Goal: Task Accomplishment & Management: Complete application form

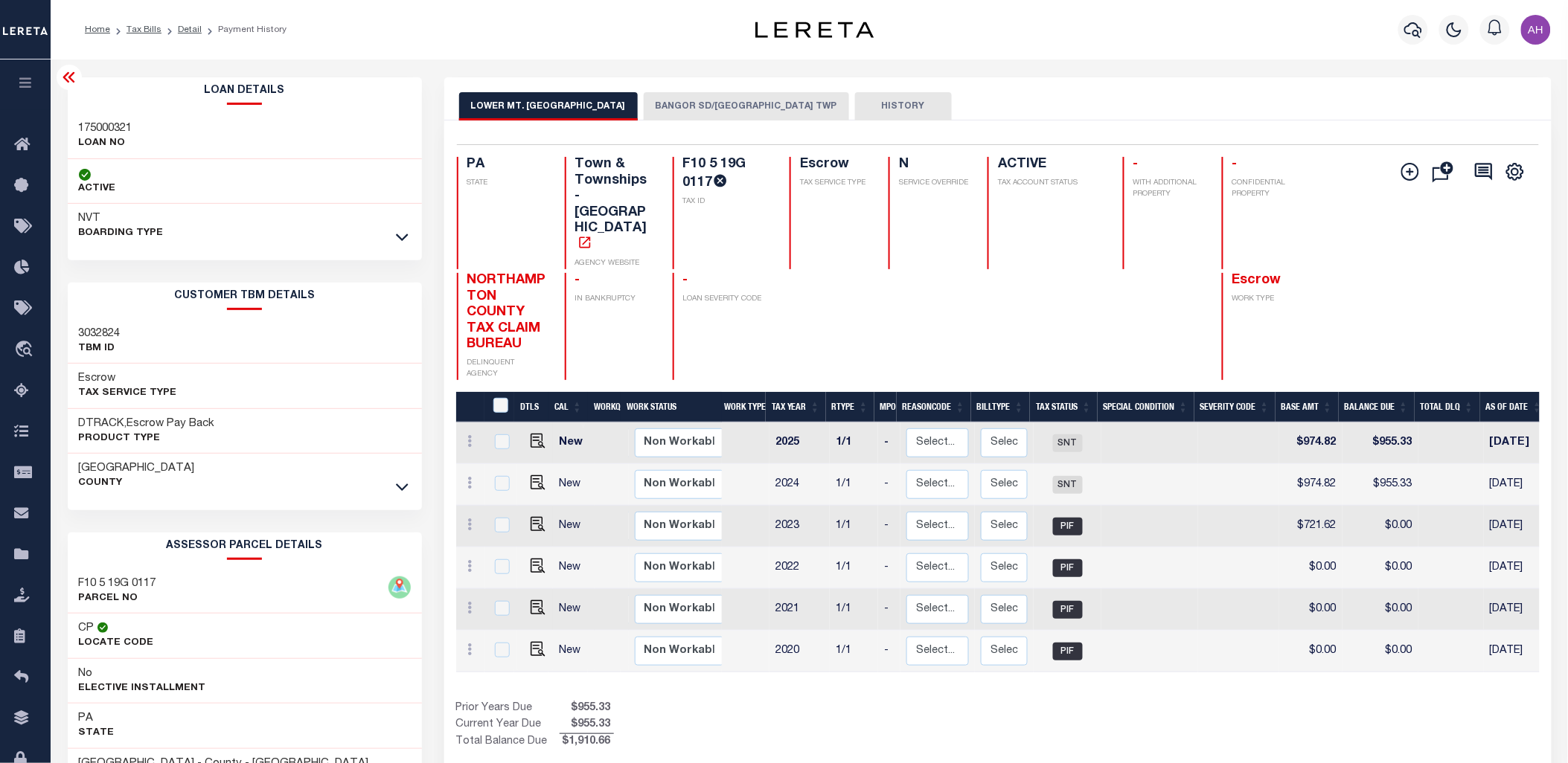
click at [7, 84] on button "button" at bounding box center [25, 85] width 50 height 50
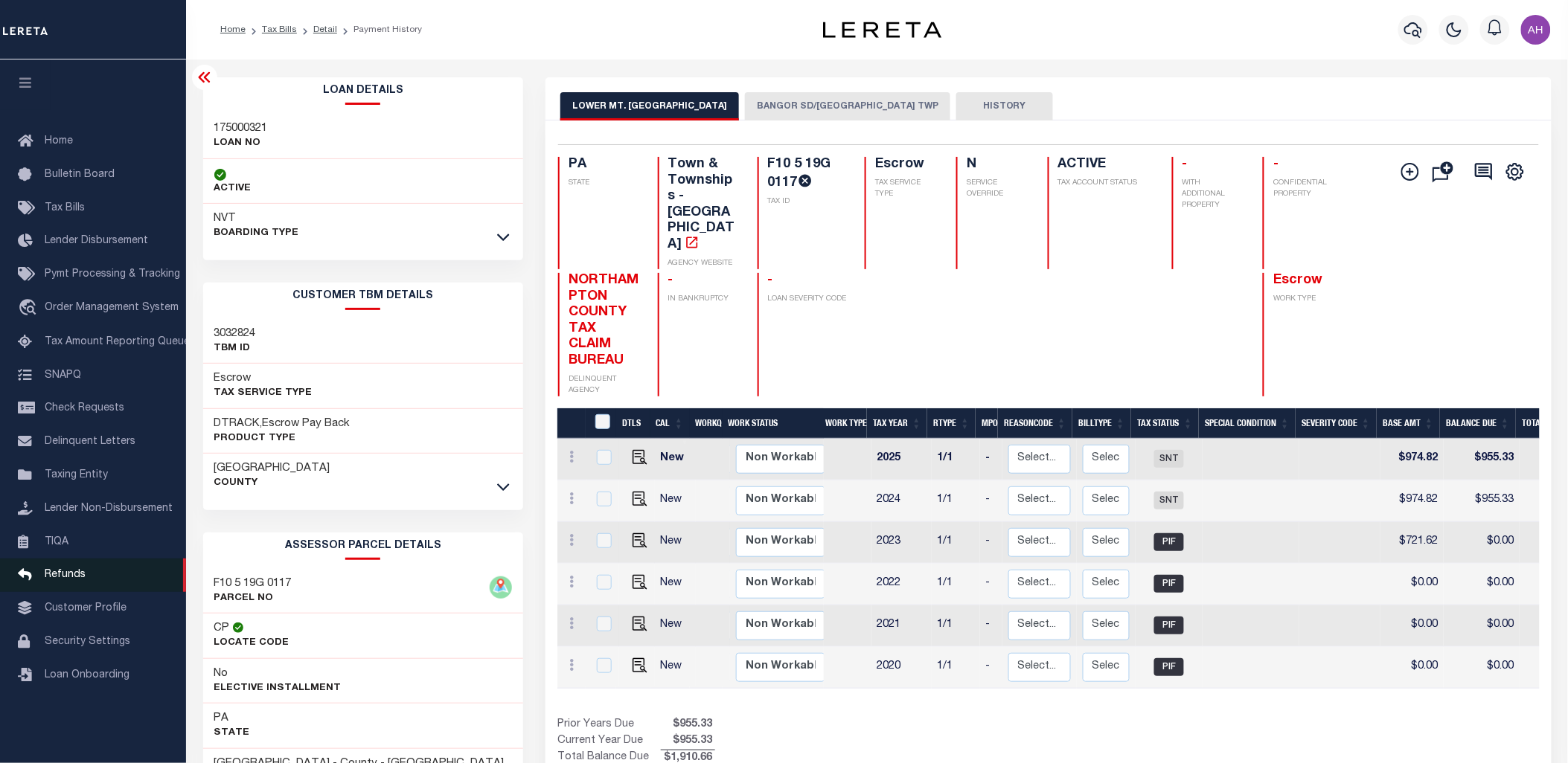
click at [55, 573] on span "Refunds" at bounding box center [65, 575] width 41 height 10
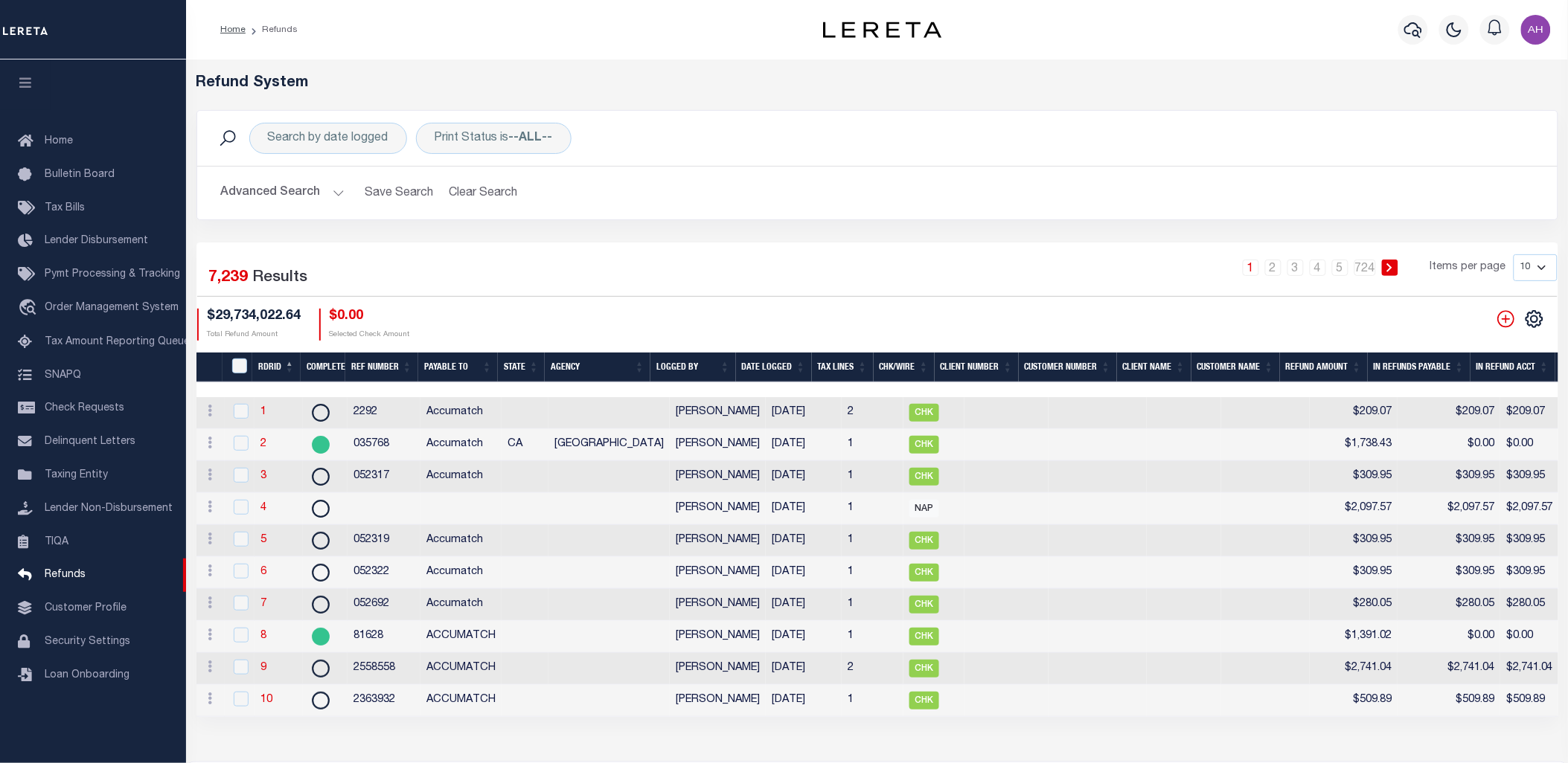
click at [270, 367] on th "RDRID" at bounding box center [276, 368] width 49 height 30
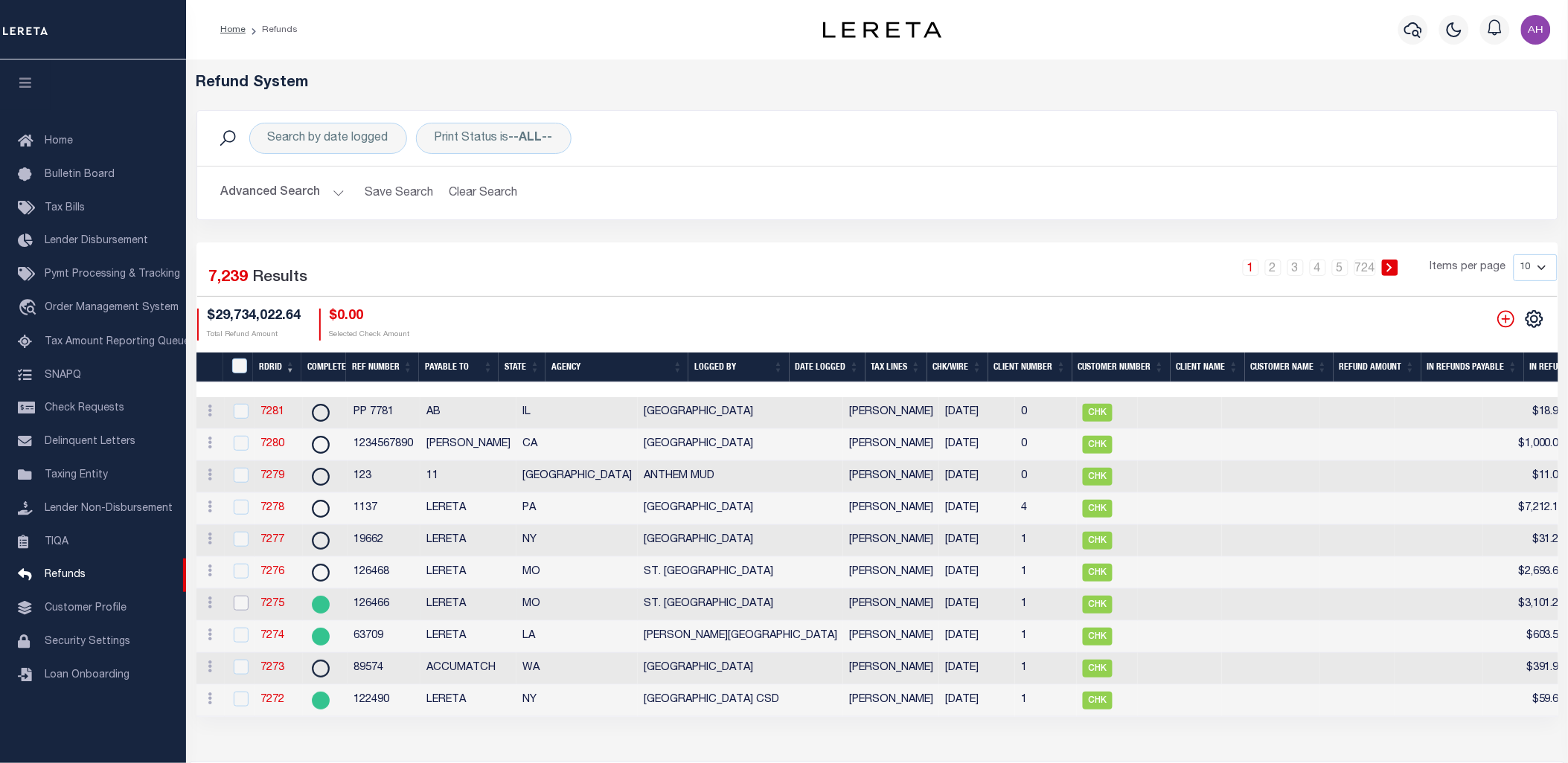
click at [237, 605] on input "checkbox" at bounding box center [241, 603] width 15 height 15
checkbox input "true"
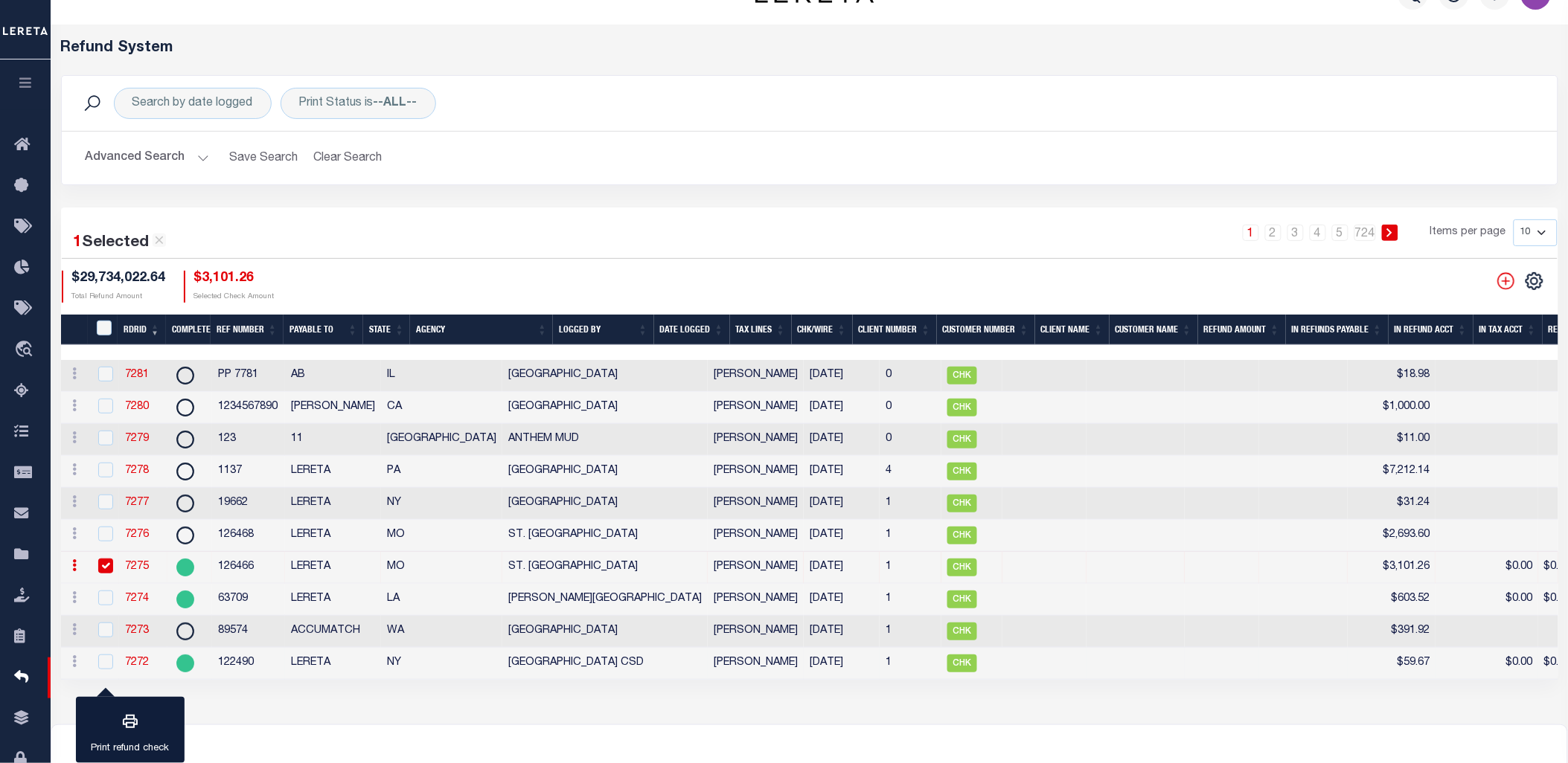
scroll to position [61, 0]
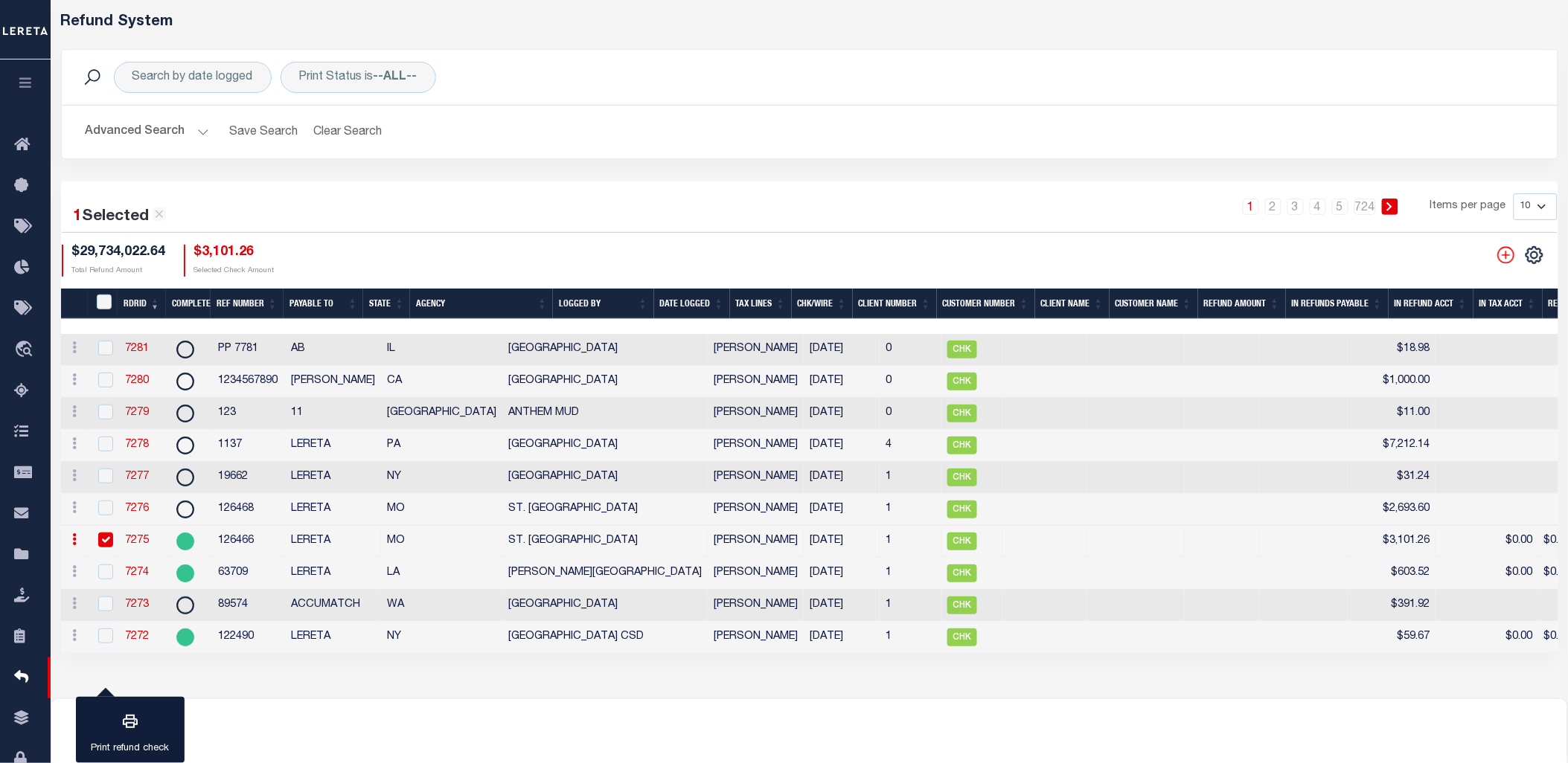
click at [74, 539] on icon at bounding box center [75, 539] width 5 height 12
click at [102, 584] on link "View Refund Detail" at bounding box center [132, 587] width 129 height 25
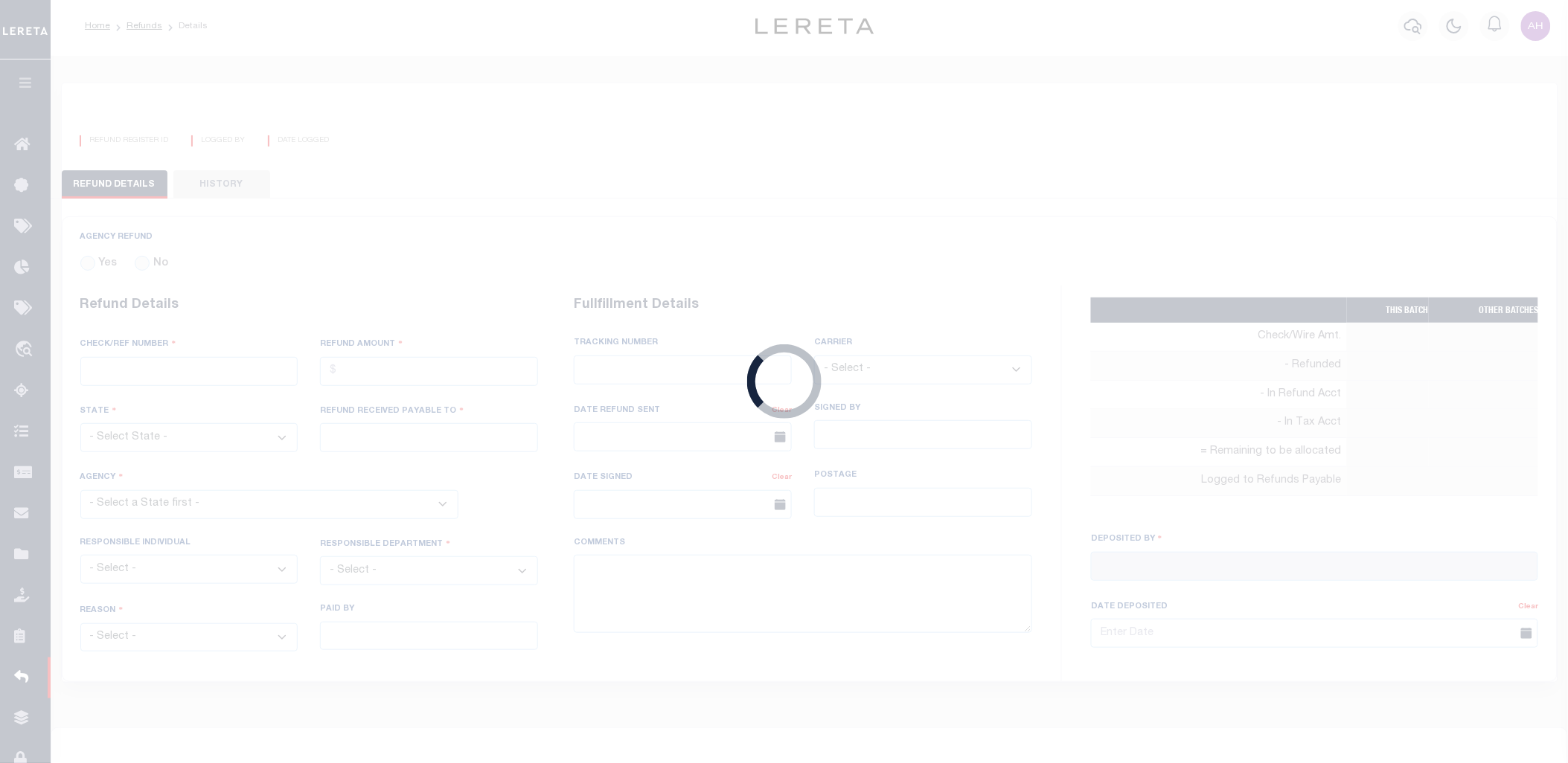
scroll to position [1, 0]
radio input "true"
type input "126466"
type input "$3,101.26"
select select "MO"
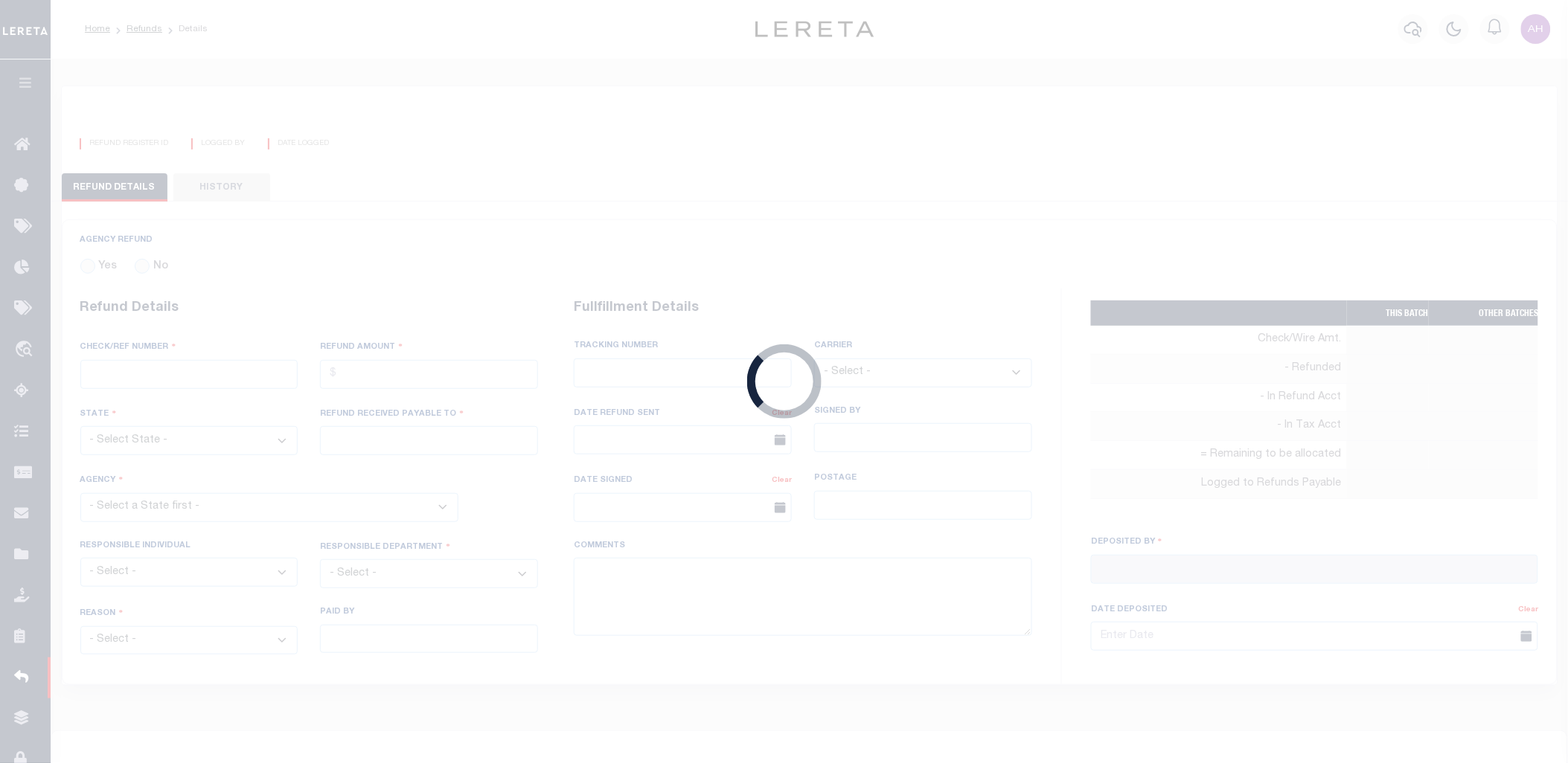
type input "LERETA"
select select
select select "COL"
select select "OVP"
type textarea "DEPOSITING CK TODAY"
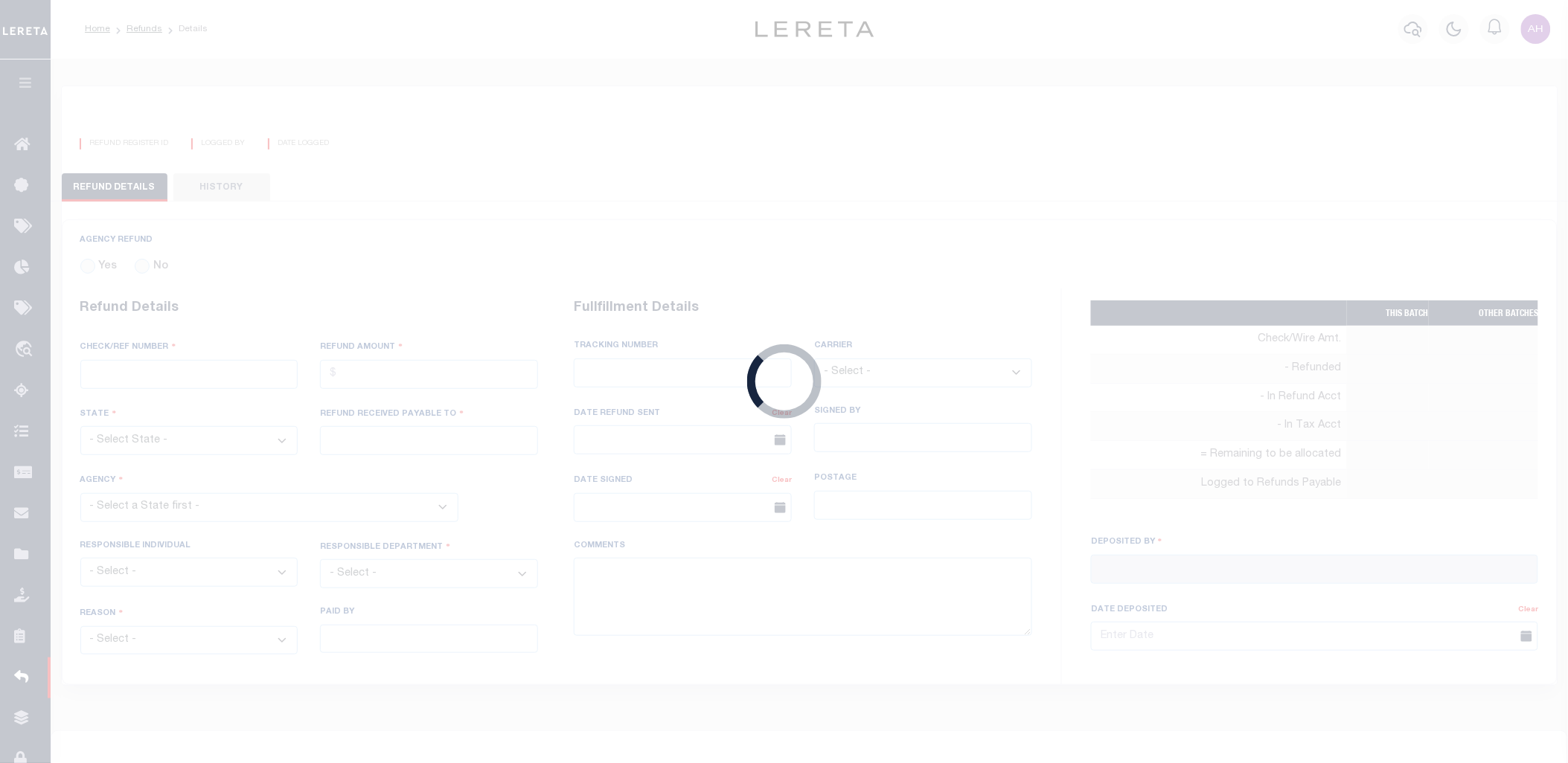
type input "Martinez, Myrna"
type input "06/18/2025"
select select "2918900000"
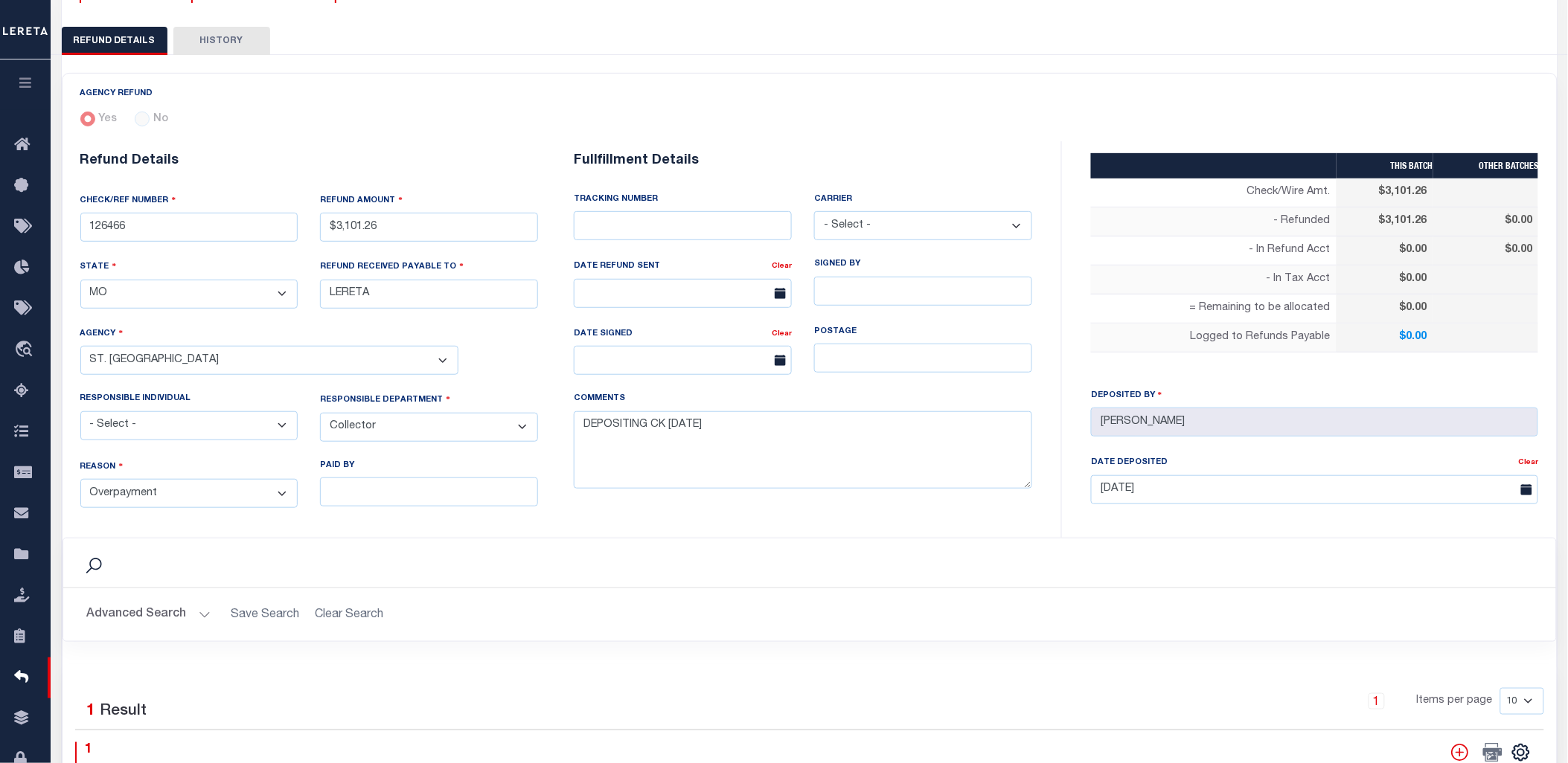
scroll to position [509, 0]
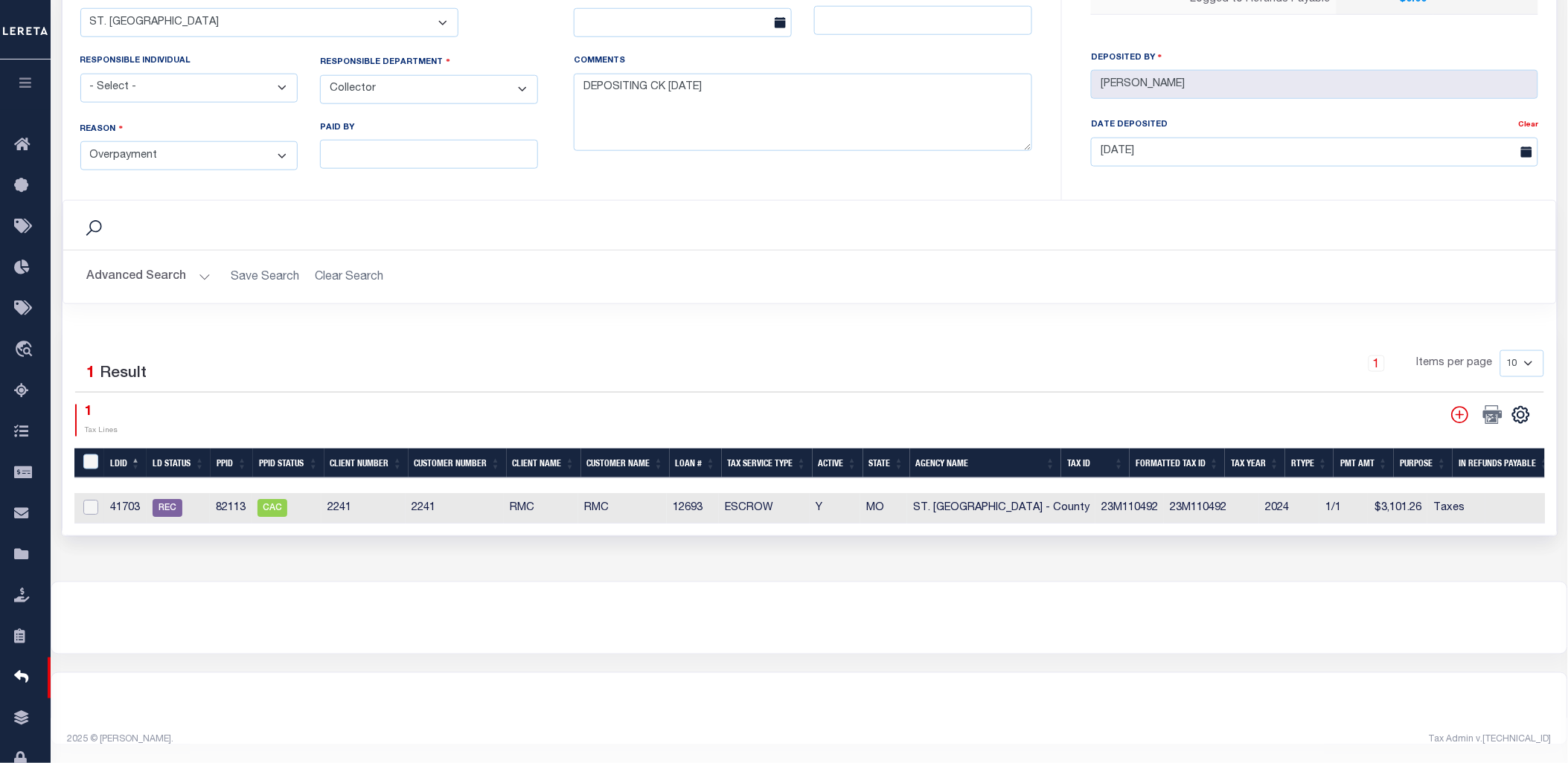
click at [91, 502] on input "checkbox" at bounding box center [90, 507] width 15 height 15
checkbox input "true"
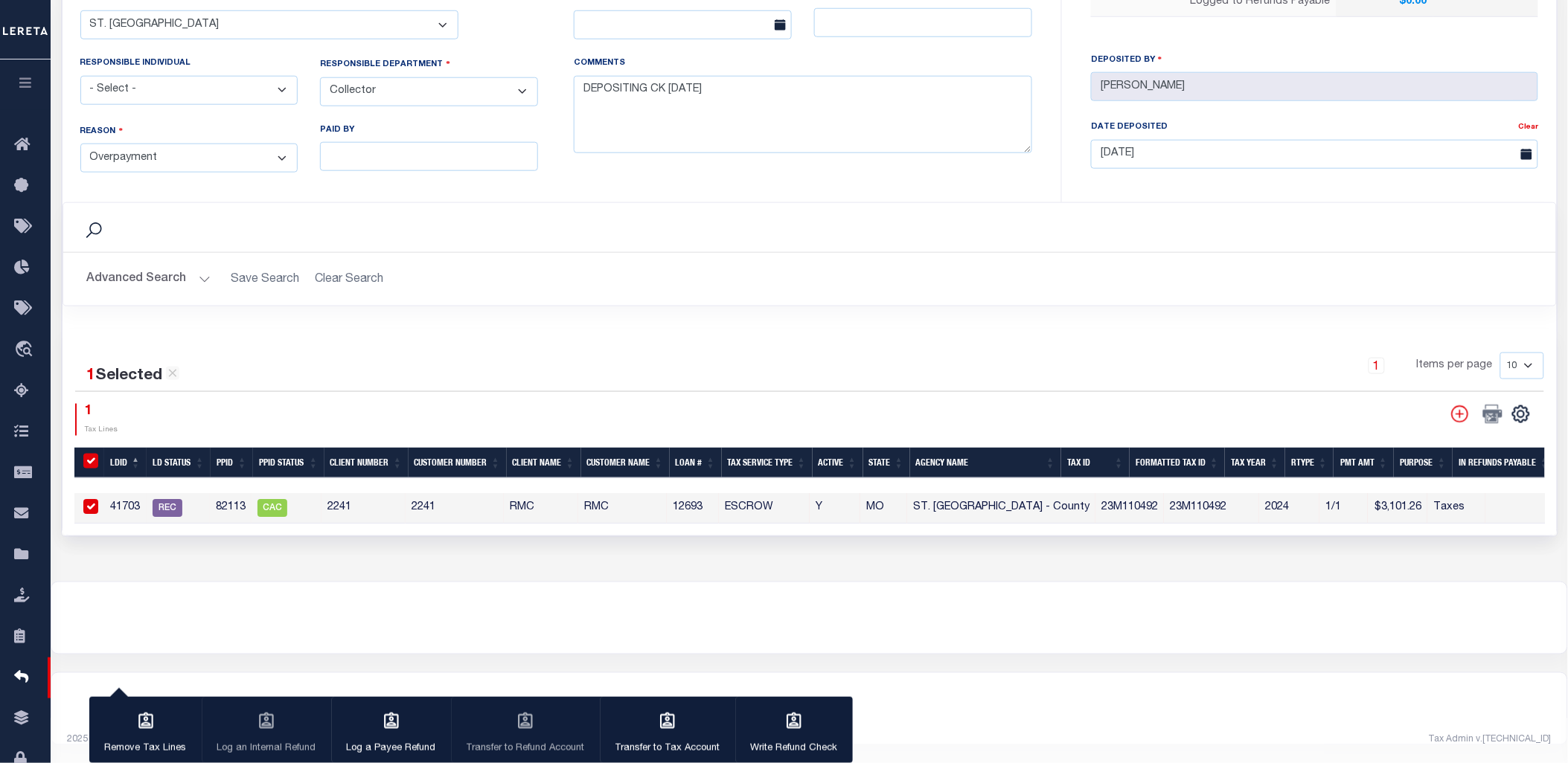
scroll to position [506, 0]
click at [145, 724] on icon "button" at bounding box center [146, 721] width 15 height 17
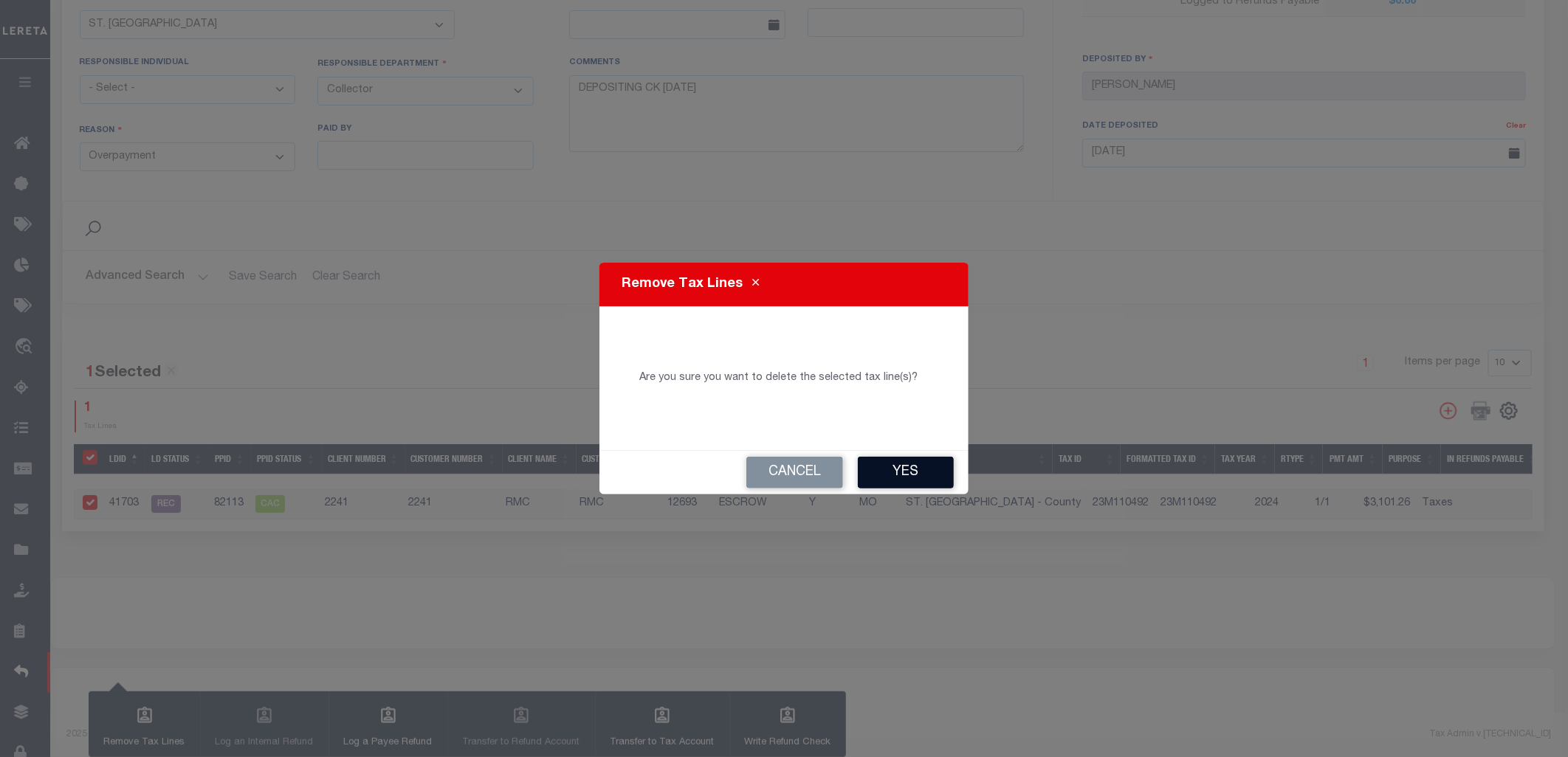
click at [888, 473] on button "Yes" at bounding box center [905, 472] width 96 height 32
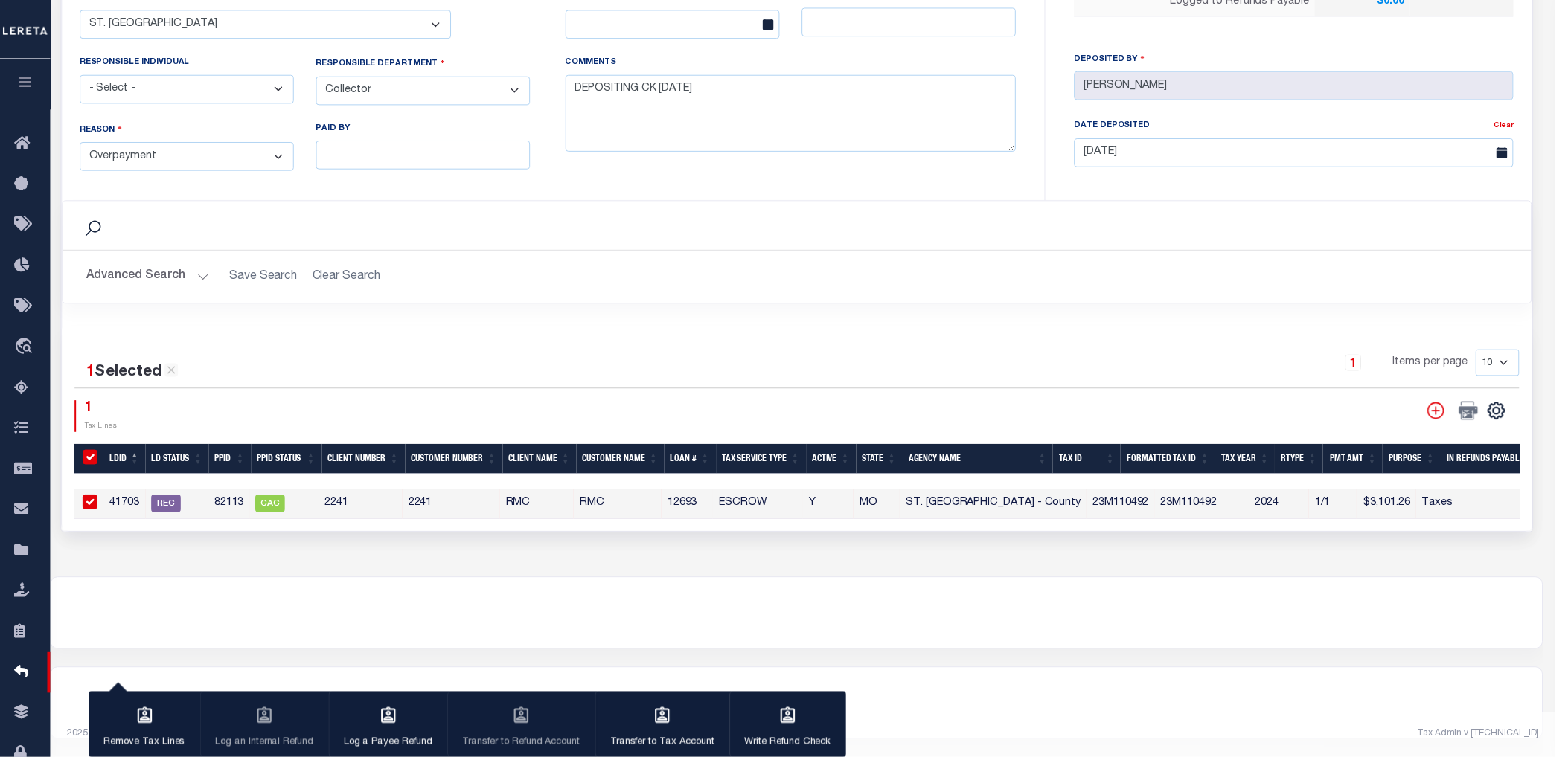
scroll to position [571, 0]
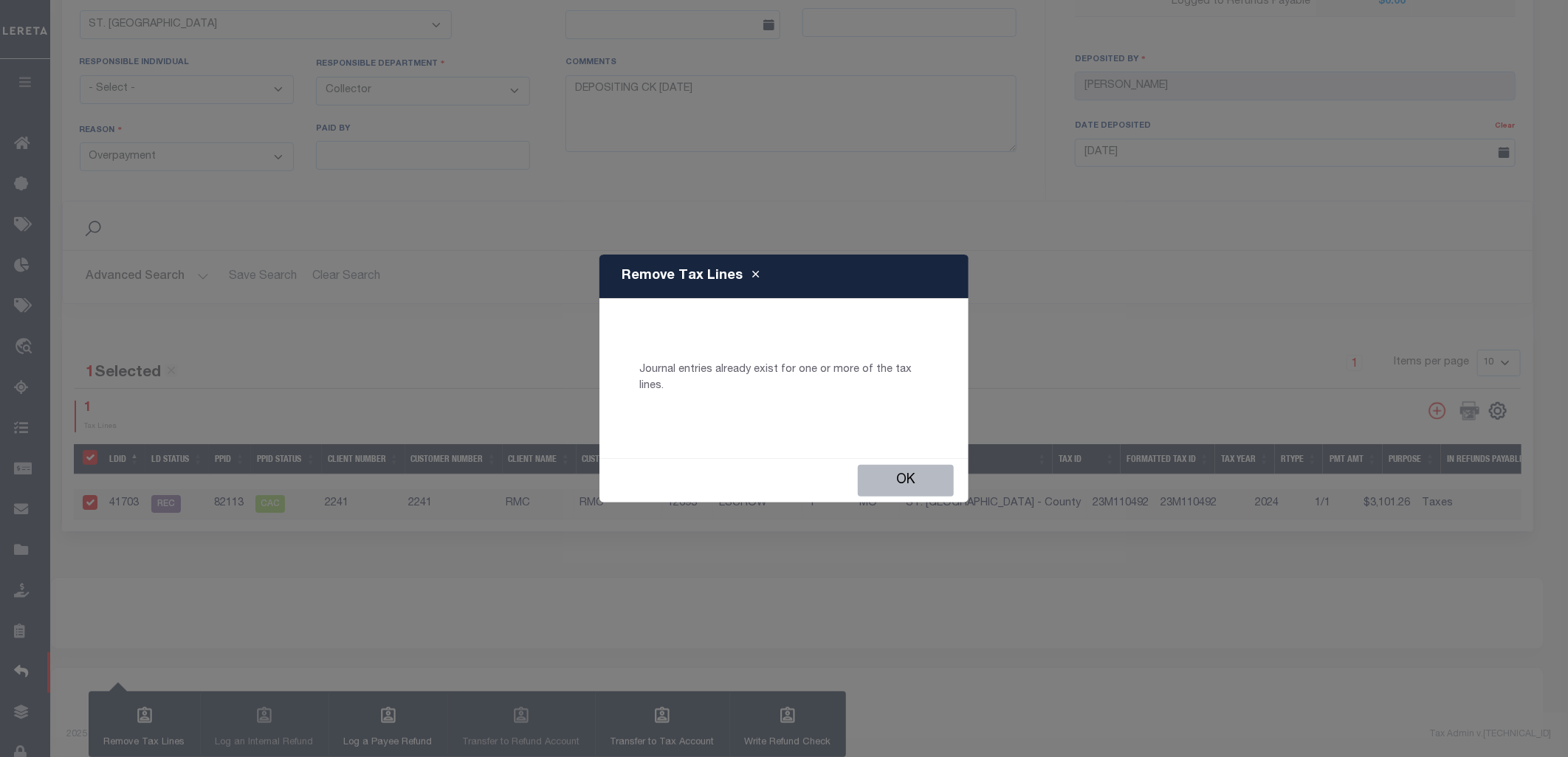
click at [888, 473] on button "Ok" at bounding box center [905, 481] width 96 height 32
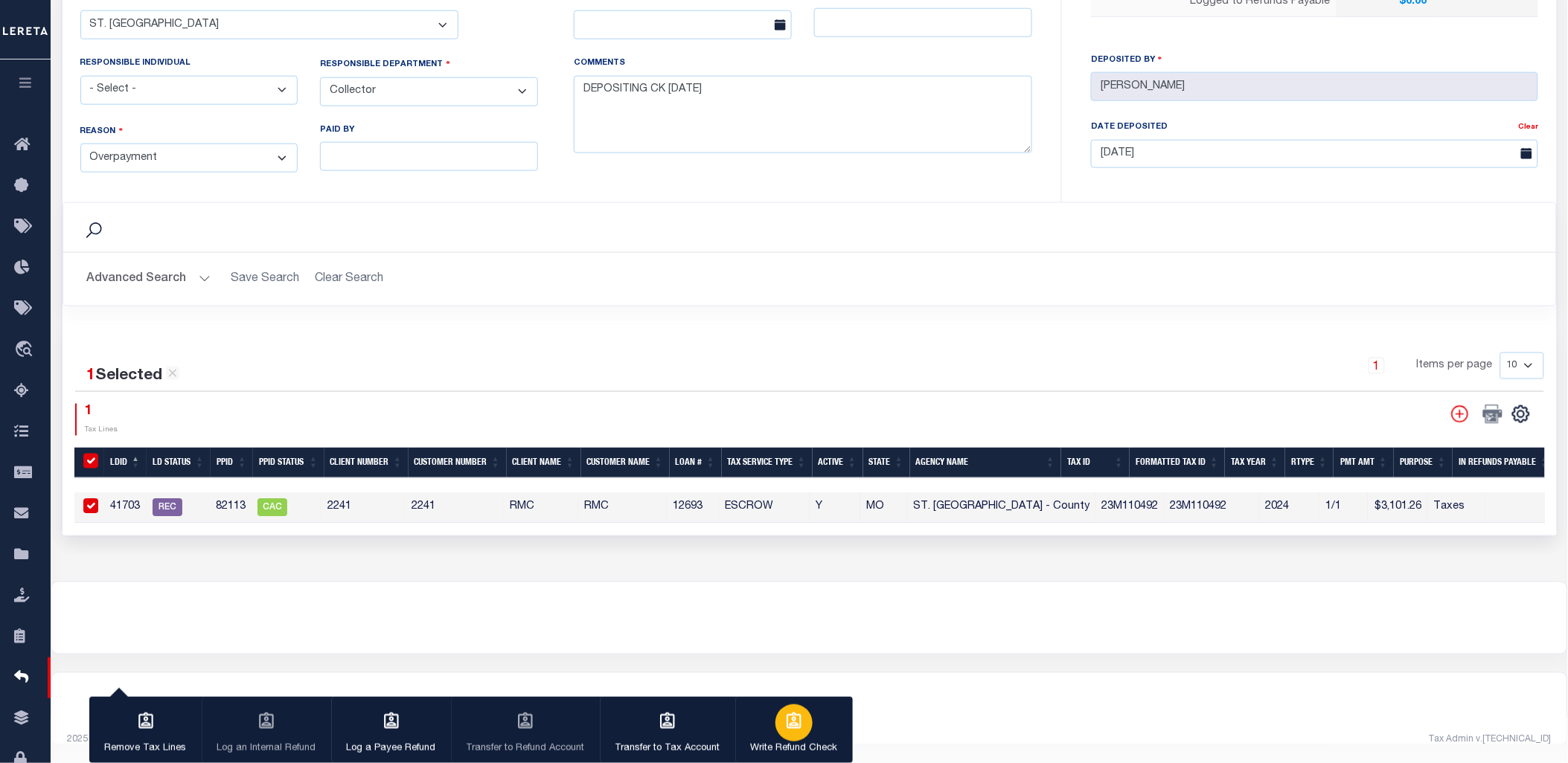
click at [782, 744] on p "Write Refund Check" at bounding box center [794, 749] width 87 height 15
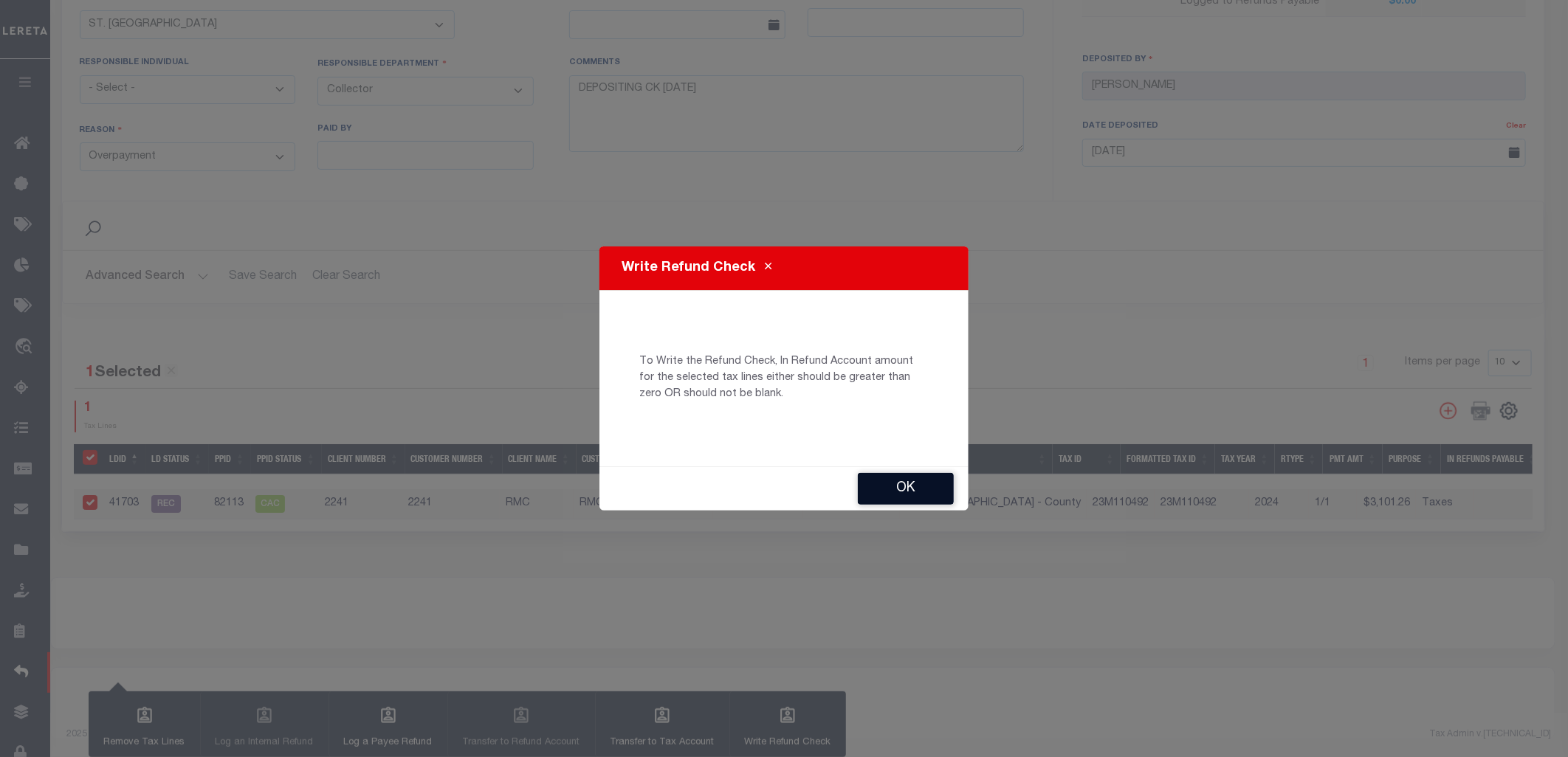
click at [895, 488] on button "Ok" at bounding box center [905, 489] width 96 height 32
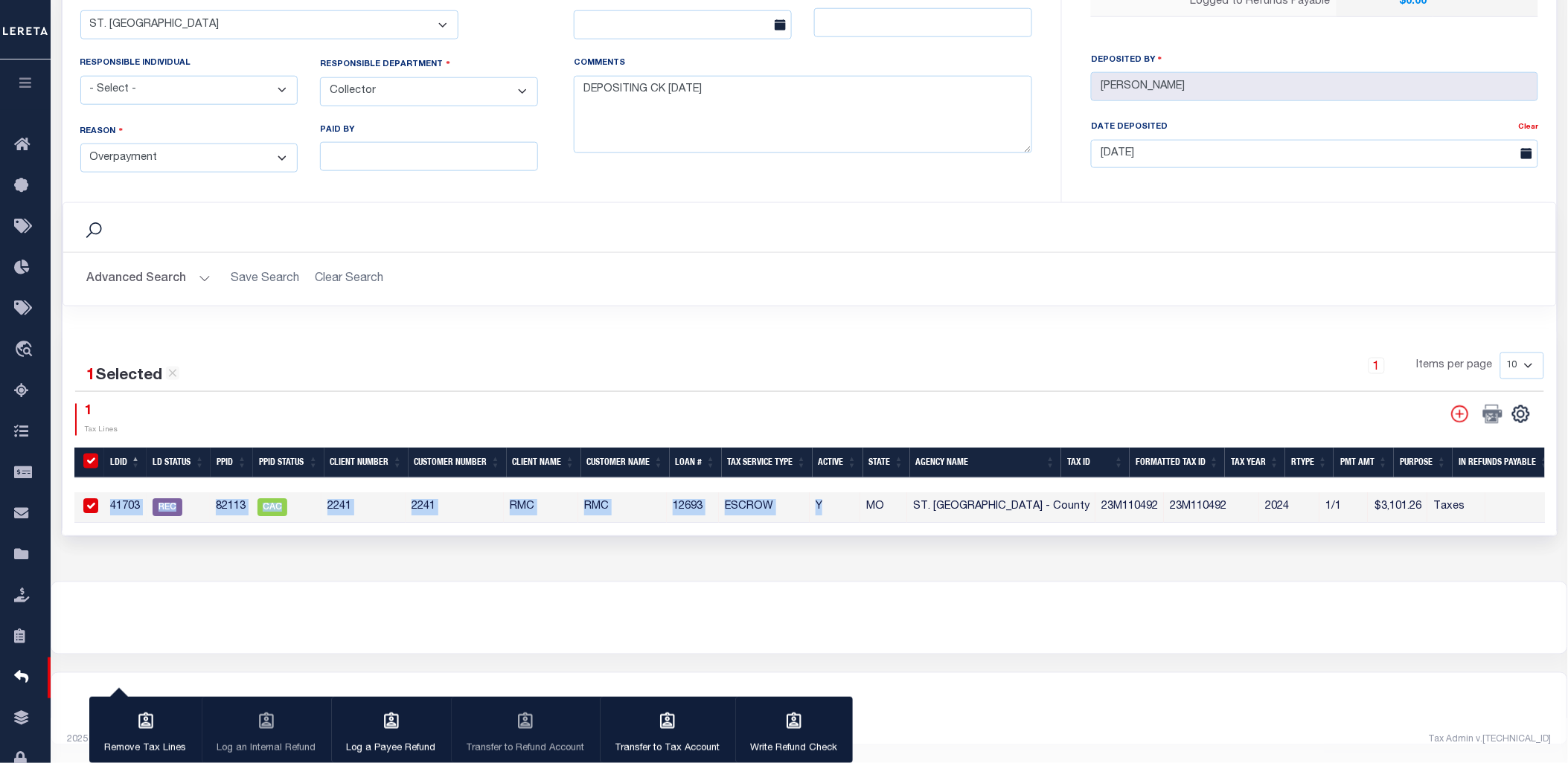
drag, startPoint x: 858, startPoint y: 514, endPoint x: 1047, endPoint y: 539, distance: 190.6
click at [1047, 539] on div "7275 REFUND REGISTER ID Martinez, Myrna LOGGED BY 06/18/2025 DATE LOGGED" at bounding box center [809, 77] width 1517 height 1009
click at [960, 568] on div "7275 REFUND REGISTER ID Martinez, Myrna LOGGED BY 06/18/2025 DATE LOGGED" at bounding box center [809, 77] width 1517 height 1009
click at [658, 730] on icon "button" at bounding box center [668, 722] width 19 height 19
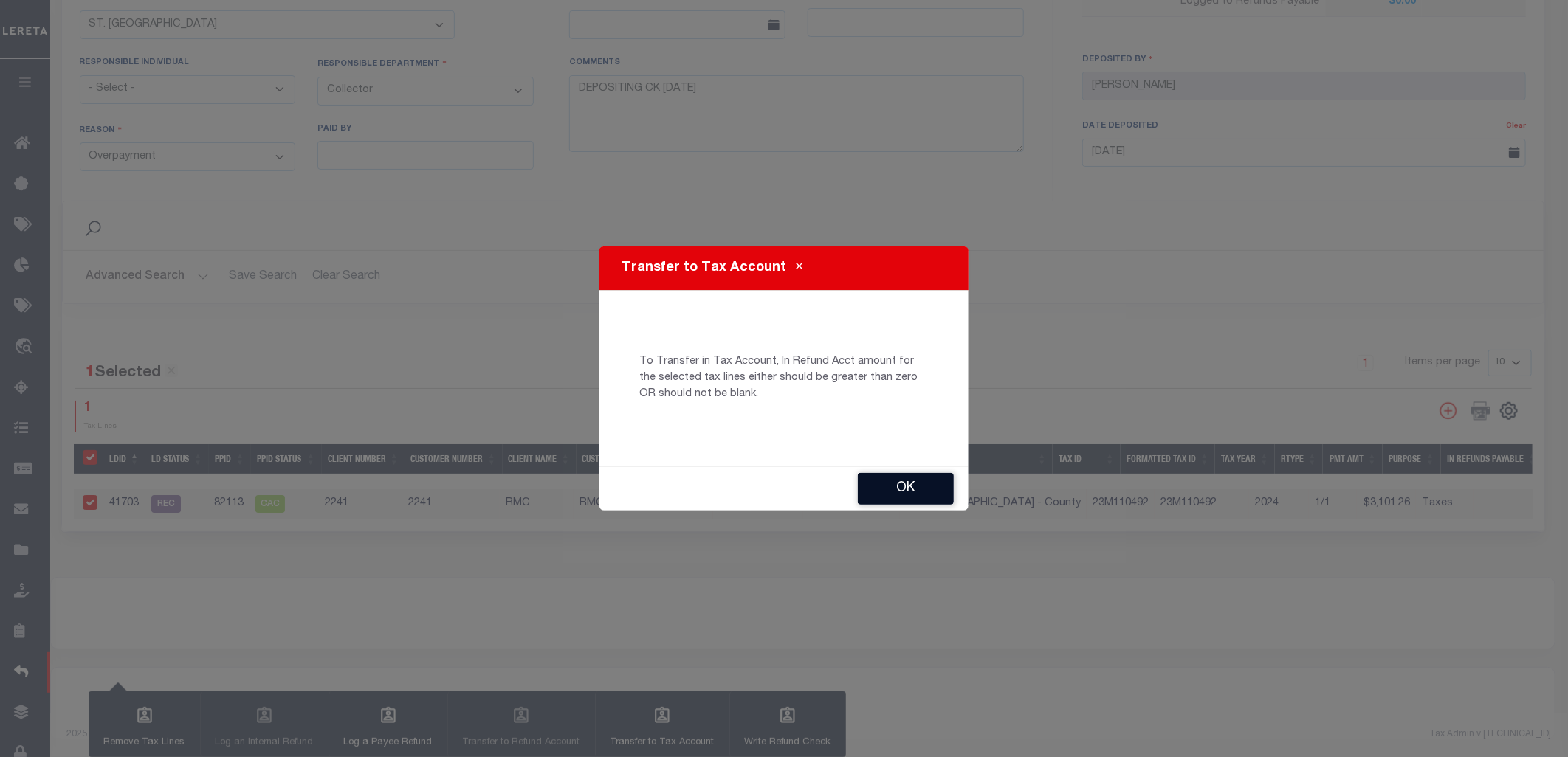
click at [890, 484] on button "Ok" at bounding box center [905, 489] width 96 height 32
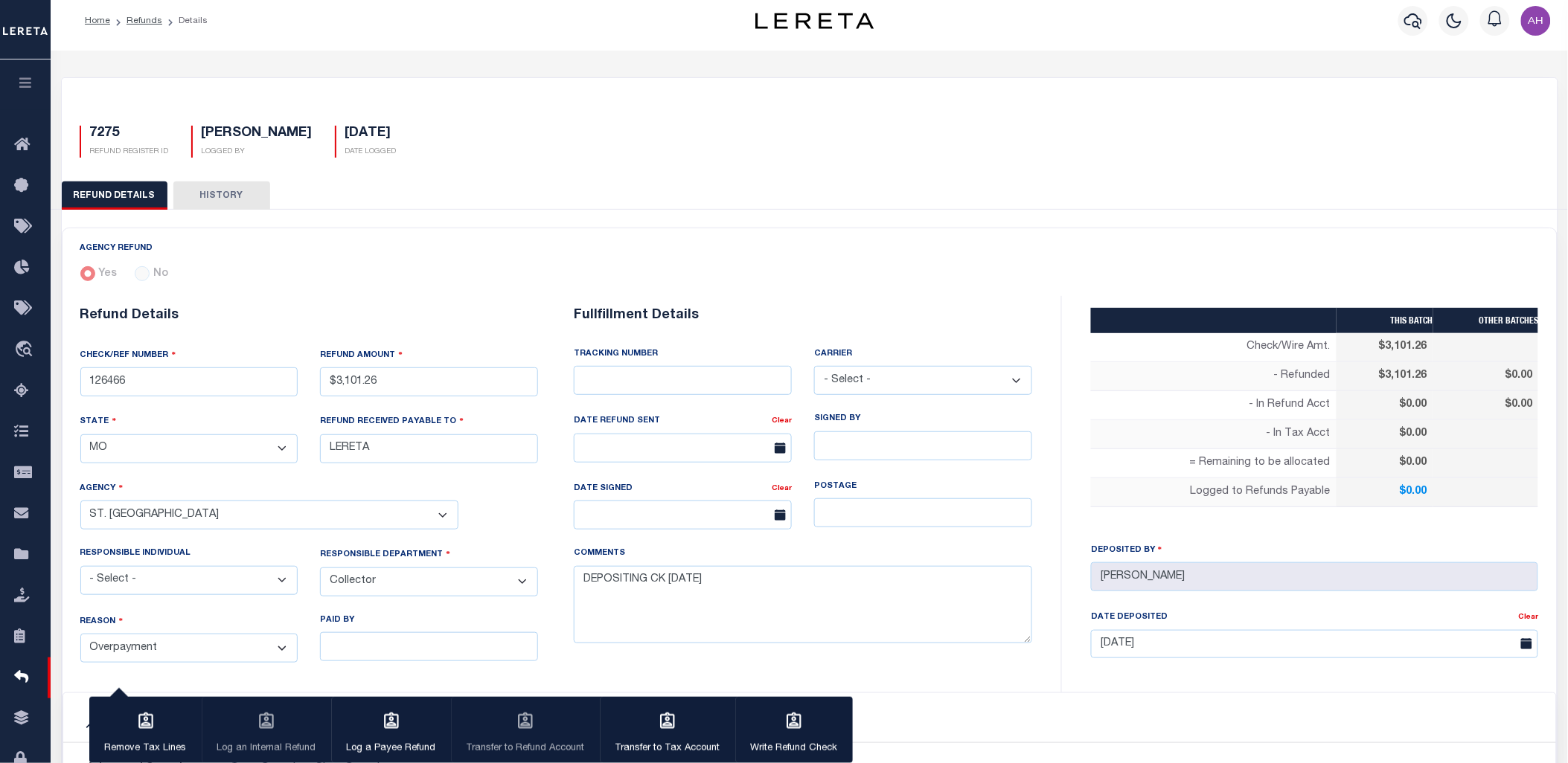
scroll to position [0, 0]
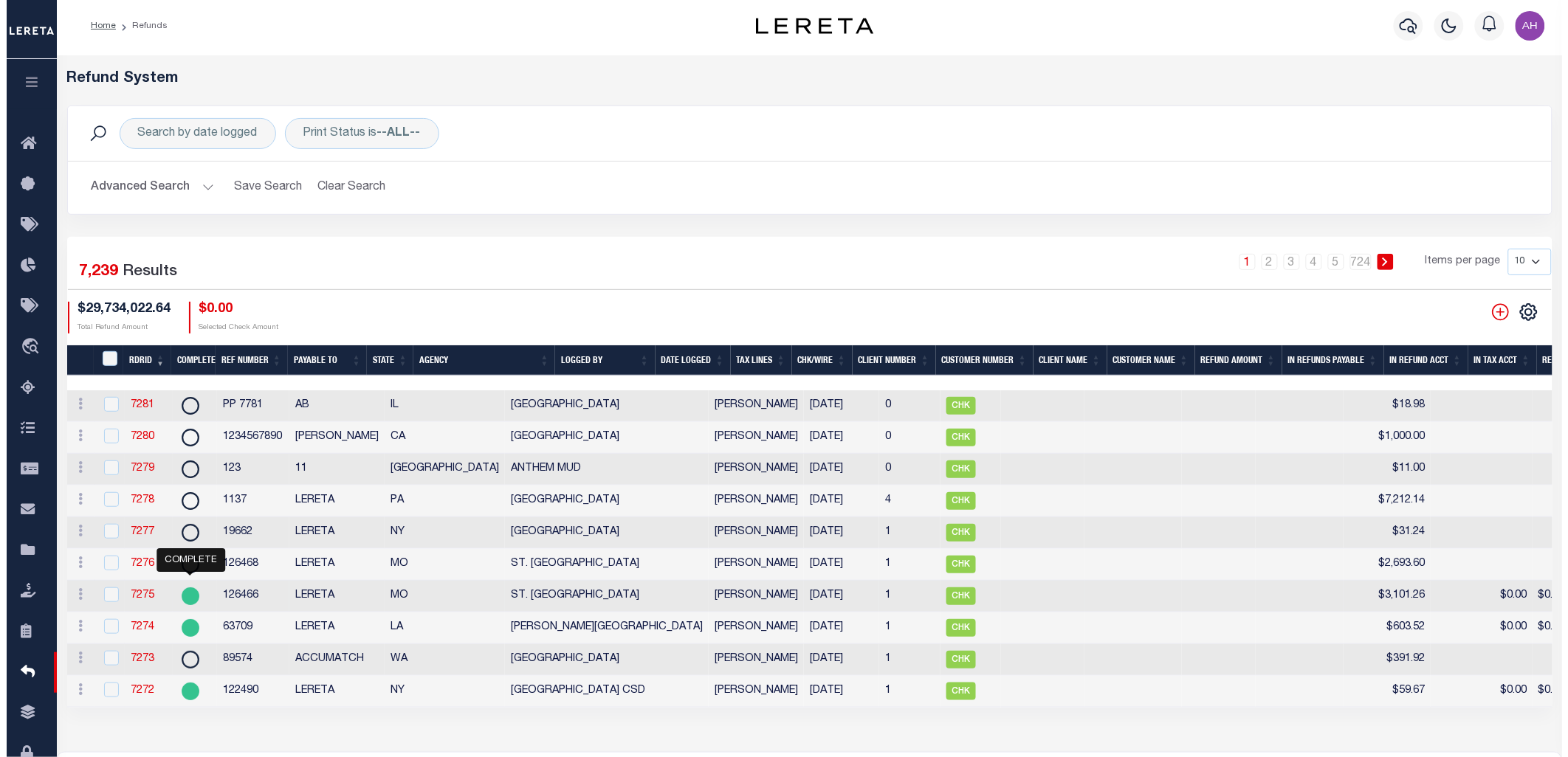
scroll to position [189, 0]
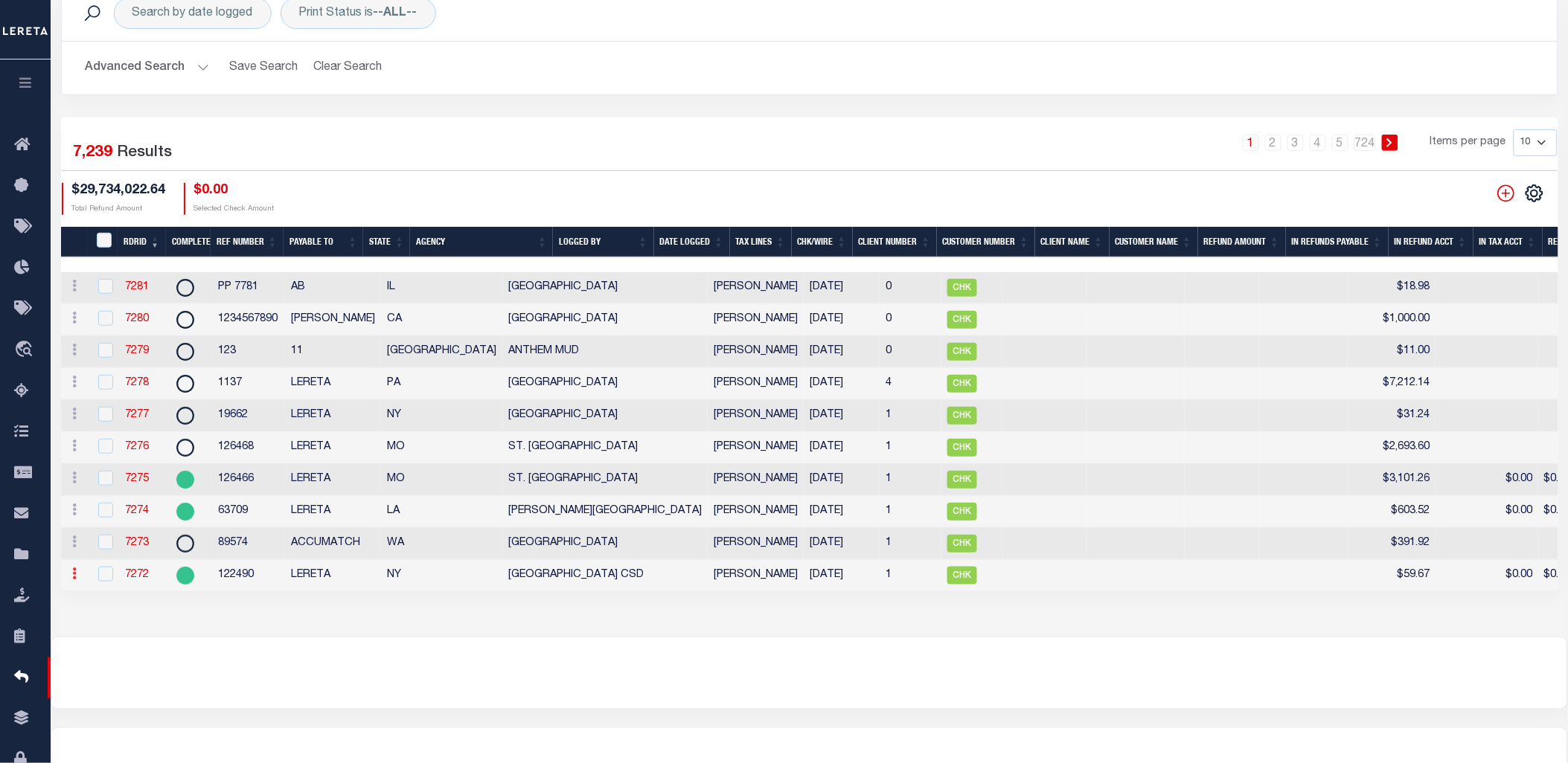
click at [76, 580] on icon at bounding box center [75, 573] width 5 height 12
click at [97, 577] on div at bounding box center [104, 575] width 18 height 17
checkbox input "true"
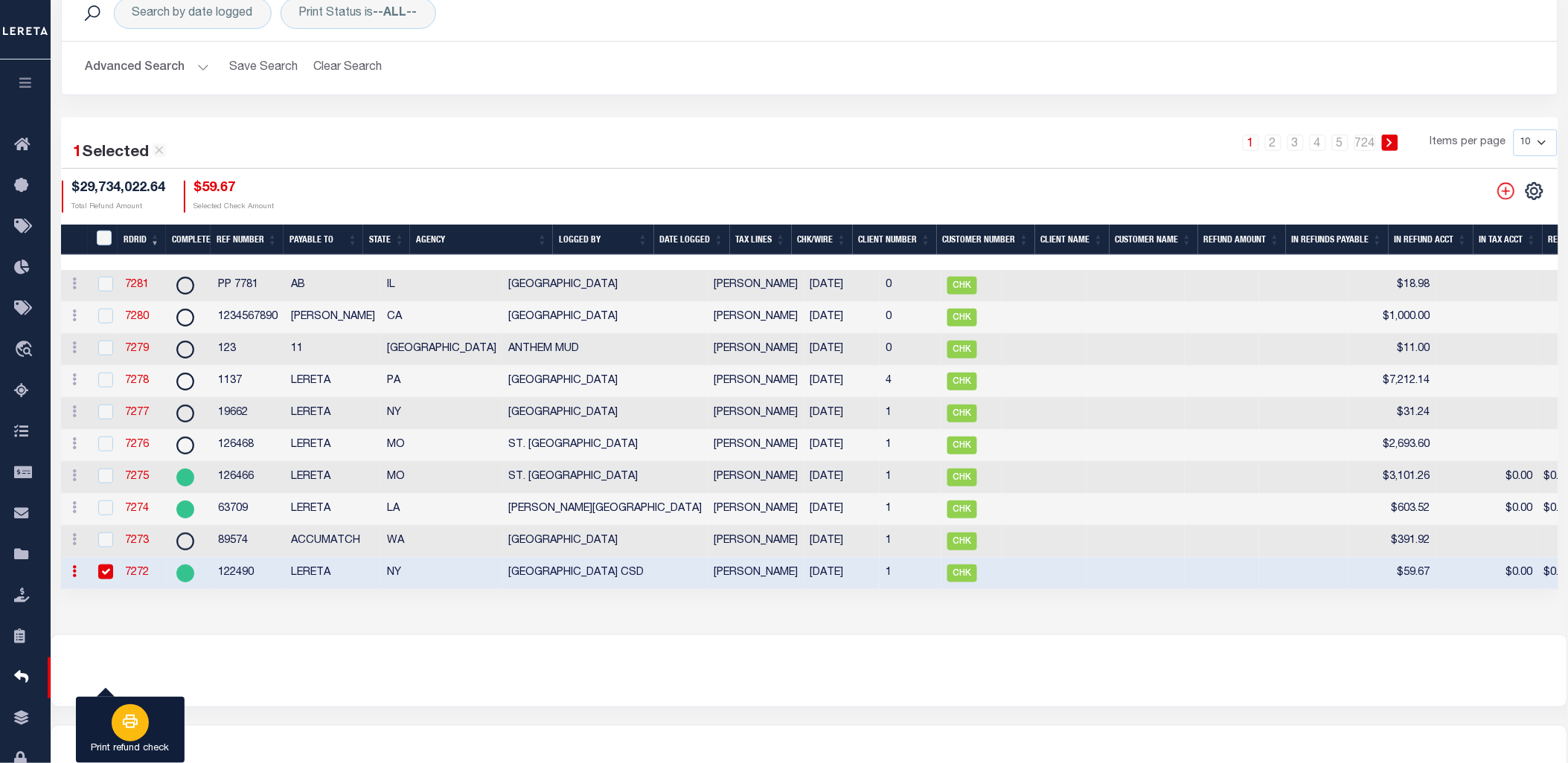
click at [139, 722] on icon "button" at bounding box center [130, 722] width 18 height 18
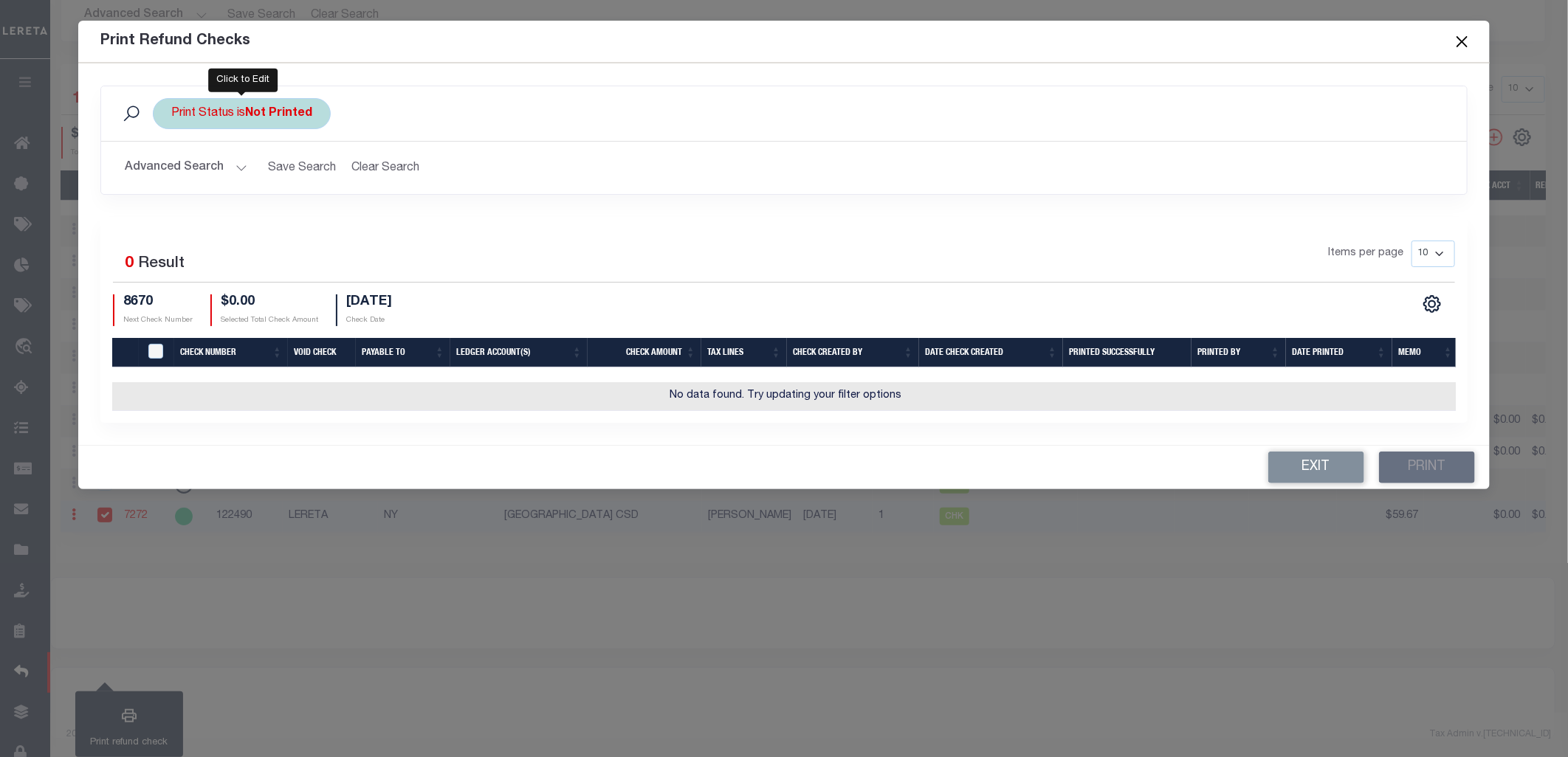
click at [237, 115] on div "Print Status is Not Printed" at bounding box center [241, 113] width 178 height 31
click at [230, 190] on select "Printed Not Printed" at bounding box center [280, 185] width 217 height 28
select select "true"
click at [172, 172] on select "Printed Not Printed" at bounding box center [280, 185] width 217 height 28
click at [358, 214] on input "Apply" at bounding box center [367, 218] width 44 height 25
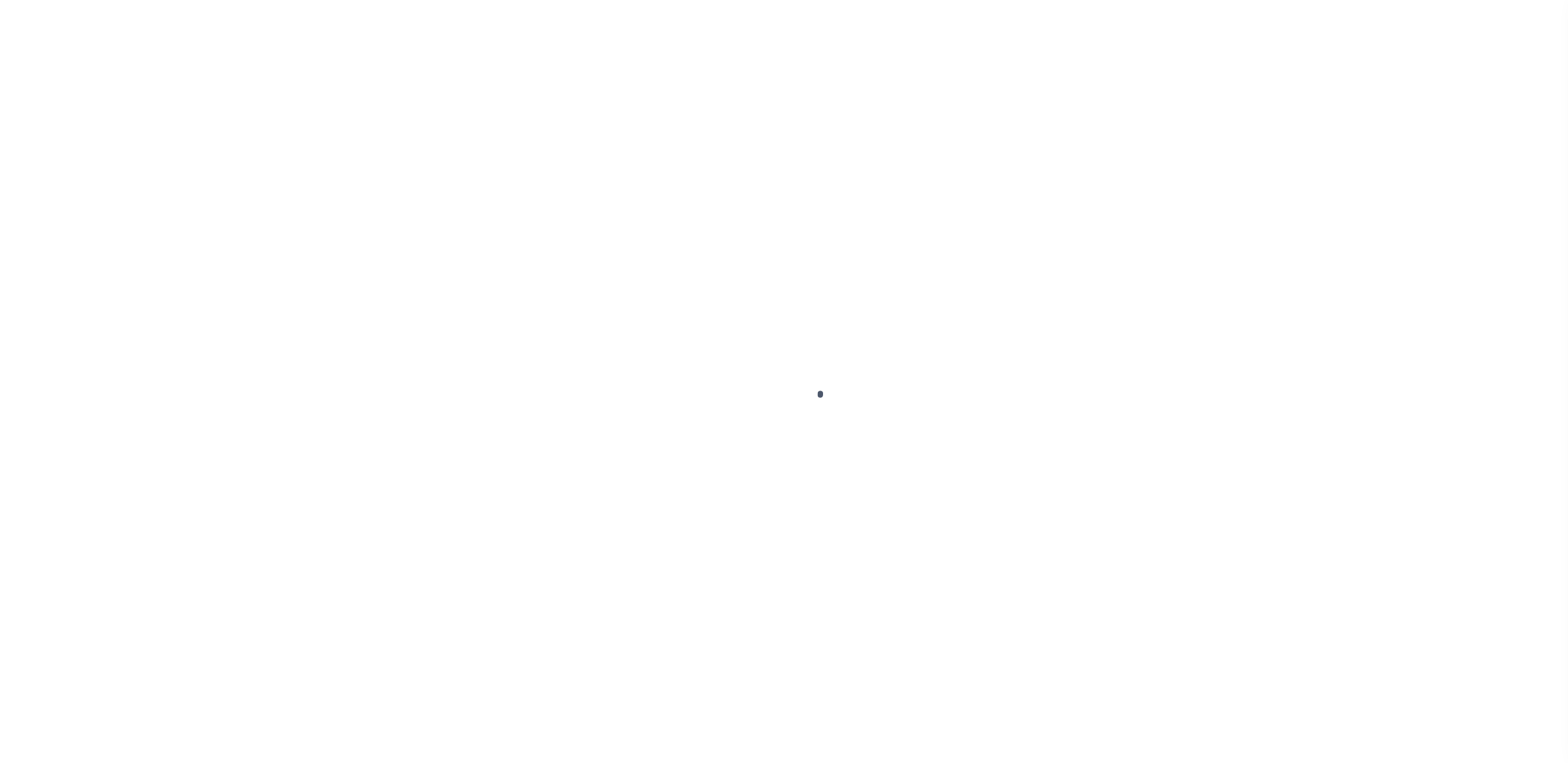
select select "Escrow"
select select
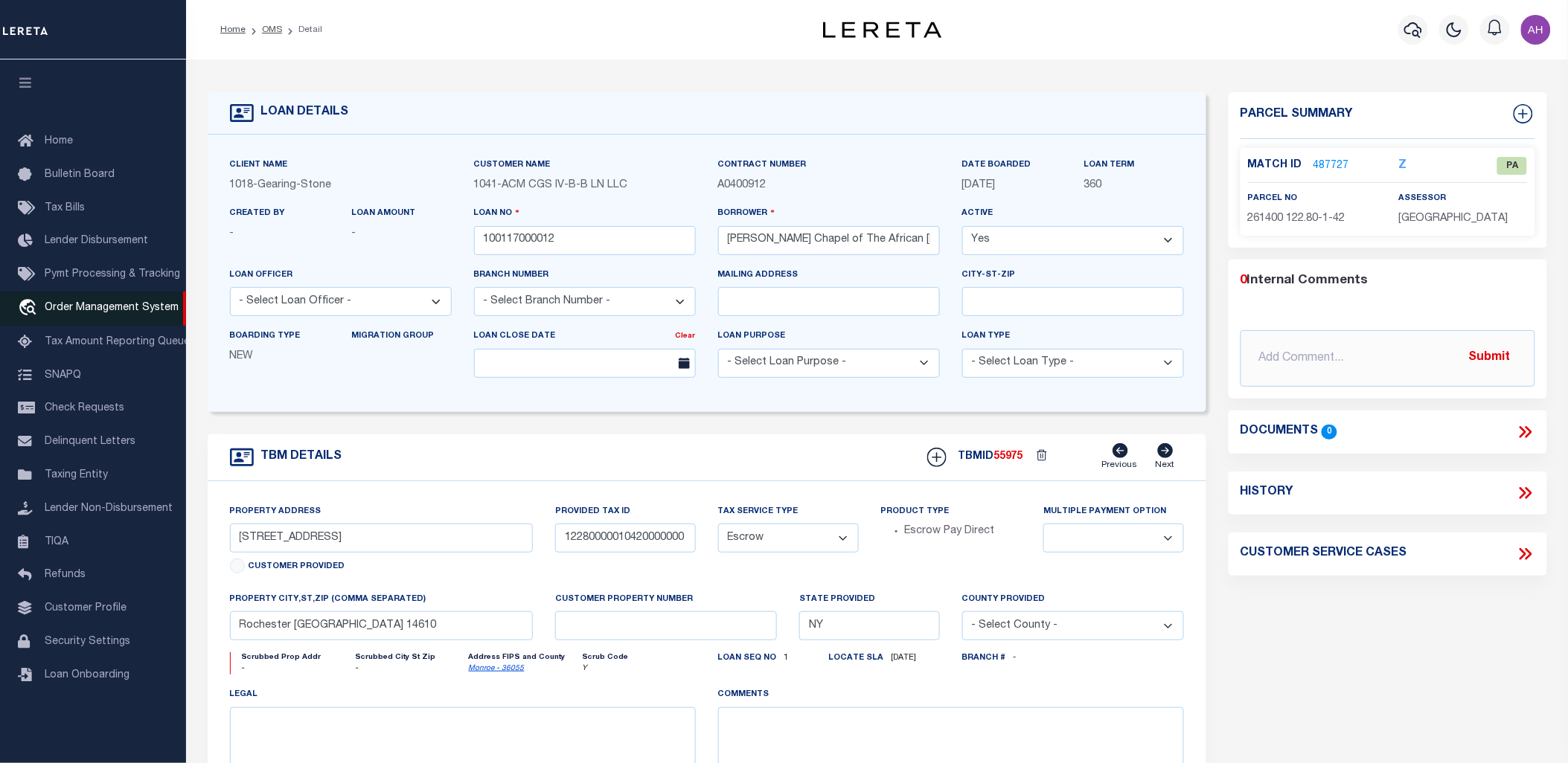
click at [159, 309] on span "Order Management System" at bounding box center [112, 308] width 134 height 10
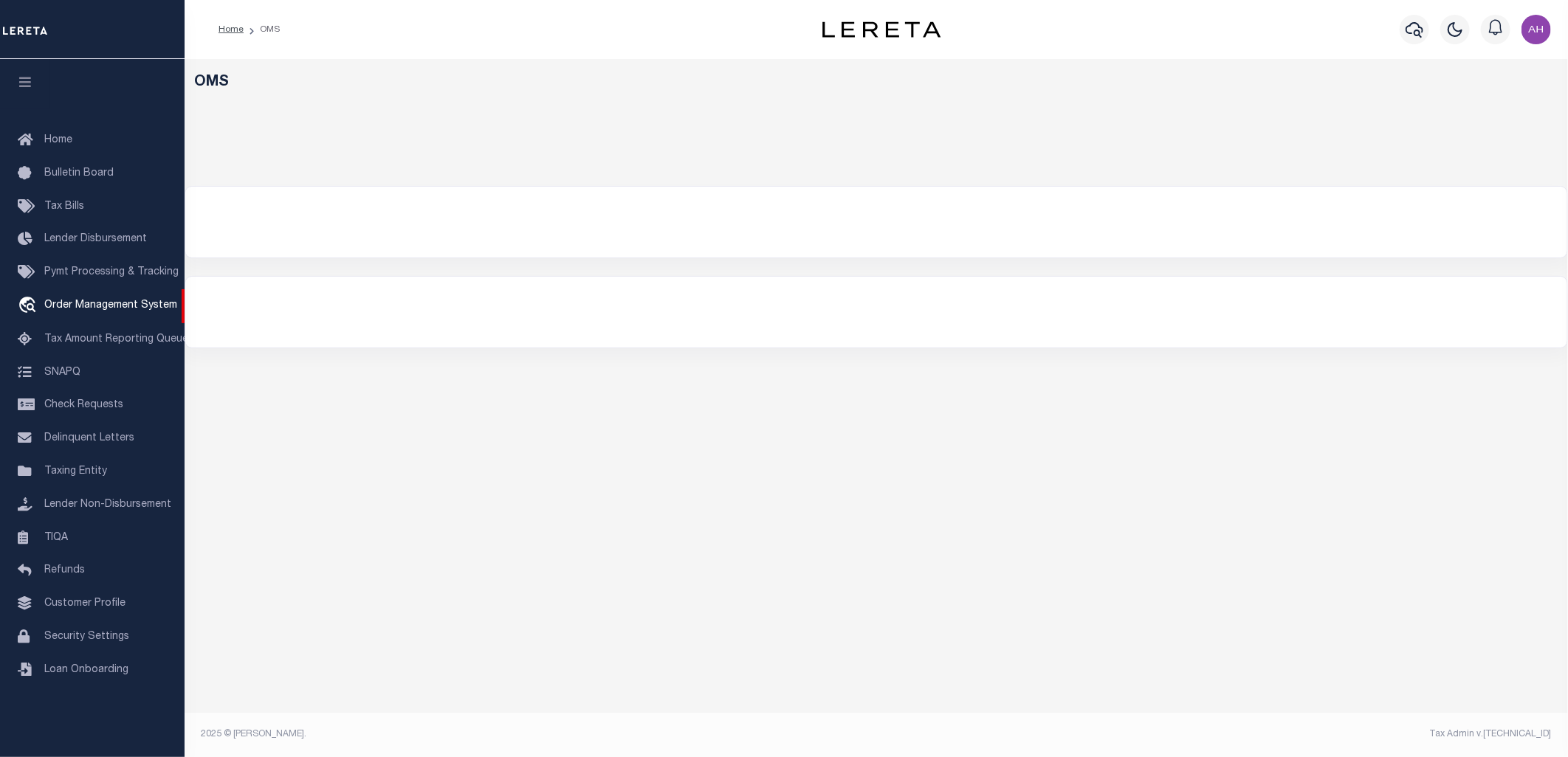
select select "200"
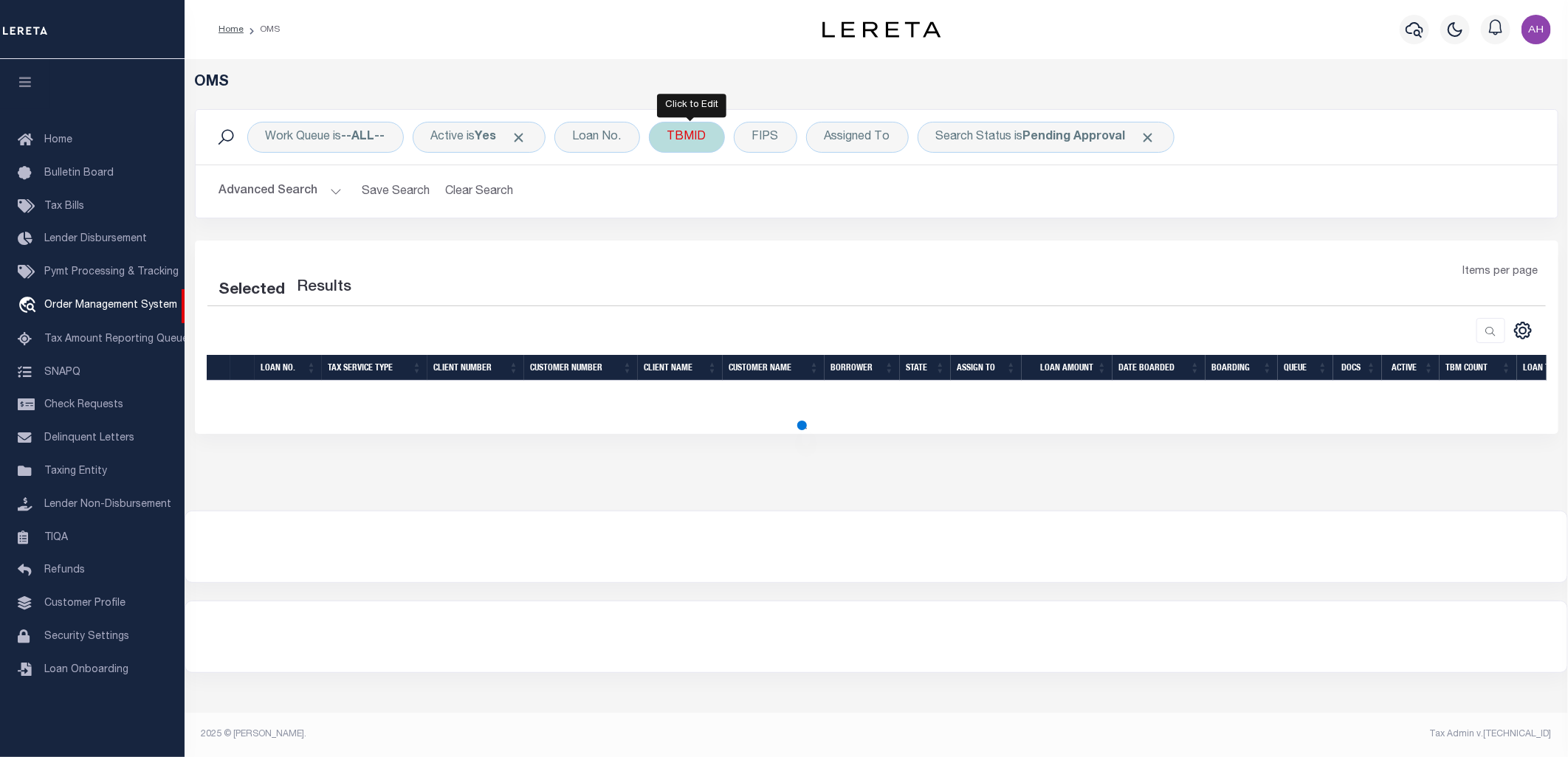
click at [693, 138] on div "TBMID" at bounding box center [687, 137] width 76 height 31
type input "3443234"
select select "200"
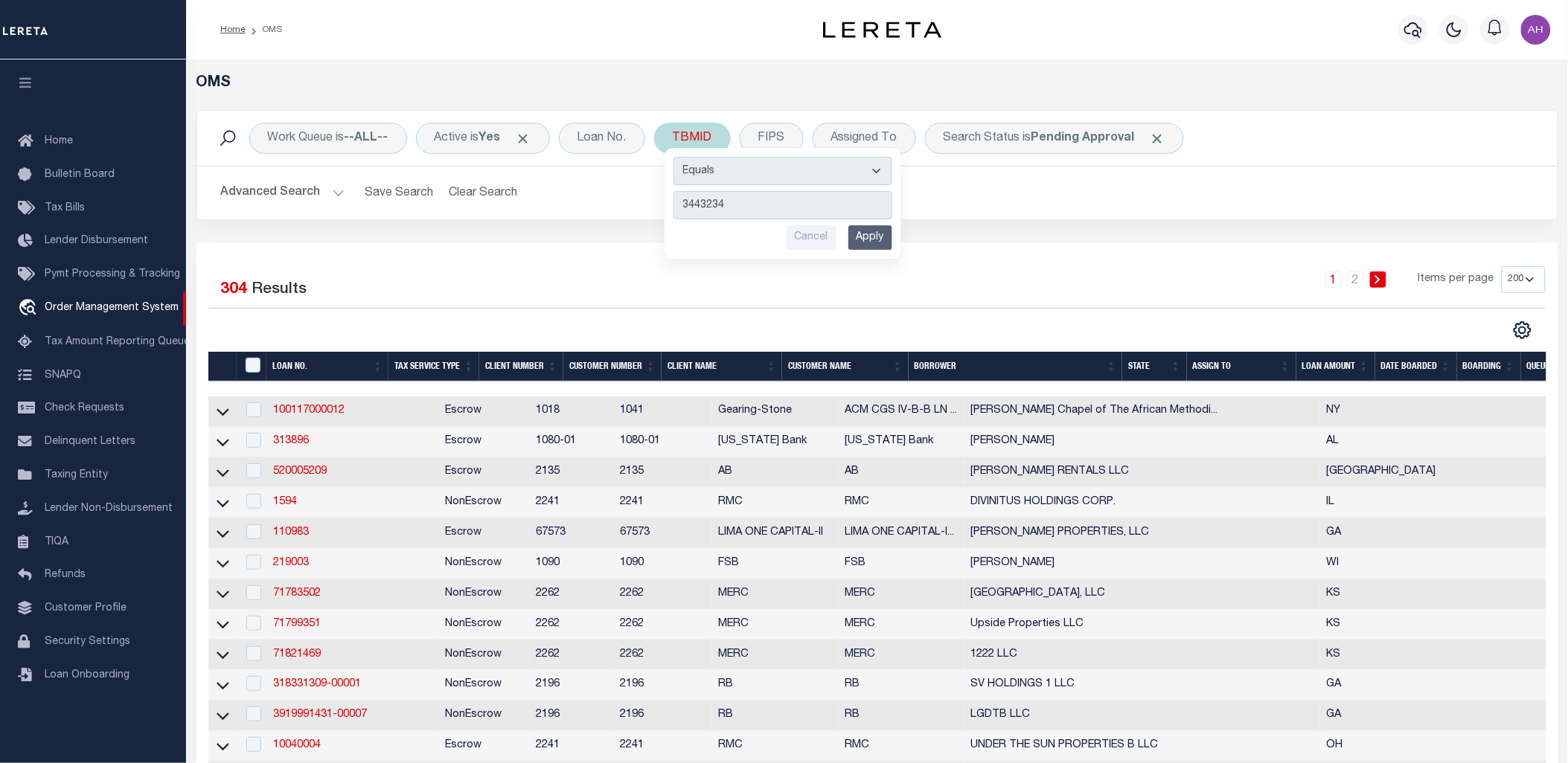
type input "3443234"
click at [881, 237] on input "Apply" at bounding box center [869, 238] width 44 height 25
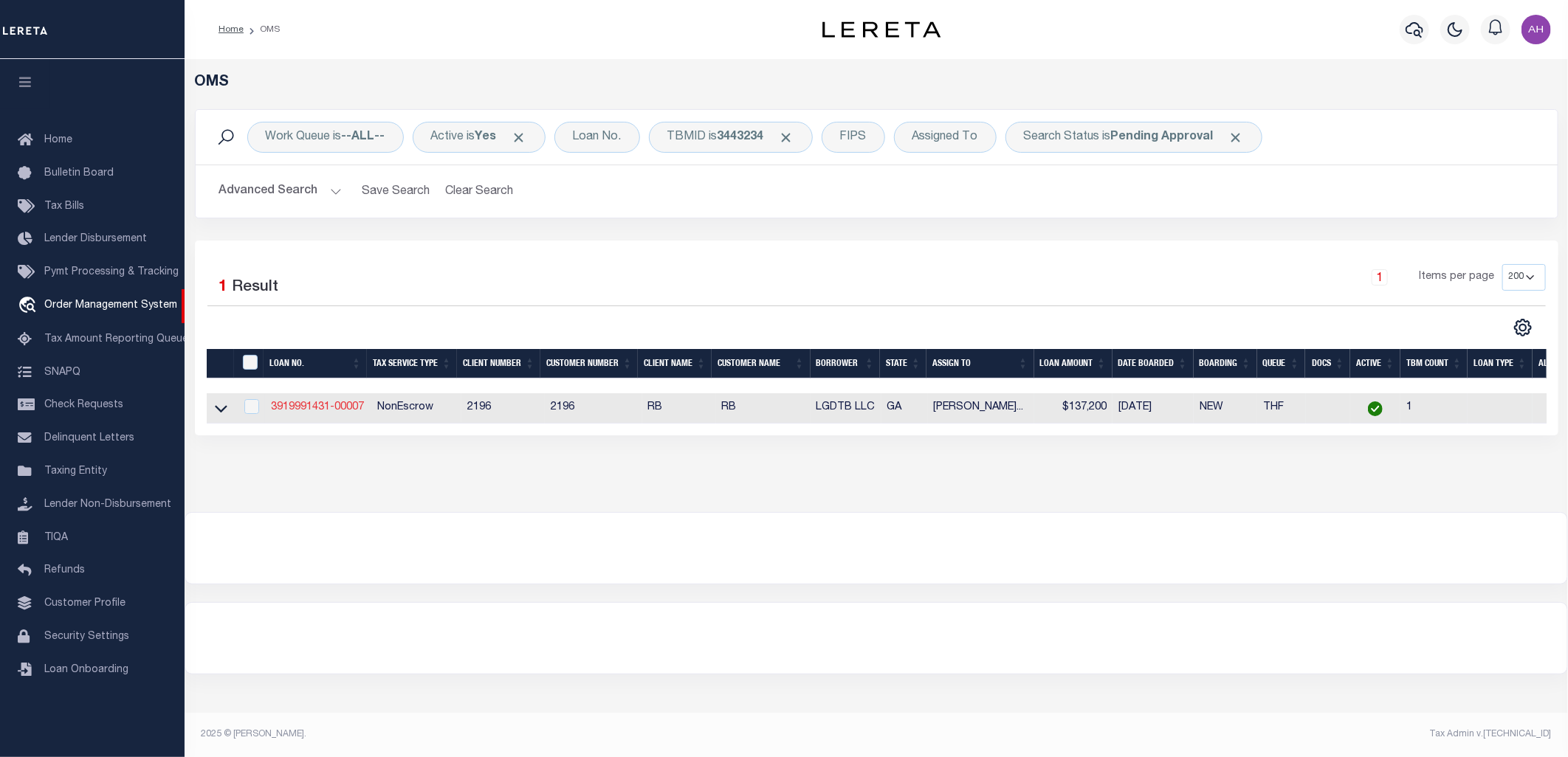
click at [322, 409] on link "3919991431-00007" at bounding box center [317, 407] width 93 height 10
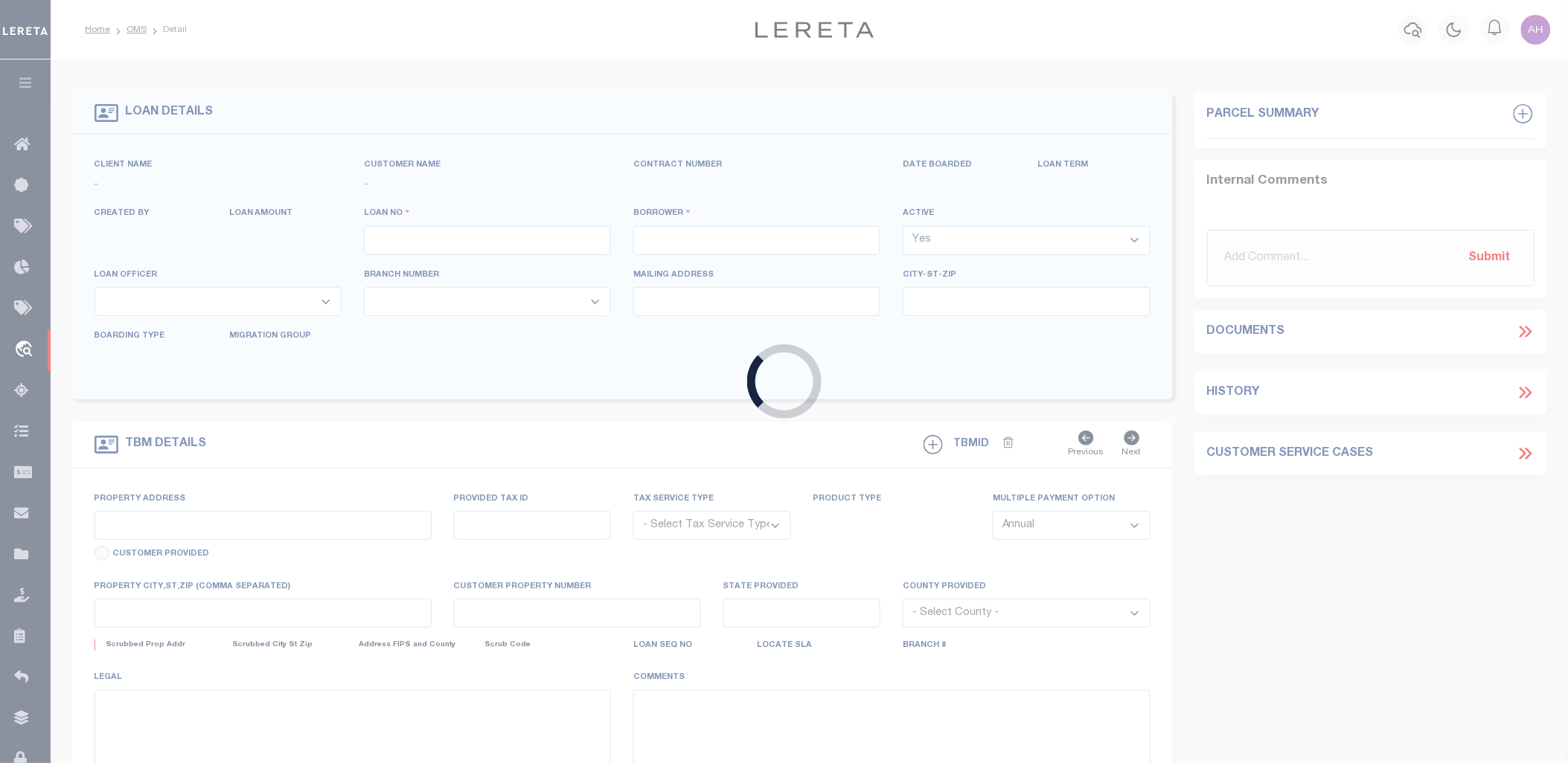
type input "3919991431-00007"
type input "LGDTB LLC"
select select
select select "100"
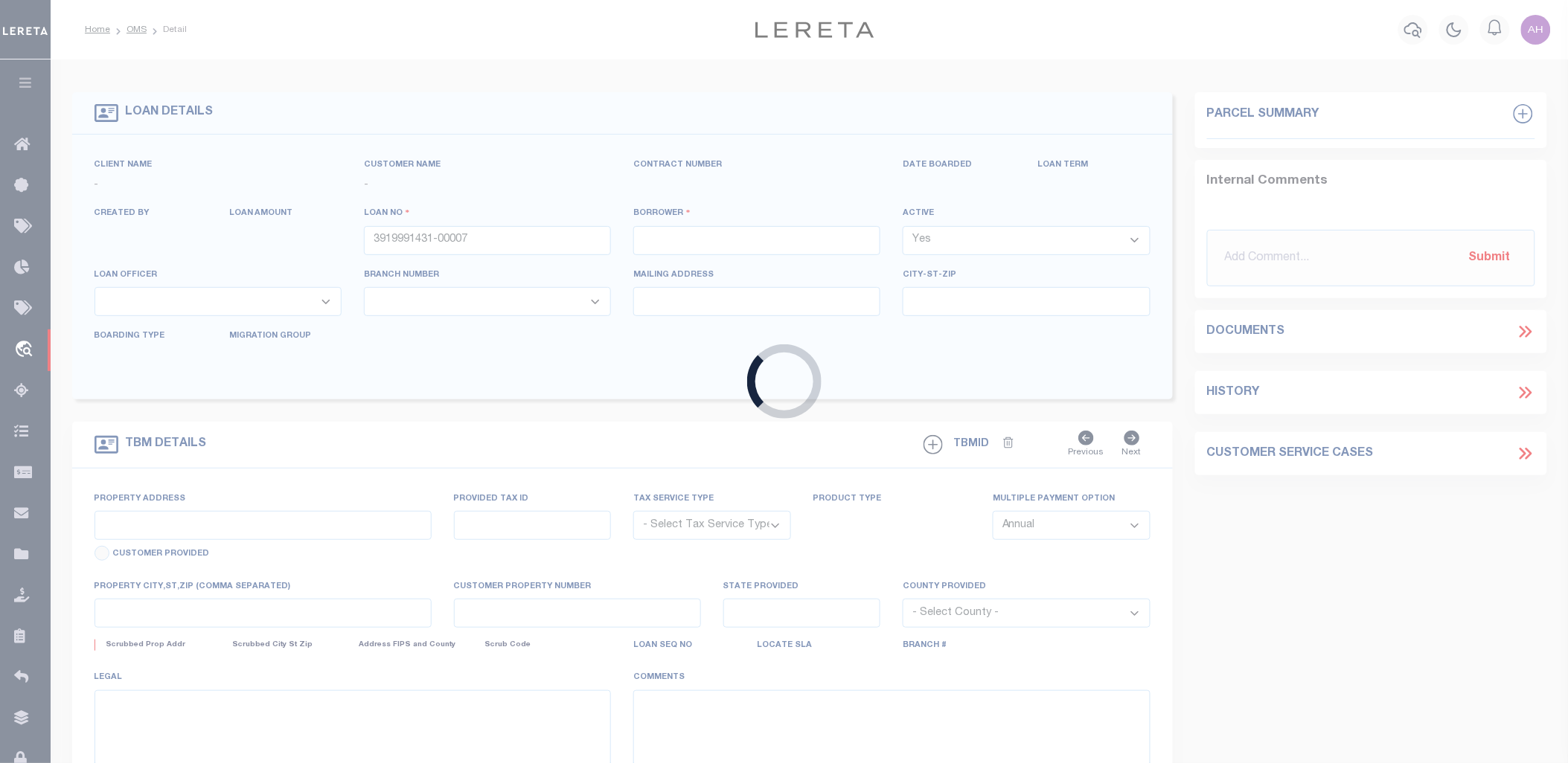
select select "NonEscrow"
type input "2308 PINEVIEW DR, # A-B"
select select
type input "VALDOSTA GA 31602"
type input "GA"
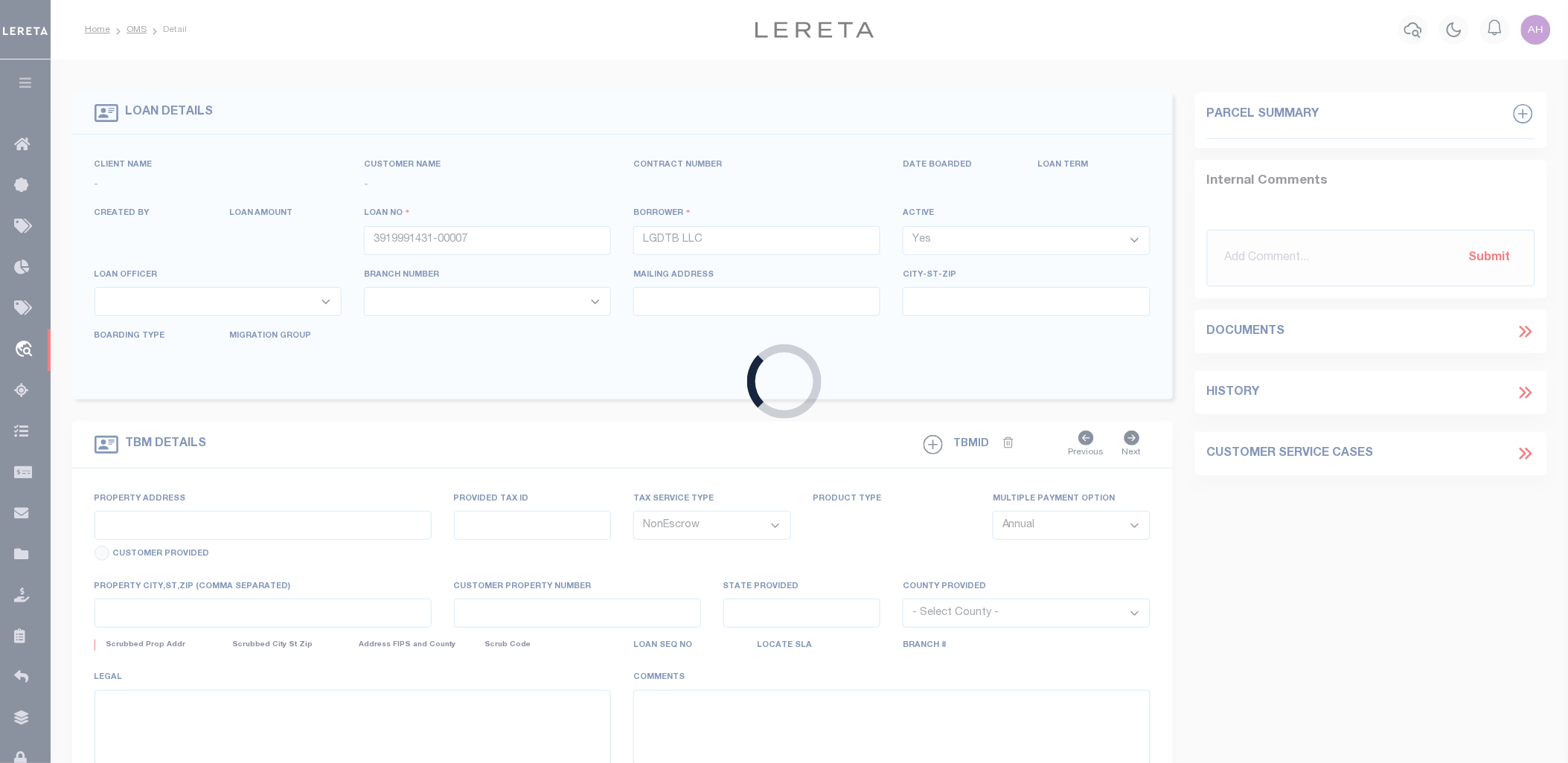
select select
select select "13023"
select select "5149"
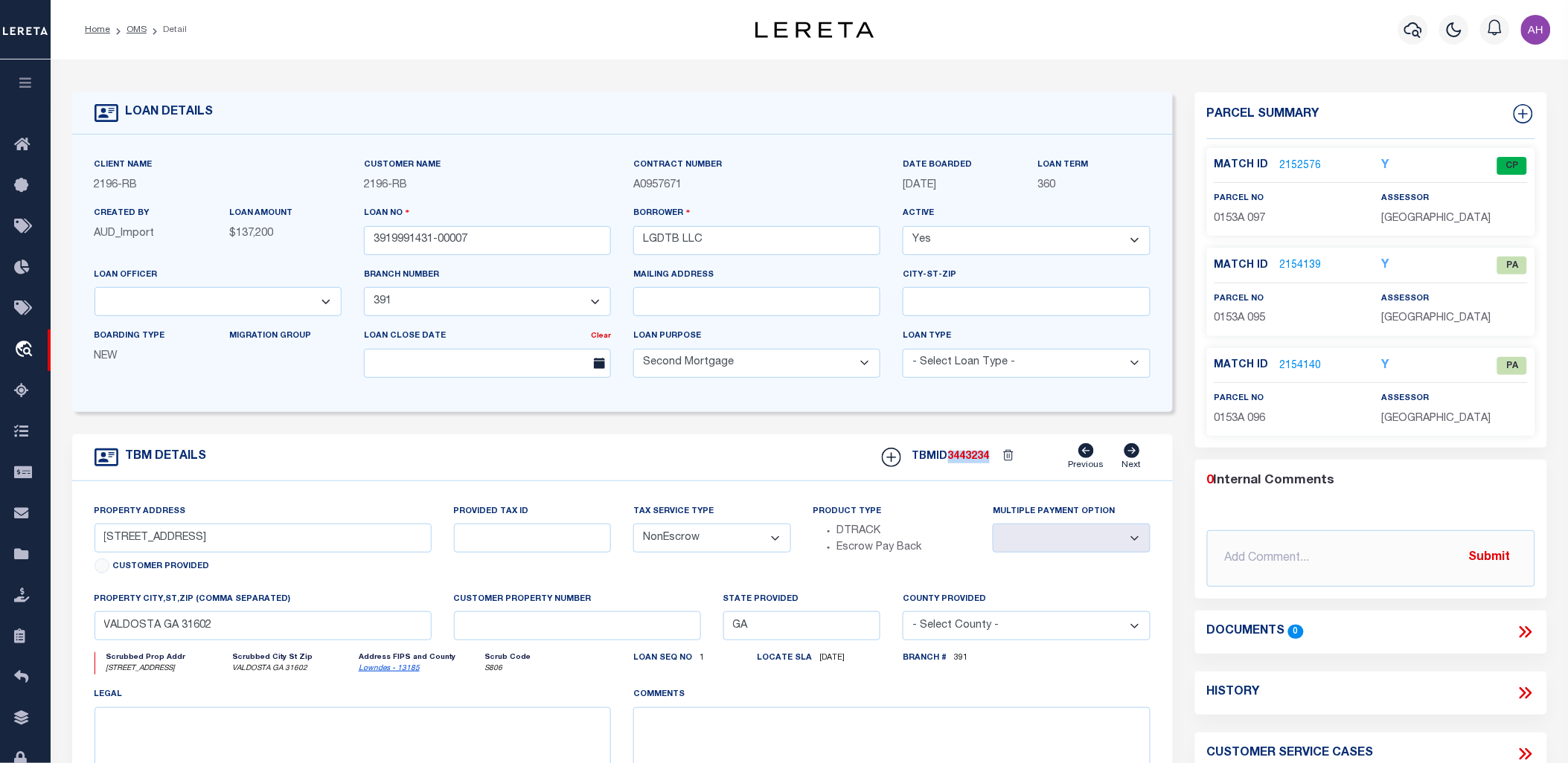
drag, startPoint x: 971, startPoint y: 460, endPoint x: 950, endPoint y: 462, distance: 21.1
click at [950, 462] on div "TBMID 3443234 Previous Next" at bounding box center [1010, 457] width 280 height 28
copy div "3443234"
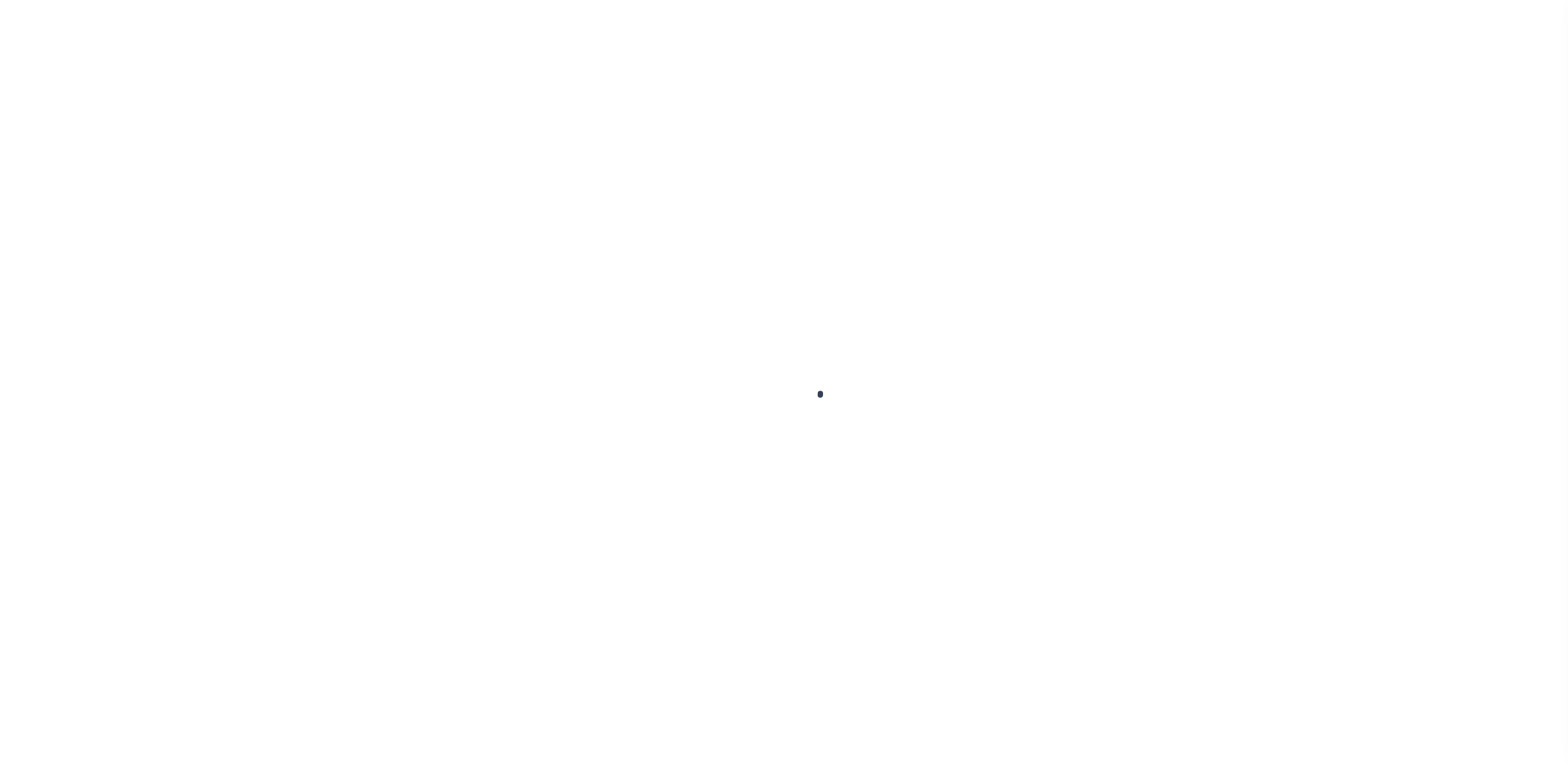
type input "3919991431-00007"
type input "LGDTB LLC"
select select
select select "100"
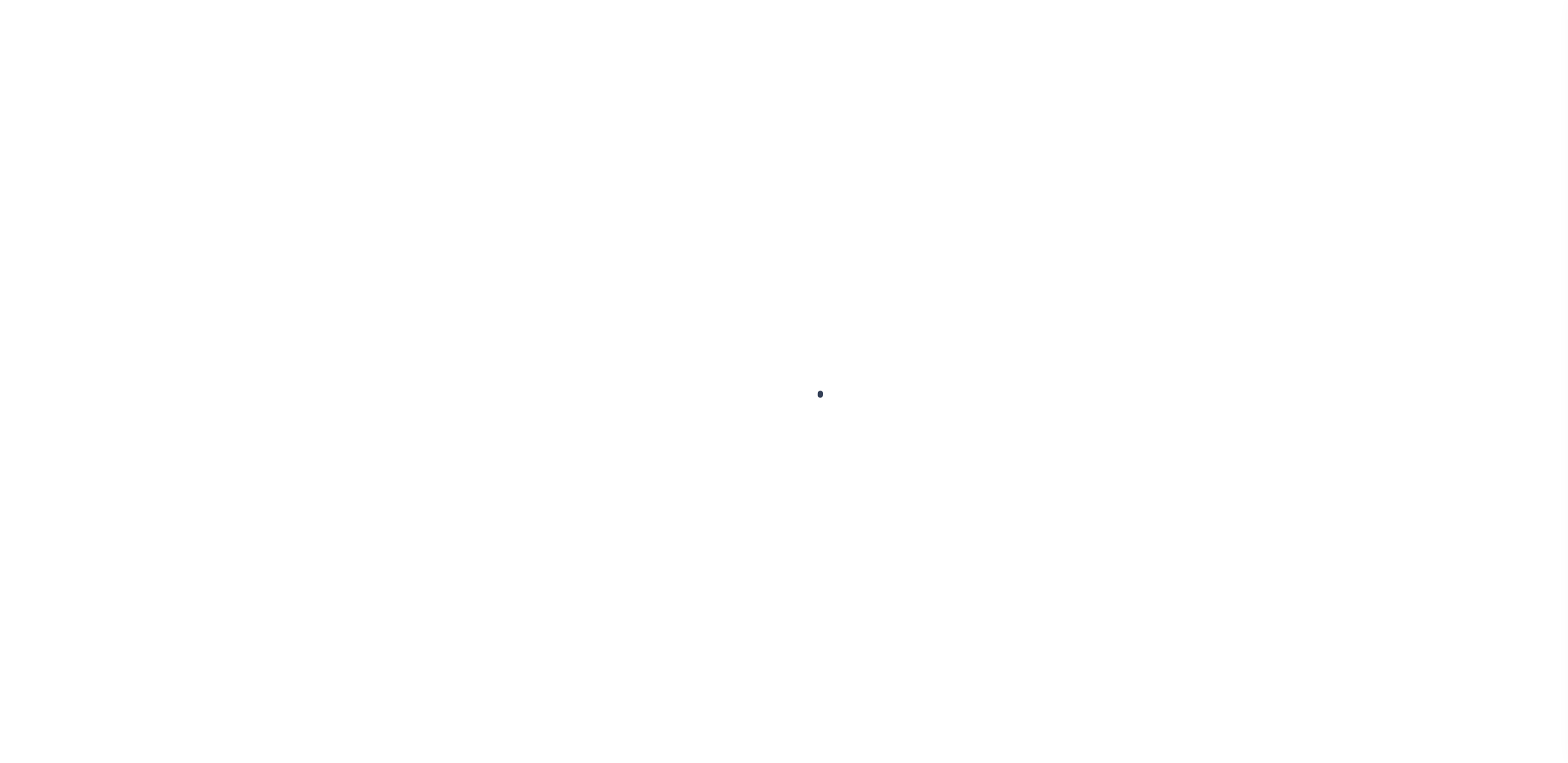
select select "NonEscrow"
select select "13023"
select select "5149"
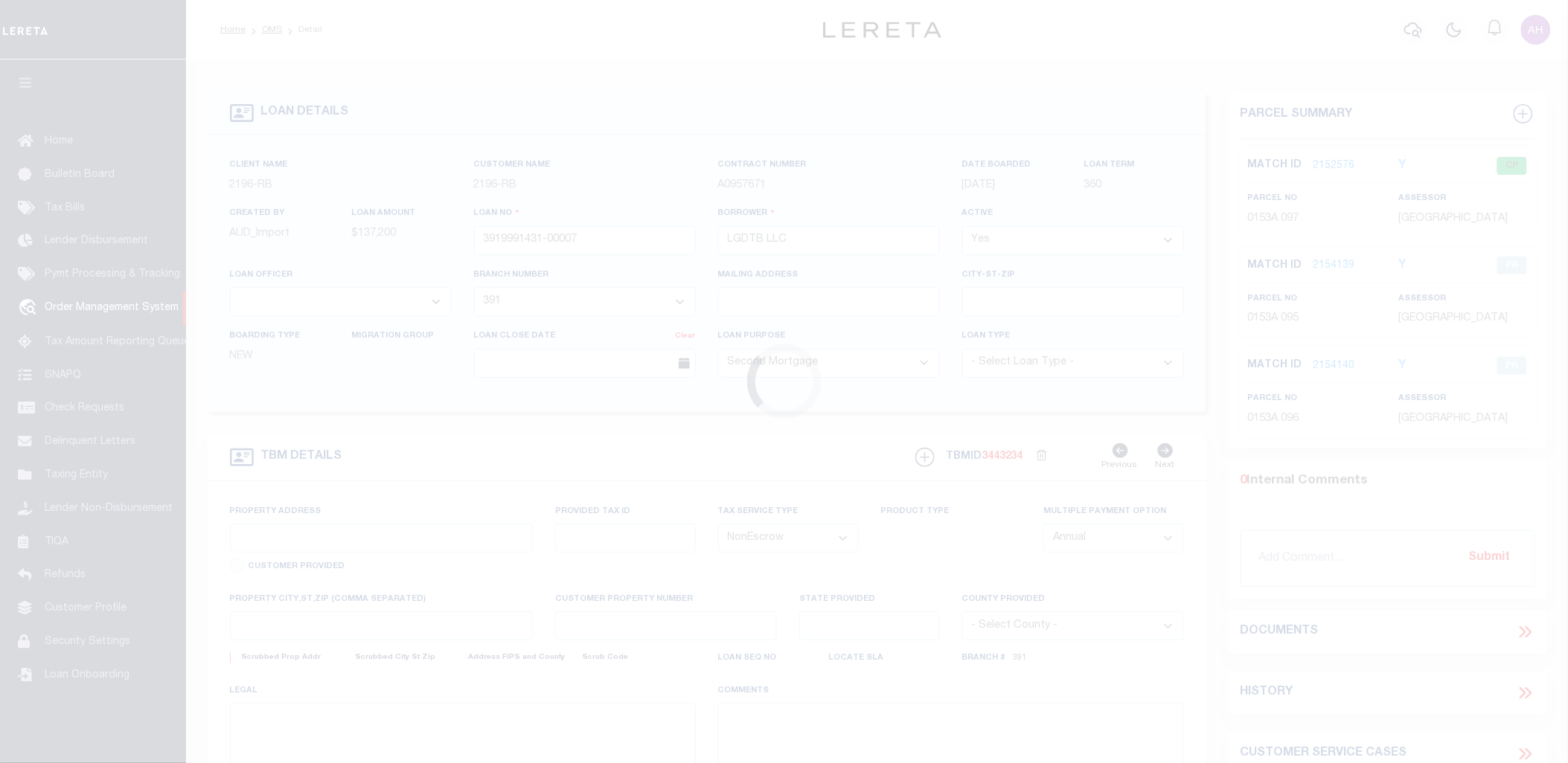
type input "[STREET_ADDRESS]"
select select
type input "VALDOSTA GA 31602"
type input "GA"
select select
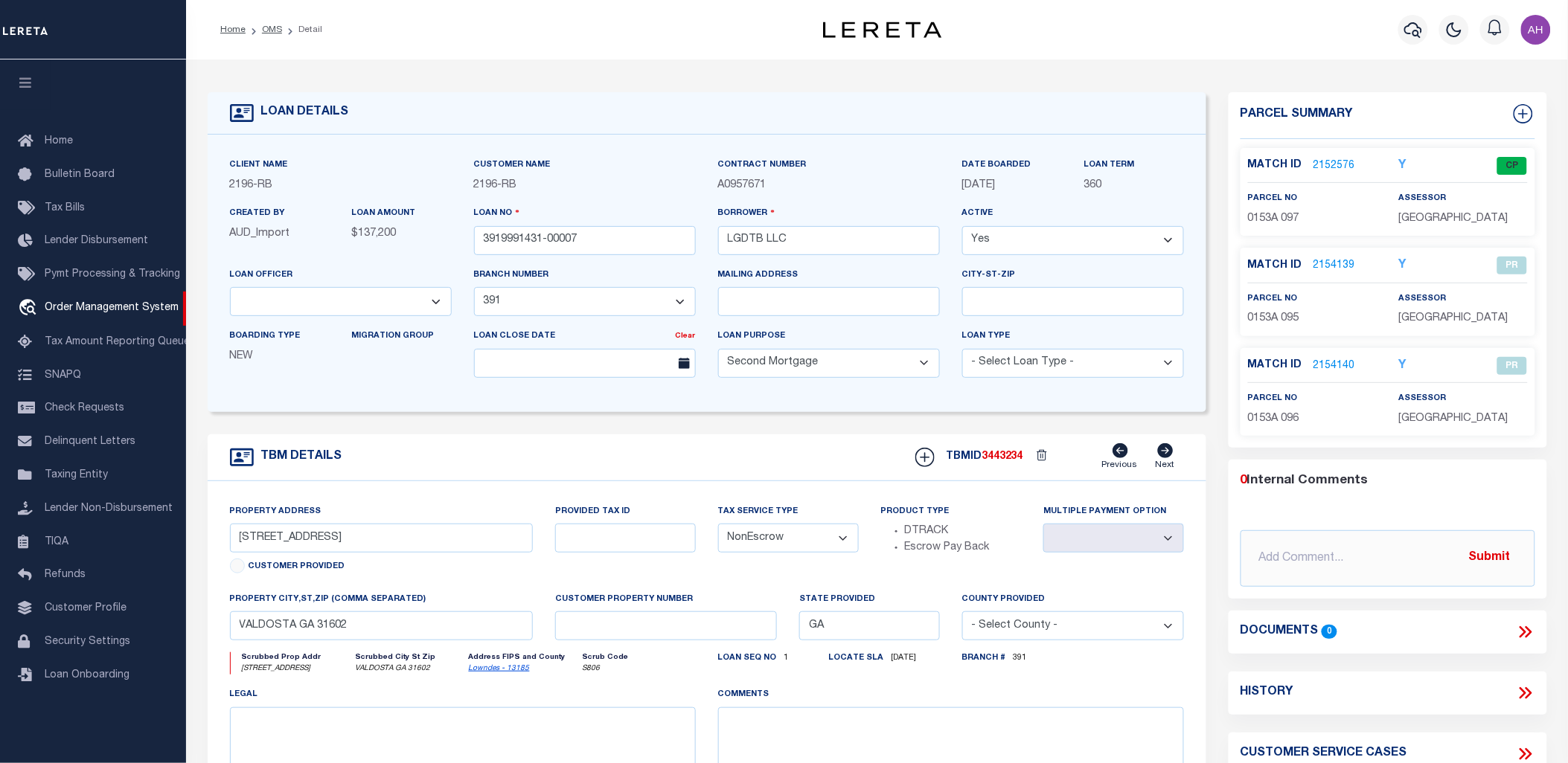
click at [1330, 262] on link "2154139" at bounding box center [1334, 266] width 41 height 16
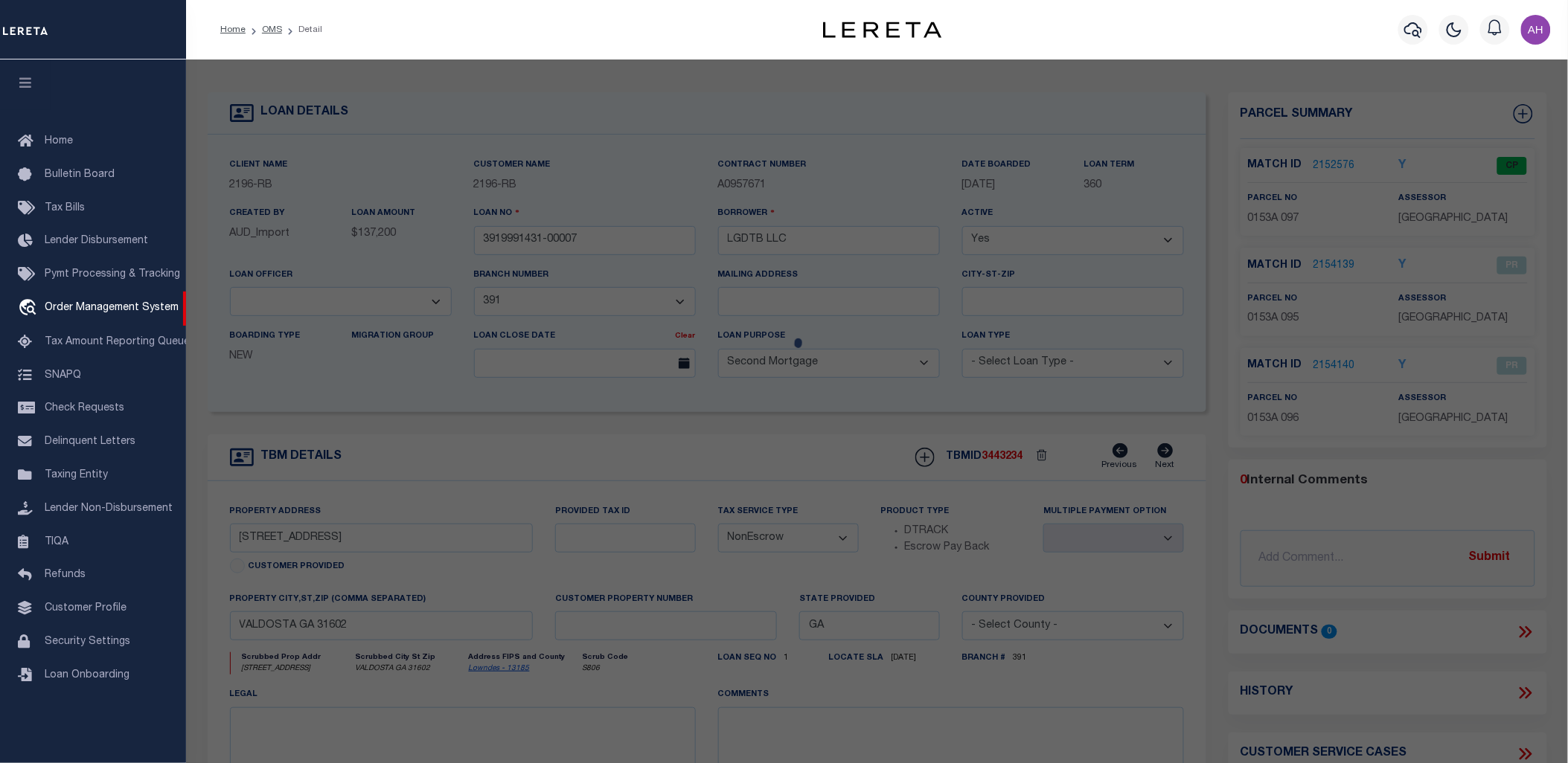
checkbox input "false"
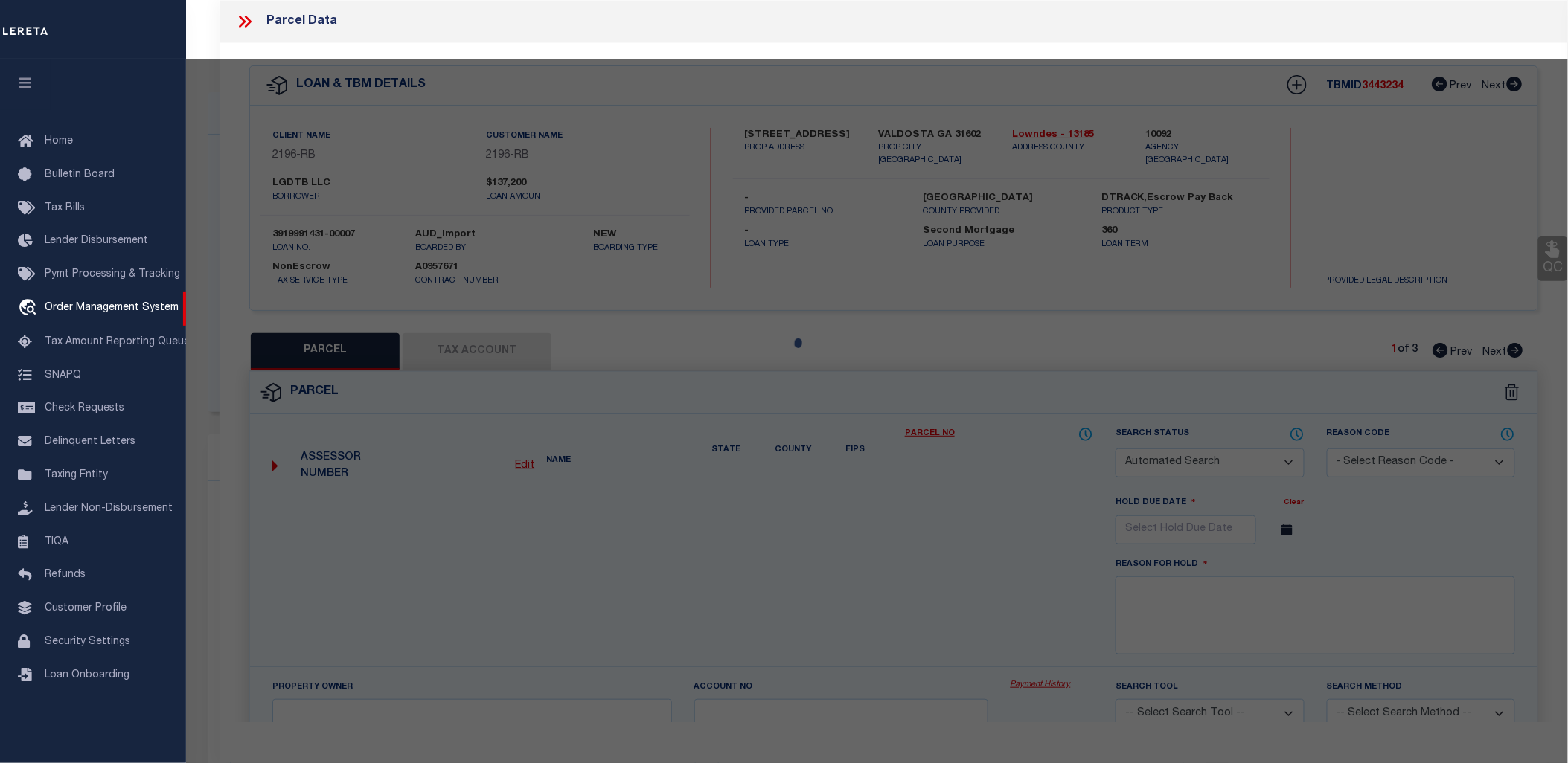
select select "PR"
select select "MDD"
select select "ADD"
checkbox input "false"
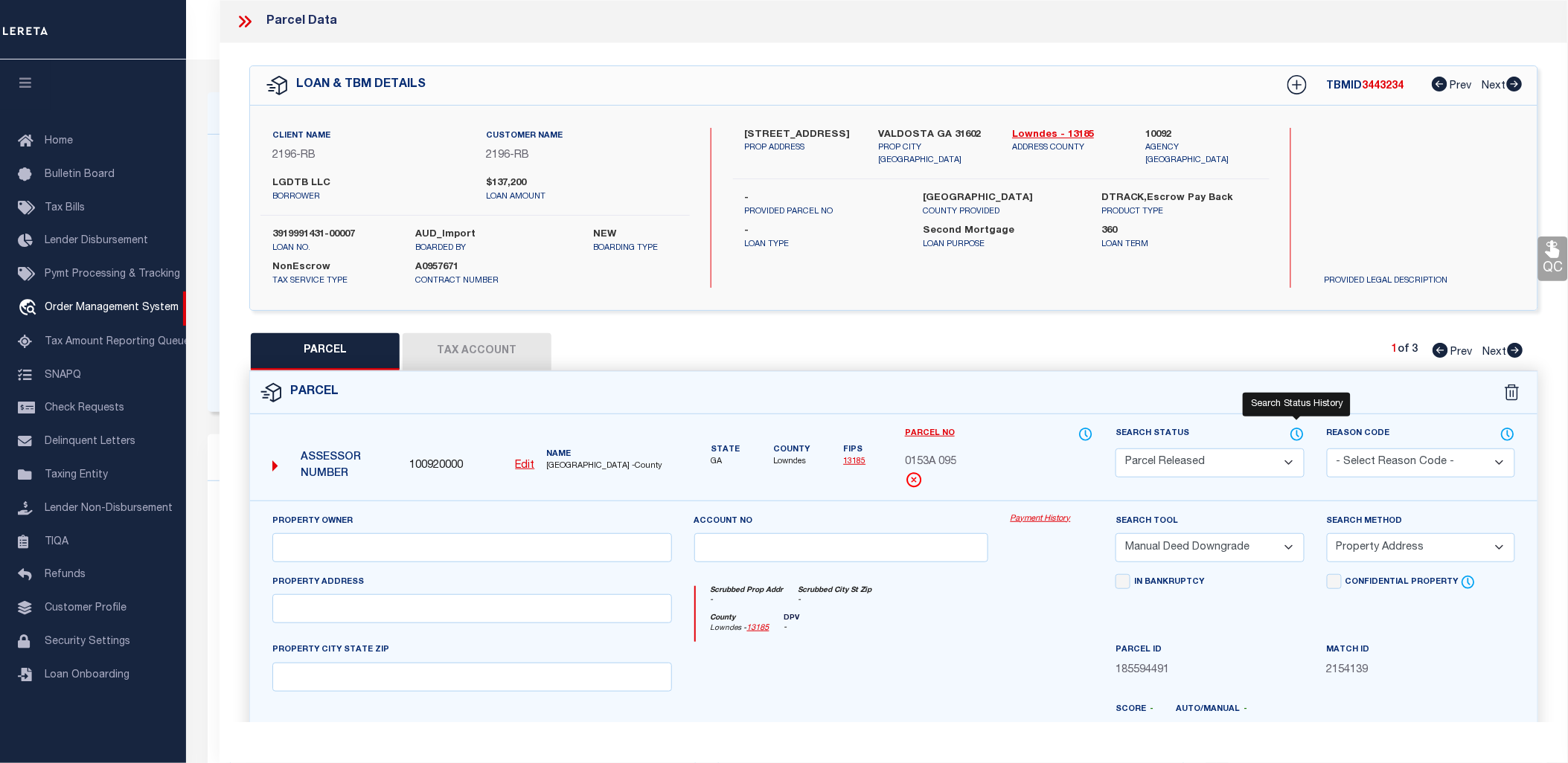
click at [1298, 433] on icon at bounding box center [1297, 435] width 15 height 17
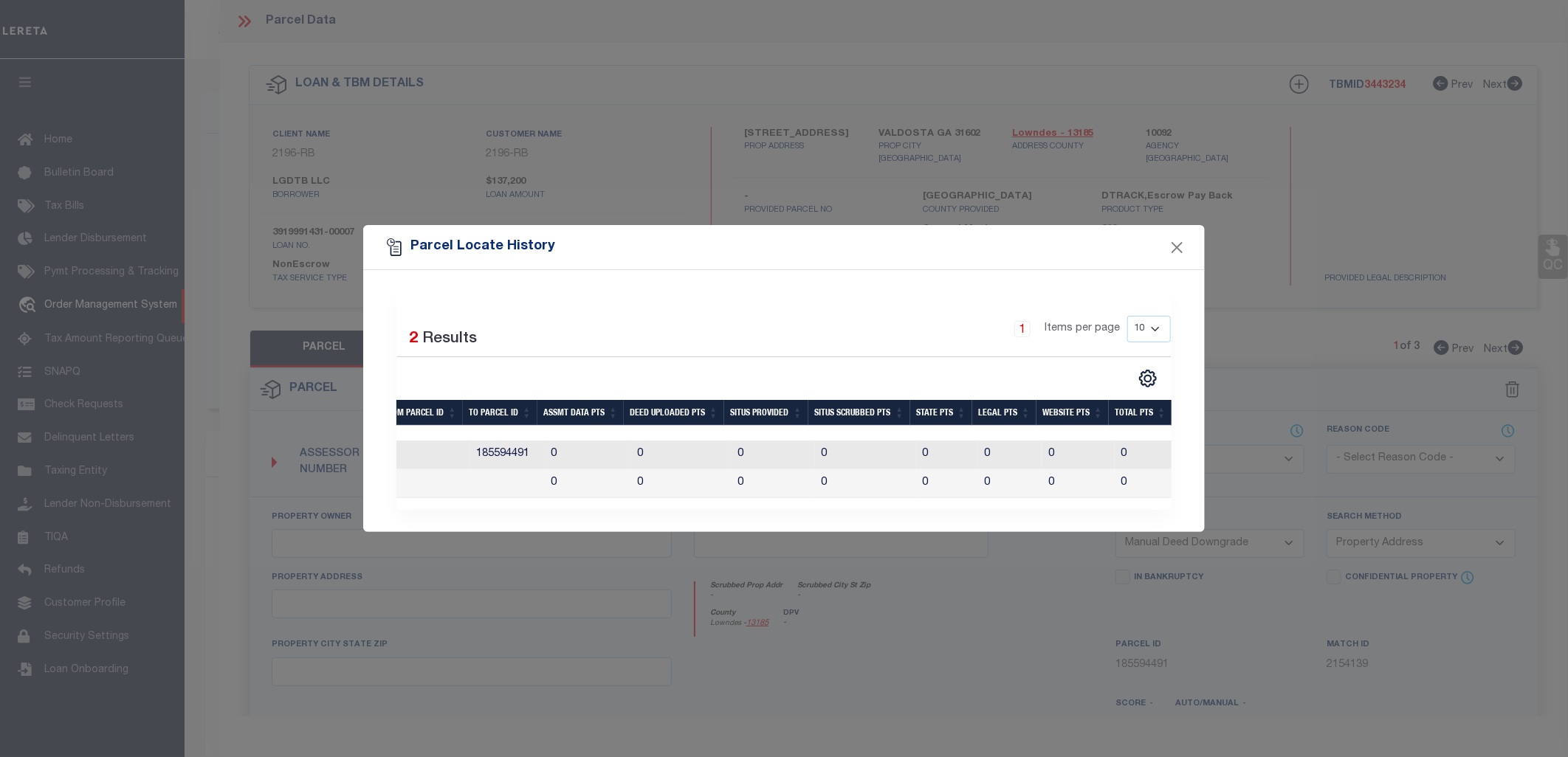
scroll to position [0, 360]
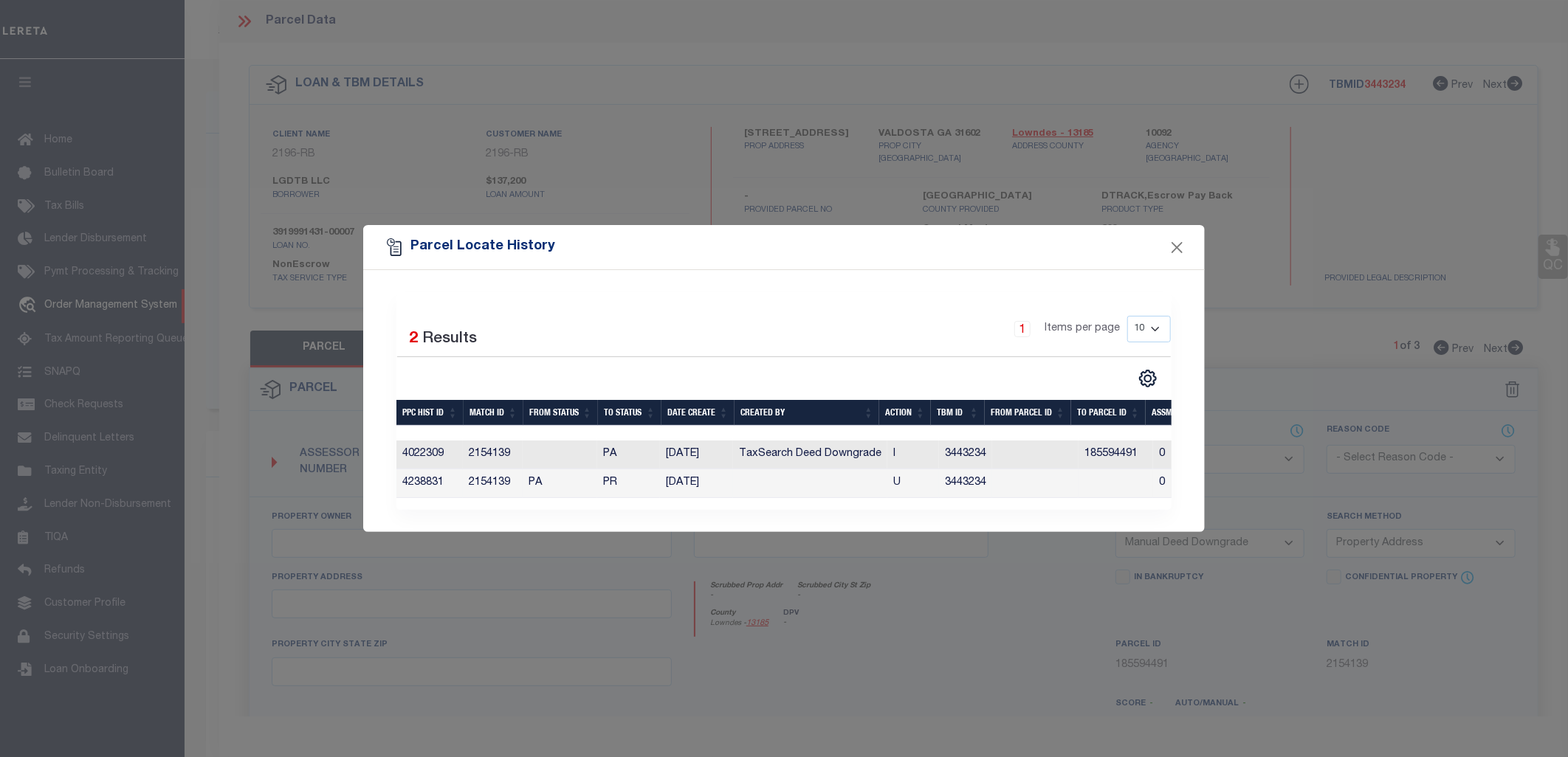
click at [780, 478] on td at bounding box center [810, 483] width 154 height 28
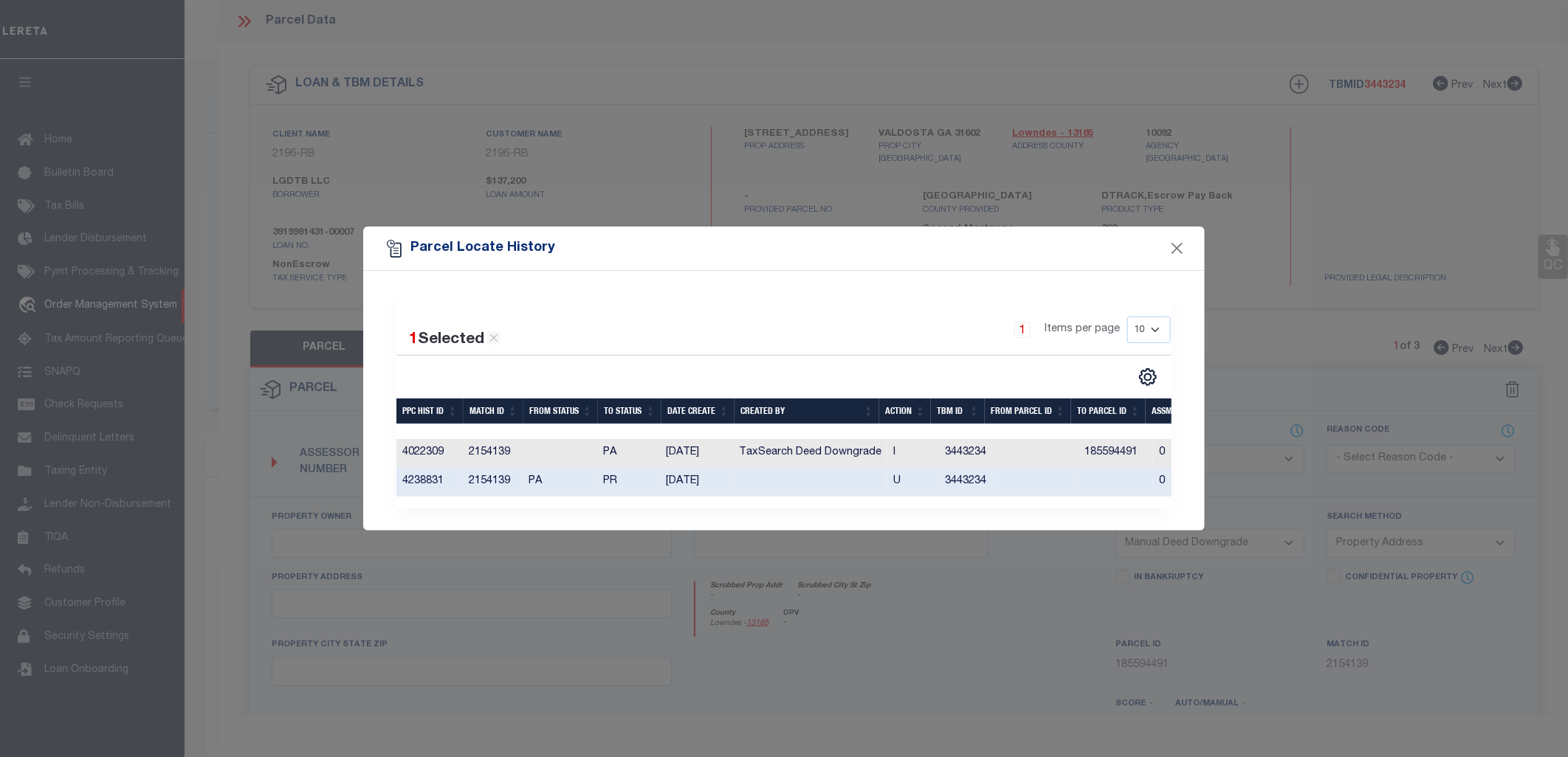
click at [780, 478] on td at bounding box center [810, 482] width 154 height 28
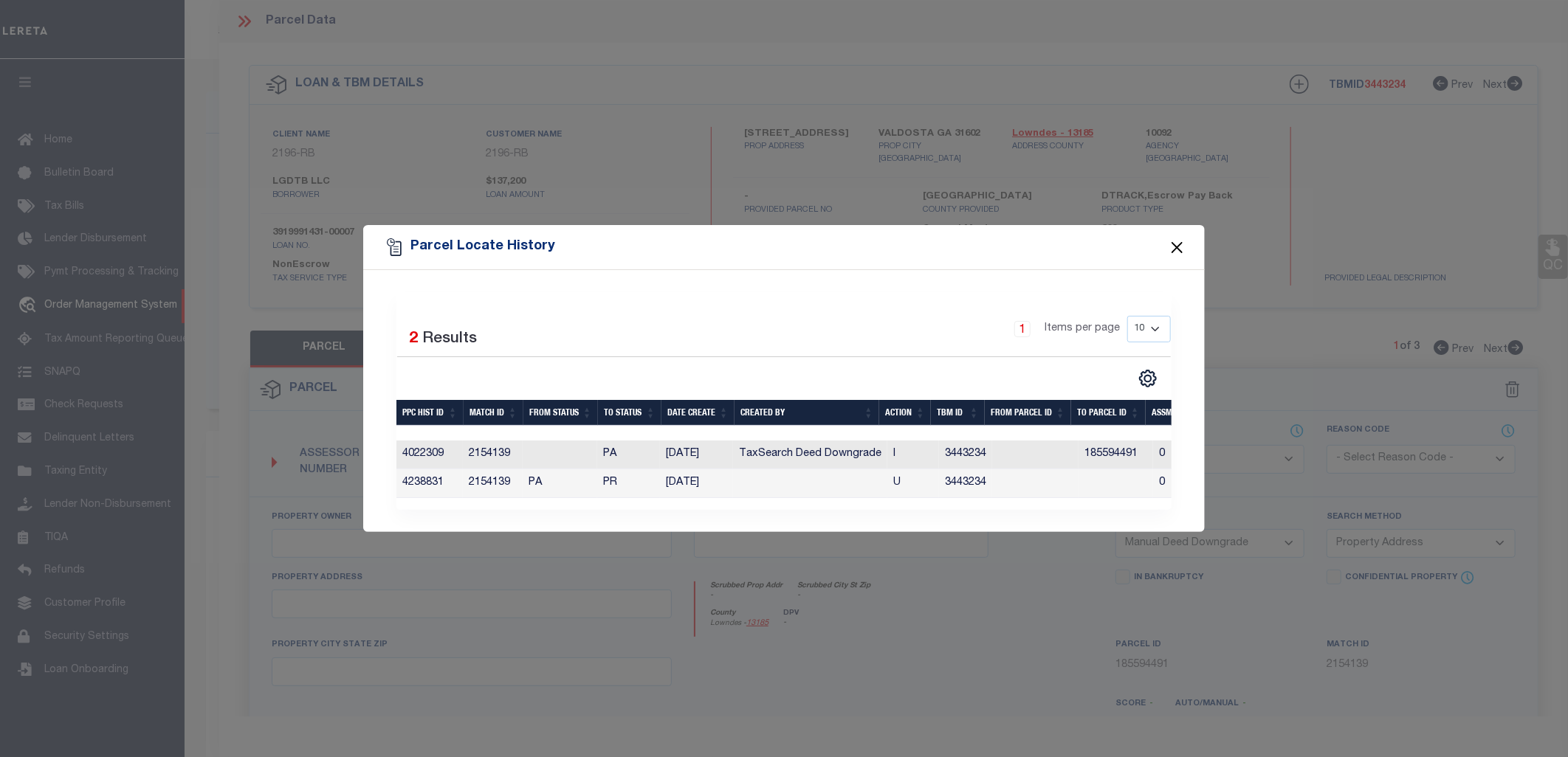
click at [1179, 239] on button "Close" at bounding box center [1178, 247] width 19 height 19
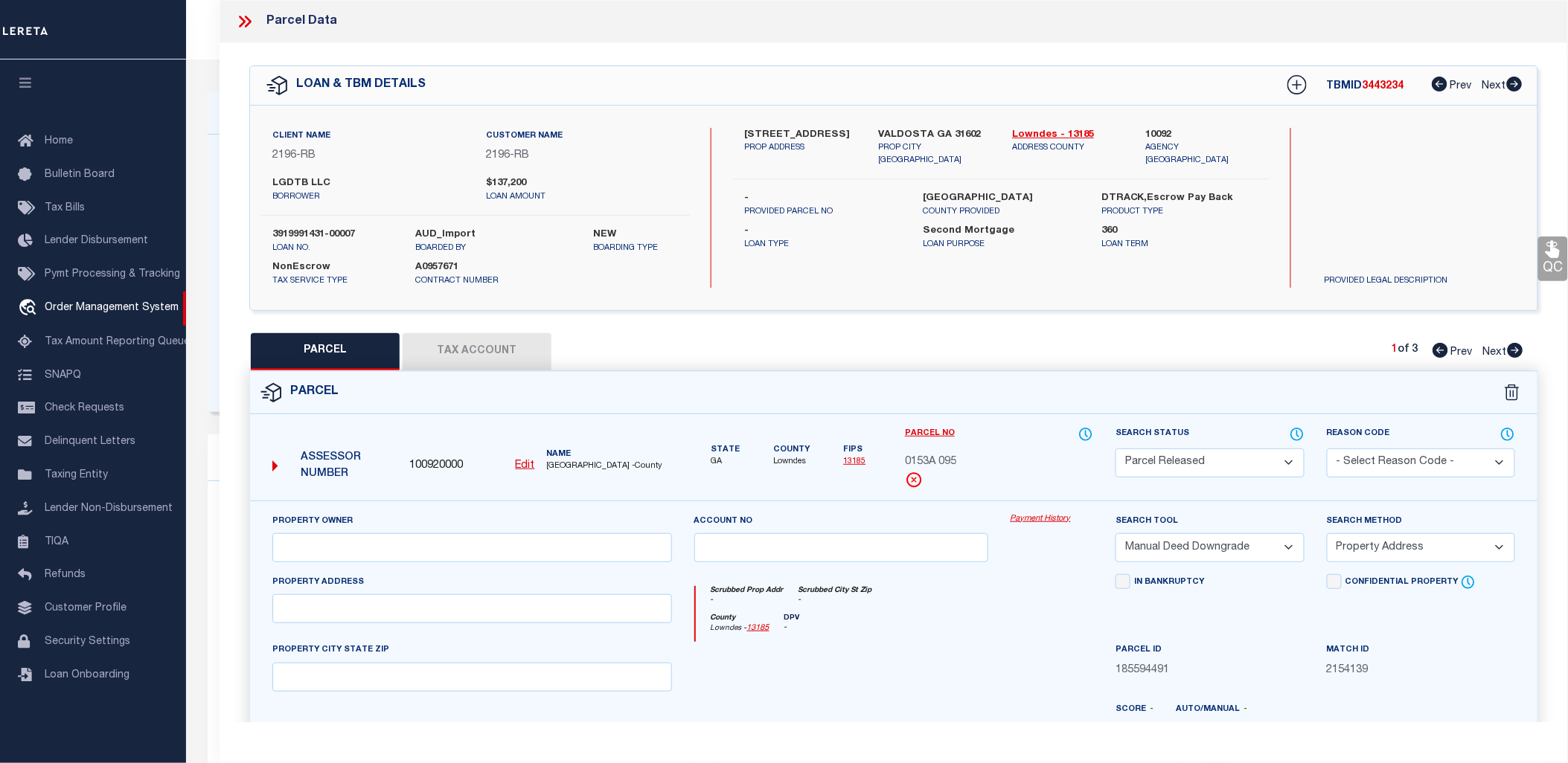
click at [246, 18] on icon at bounding box center [245, 22] width 19 height 19
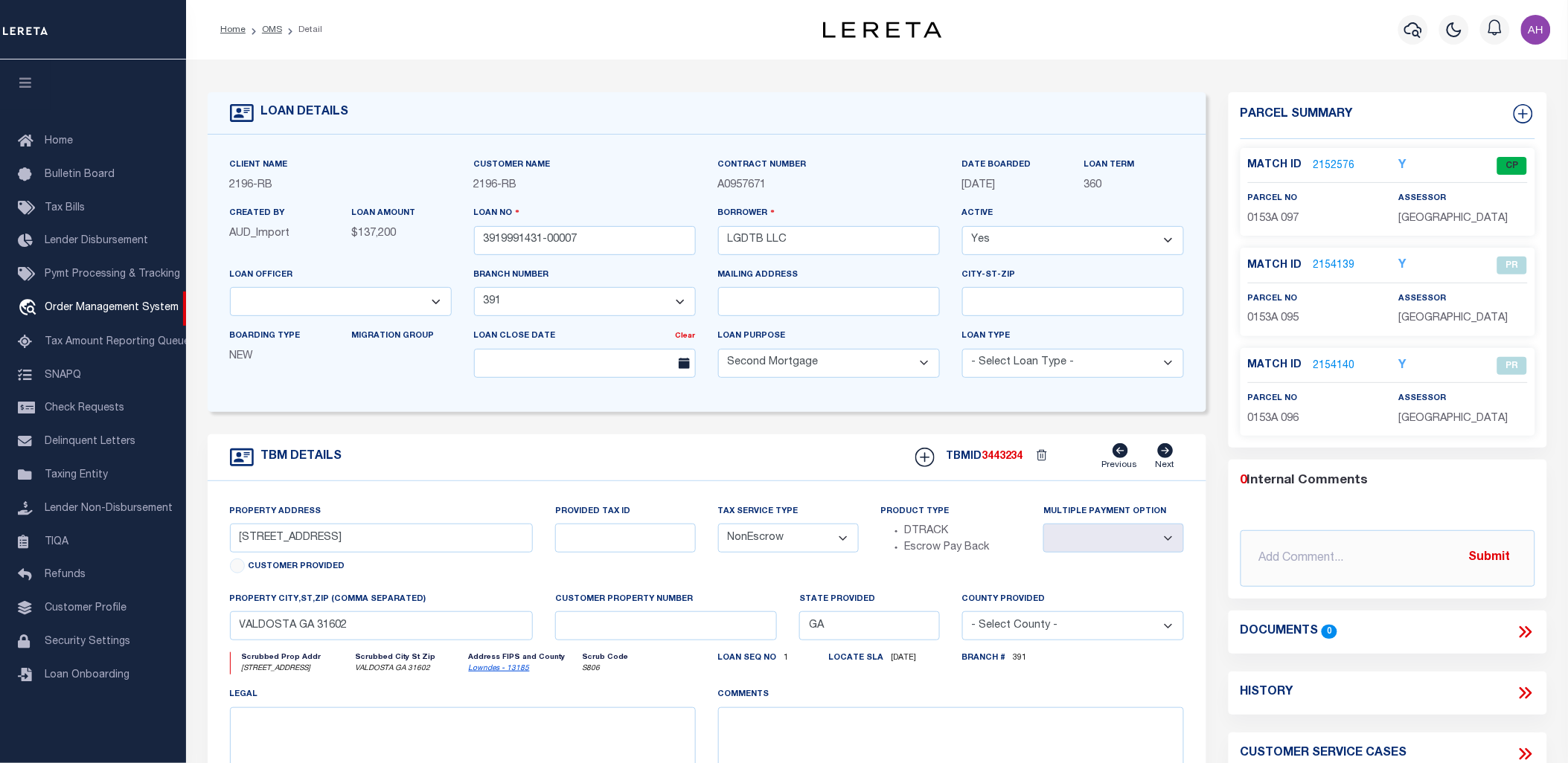
click at [1530, 693] on icon at bounding box center [1527, 693] width 6 height 12
select select "100"
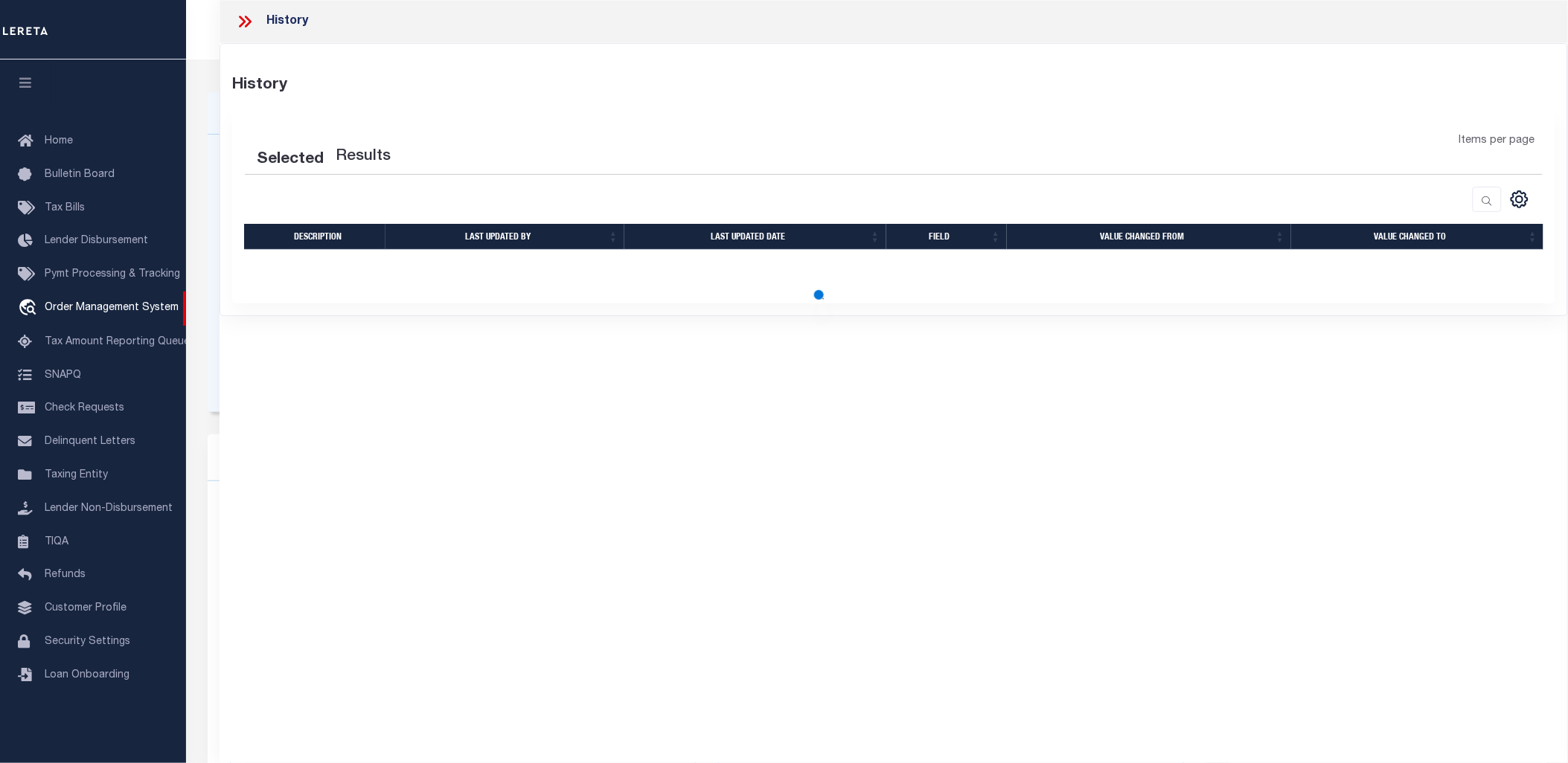
select select "100"
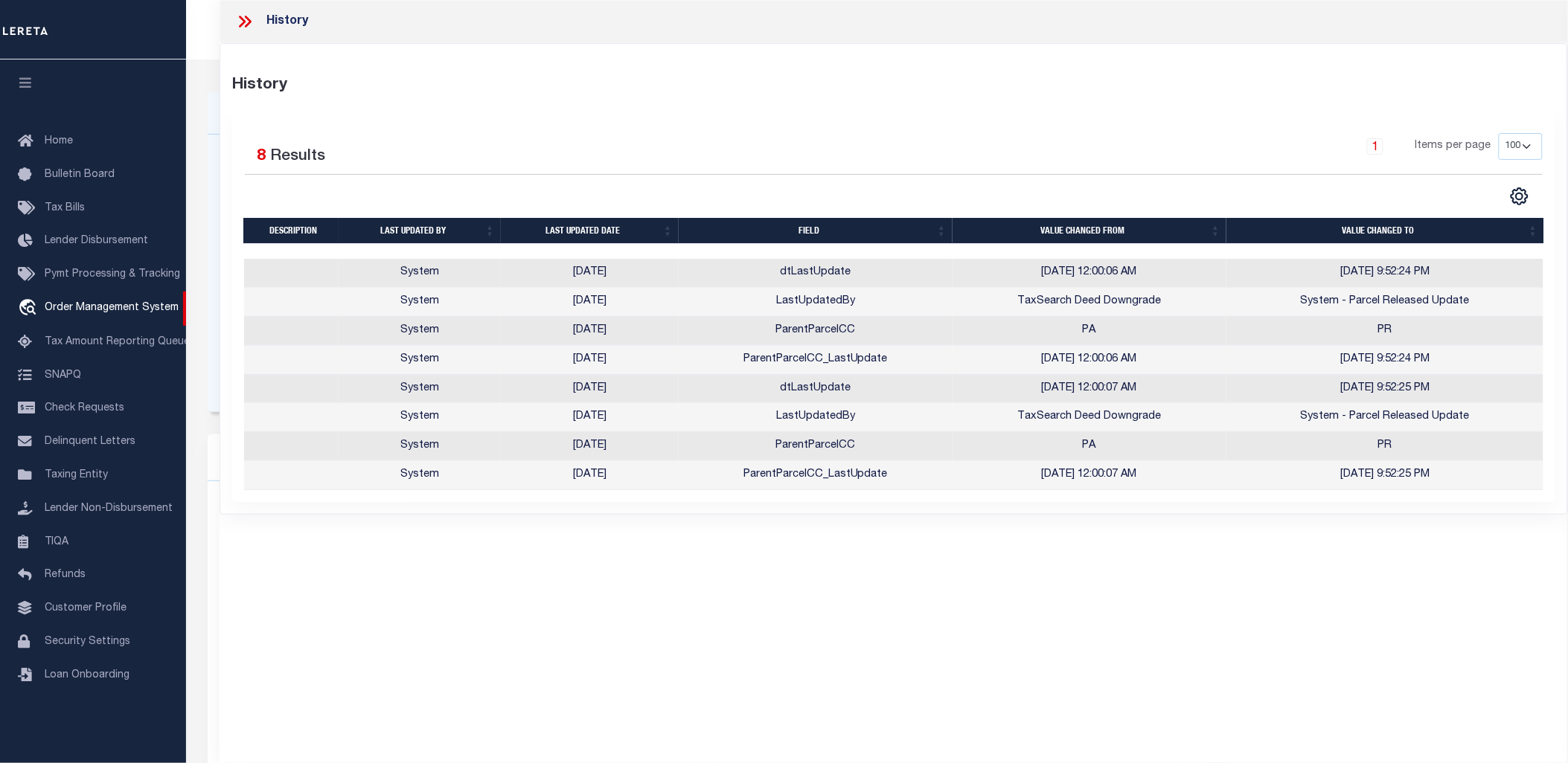
click at [953, 620] on div "History History Selected 8 Results 1 Items per page" at bounding box center [893, 361] width 1348 height 722
click at [249, 27] on icon at bounding box center [245, 22] width 19 height 19
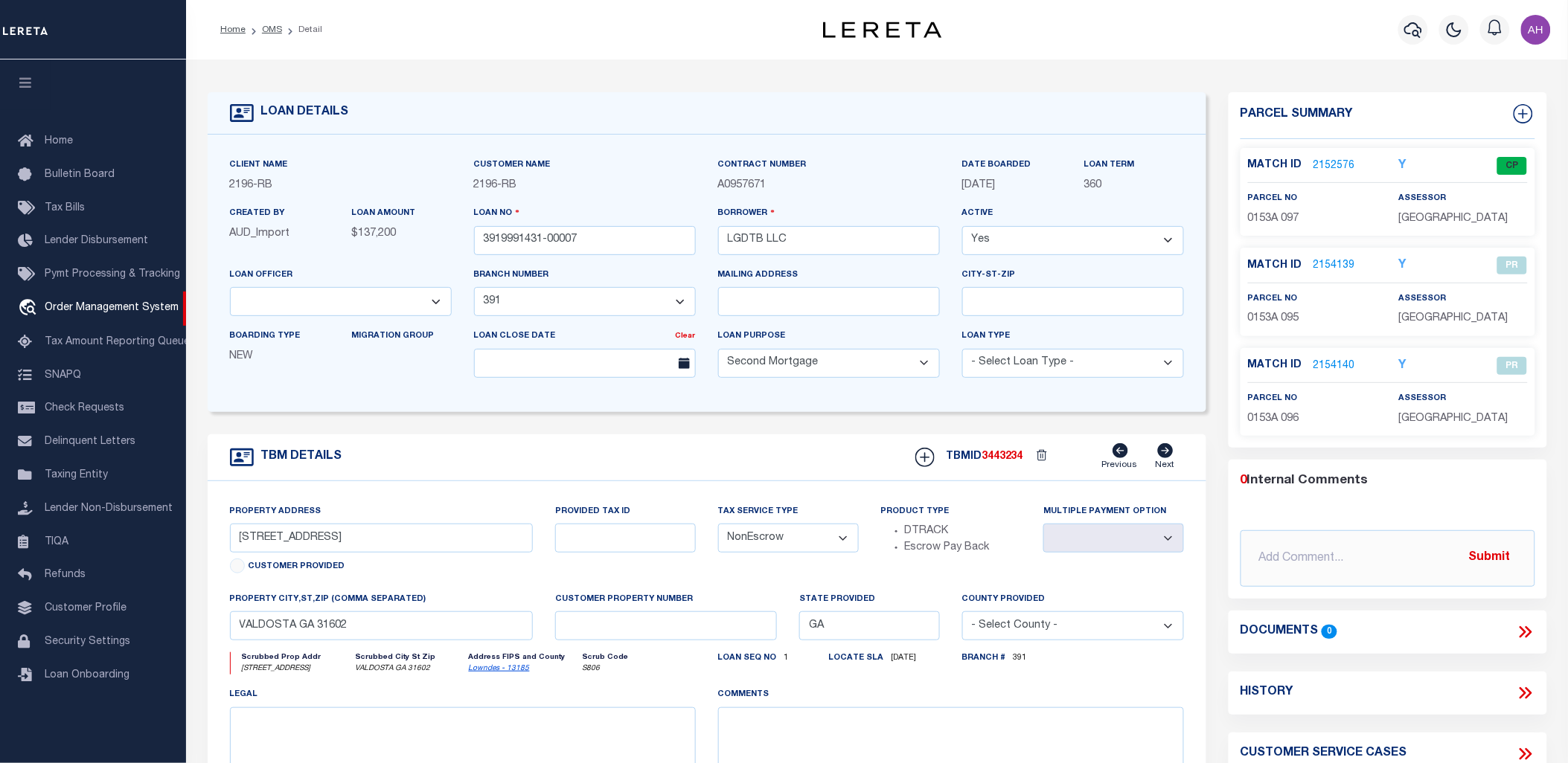
click at [1337, 258] on link "2154139" at bounding box center [1334, 266] width 41 height 16
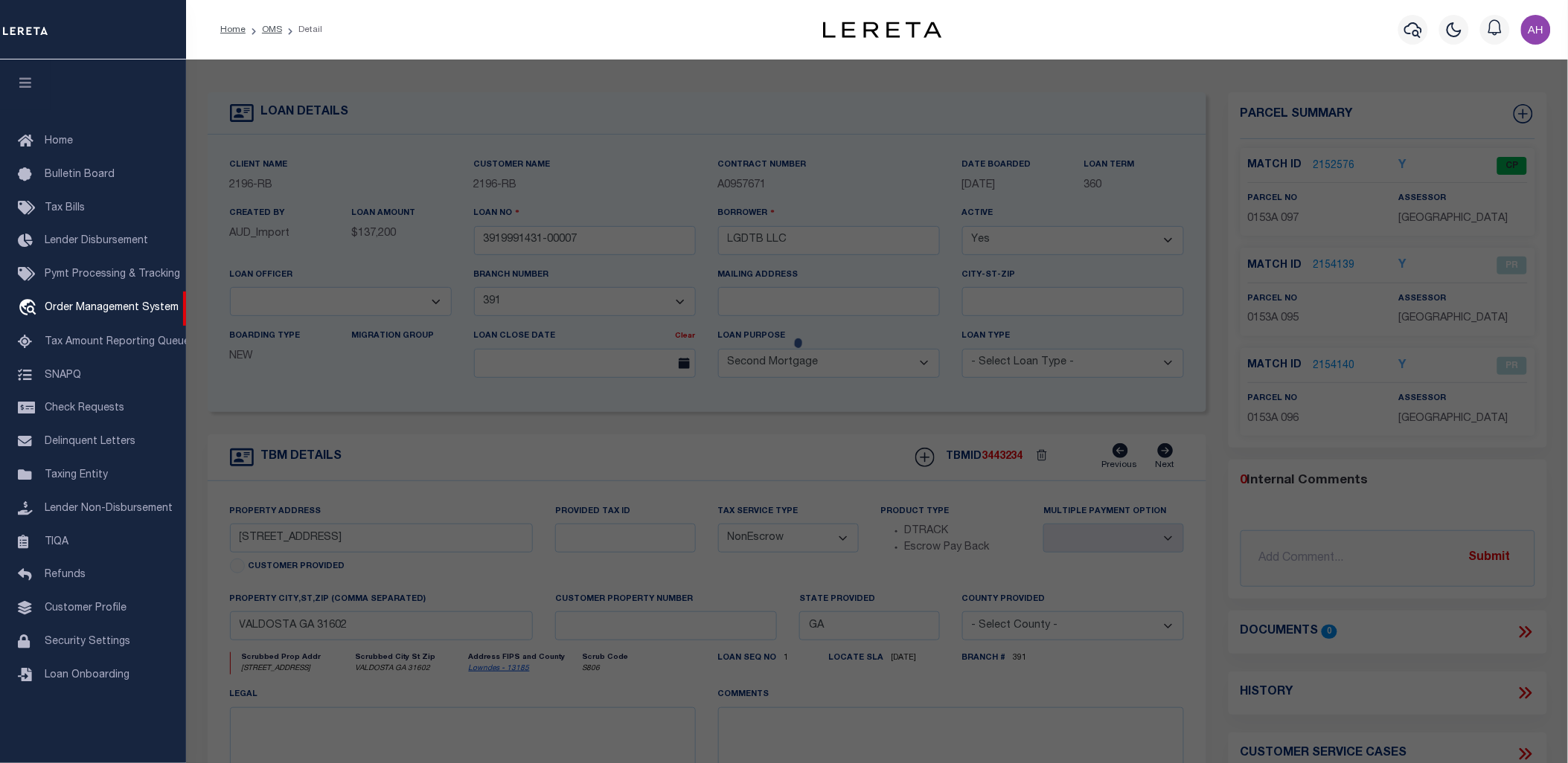
select select "AS"
select select
checkbox input "false"
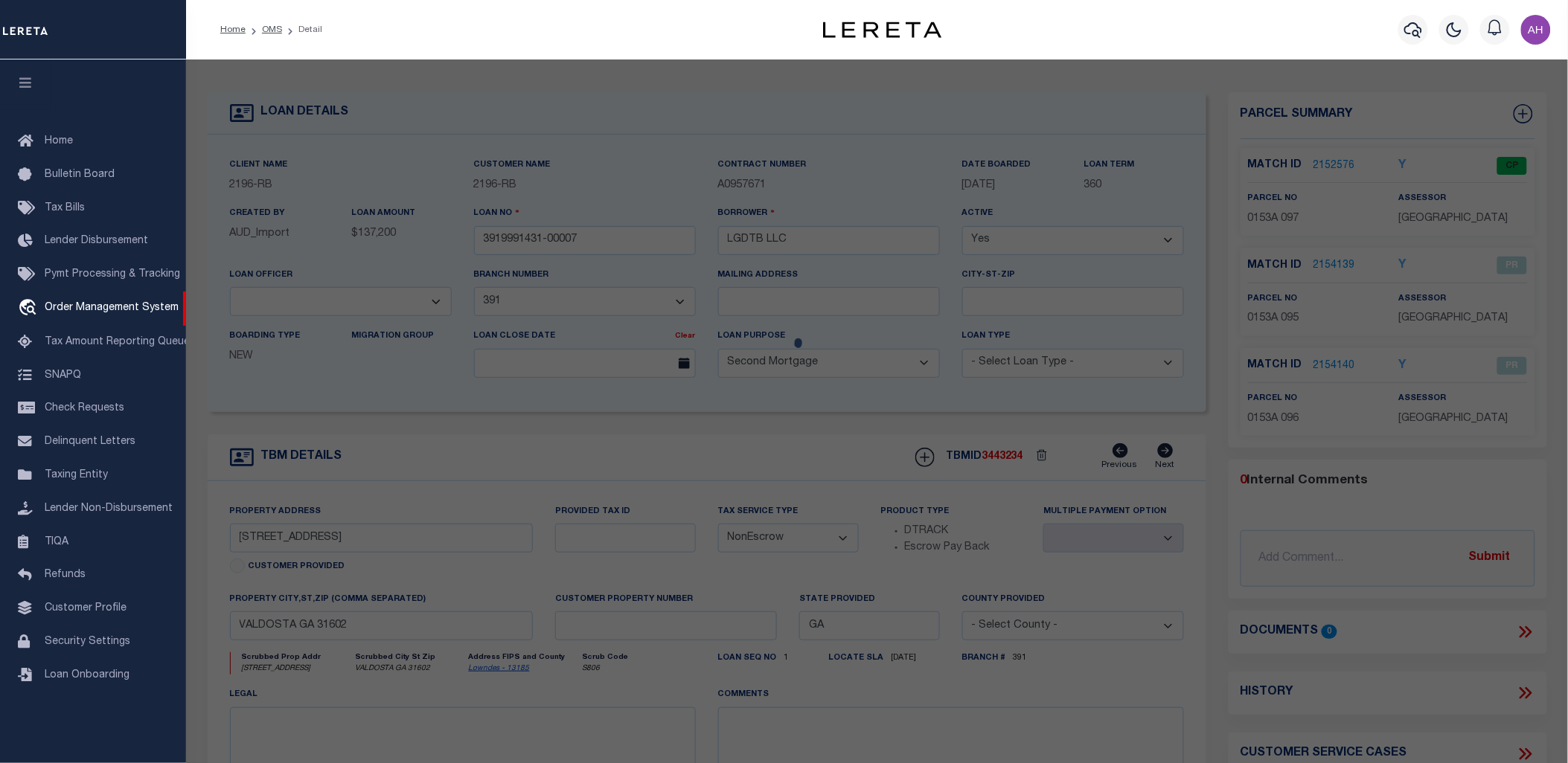
select select "PR"
select select "MDD"
select select "ADD"
checkbox input "false"
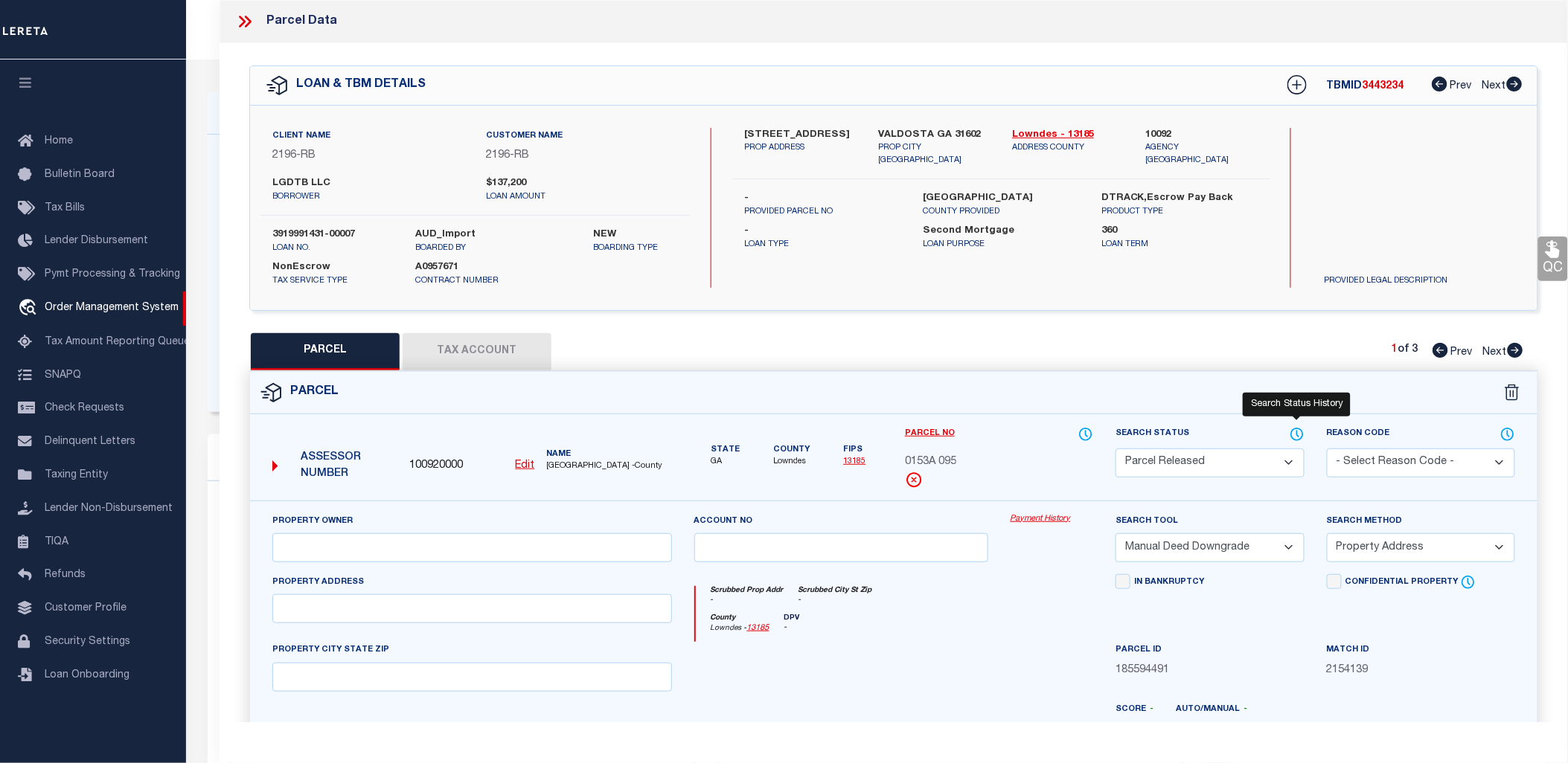
click at [1298, 432] on icon at bounding box center [1297, 435] width 15 height 17
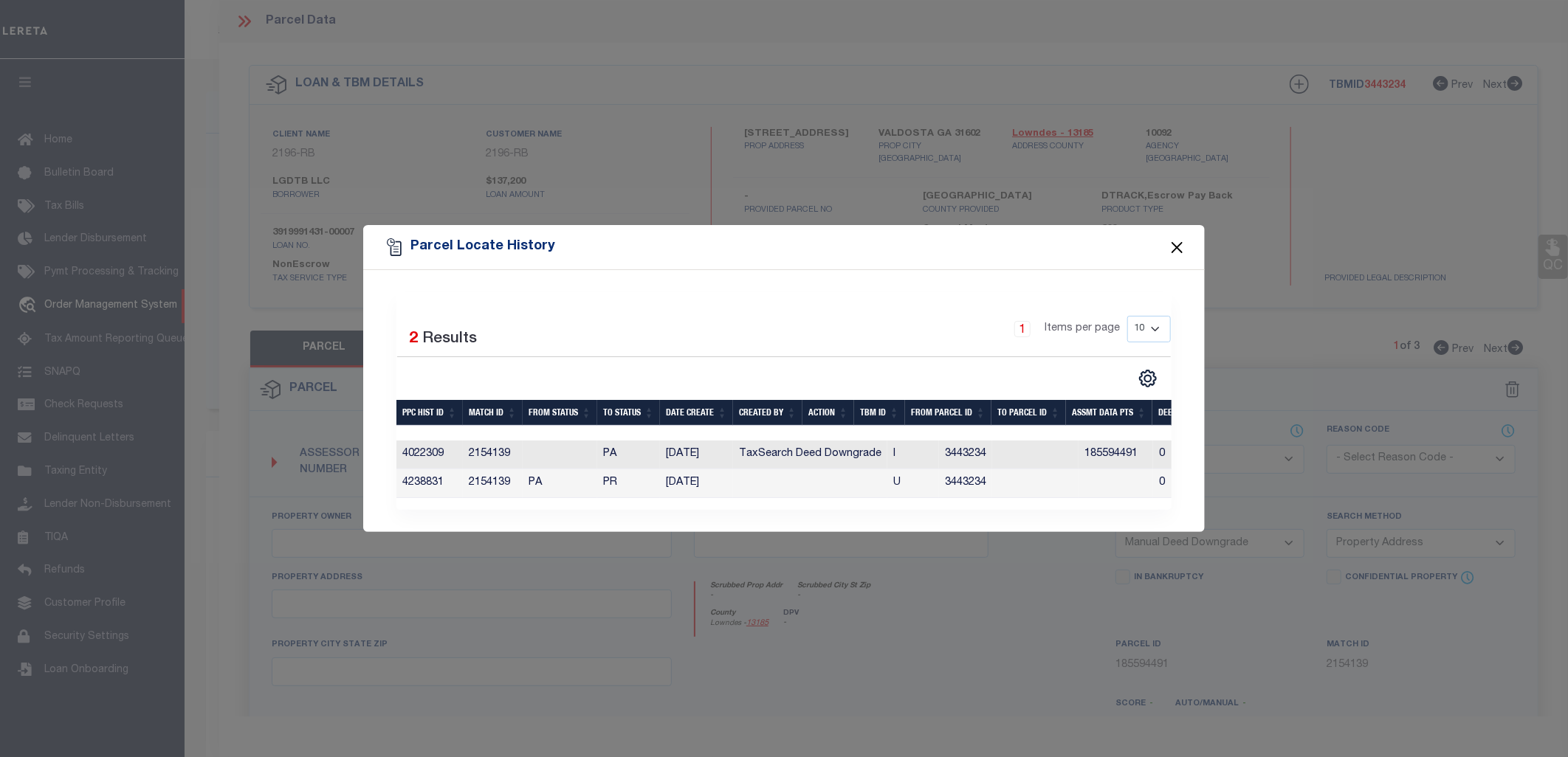
drag, startPoint x: 1179, startPoint y: 245, endPoint x: 1137, endPoint y: 225, distance: 46.5
click at [1179, 245] on button "Close" at bounding box center [1178, 247] width 19 height 19
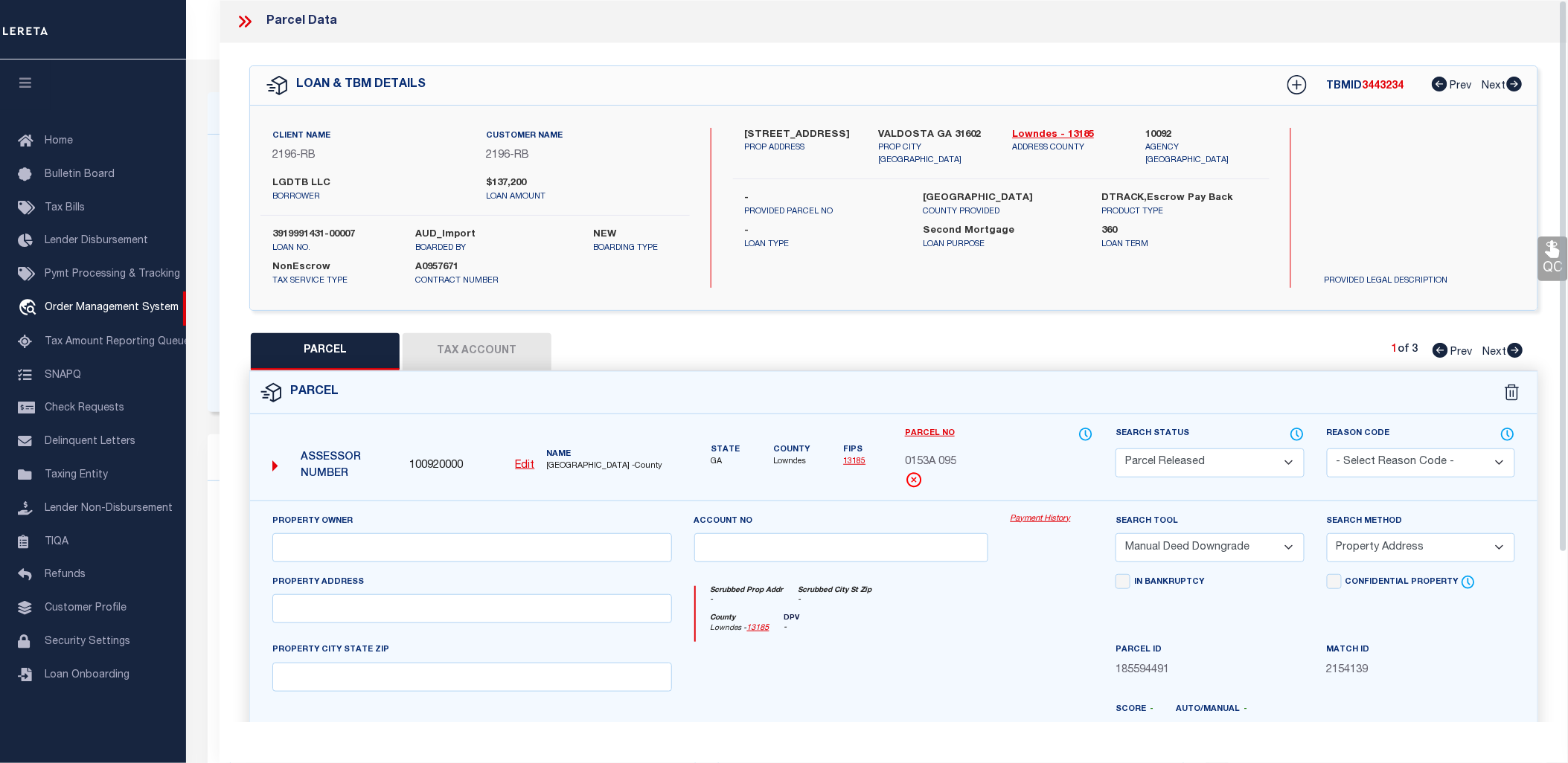
click at [238, 16] on icon at bounding box center [245, 22] width 19 height 19
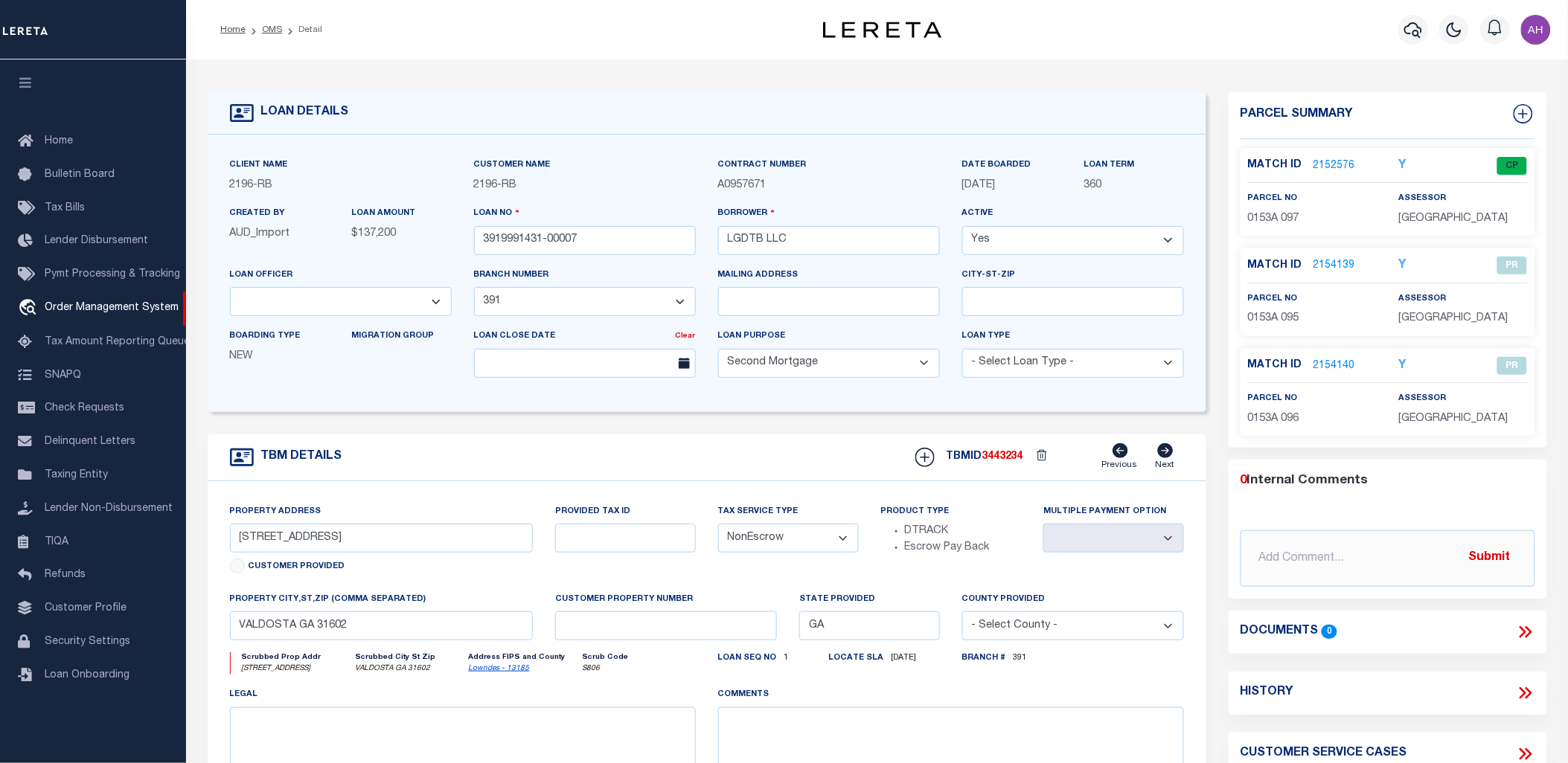
click at [1523, 693] on icon at bounding box center [1525, 693] width 19 height 19
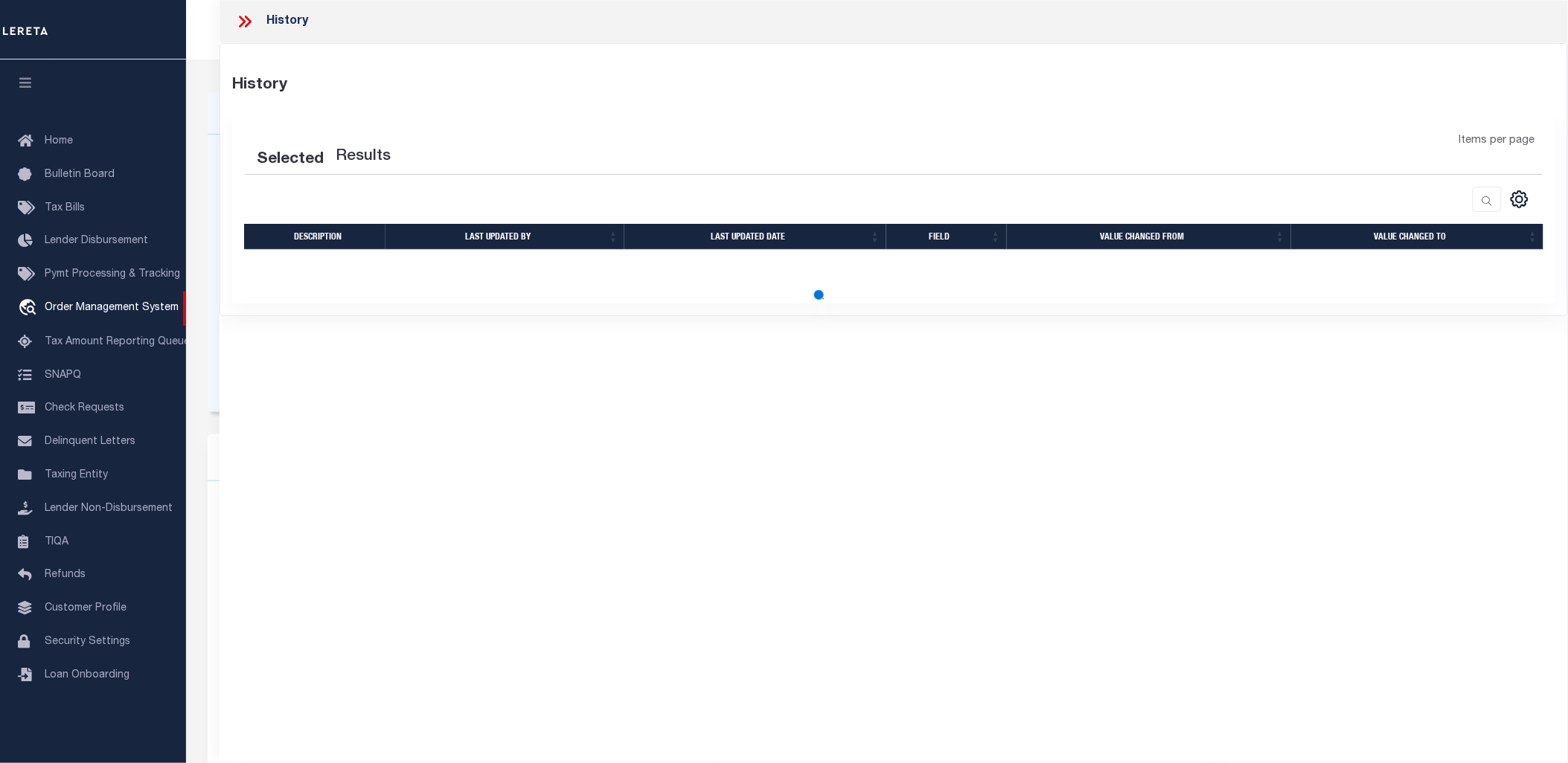
select select "100"
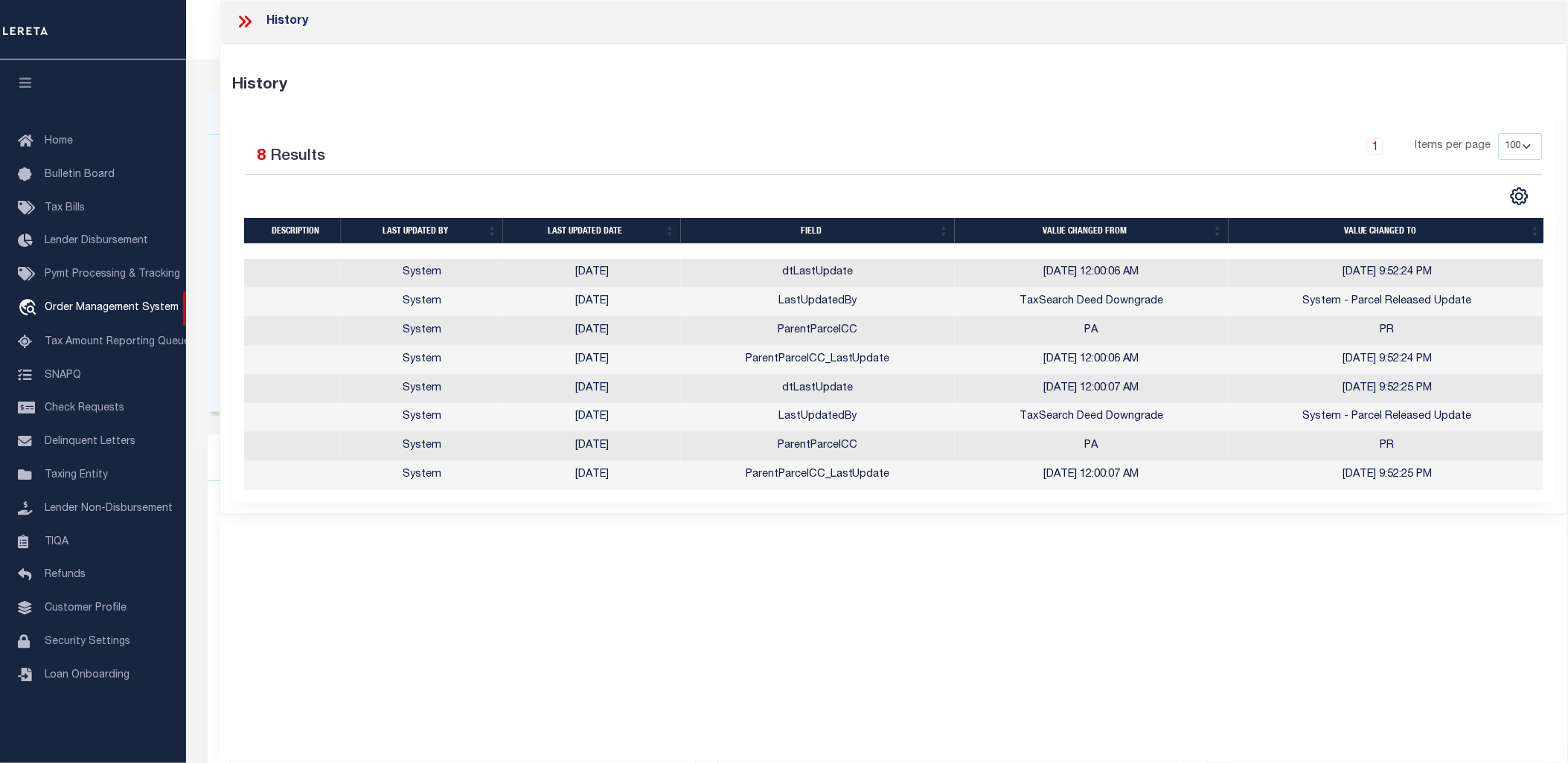
click at [1345, 417] on td "System - Parcel Released Update" at bounding box center [1387, 418] width 317 height 29
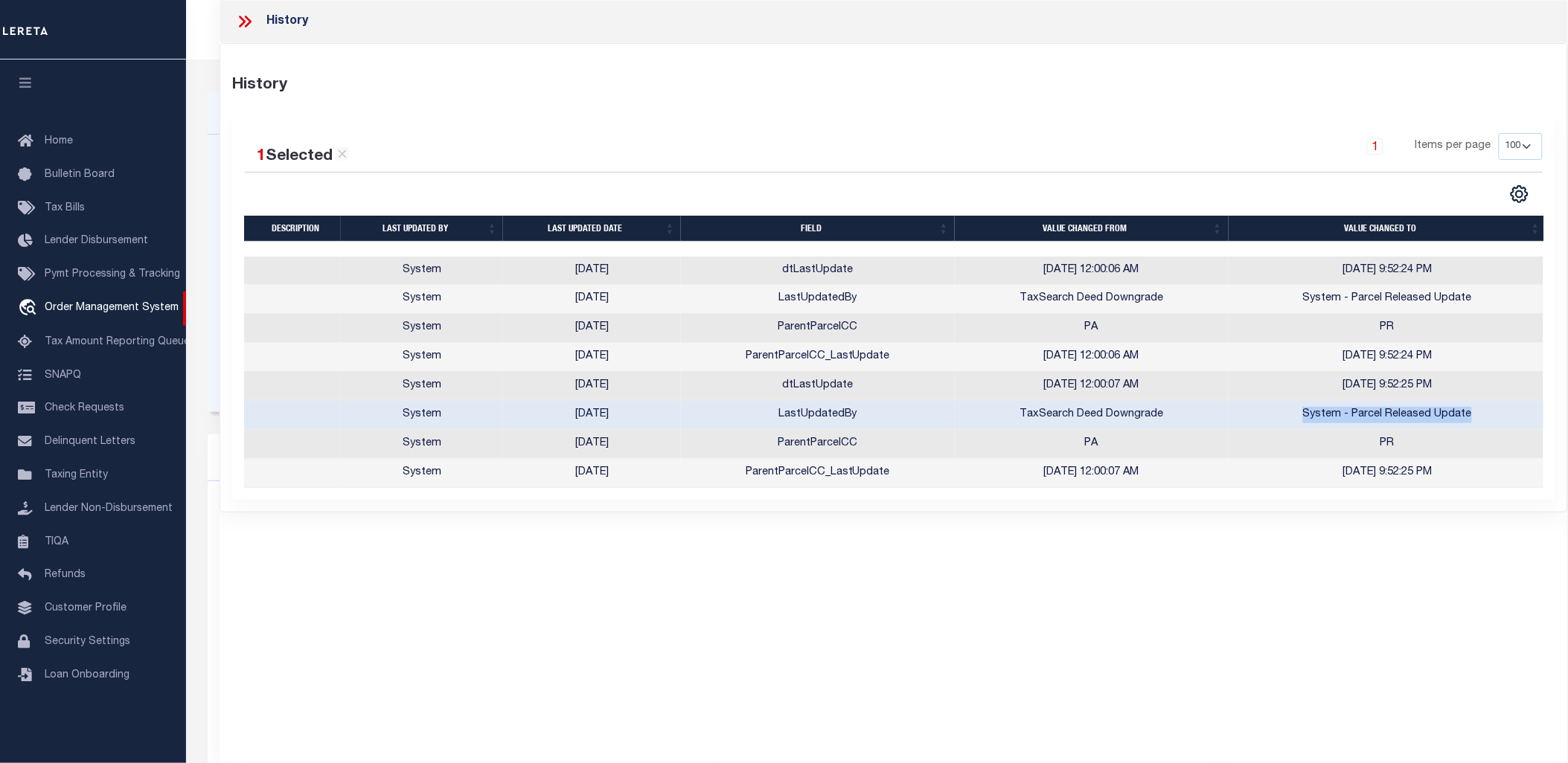
copy td "System - Parcel Released Update"
click at [250, 20] on icon at bounding box center [245, 22] width 19 height 19
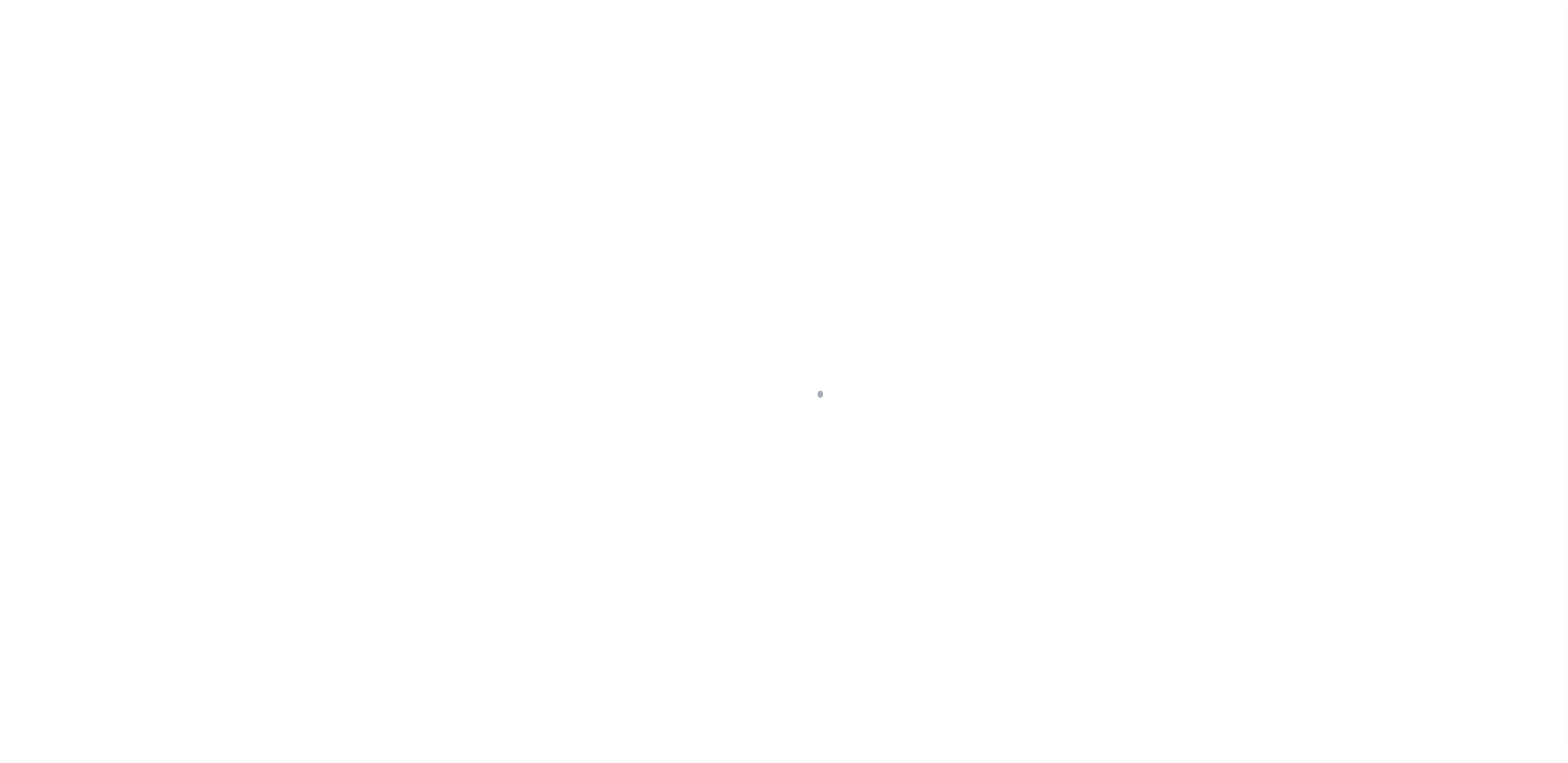
select select "13023"
select select "5149"
select select "100"
select select "NonEscrow"
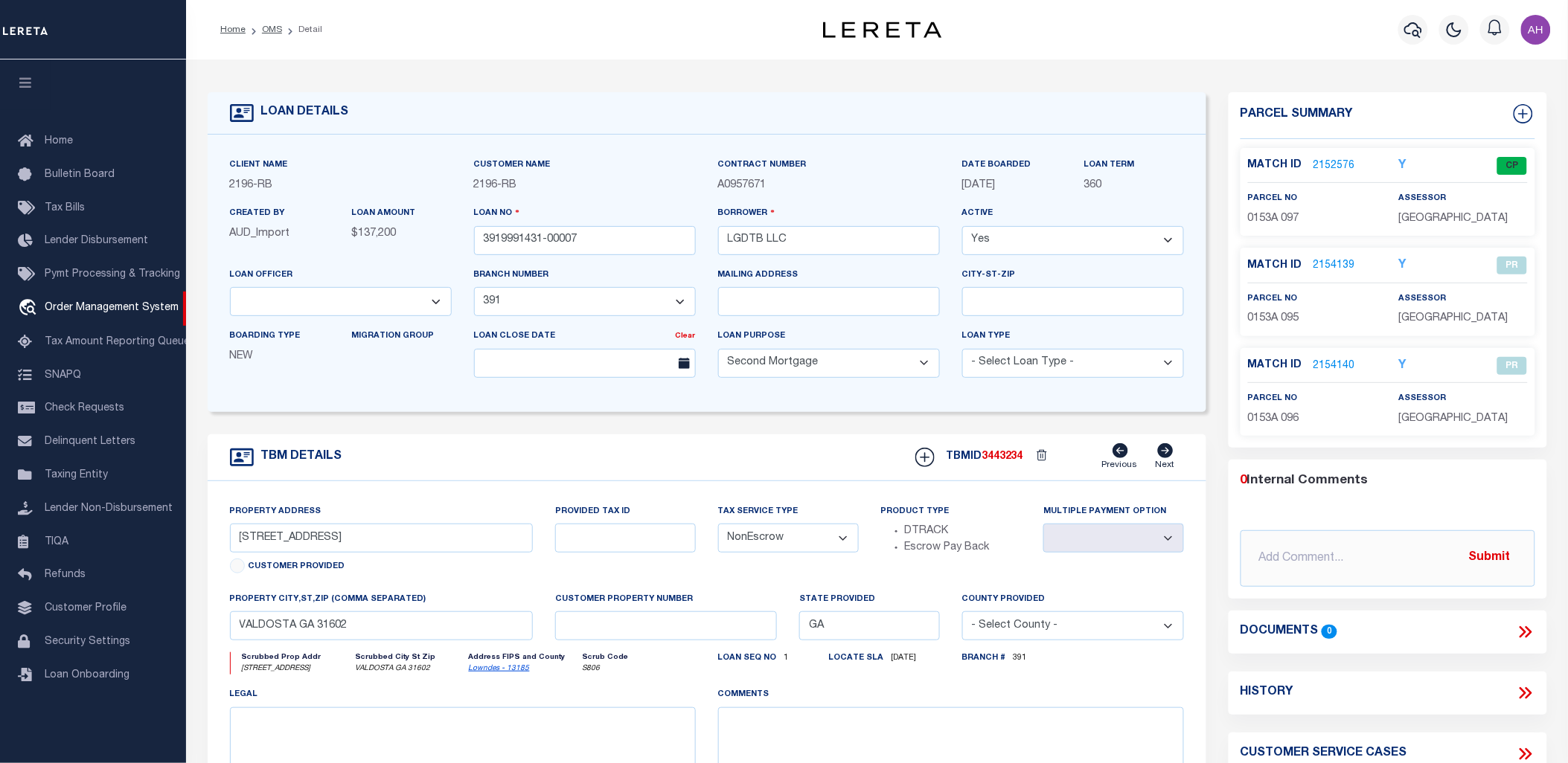
click at [1337, 266] on link "2154139" at bounding box center [1334, 266] width 41 height 16
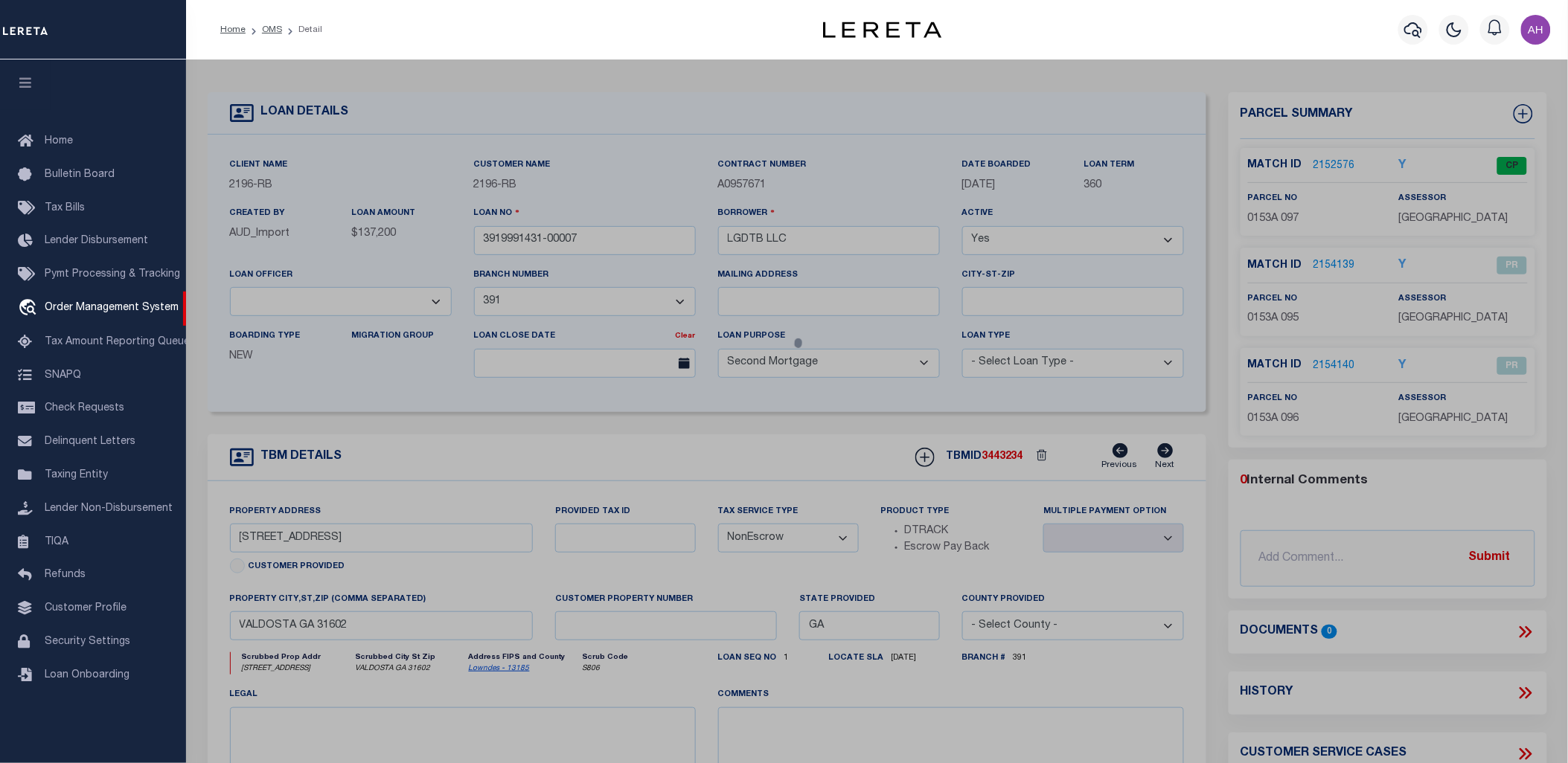
checkbox input "false"
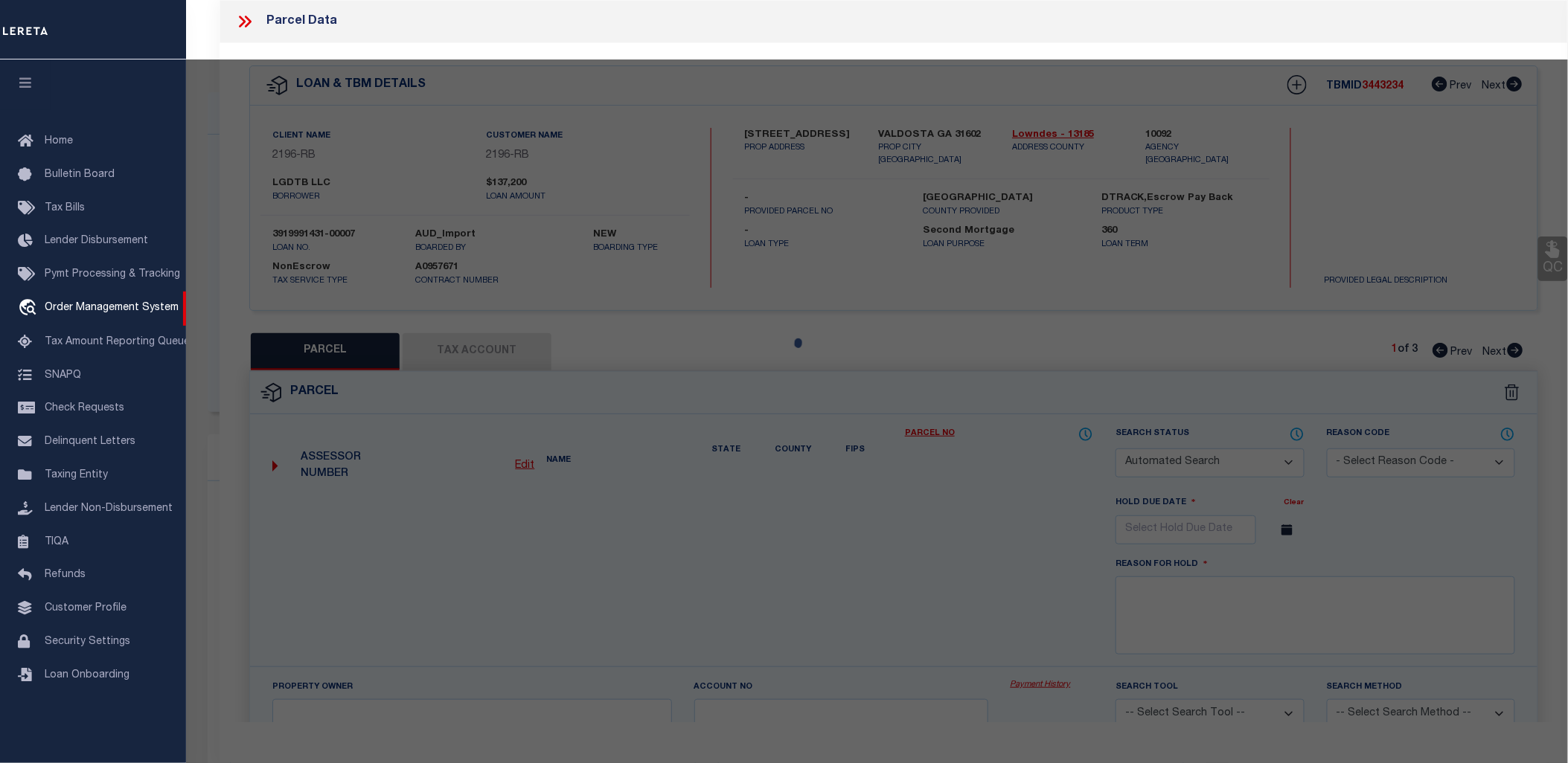
select select "PR"
select select "MDD"
select select "ADD"
checkbox input "false"
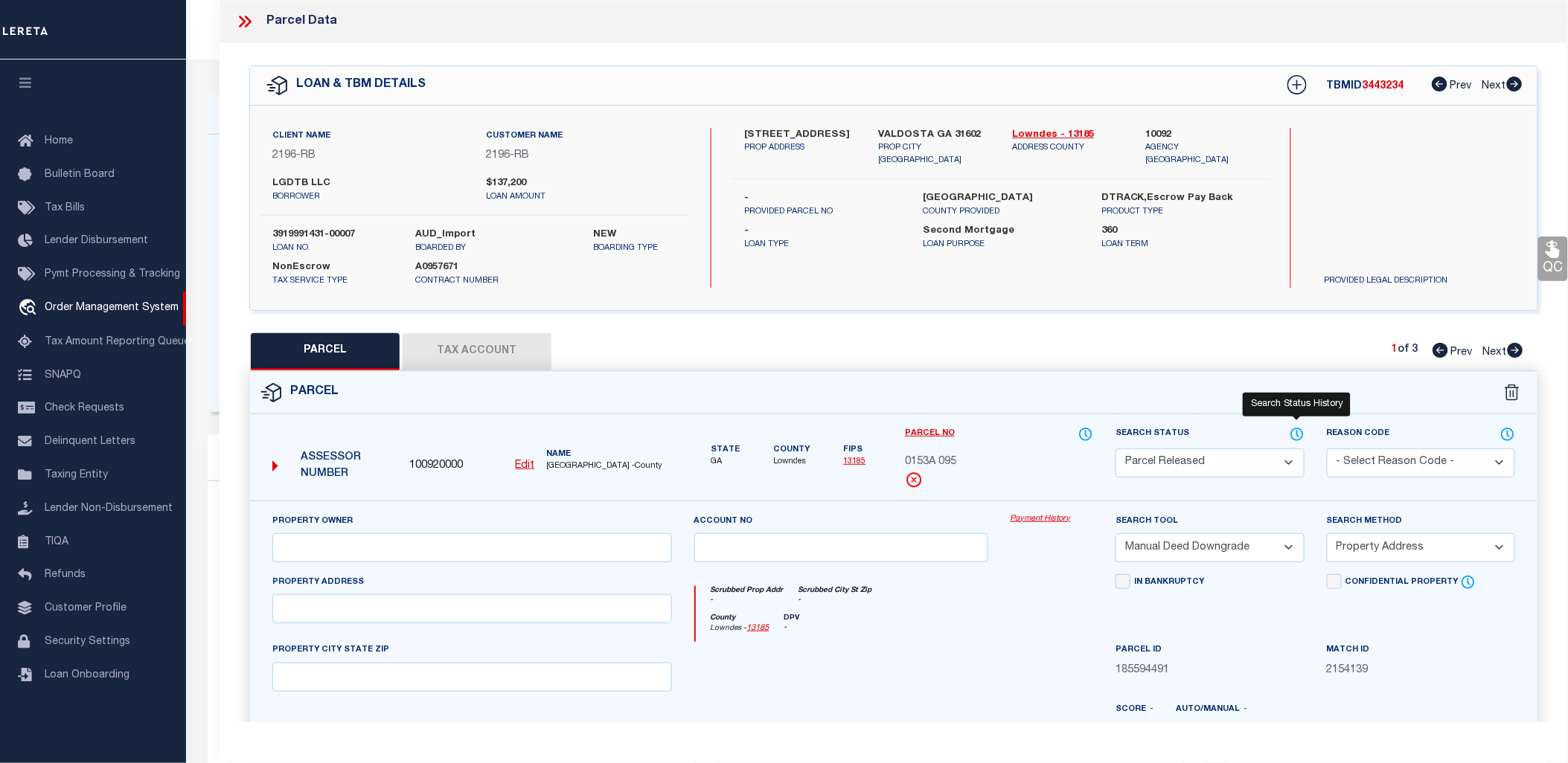
click at [1296, 427] on icon at bounding box center [1297, 435] width 15 height 17
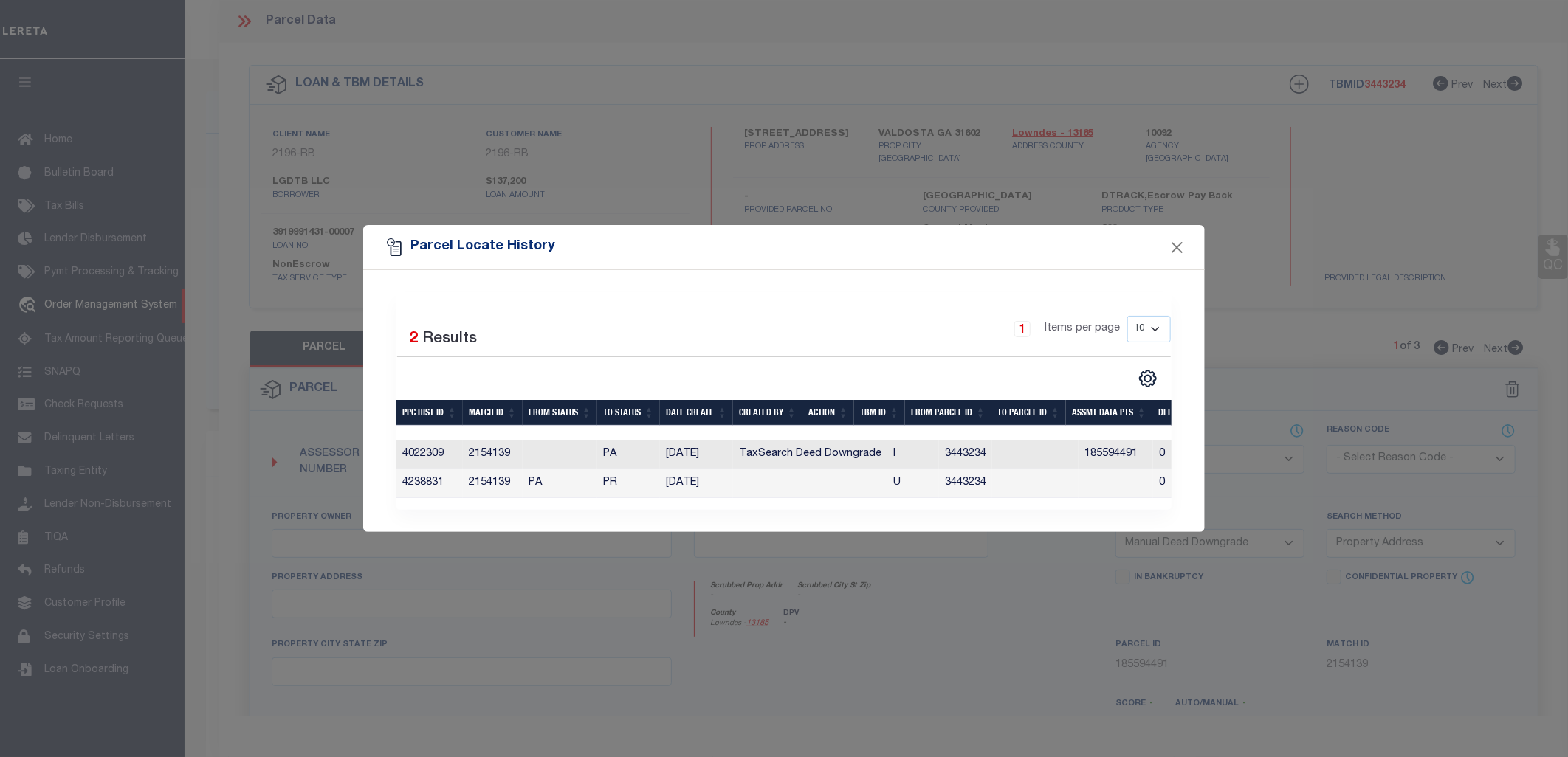
drag, startPoint x: 8, startPoint y: 311, endPoint x: 0, endPoint y: 310, distance: 8.1
click at [3, 310] on div "Parcel Locate History Selected 2 Results 1 Items per page 10 25 50 100" at bounding box center [784, 378] width 1568 height 757
click at [1172, 242] on button "Close" at bounding box center [1178, 247] width 19 height 19
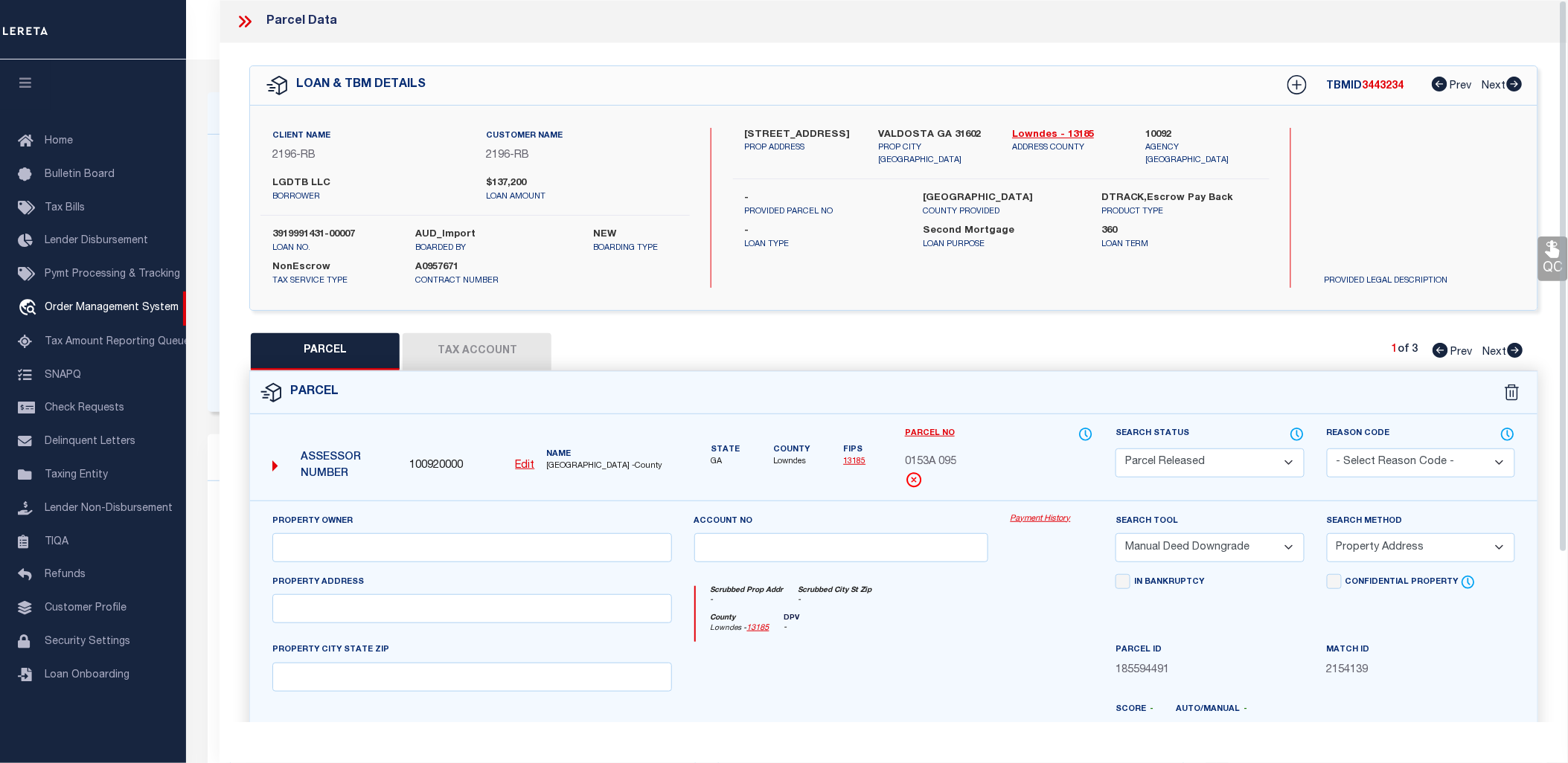
click at [247, 28] on icon at bounding box center [245, 22] width 19 height 19
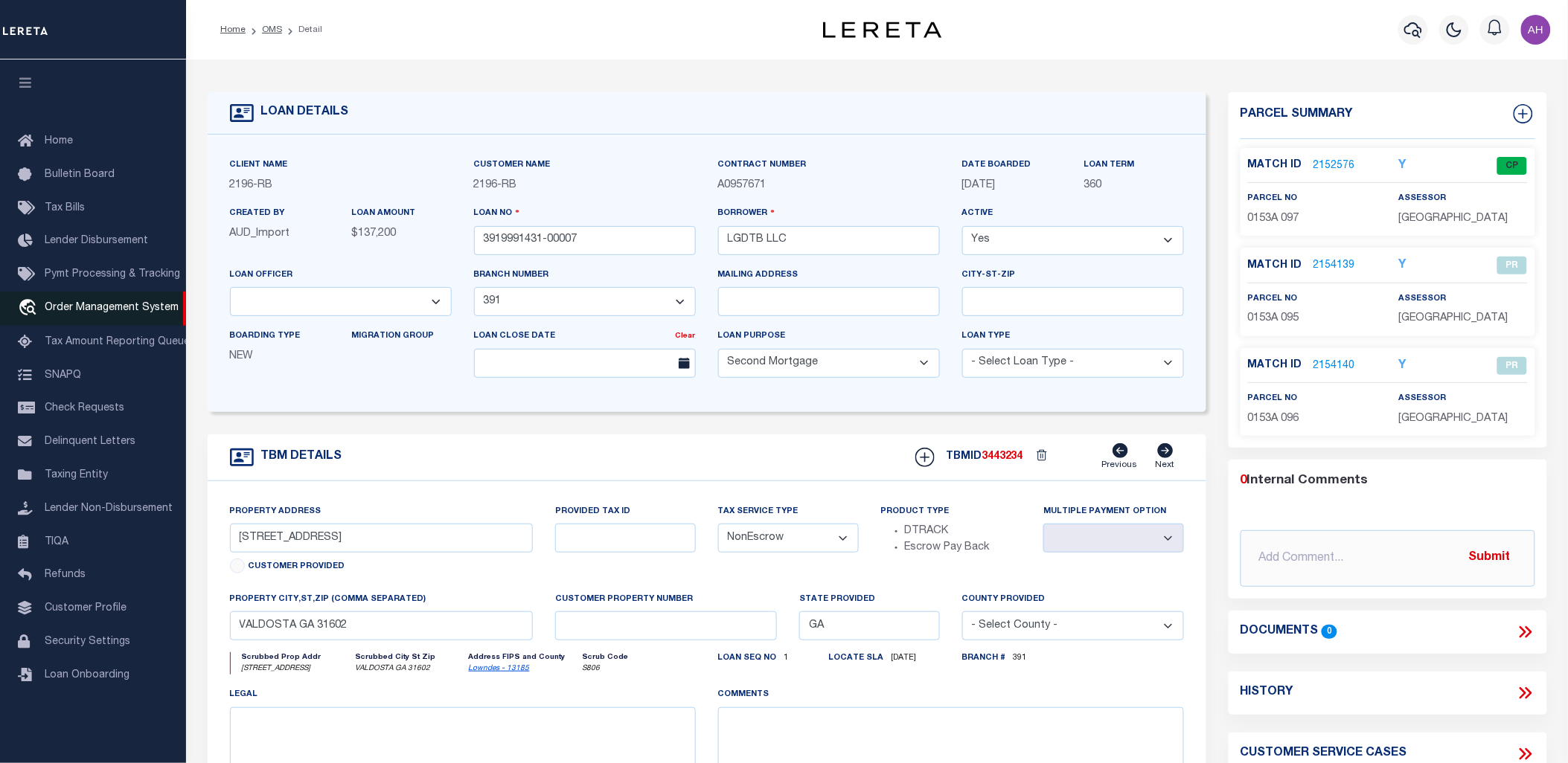
click at [89, 311] on span "Order Management System" at bounding box center [112, 308] width 134 height 10
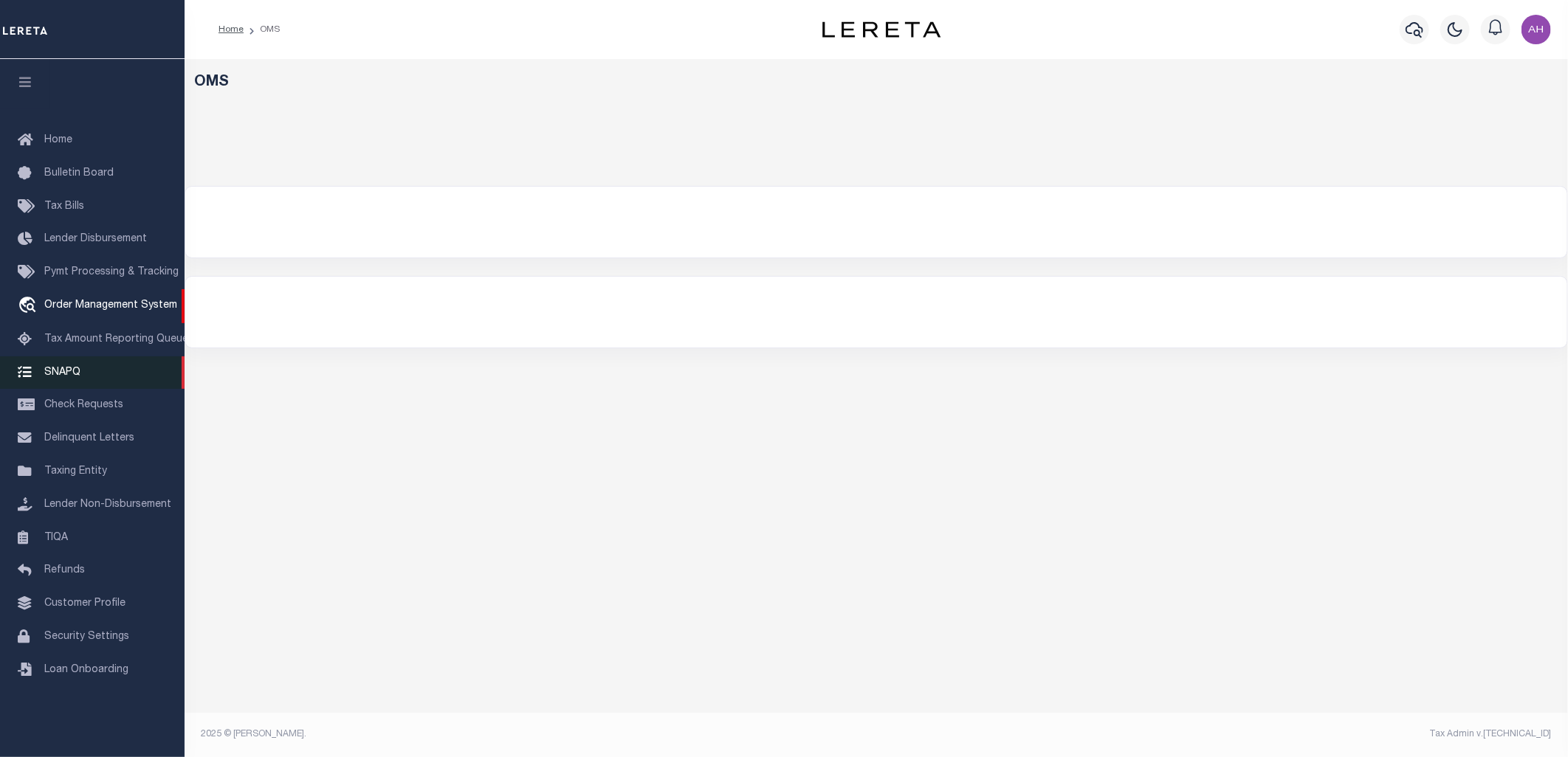
select select "200"
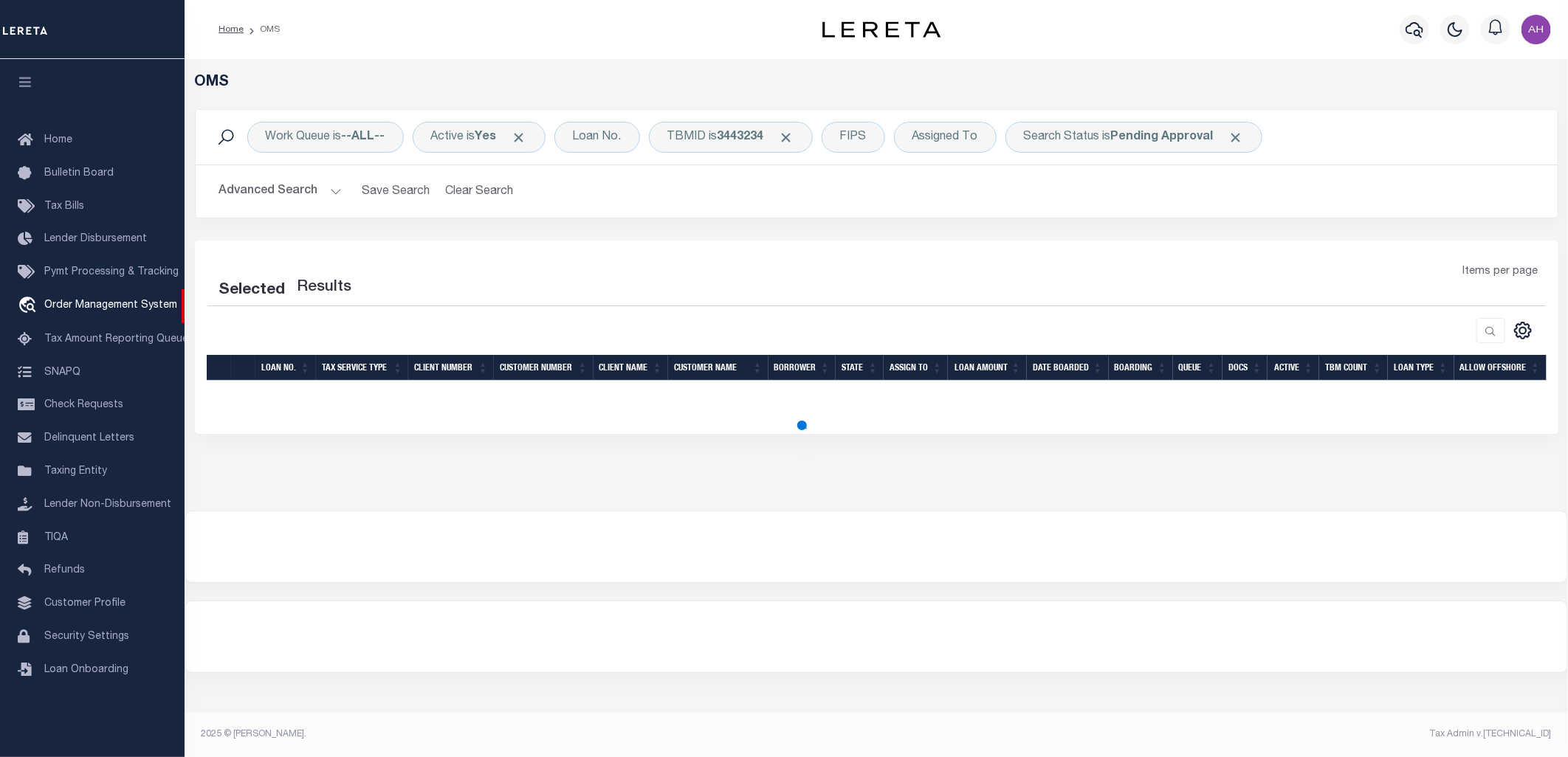
select select "200"
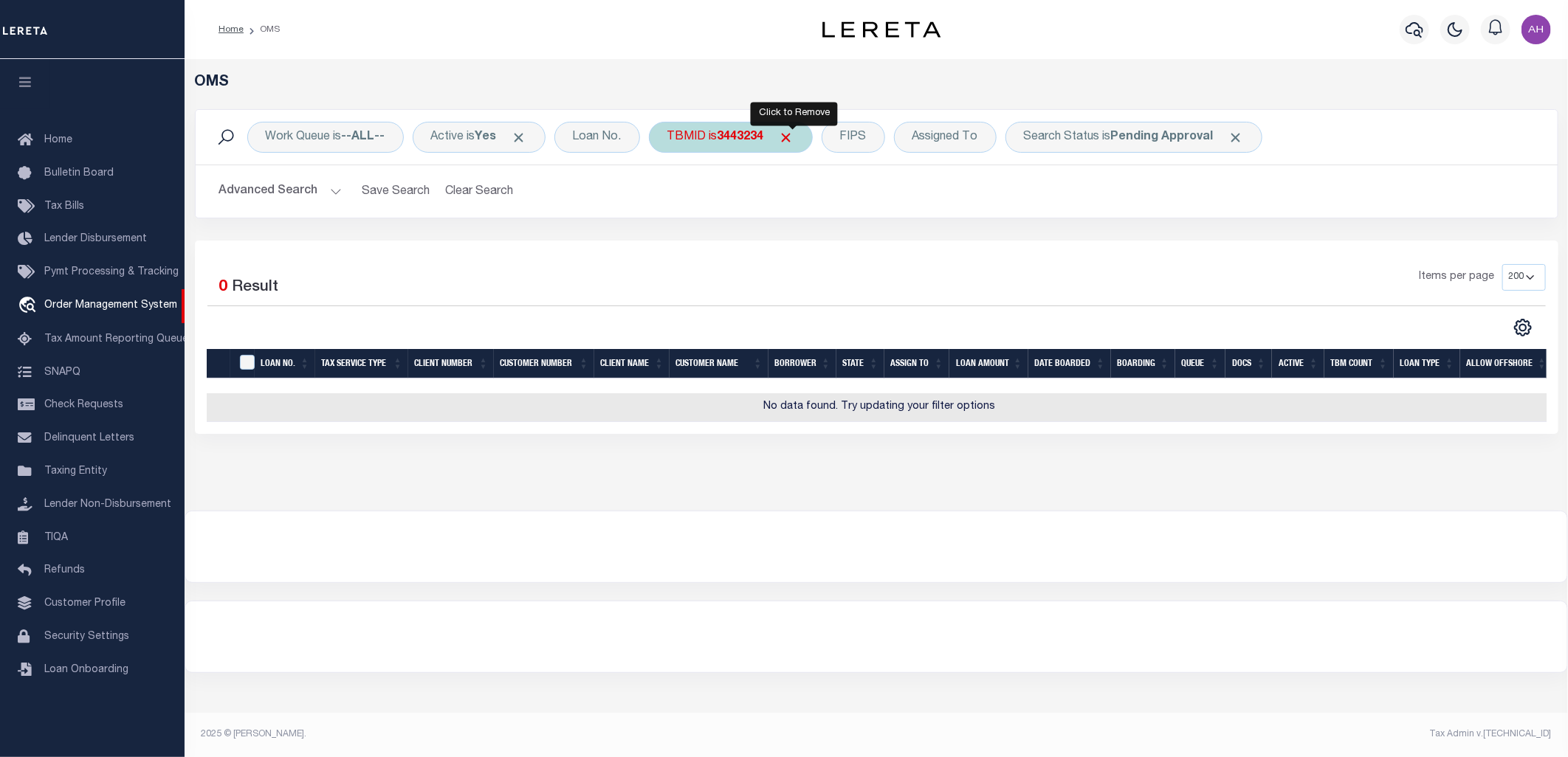
click at [795, 131] on span "Click to Remove" at bounding box center [787, 138] width 16 height 16
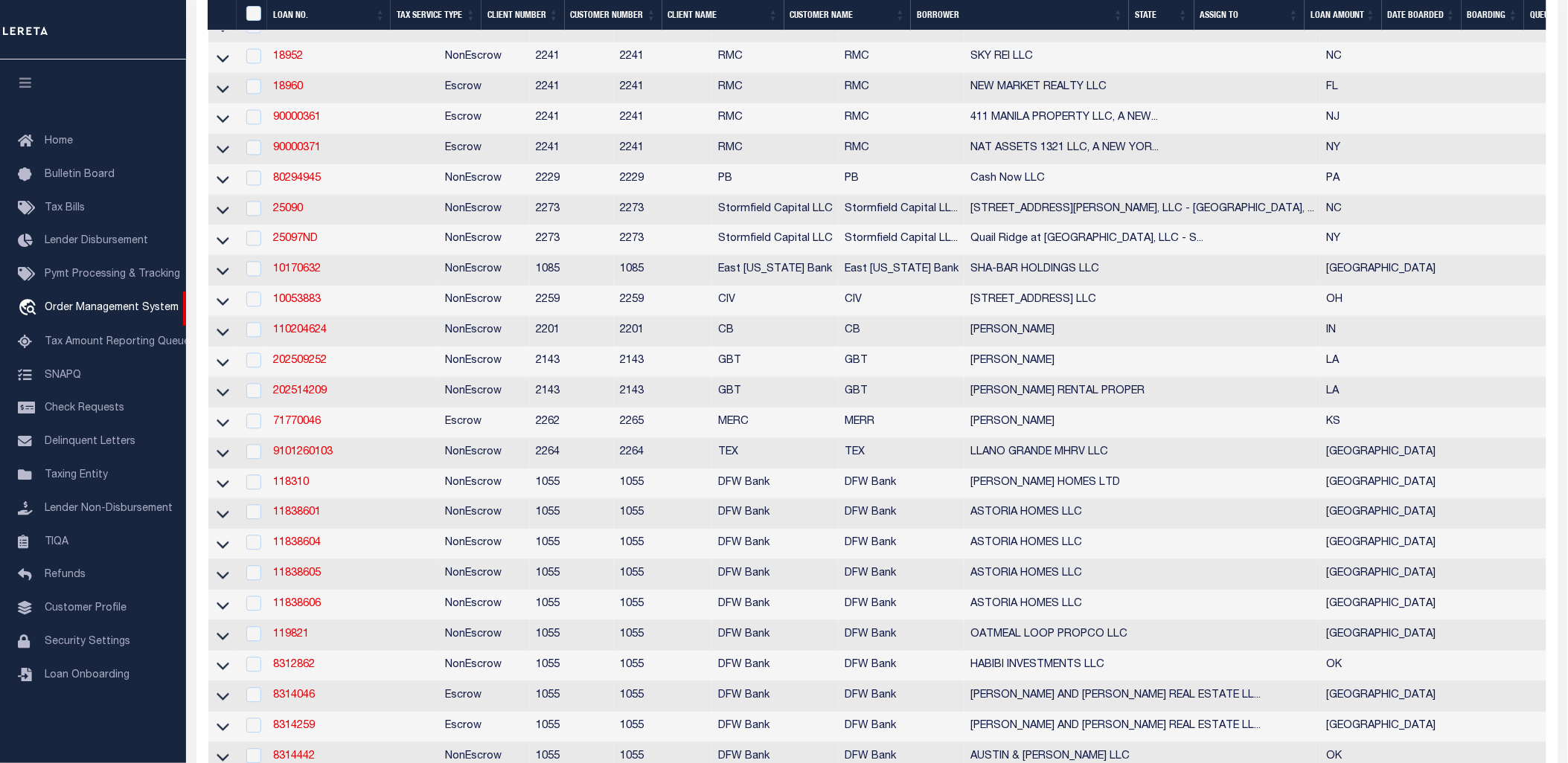
scroll to position [1139, 0]
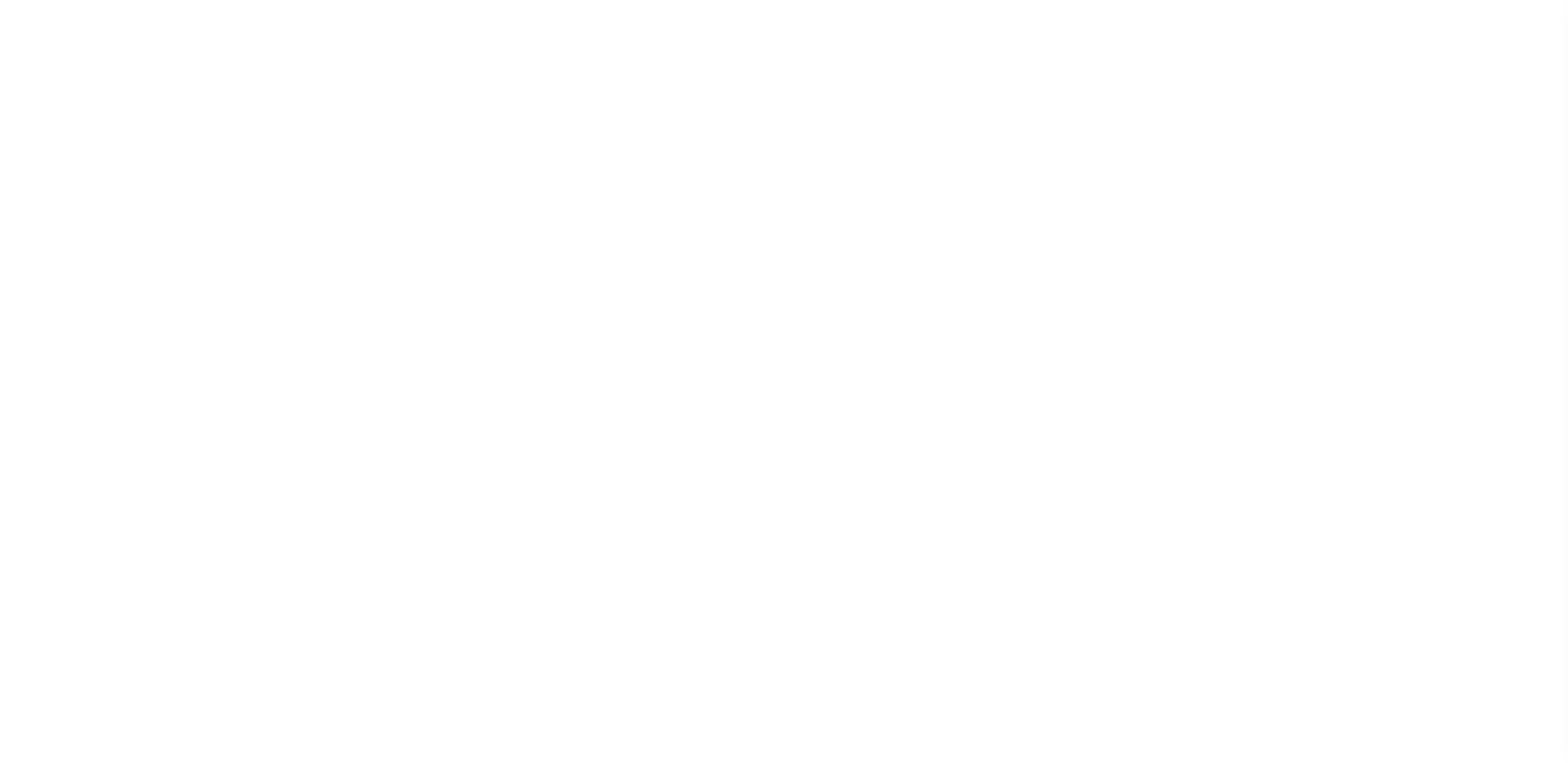
select select "22216"
select select "8027"
select select "400"
select select "NonEscrow"
select select "2"
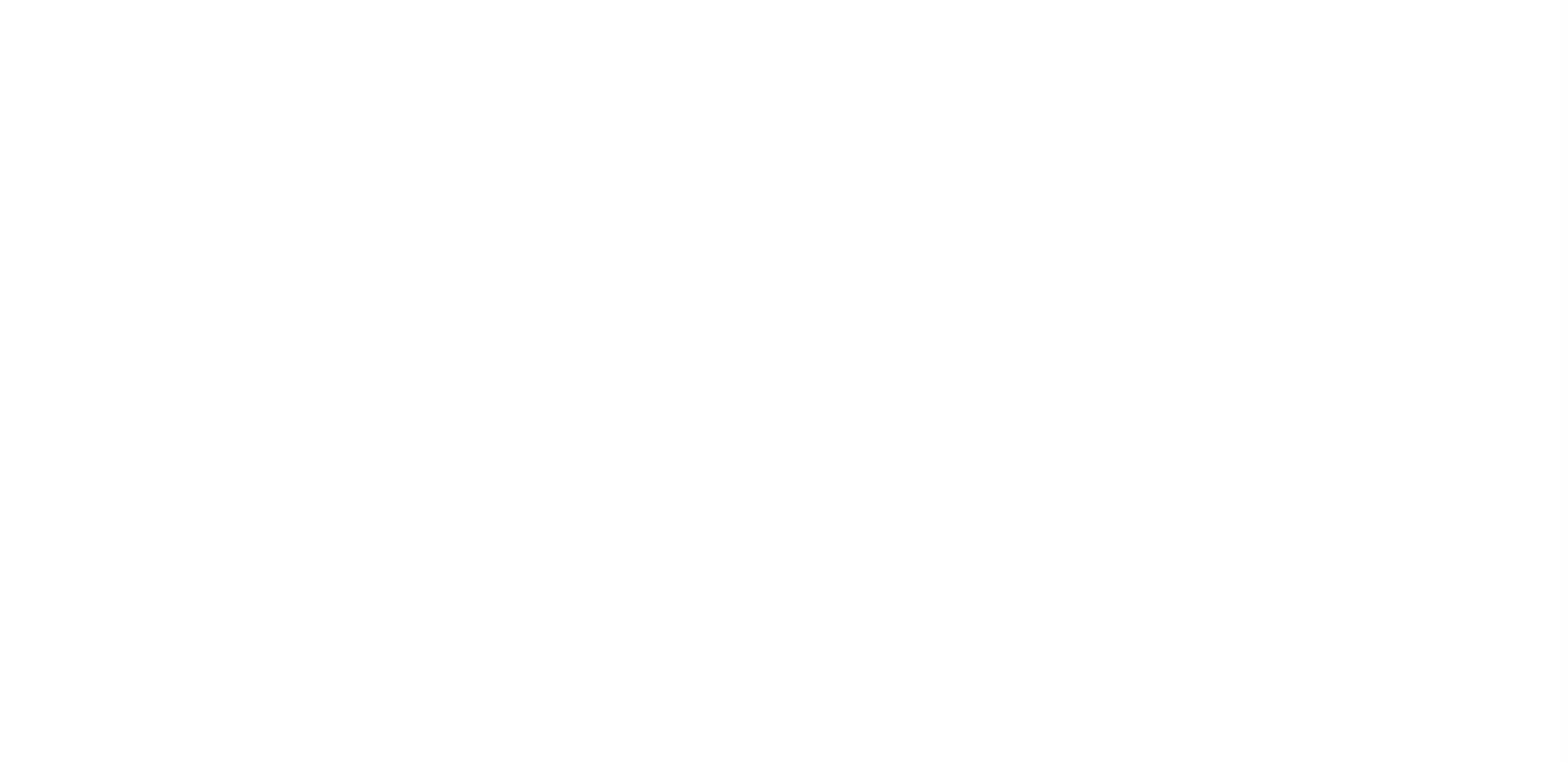
select select "14701"
select select "25067"
select select "400"
select select "Escrow"
select select "14701"
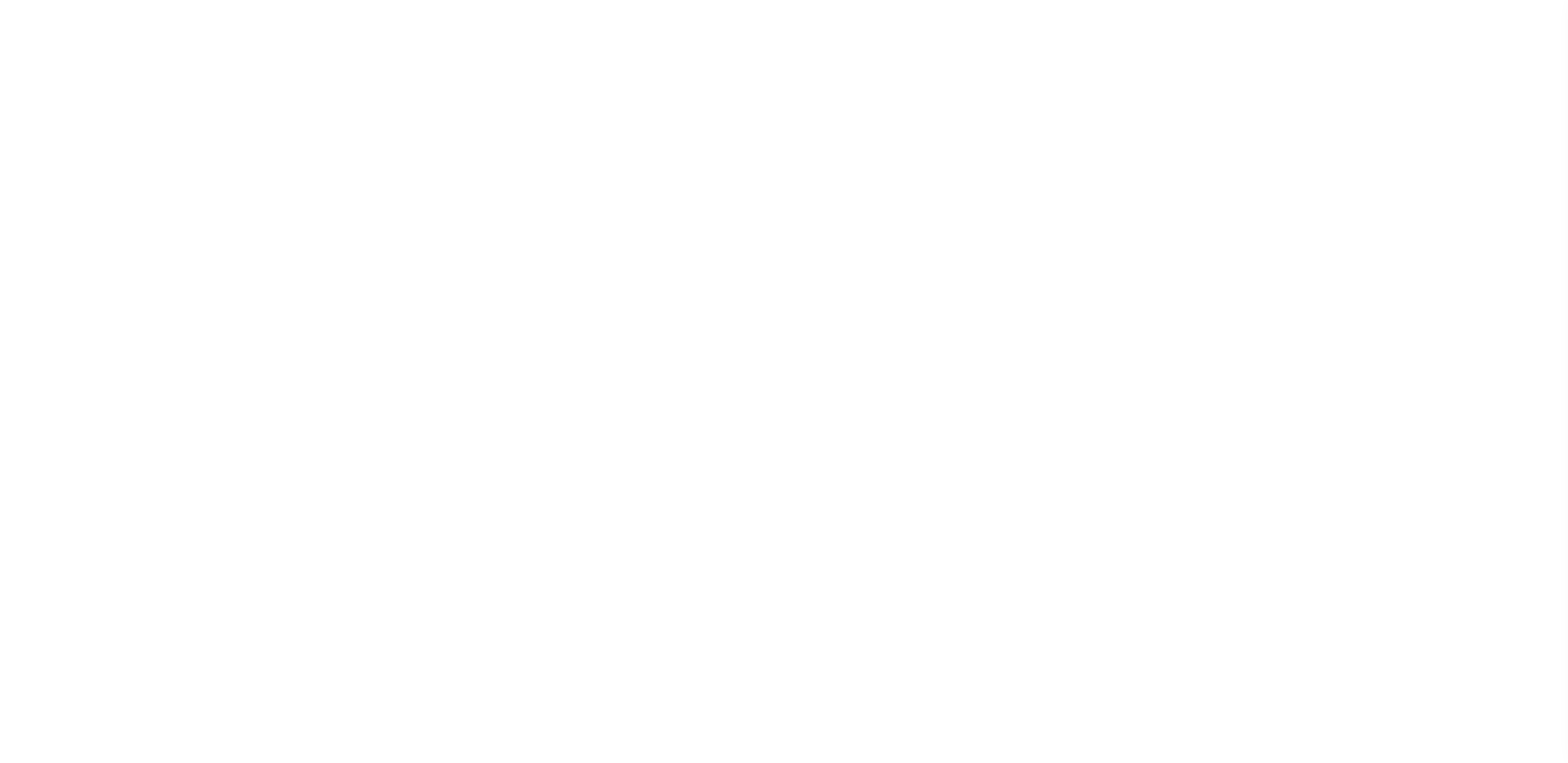
select select "25066"
select select "400"
select select "Escrow"
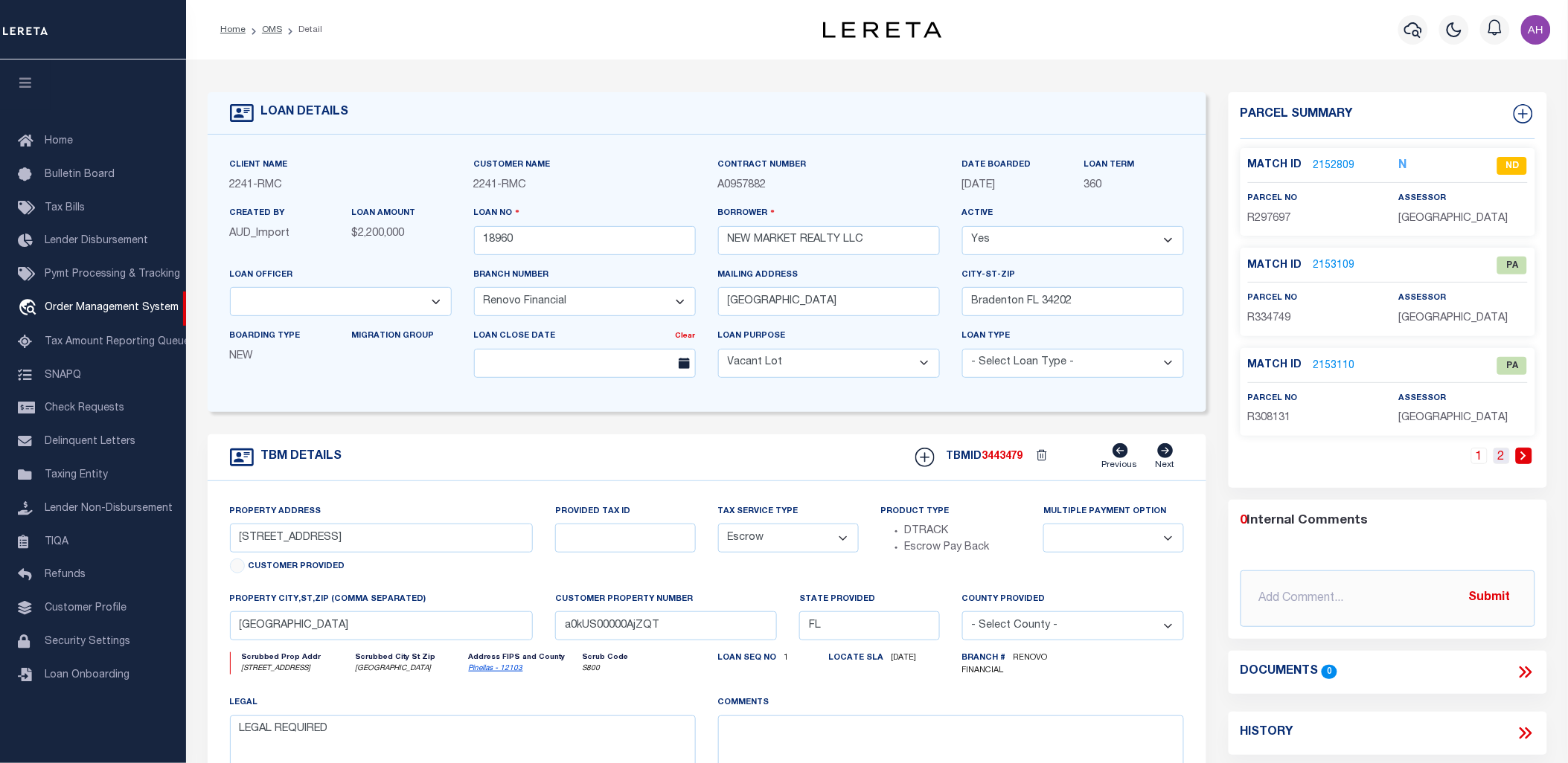
click at [1495, 456] on link "2" at bounding box center [1501, 456] width 17 height 17
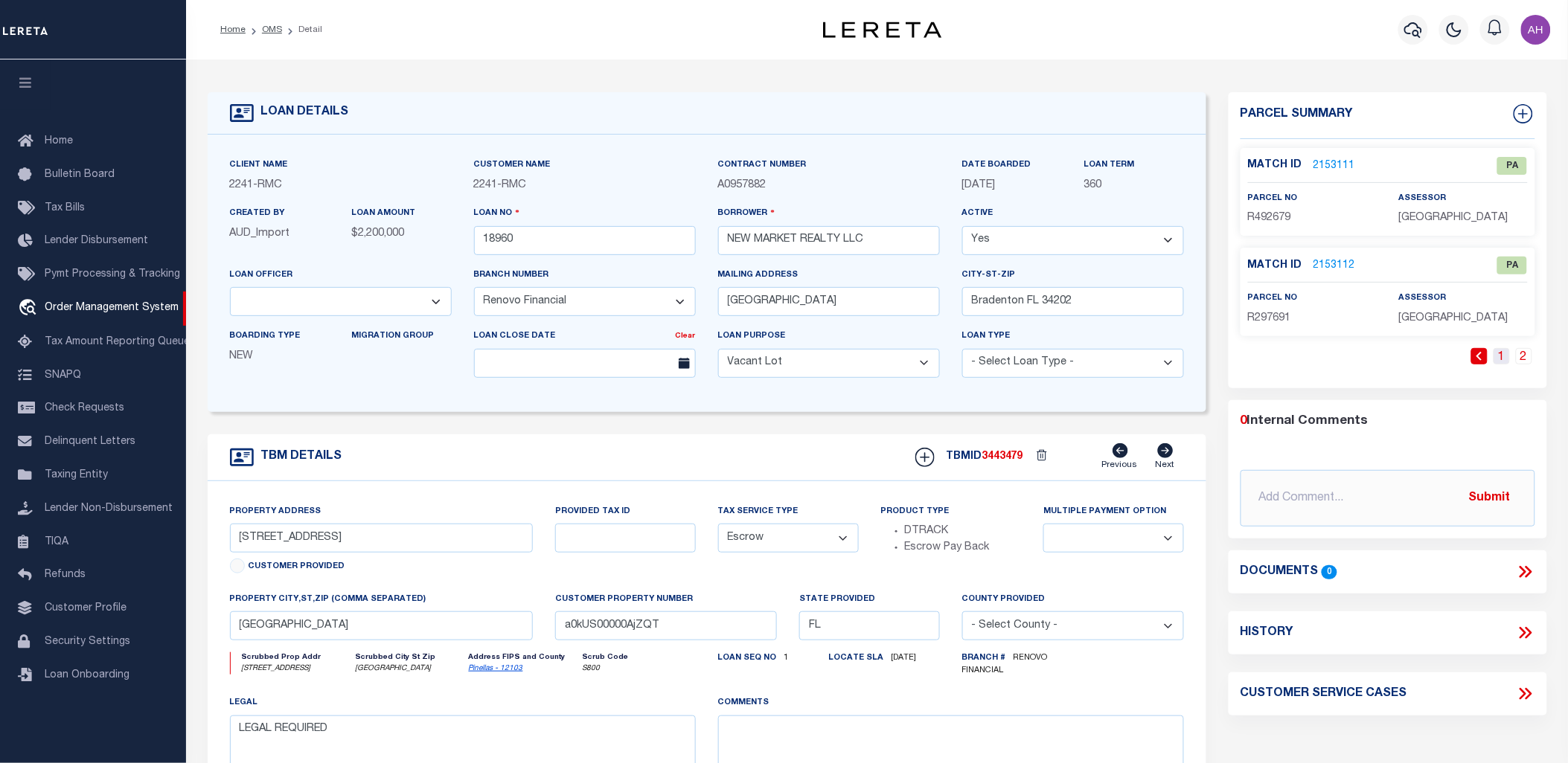
click at [1498, 356] on link "1" at bounding box center [1501, 356] width 17 height 17
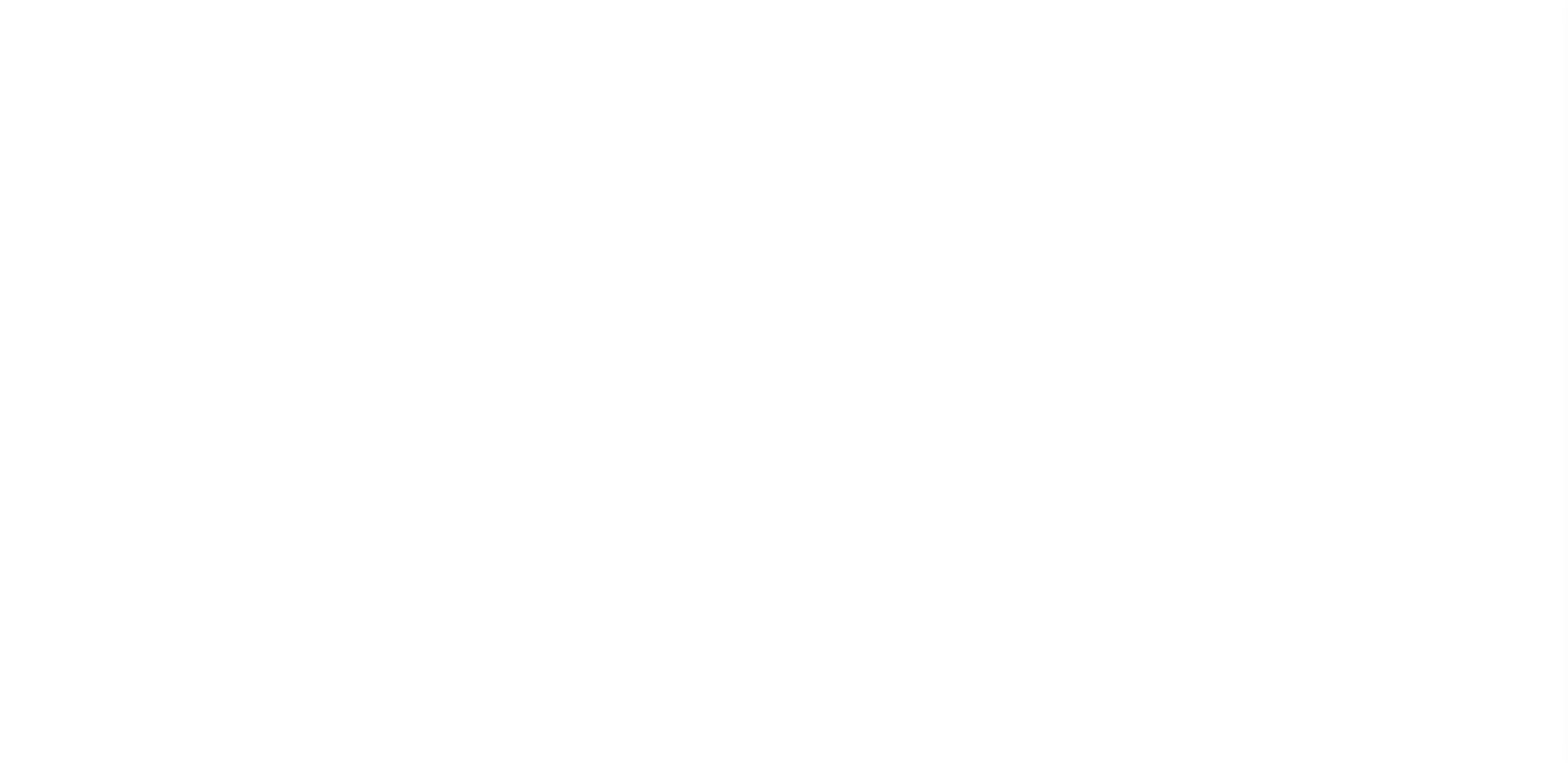
select select "100"
select select "NonEscrow"
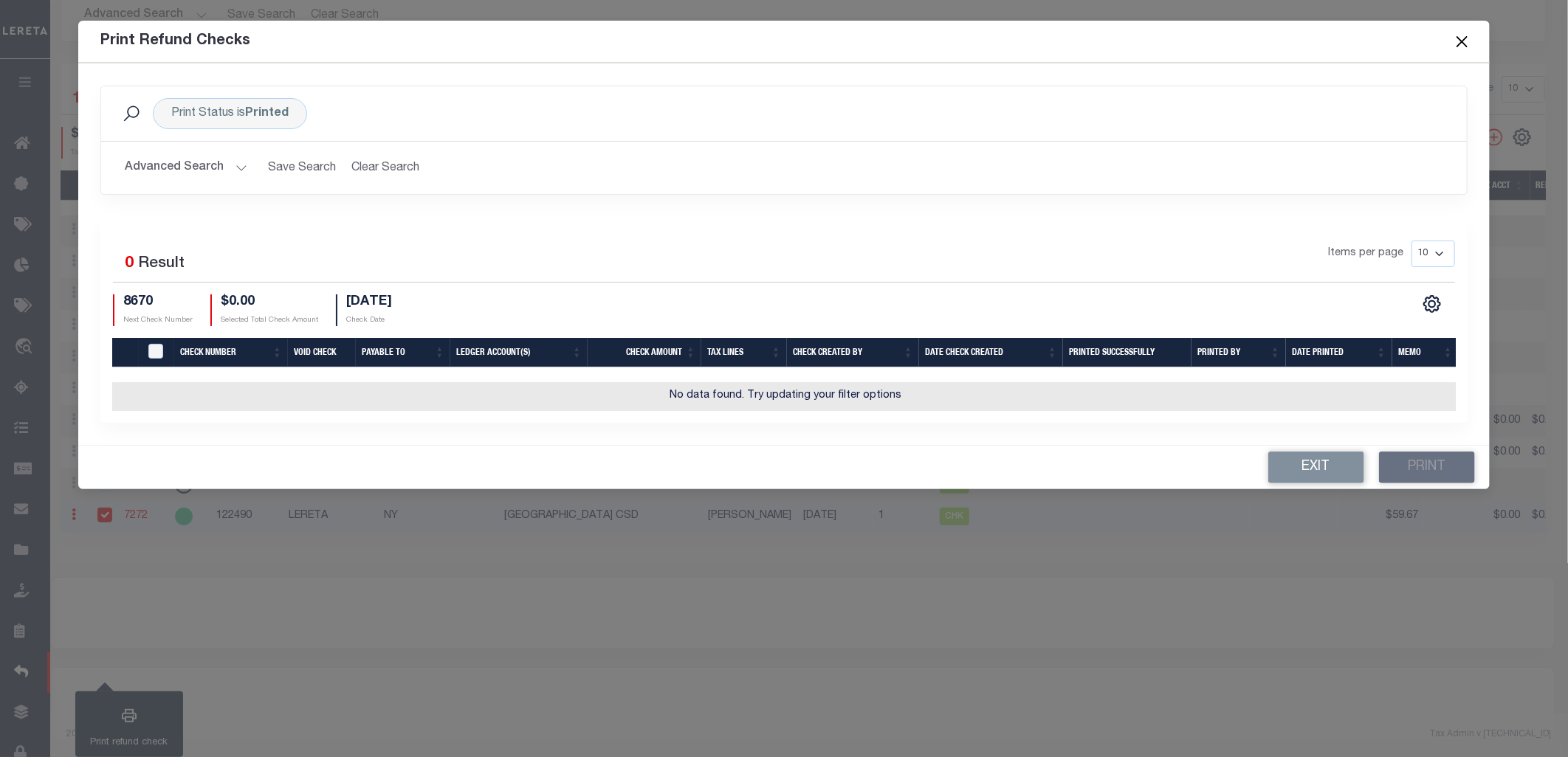
scroll to position [189, 0]
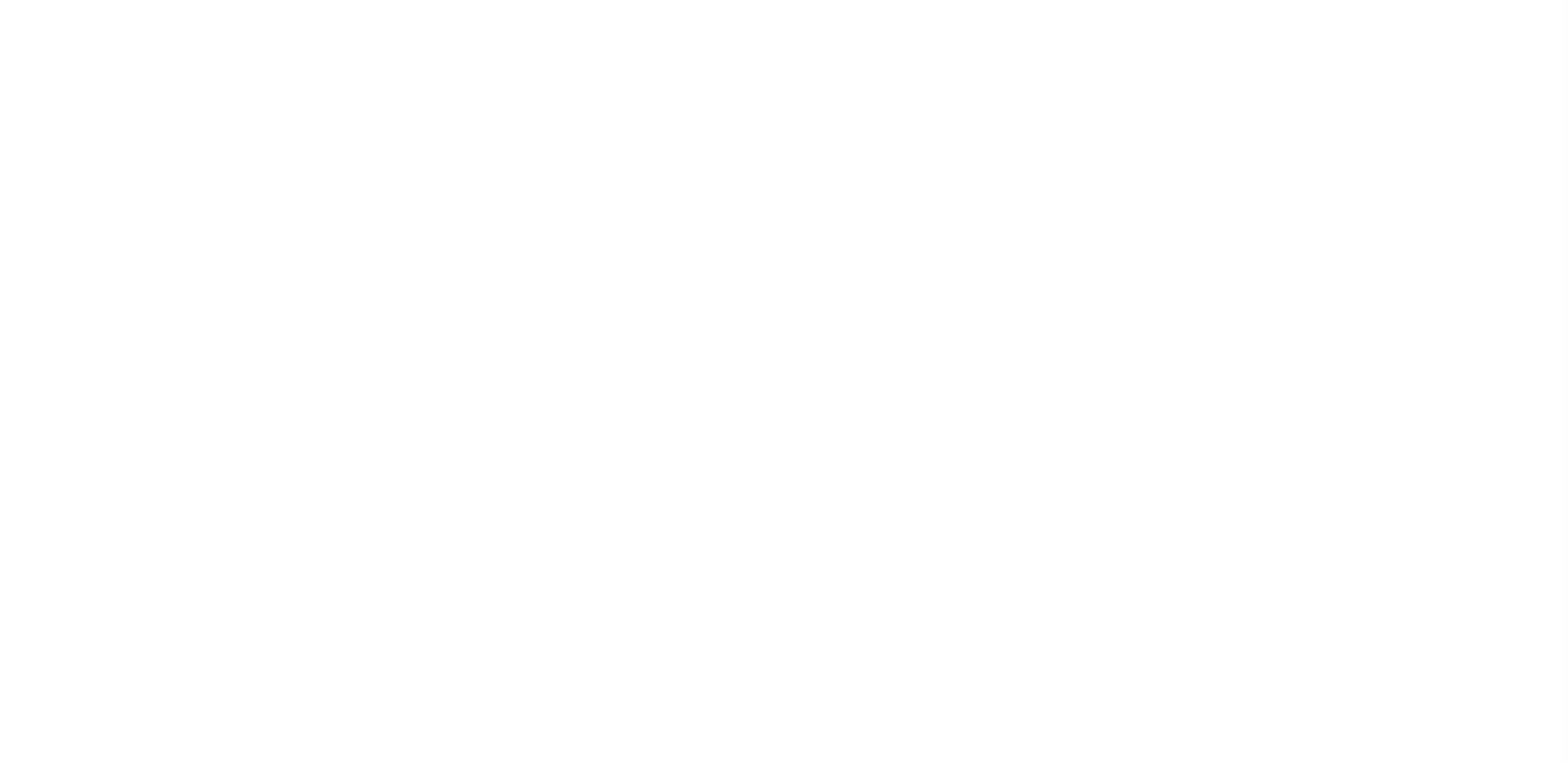
select select "10515"
select select "4016"
select select "NonEscrow"
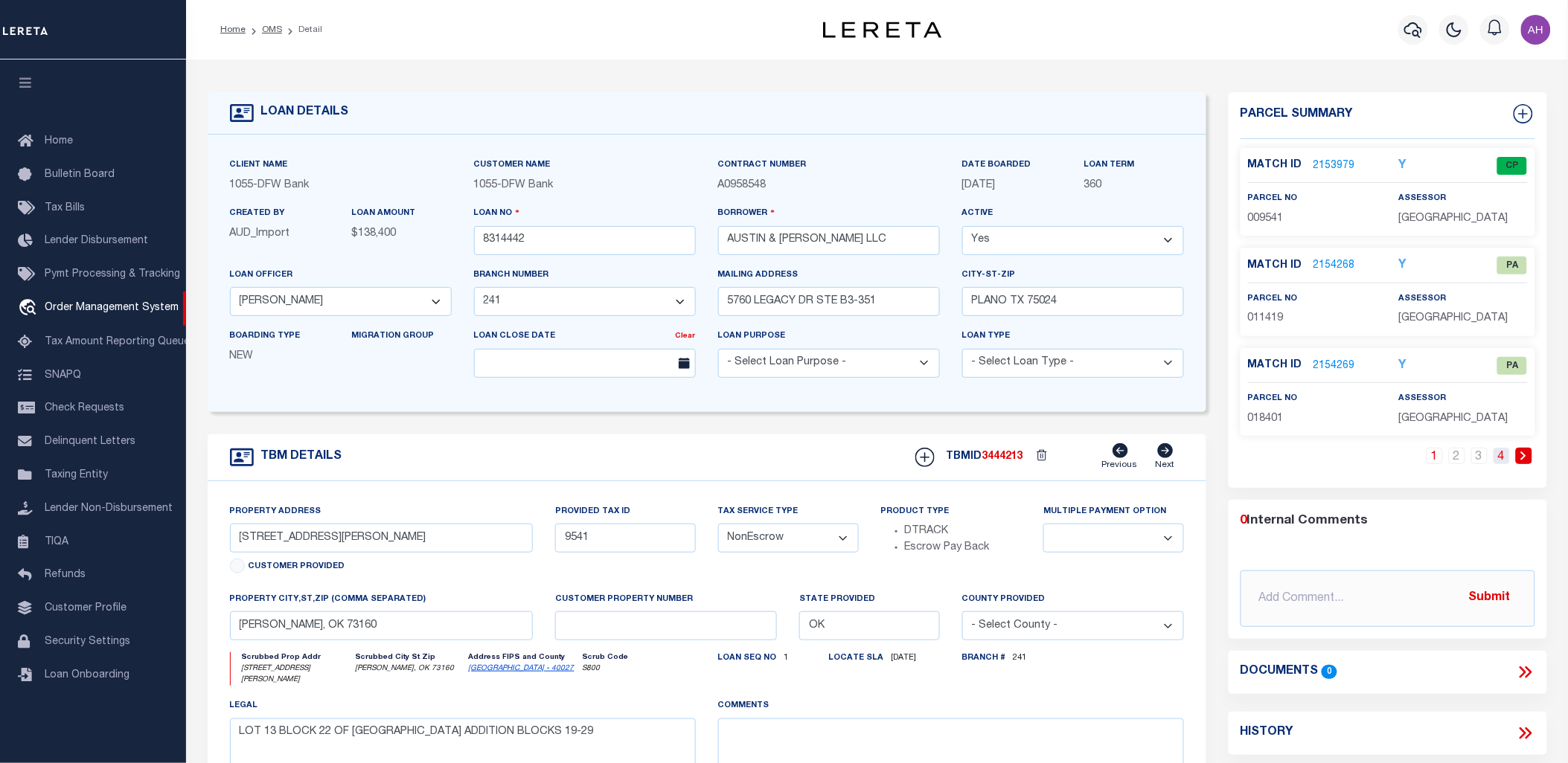
click at [1500, 454] on link "4" at bounding box center [1501, 456] width 17 height 17
click at [1483, 455] on link "2" at bounding box center [1479, 456] width 17 height 17
click at [1435, 454] on link "1" at bounding box center [1434, 456] width 17 height 17
drag, startPoint x: 1026, startPoint y: 462, endPoint x: 987, endPoint y: 462, distance: 39.0
click at [987, 462] on div "TBMID 3444213 Previous Next" at bounding box center [1043, 457] width 280 height 28
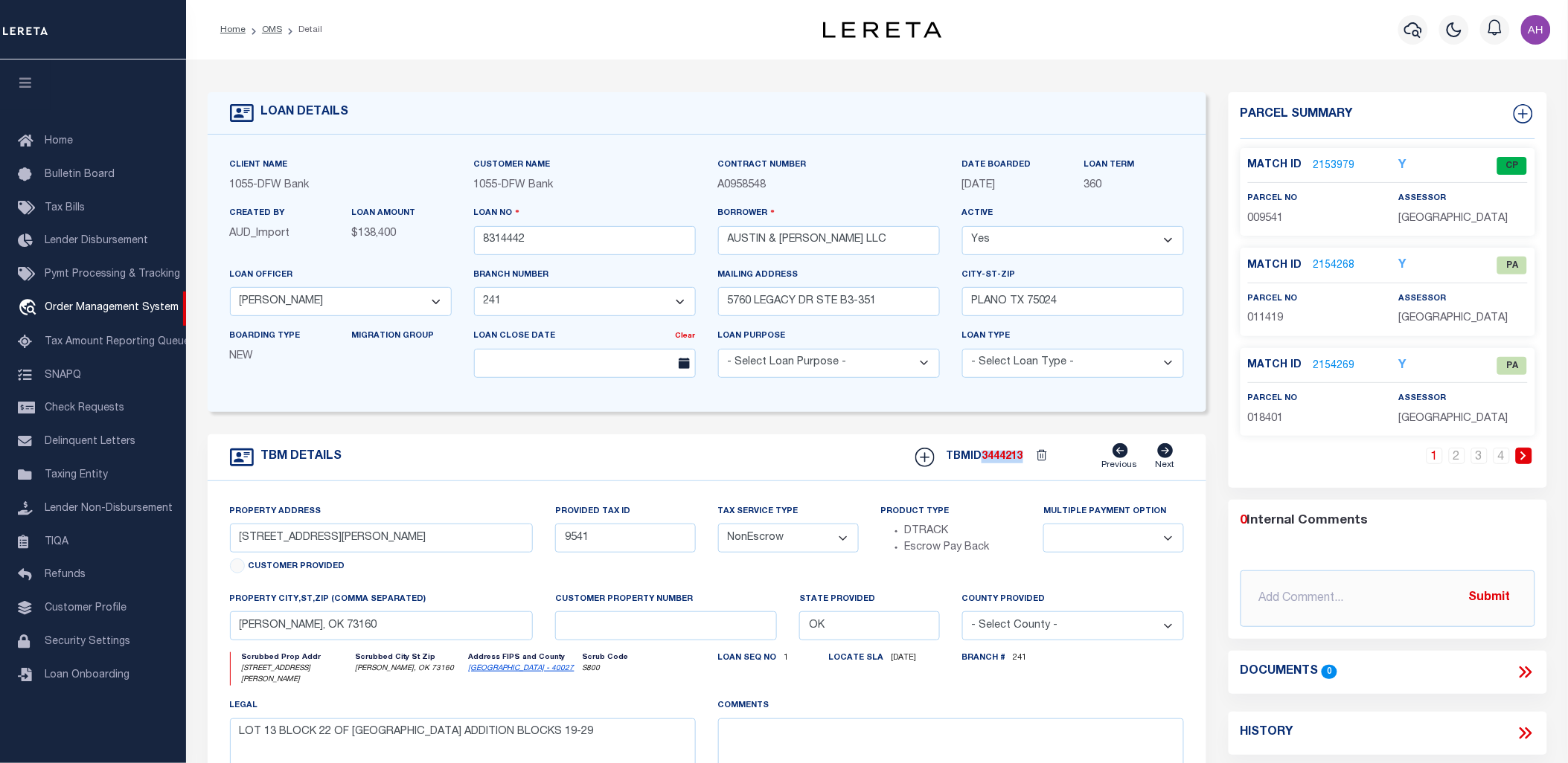
copy div "3444213"
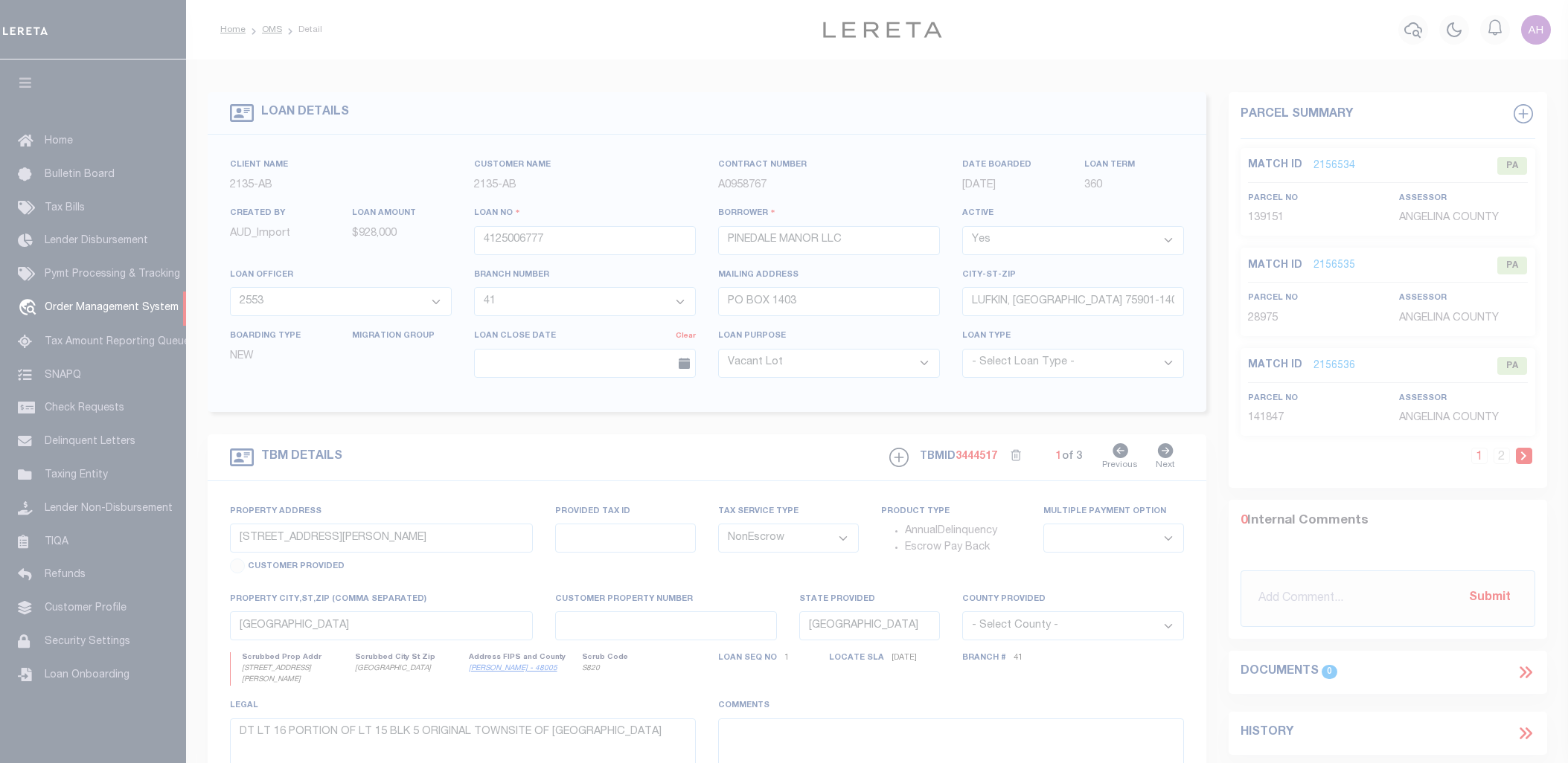
select select "43995"
select select "2584"
select select "400"
select select "NonEscrow"
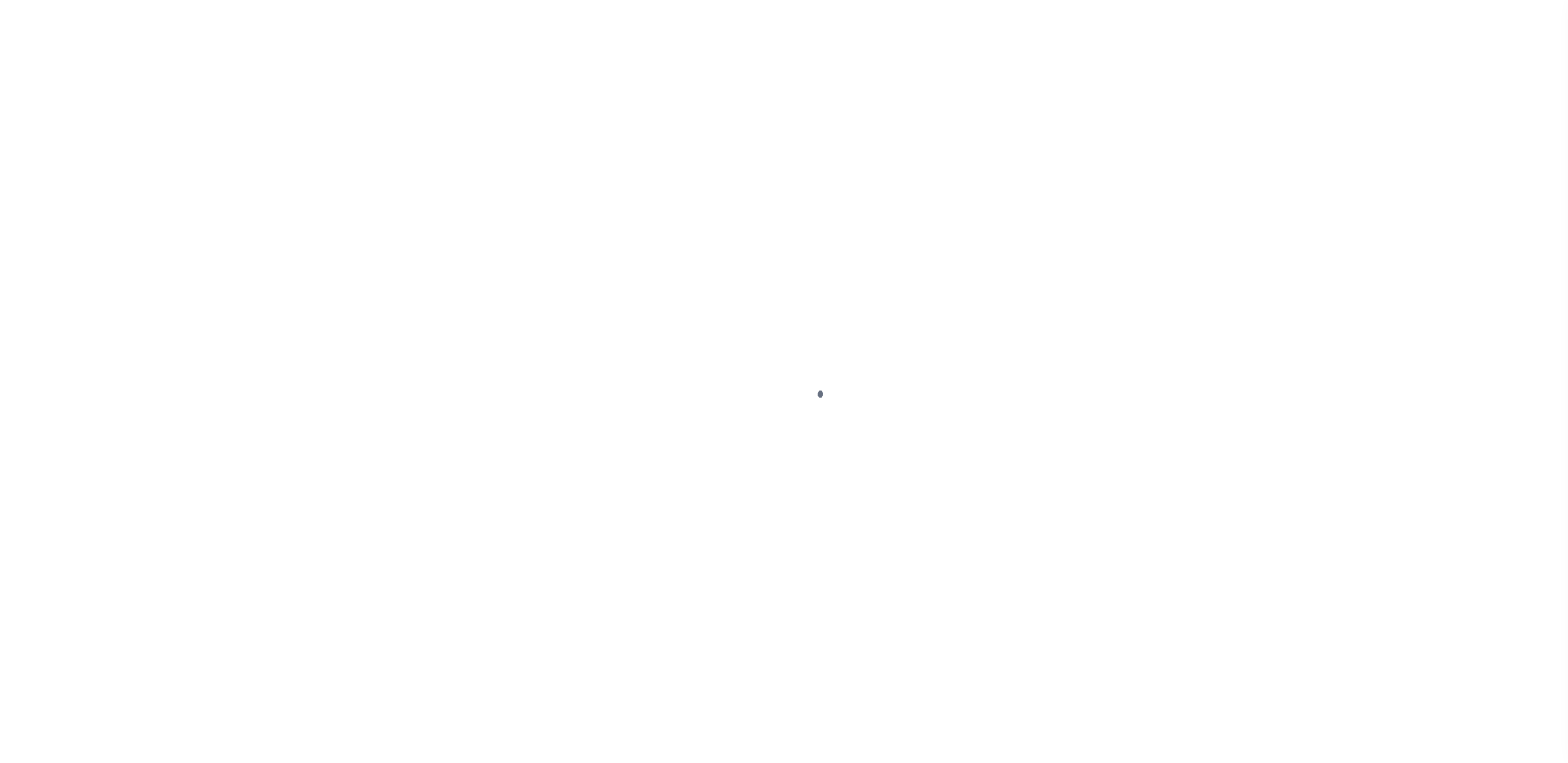
select select "4016"
select select "NonEscrow"
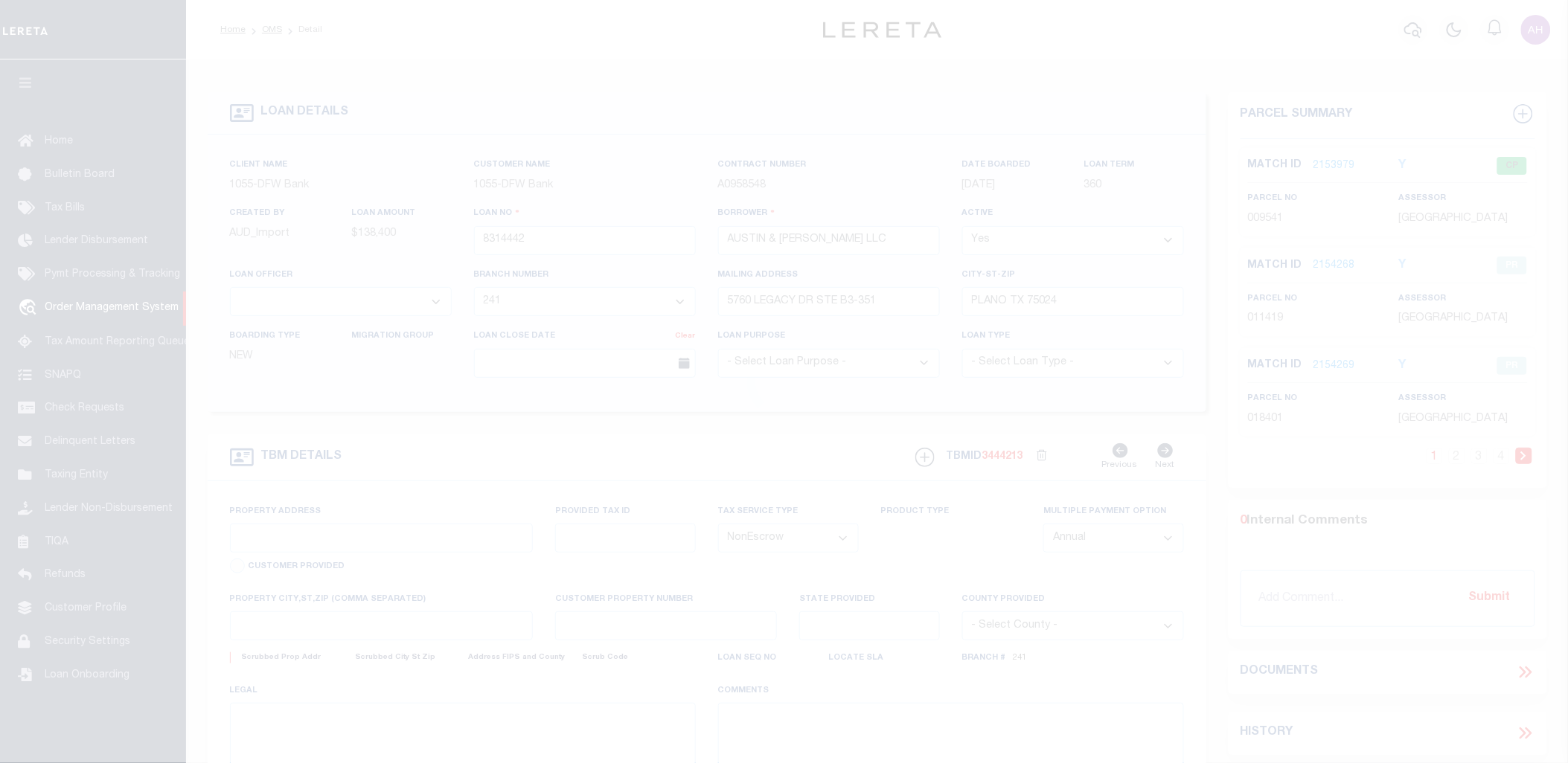
type input "[STREET_ADDRESS][PERSON_NAME]"
type input "9541"
select select
type input "[PERSON_NAME], OK 73160"
type input "OK"
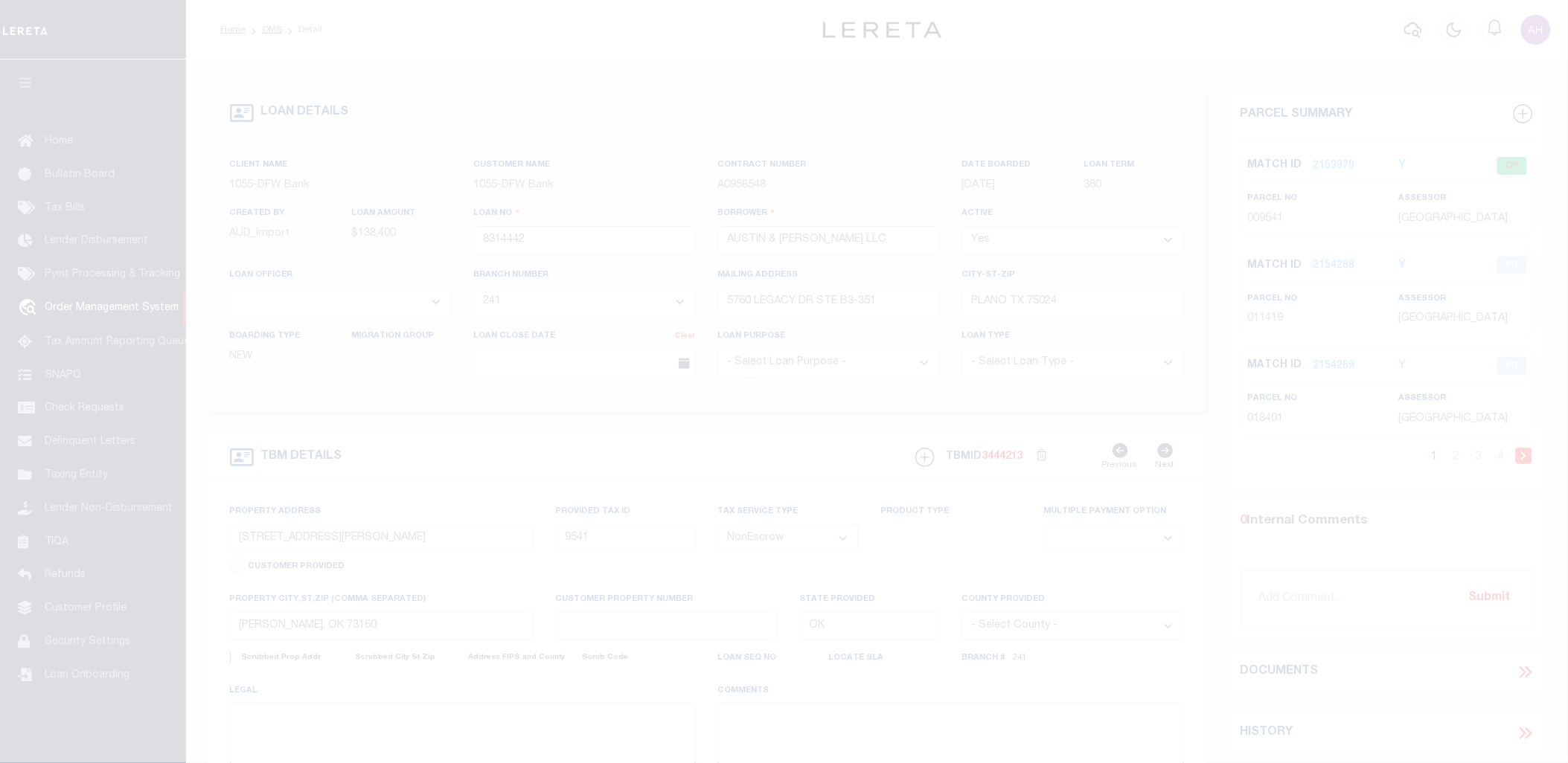
select select
type textarea "LOT 13 BLOCK 22 OF [GEOGRAPHIC_DATA] ADDITION BLOCKS 19-29"
select select "10515"
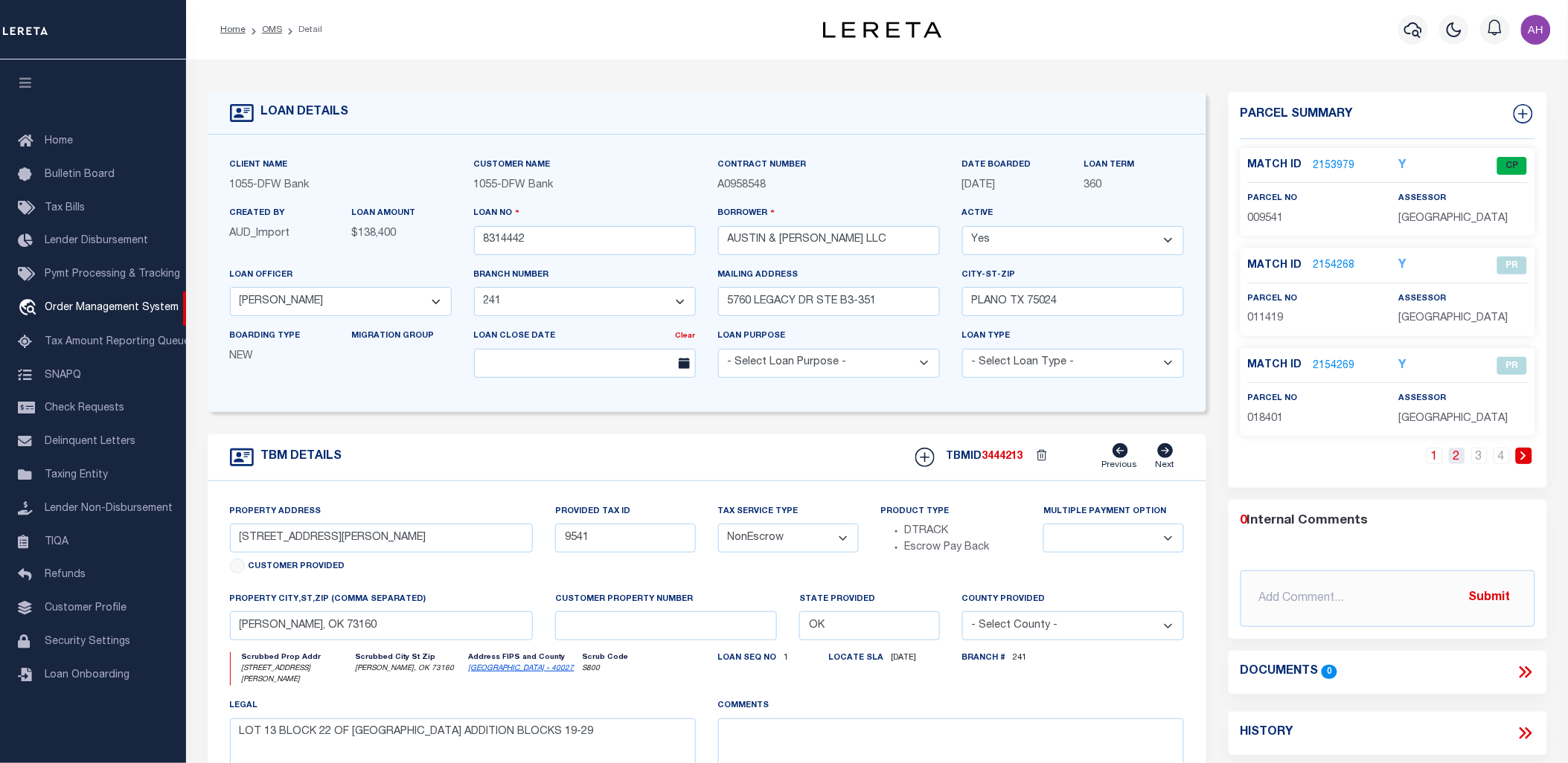
click at [1459, 457] on link "2" at bounding box center [1456, 456] width 17 height 17
click at [1479, 454] on link "3" at bounding box center [1479, 456] width 17 height 17
click at [1503, 458] on link "4" at bounding box center [1501, 456] width 17 height 17
click at [1344, 362] on link "2154278" at bounding box center [1334, 367] width 41 height 16
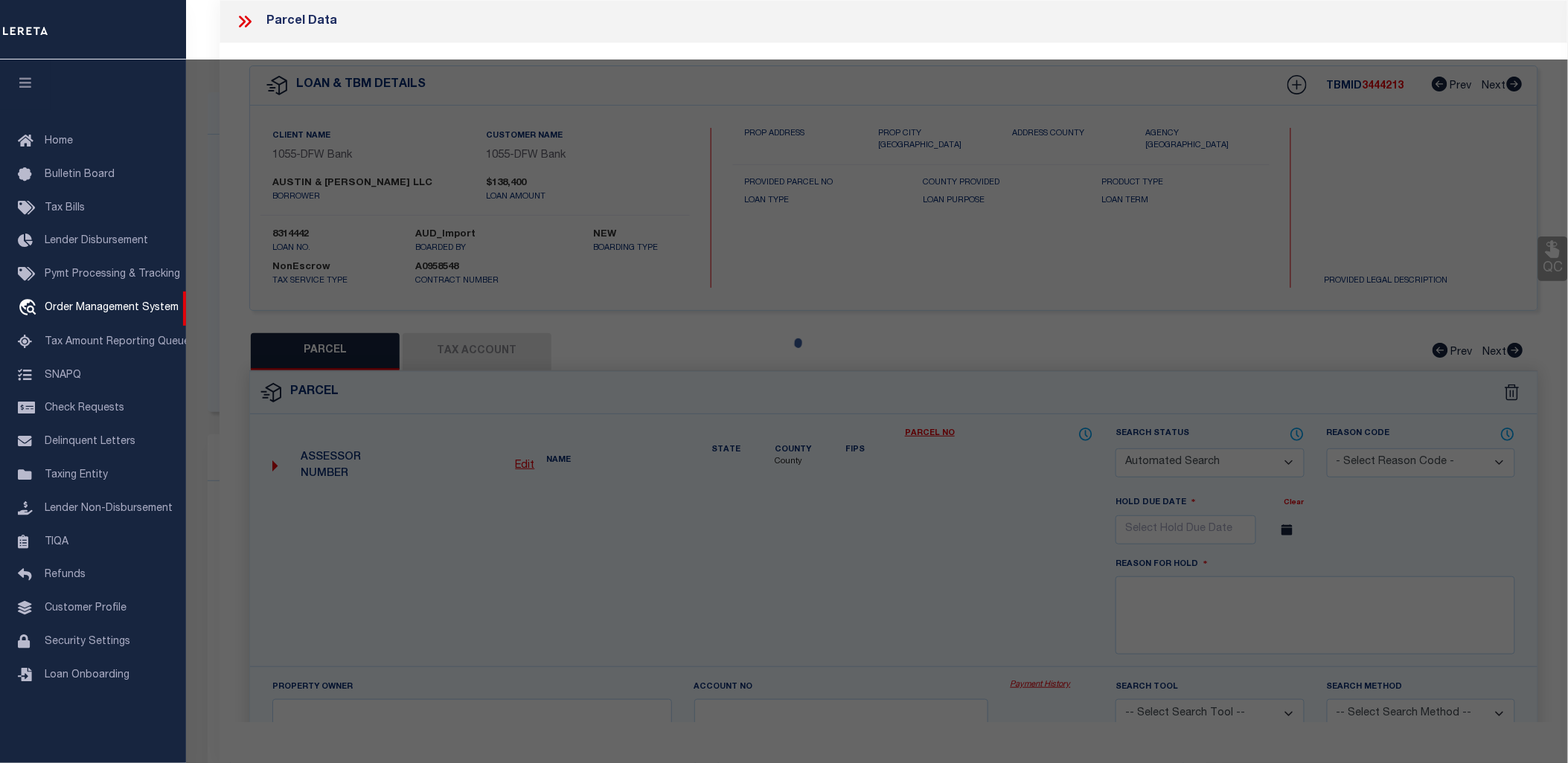
checkbox input "false"
select select "PR"
select select "PRO"
select select "ADD"
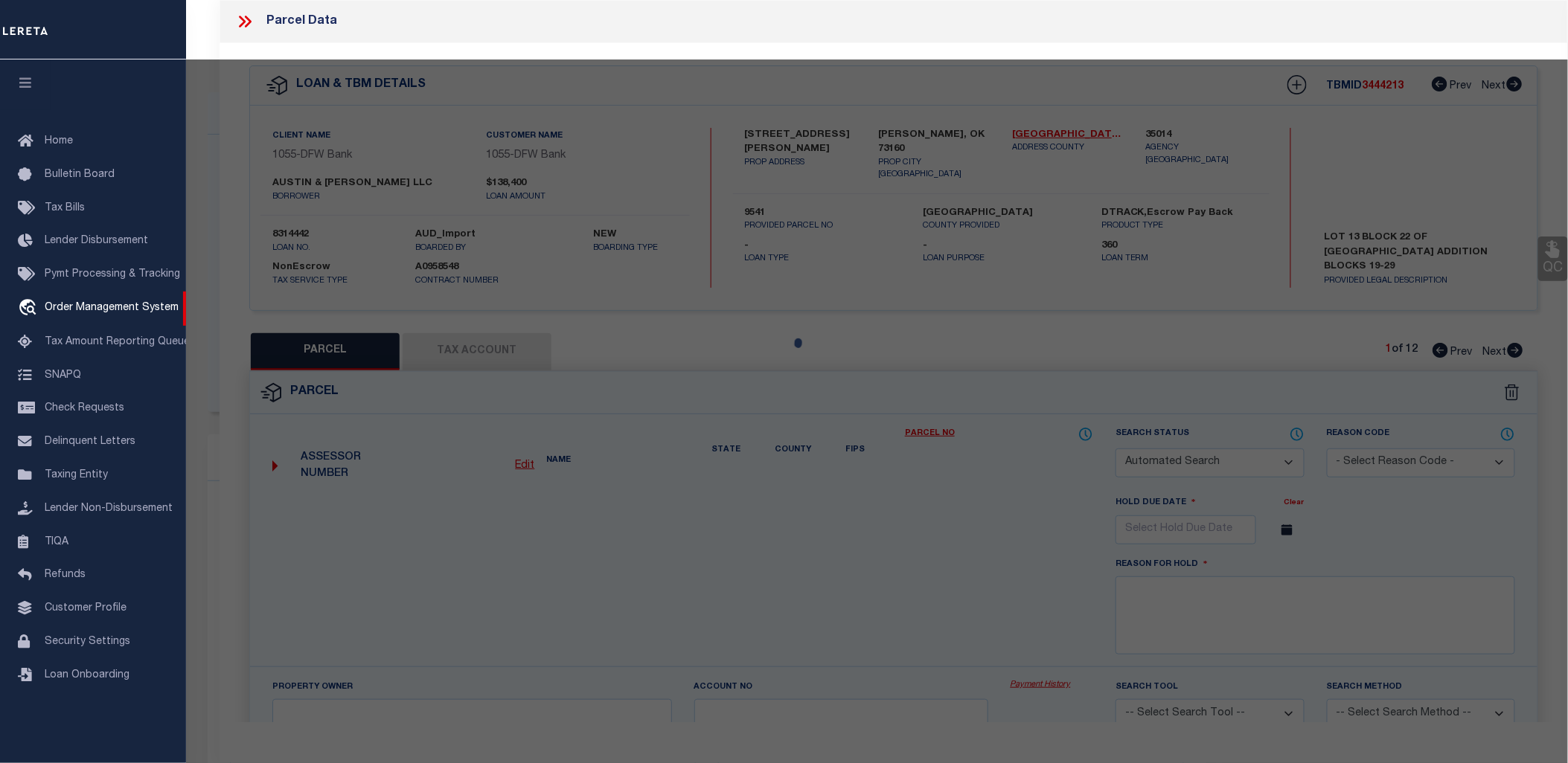
checkbox input "false"
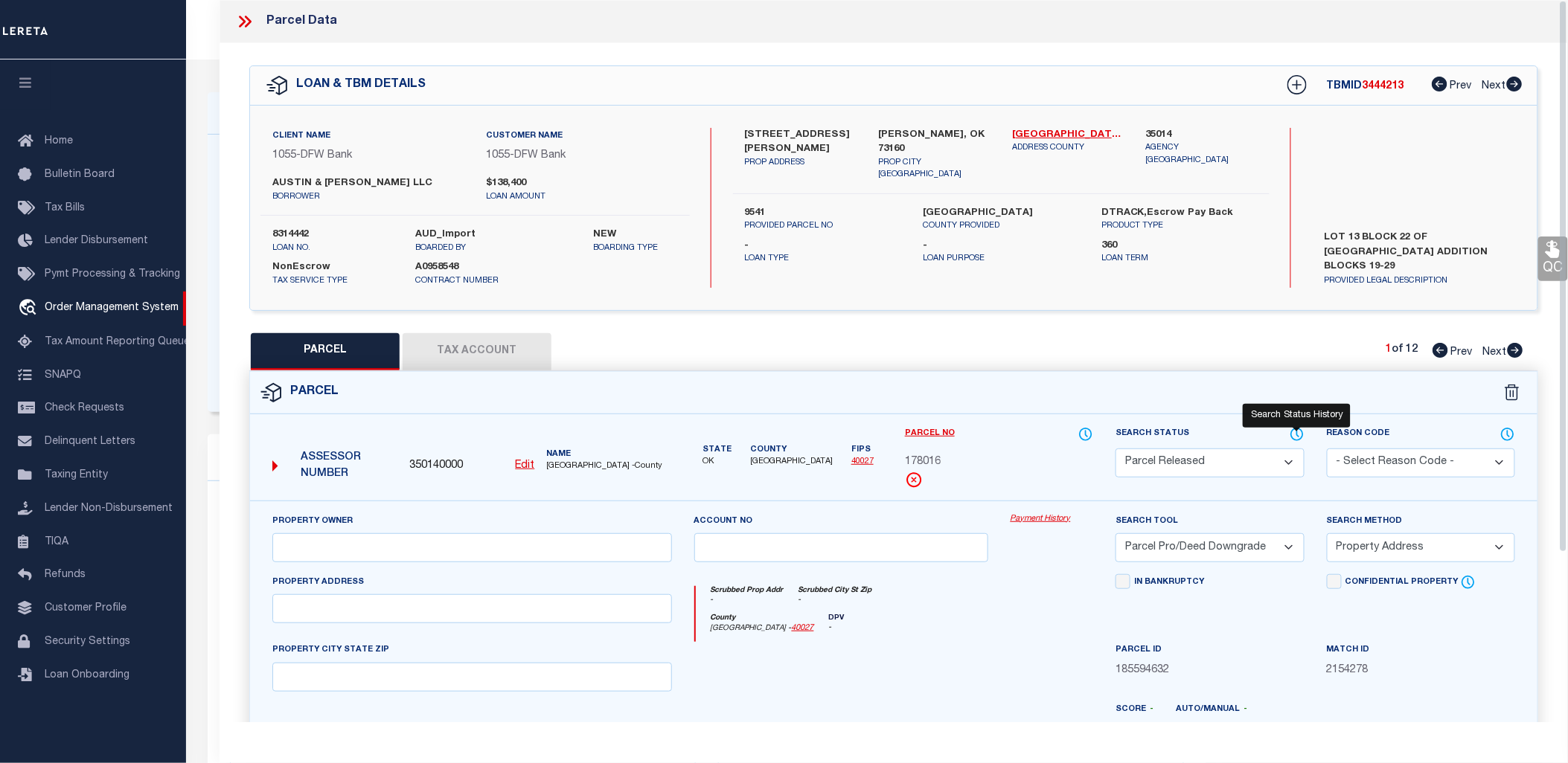
click at [1291, 427] on icon at bounding box center [1297, 435] width 15 height 17
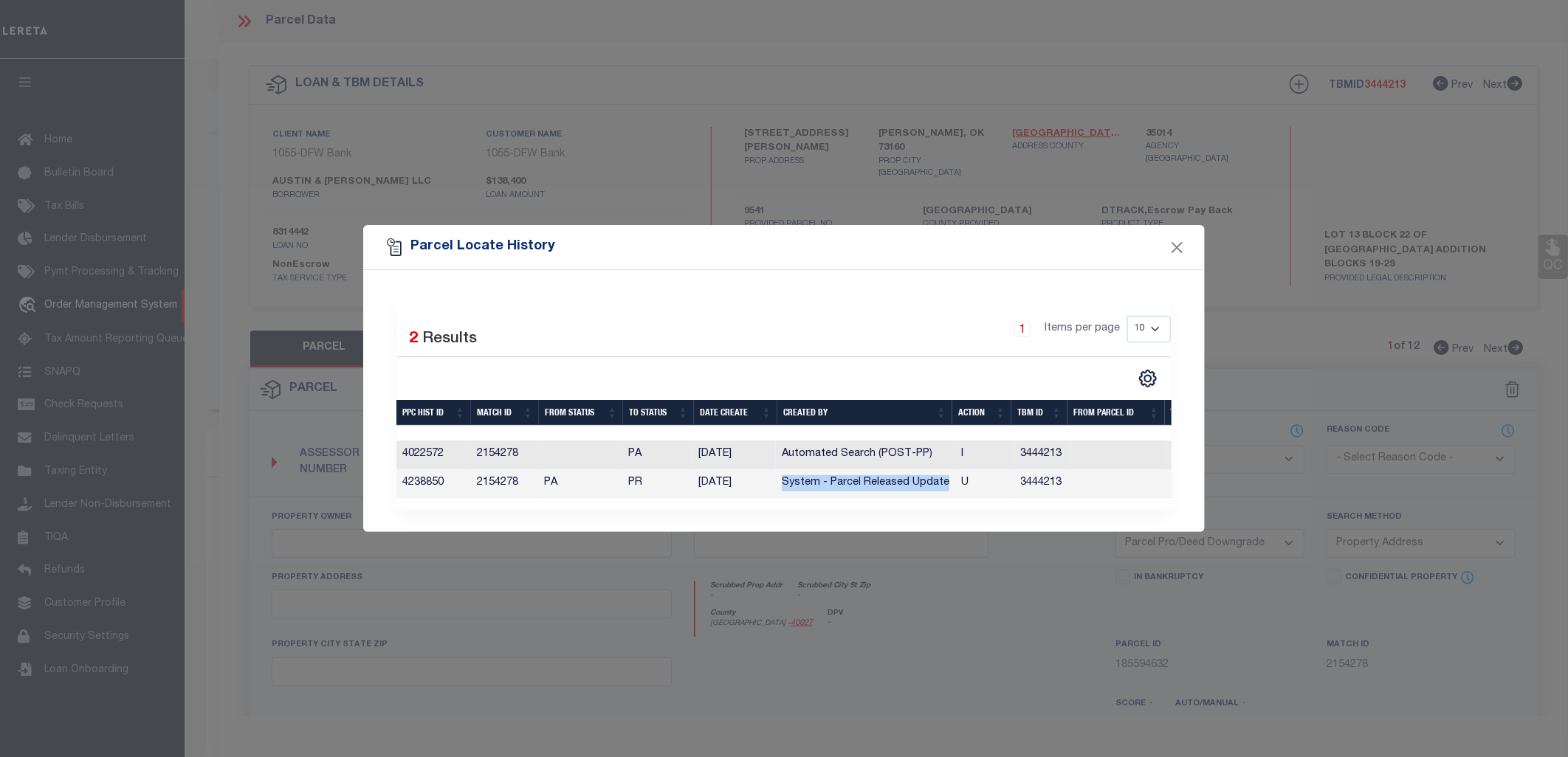
drag, startPoint x: 950, startPoint y: 481, endPoint x: 787, endPoint y: 480, distance: 163.0
click at [787, 480] on td "System - Parcel Released Update" at bounding box center [865, 483] width 180 height 28
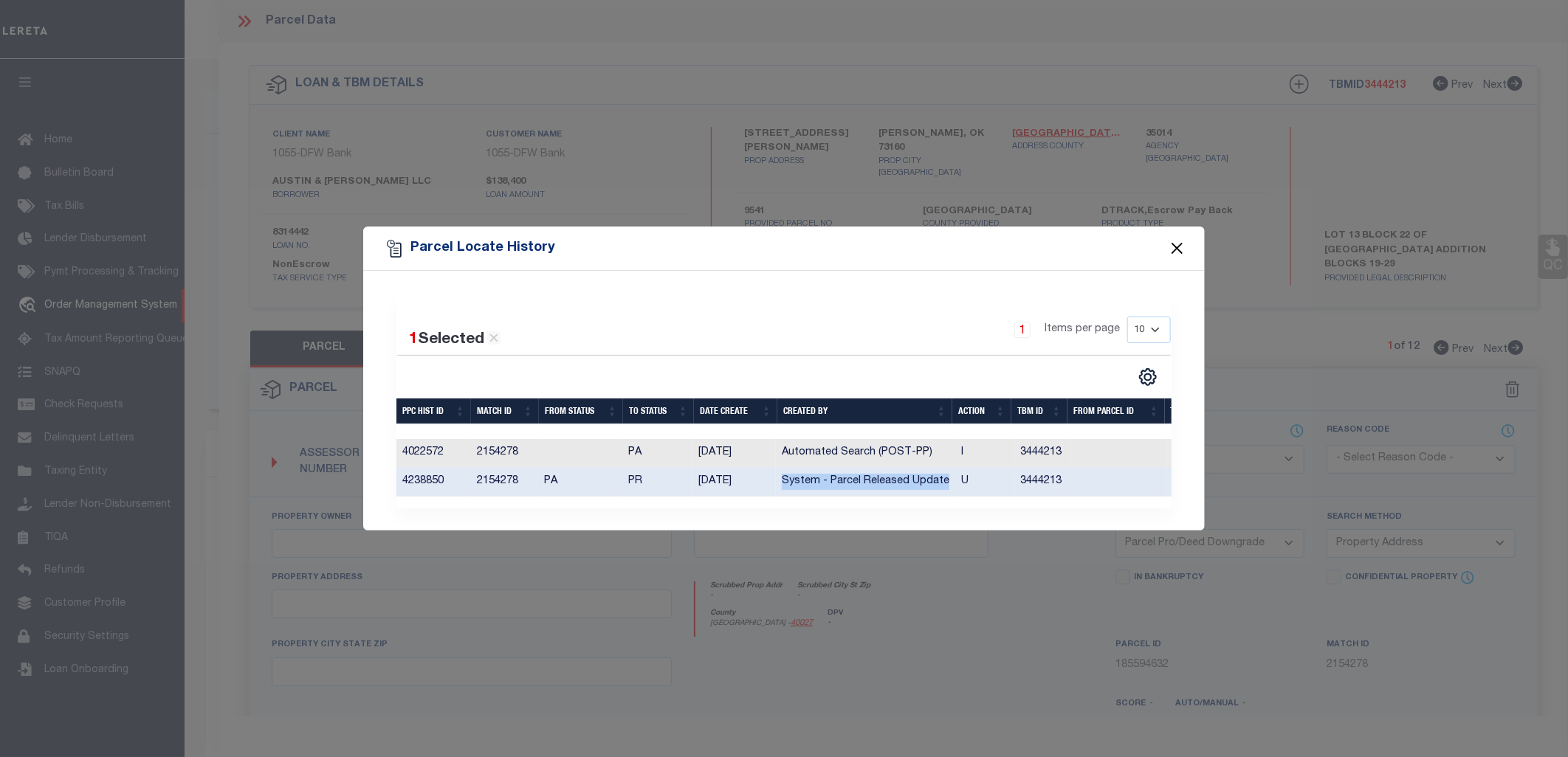
click at [1178, 244] on button "Close" at bounding box center [1178, 248] width 19 height 19
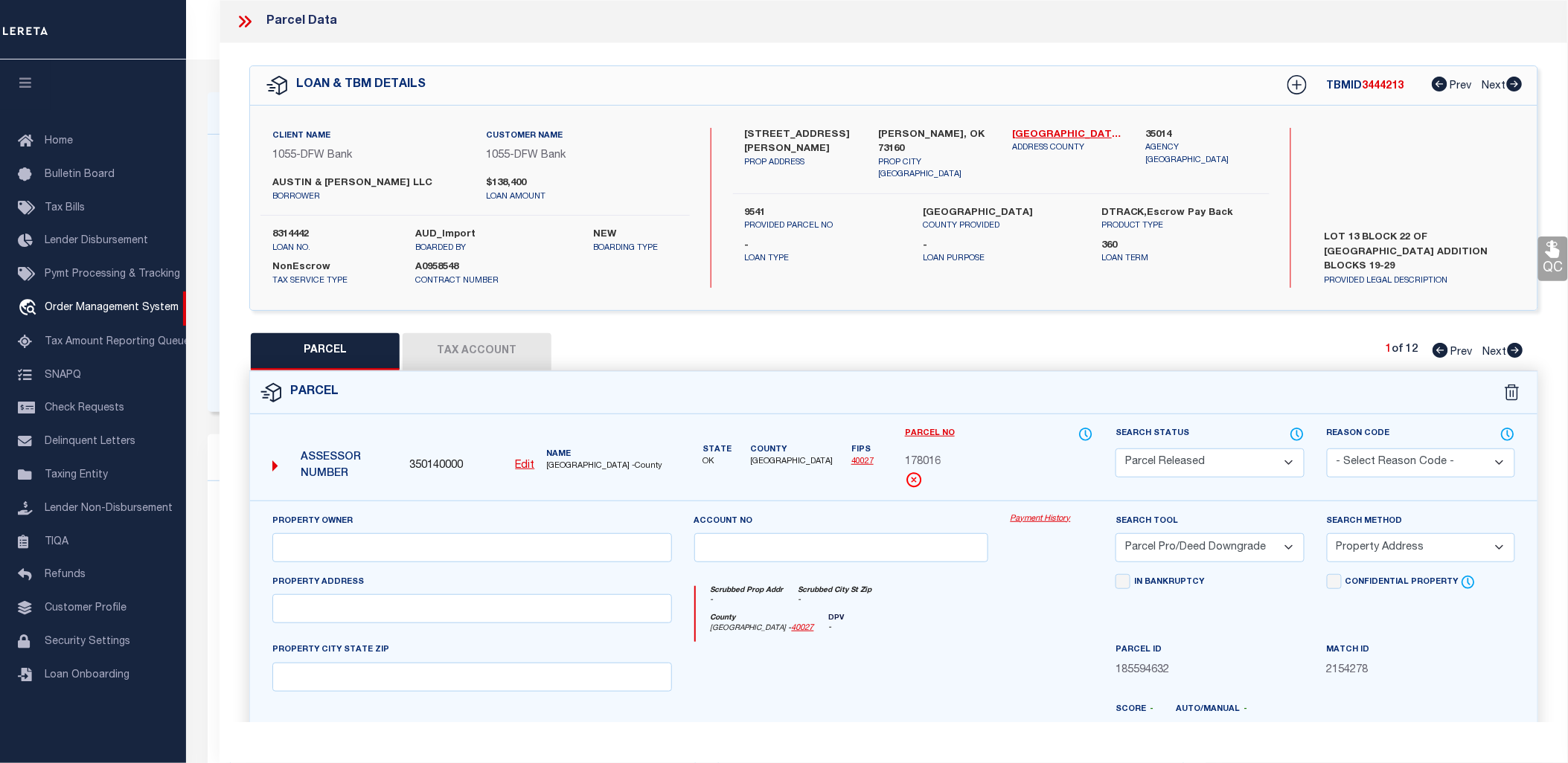
click at [1513, 348] on icon at bounding box center [1515, 350] width 16 height 15
select select "AS"
select select
checkbox input "false"
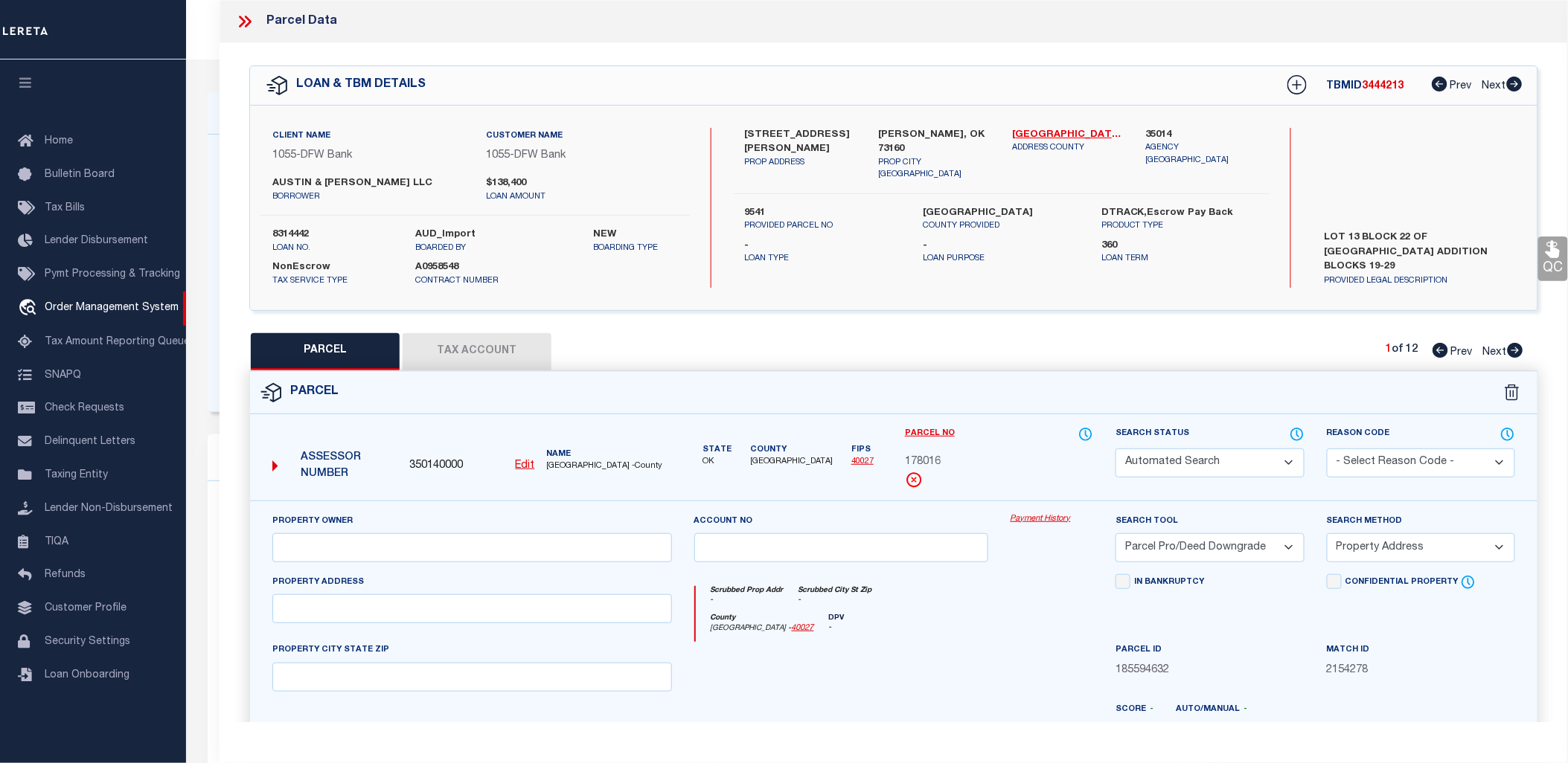
checkbox input "false"
select select "PR"
select select "PRO"
select select "ADD"
checkbox input "false"
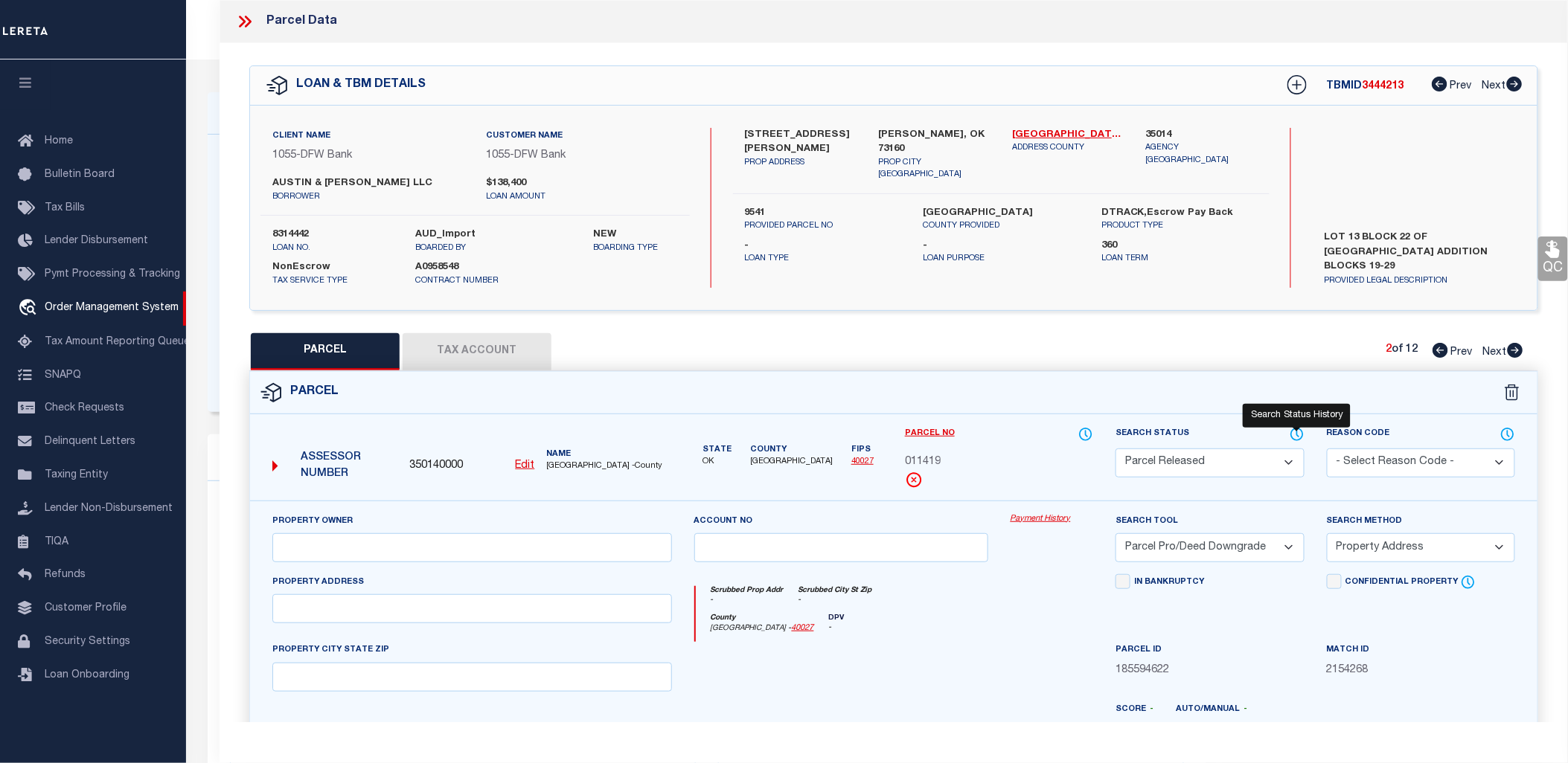
click at [1294, 434] on icon at bounding box center [1297, 435] width 15 height 17
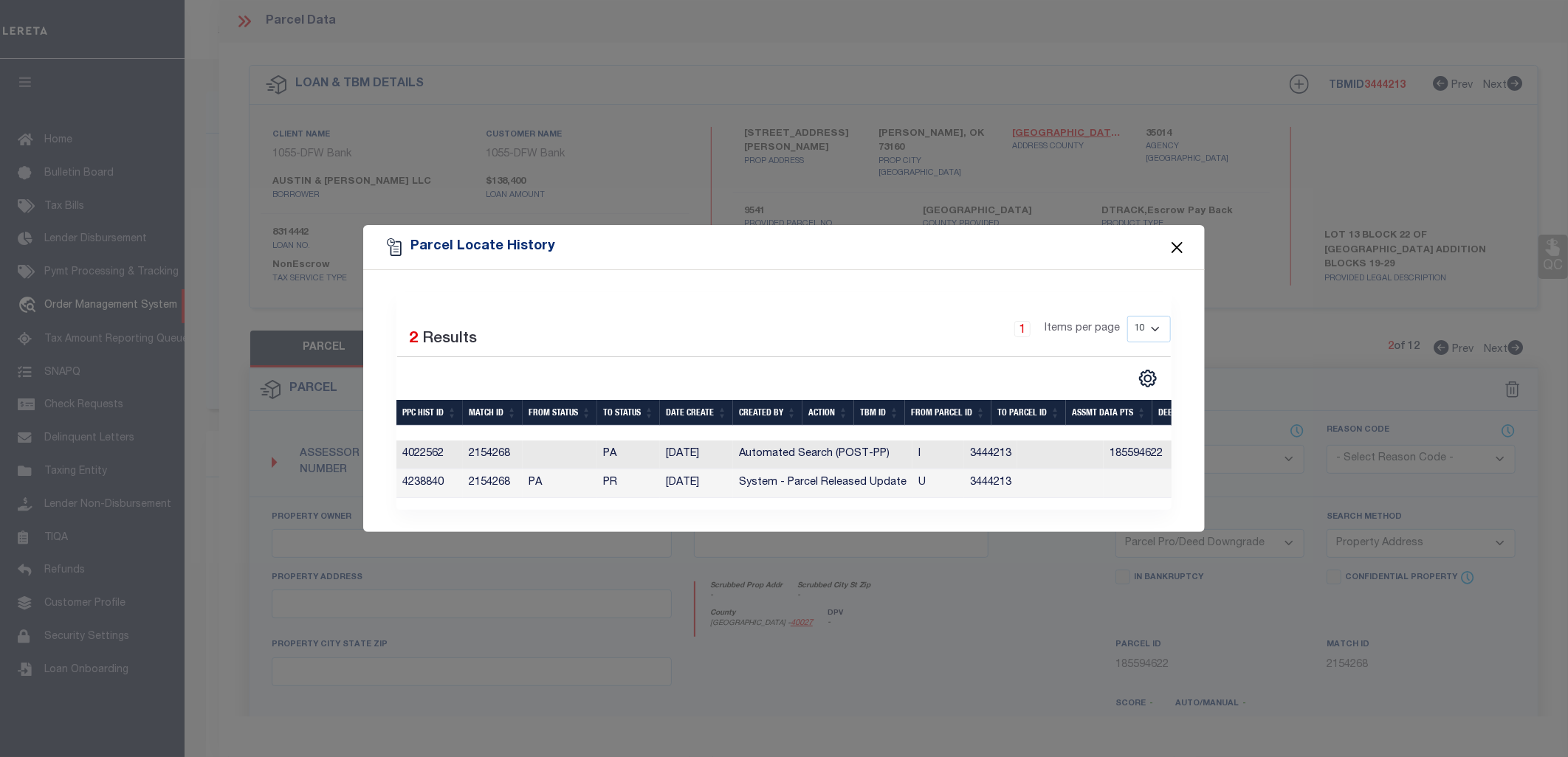
click at [1175, 242] on button "Close" at bounding box center [1178, 247] width 19 height 19
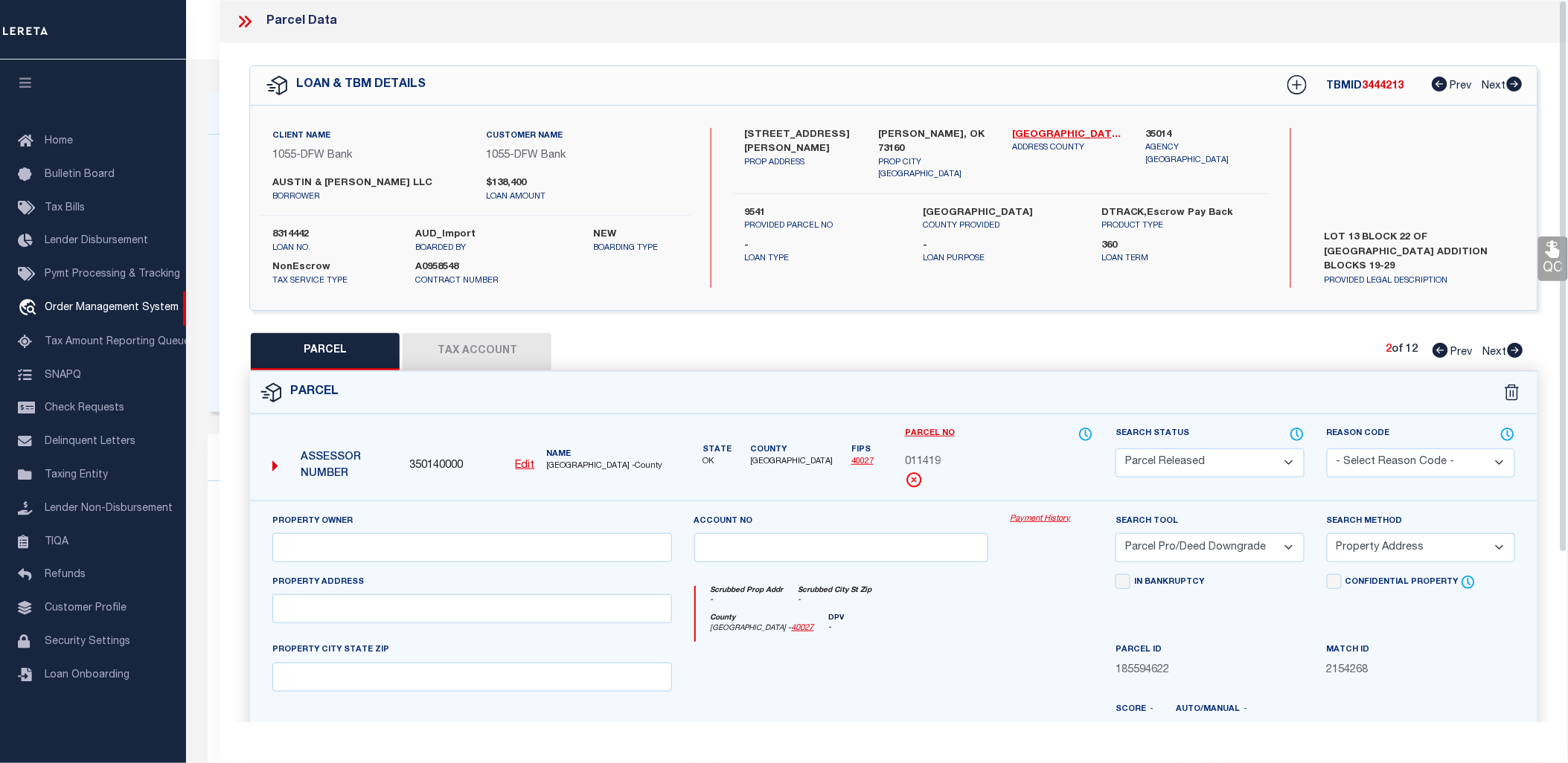
click at [1513, 348] on icon at bounding box center [1515, 350] width 16 height 15
select select "AS"
select select
checkbox input "false"
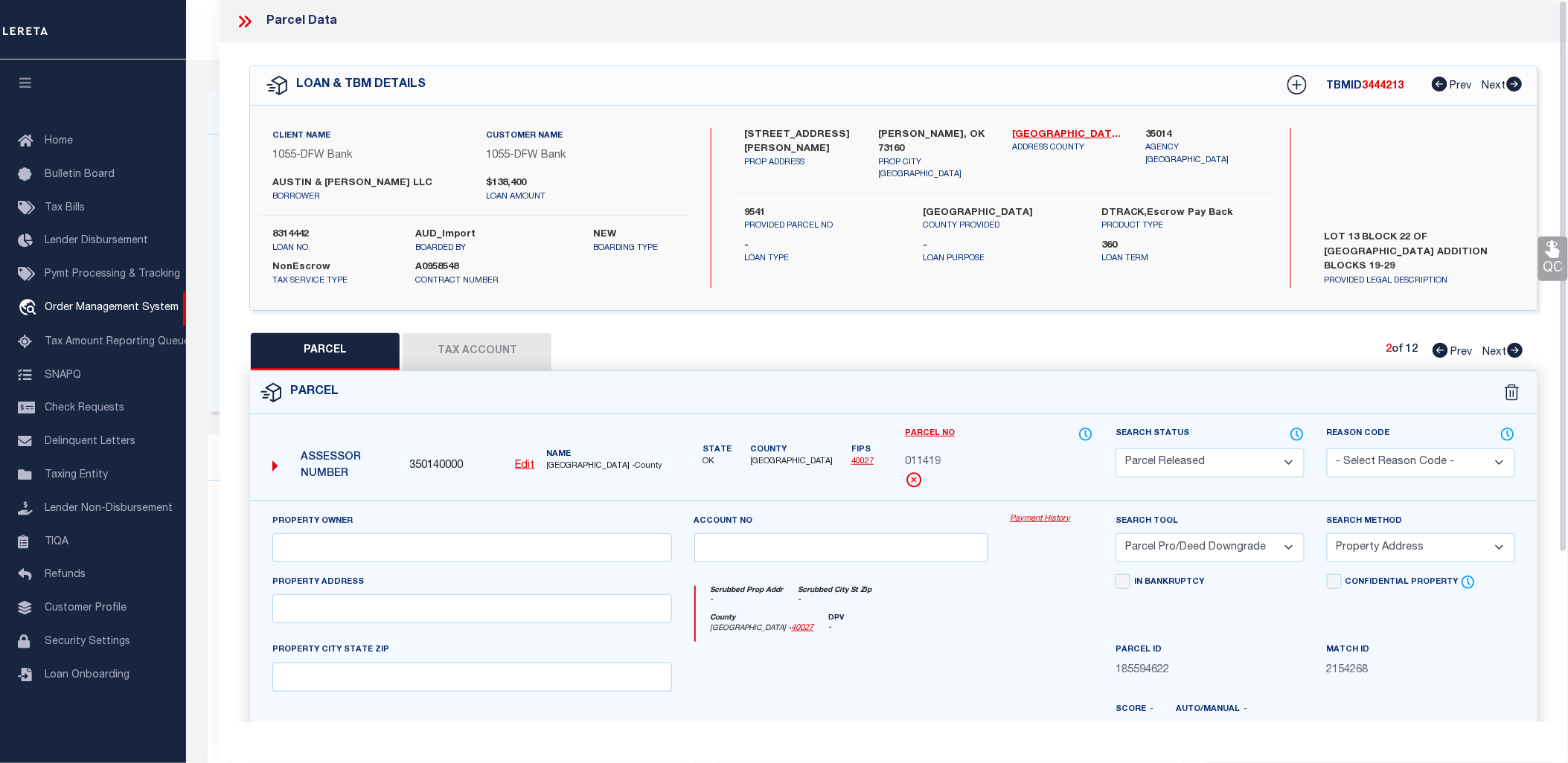
checkbox input "false"
select select "PR"
select select "PRO"
select select "ADD"
checkbox input "false"
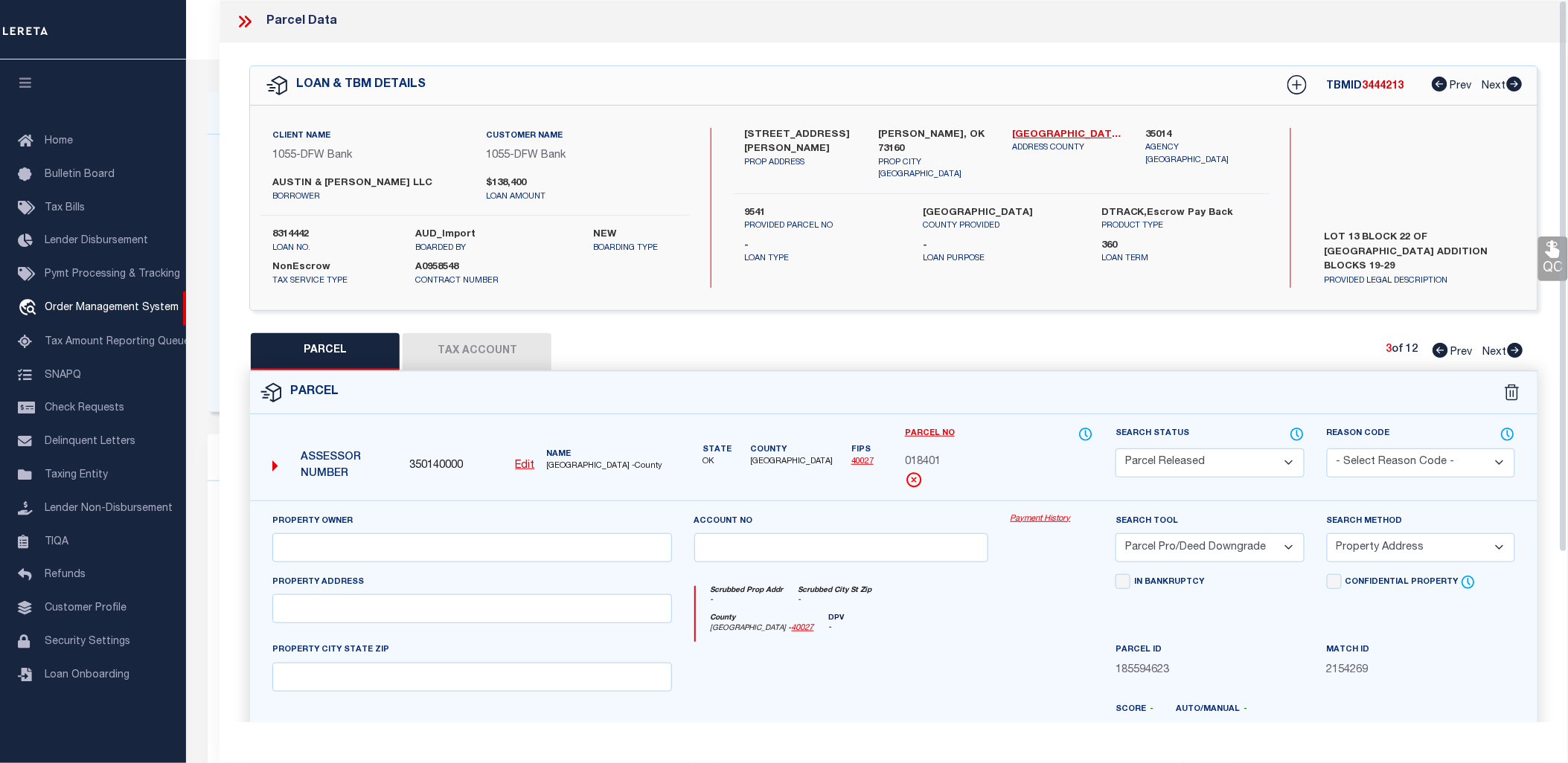
click at [1513, 348] on icon at bounding box center [1515, 350] width 16 height 15
select select "AS"
select select
checkbox input "false"
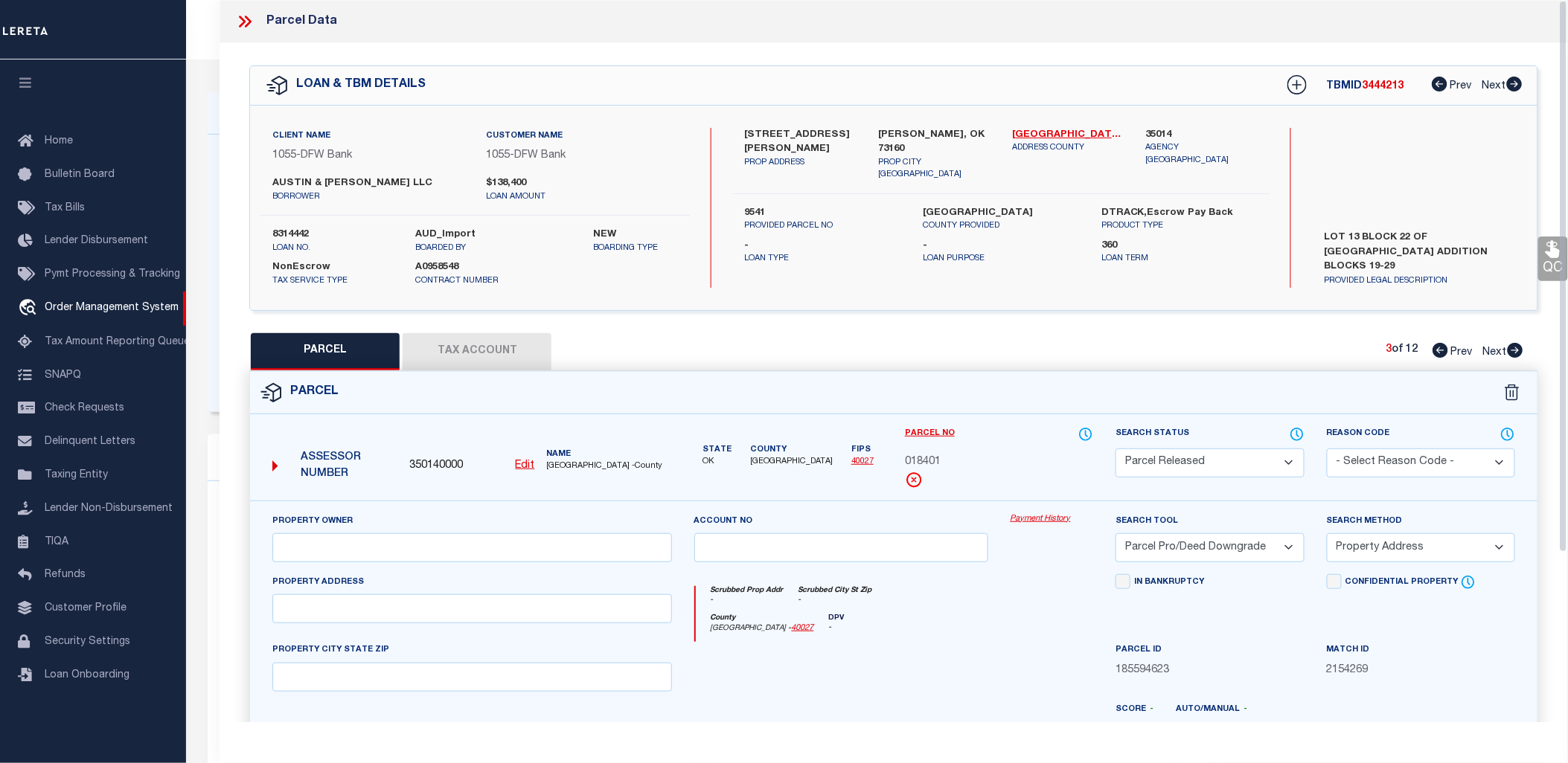
checkbox input "false"
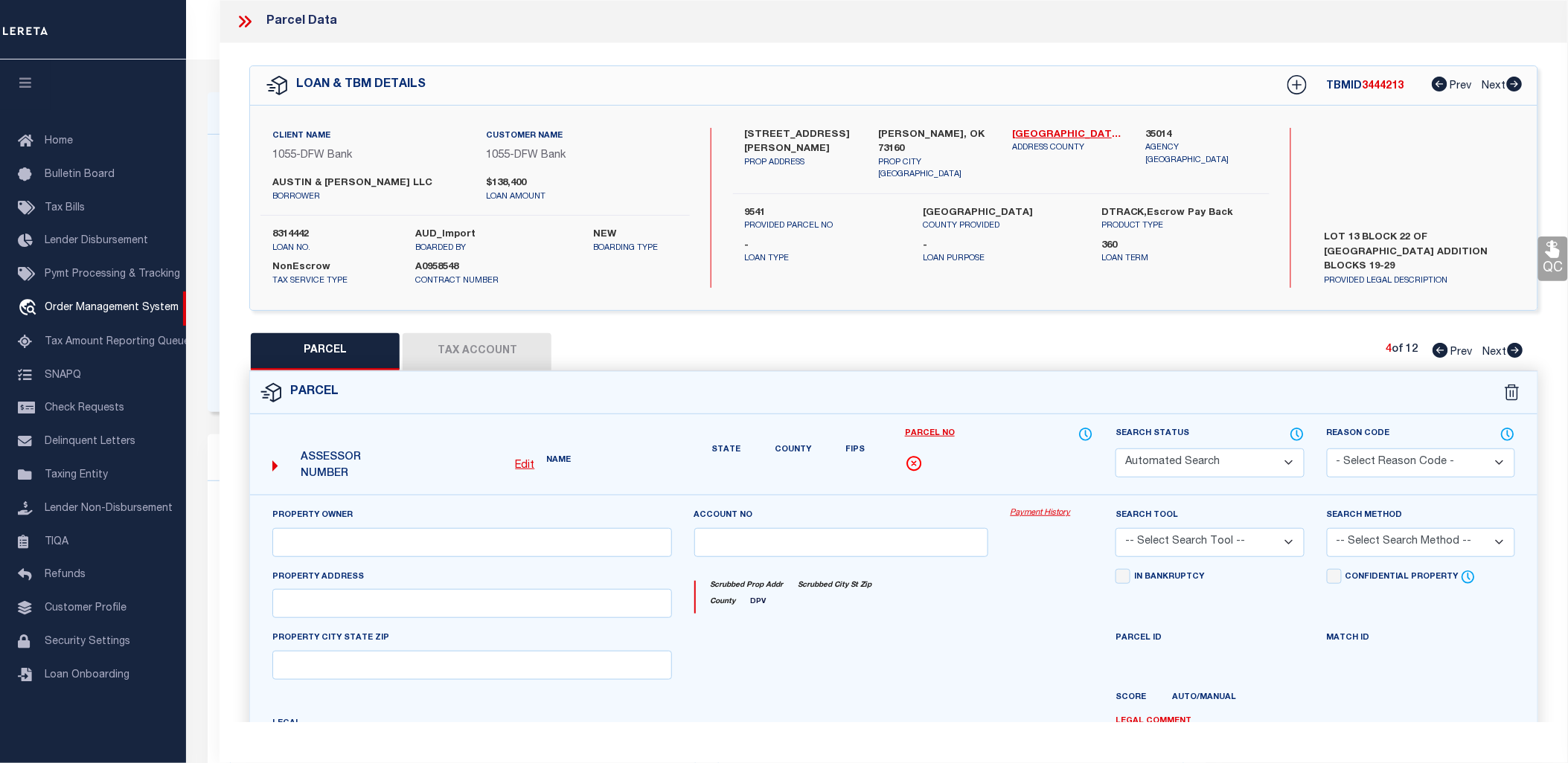
select select "PR"
select select "PRO"
select select "ADD"
checkbox input "false"
click at [1513, 348] on icon at bounding box center [1515, 350] width 16 height 15
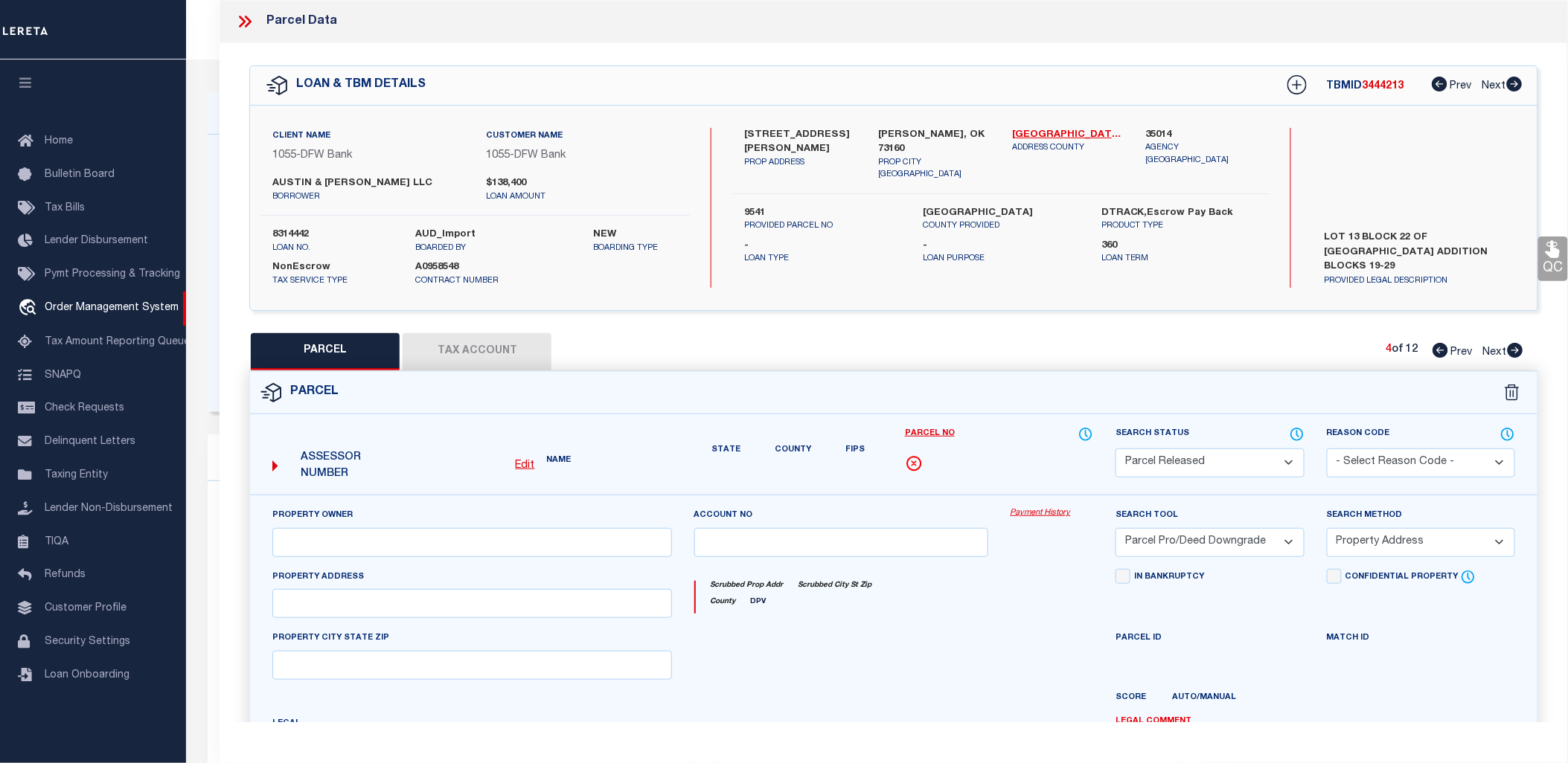
select select "AS"
select select
checkbox input "false"
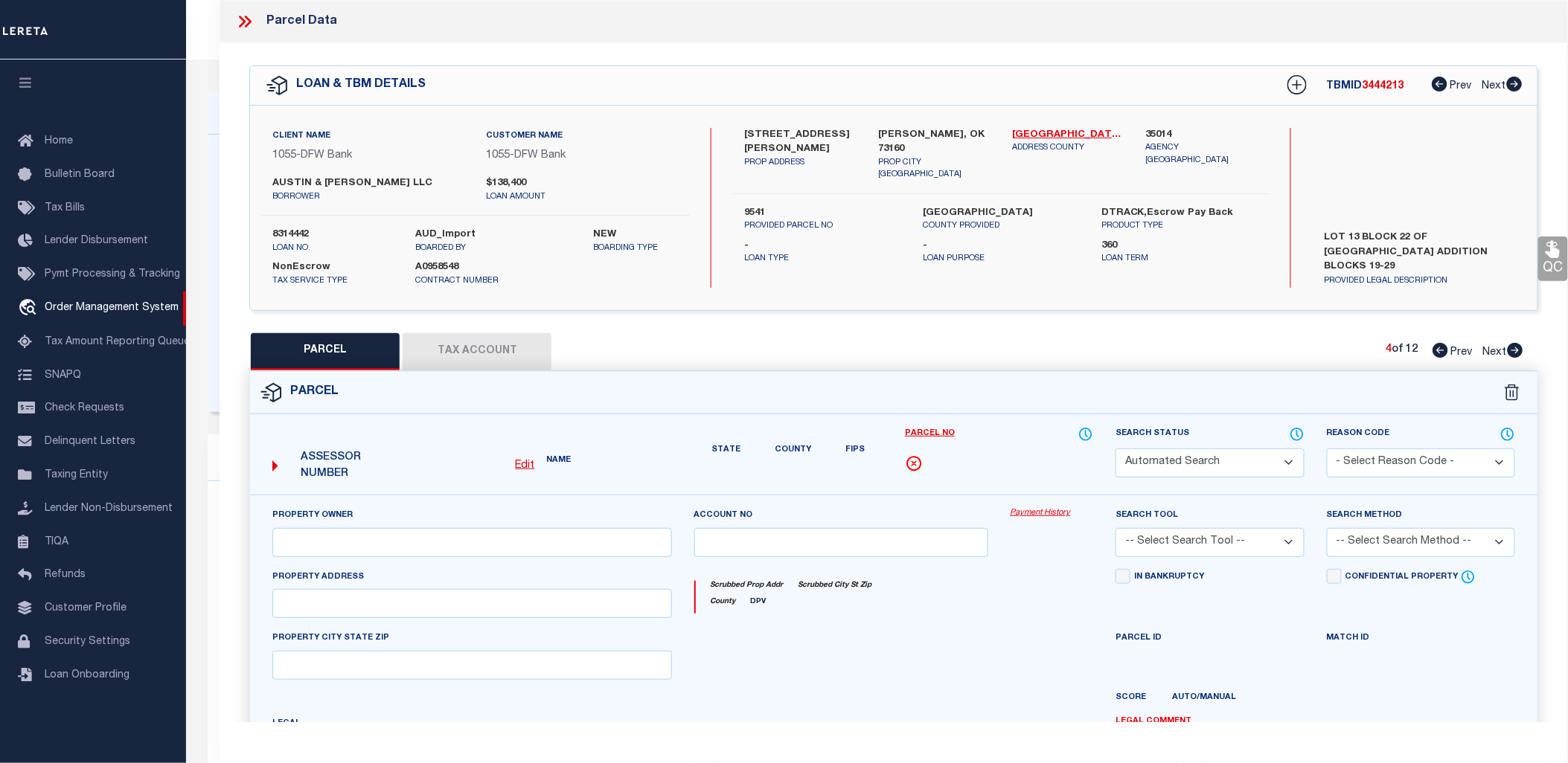
select select "PR"
select select "PRO"
select select "ADD"
checkbox input "false"
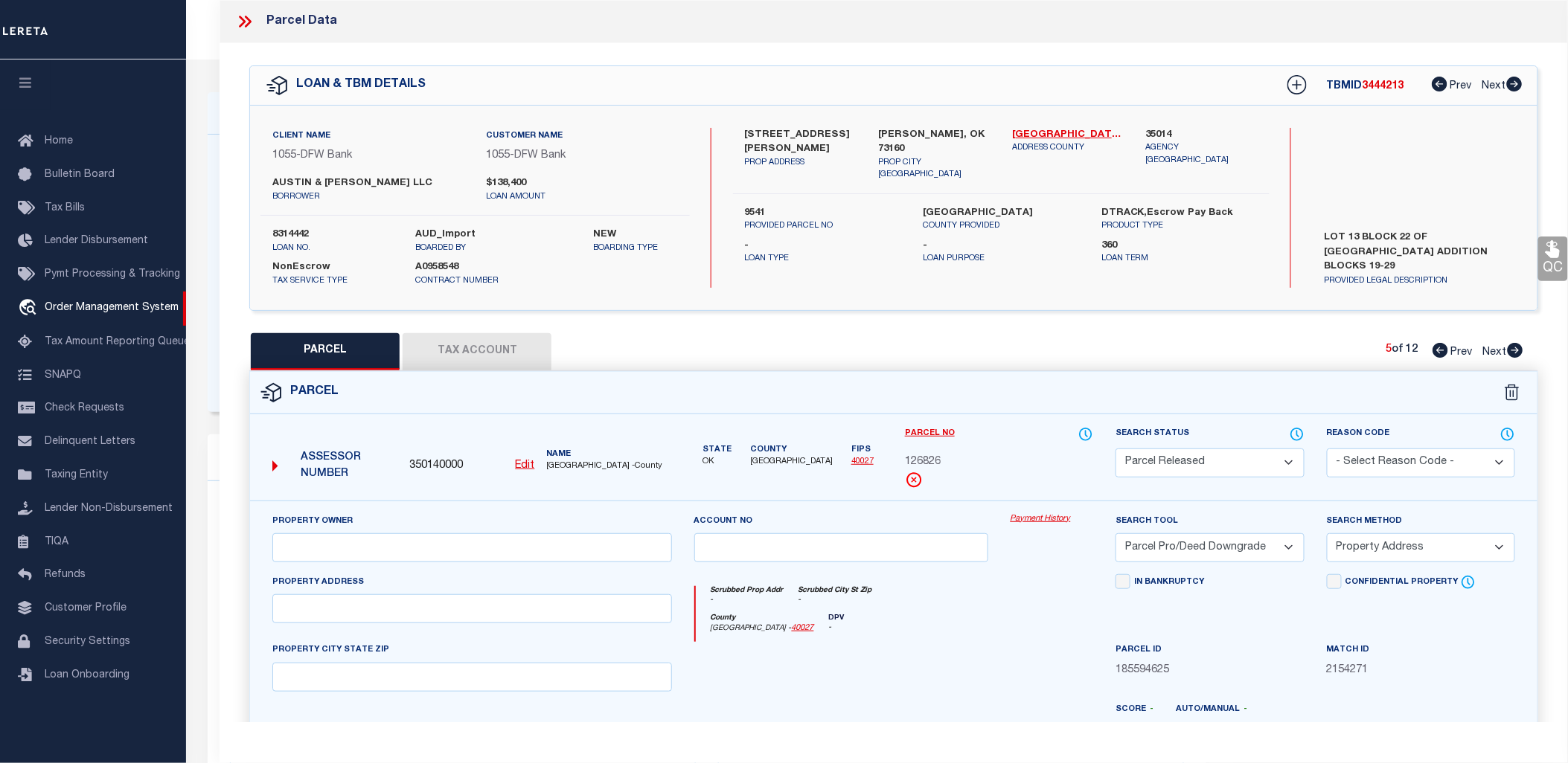
click at [1513, 348] on icon at bounding box center [1515, 350] width 16 height 15
select select "AS"
select select
checkbox input "false"
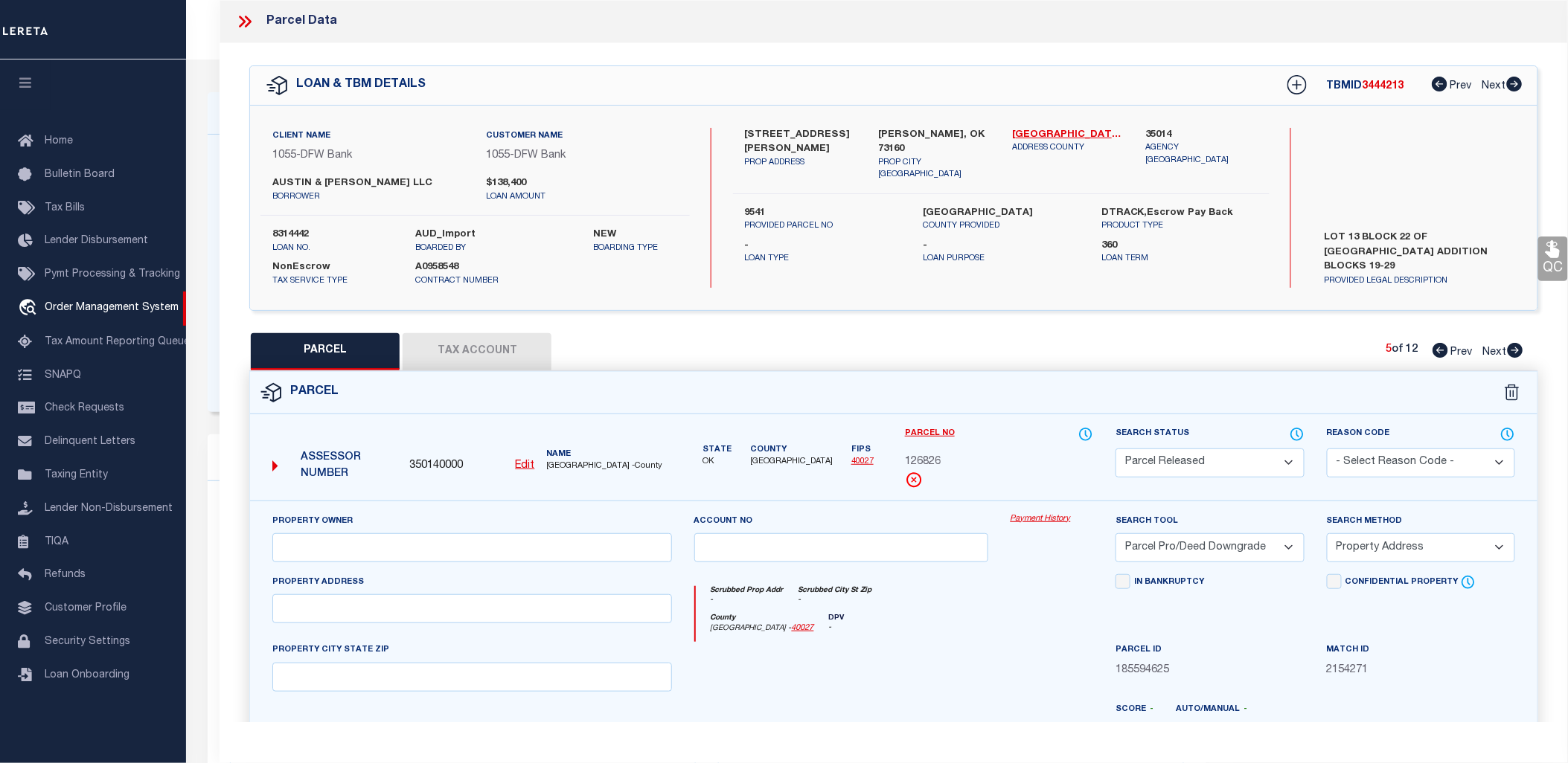
checkbox input "false"
select select "PR"
select select "PRO"
select select "ADD"
checkbox input "false"
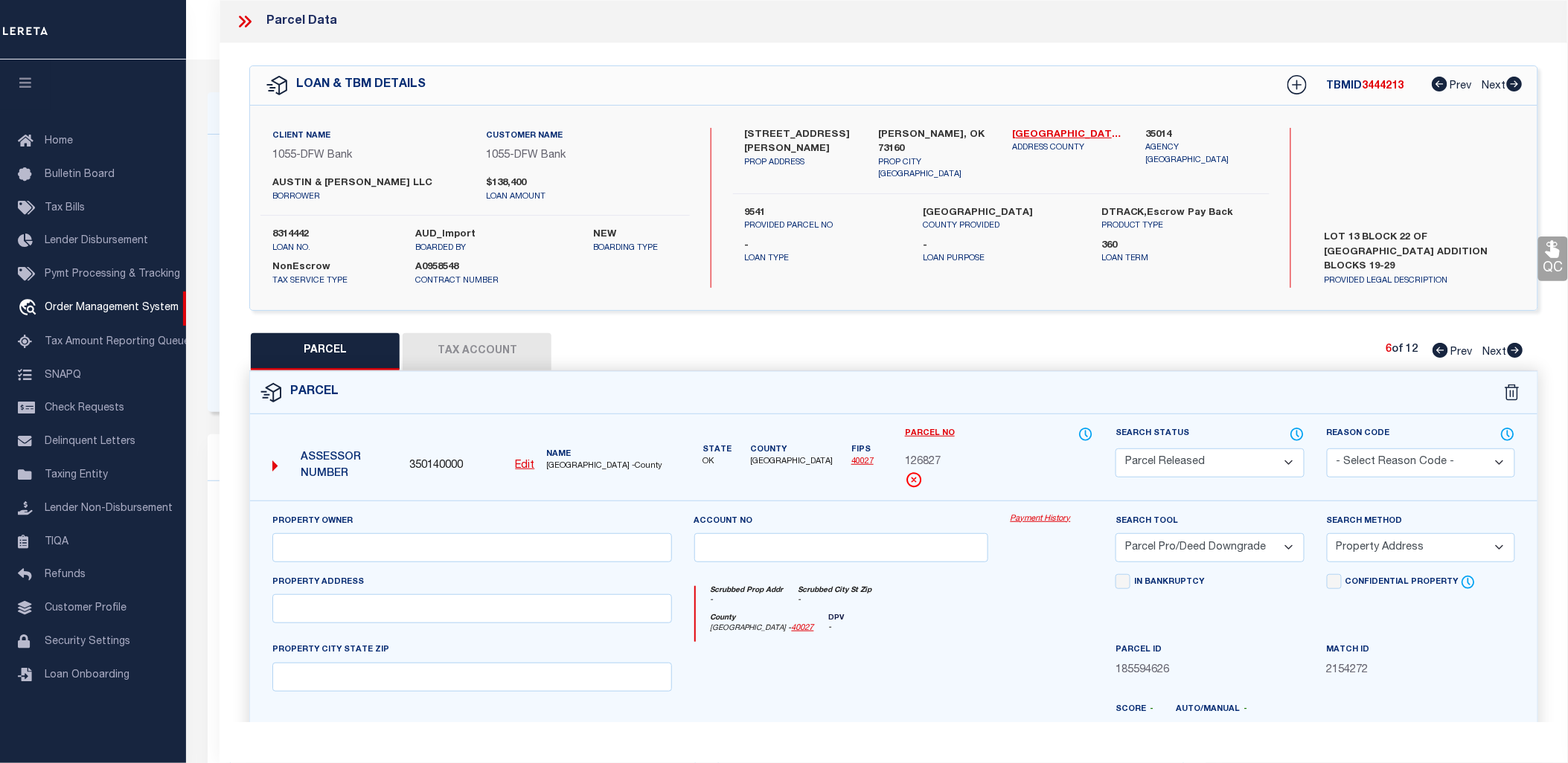
click at [1513, 348] on icon at bounding box center [1515, 350] width 16 height 15
select select "AS"
select select
checkbox input "false"
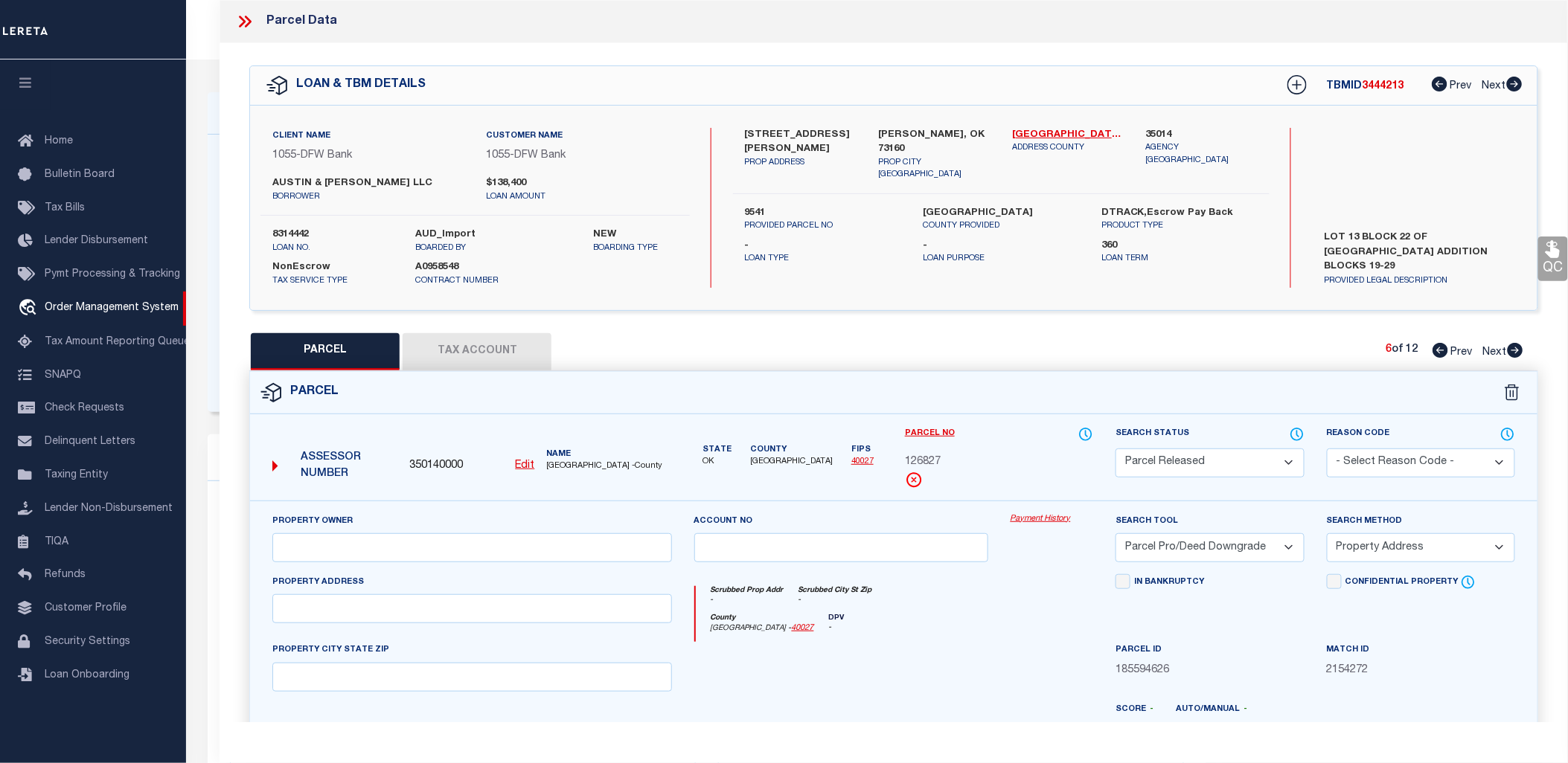
checkbox input "false"
select select "PR"
select select "PRO"
select select "ADD"
checkbox input "false"
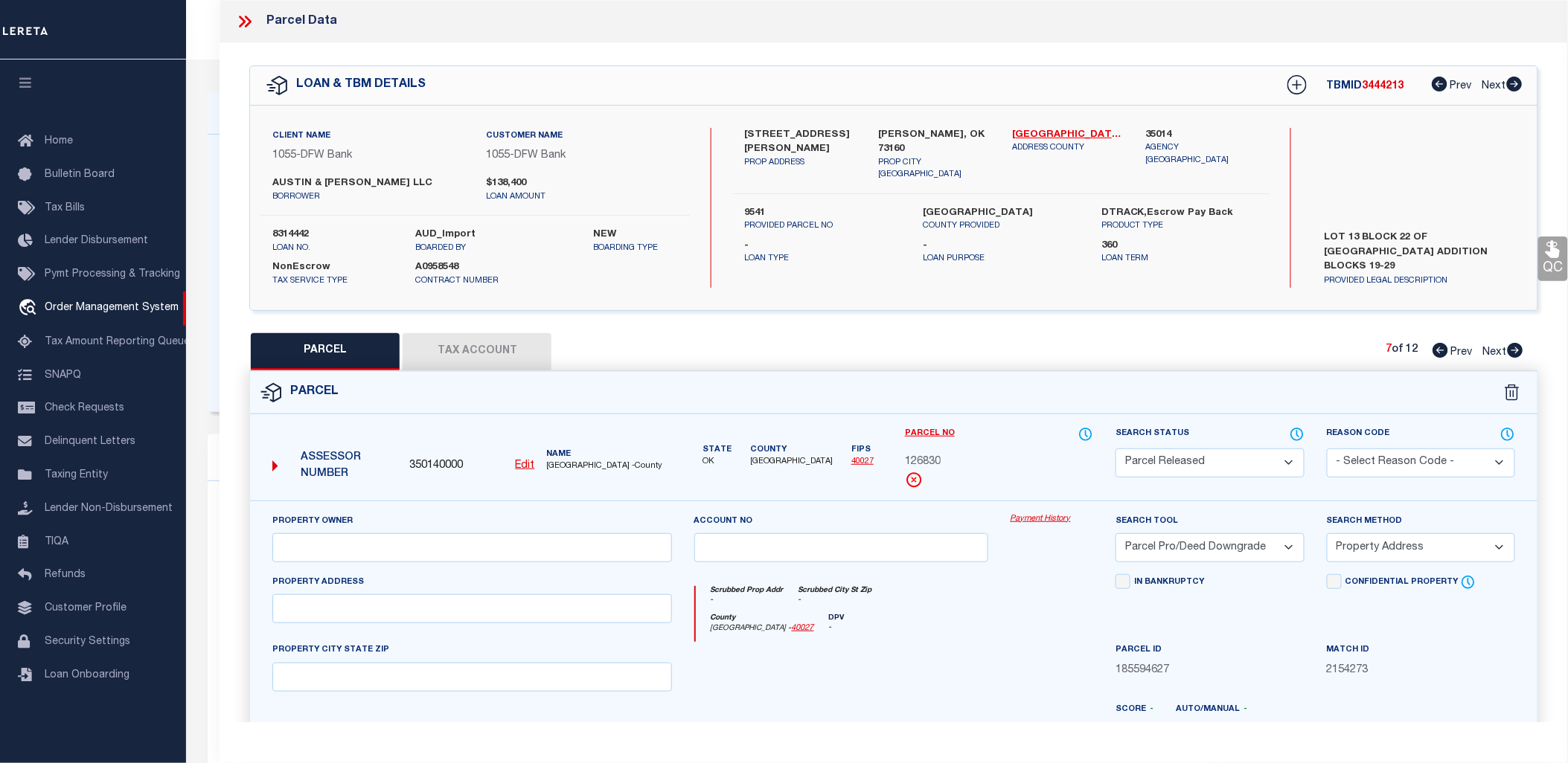
click at [1513, 348] on icon at bounding box center [1515, 350] width 16 height 15
select select "AS"
select select
checkbox input "false"
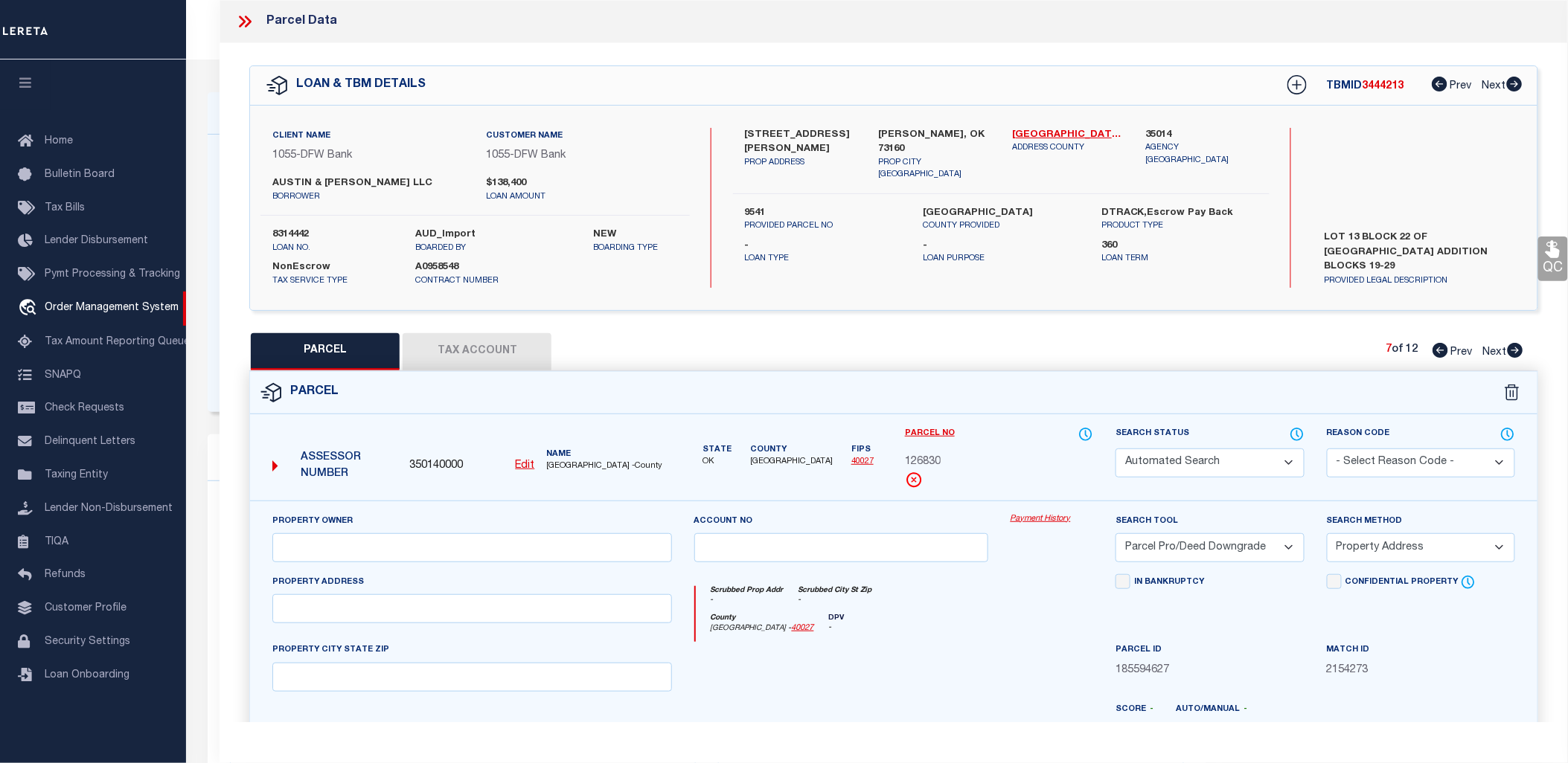
checkbox input "false"
select select "PR"
select select "PRO"
select select "ADD"
checkbox input "false"
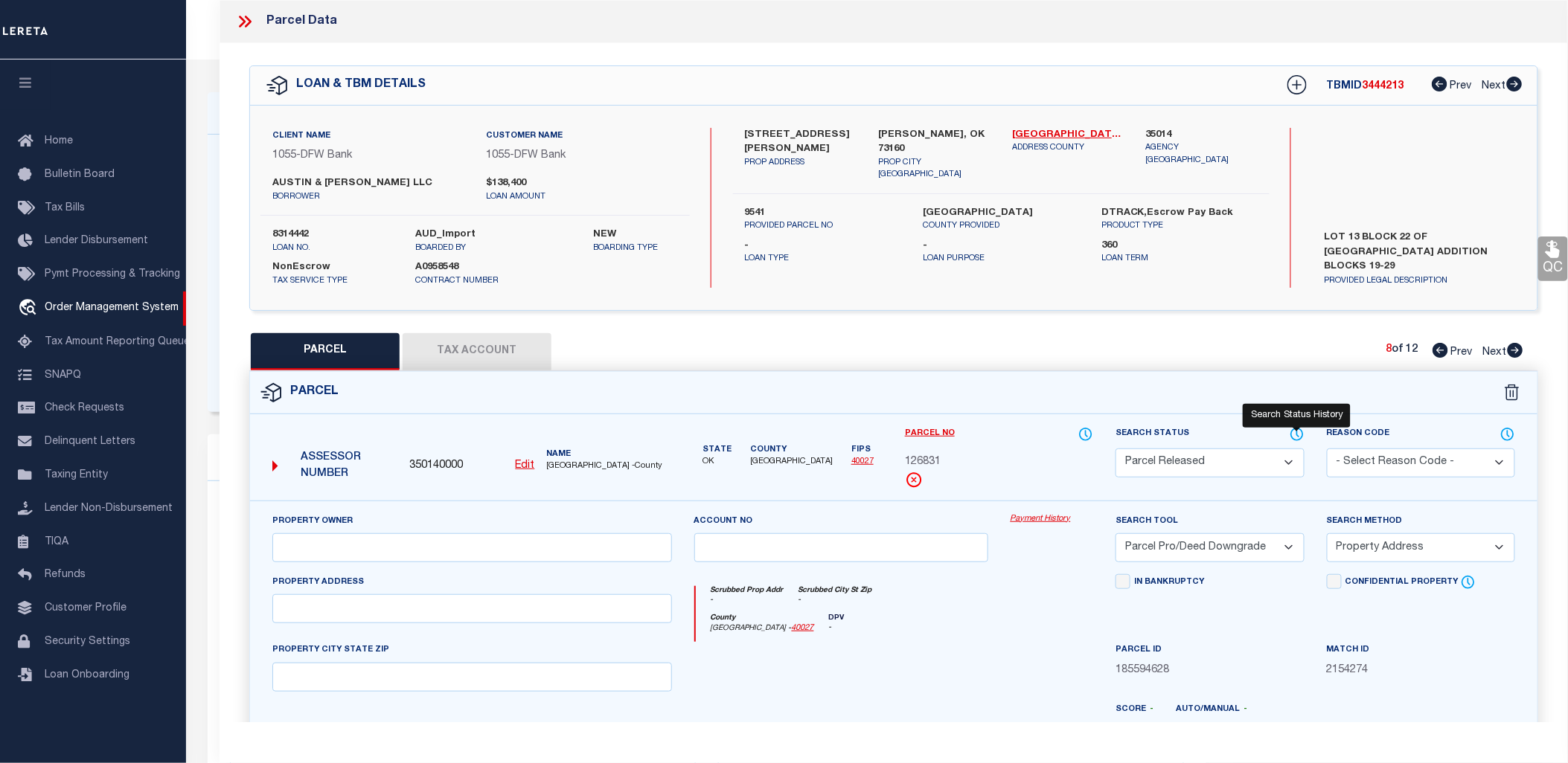
click at [1299, 428] on icon at bounding box center [1297, 435] width 15 height 17
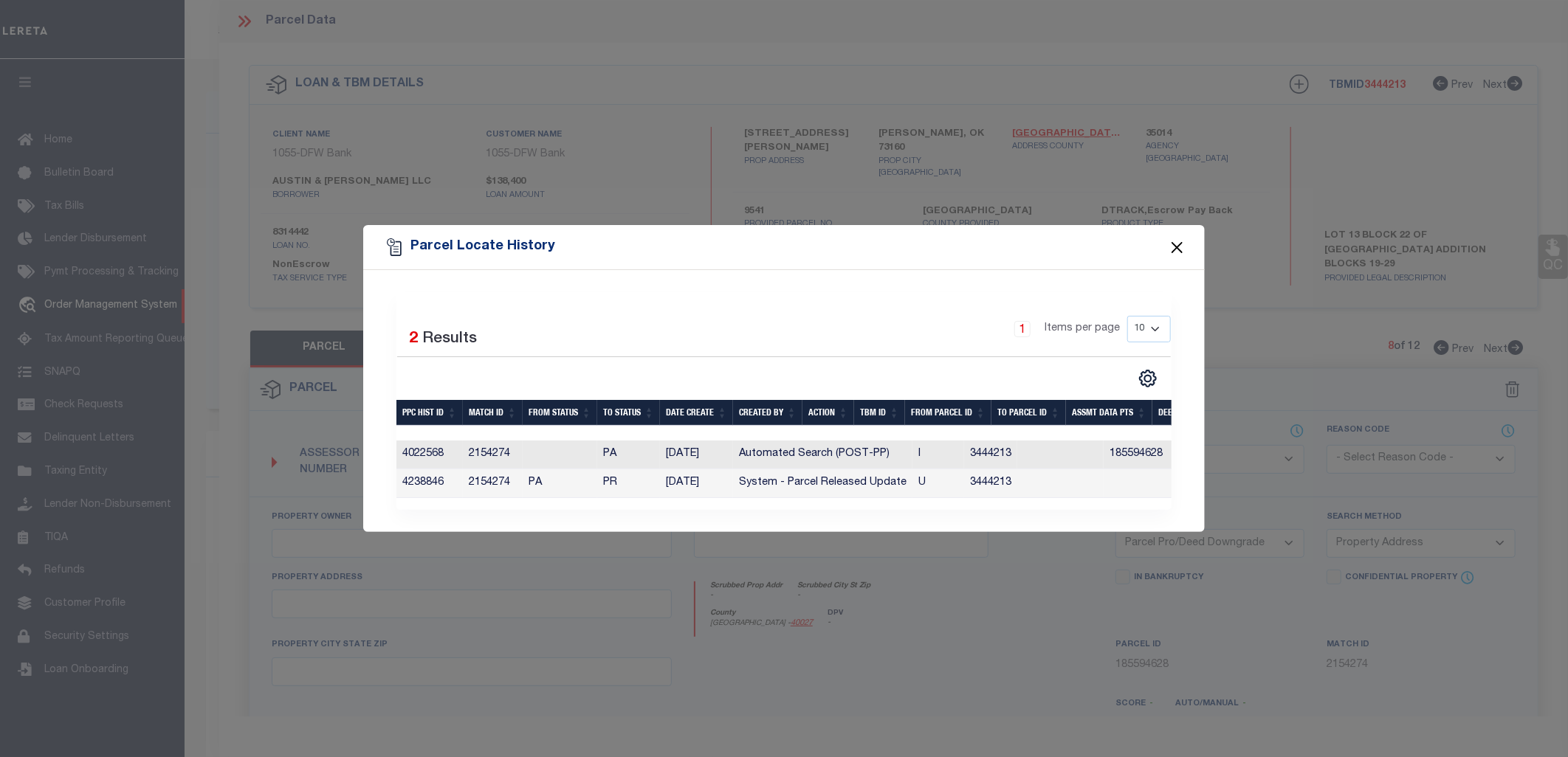
click at [1179, 247] on button "Close" at bounding box center [1178, 247] width 19 height 19
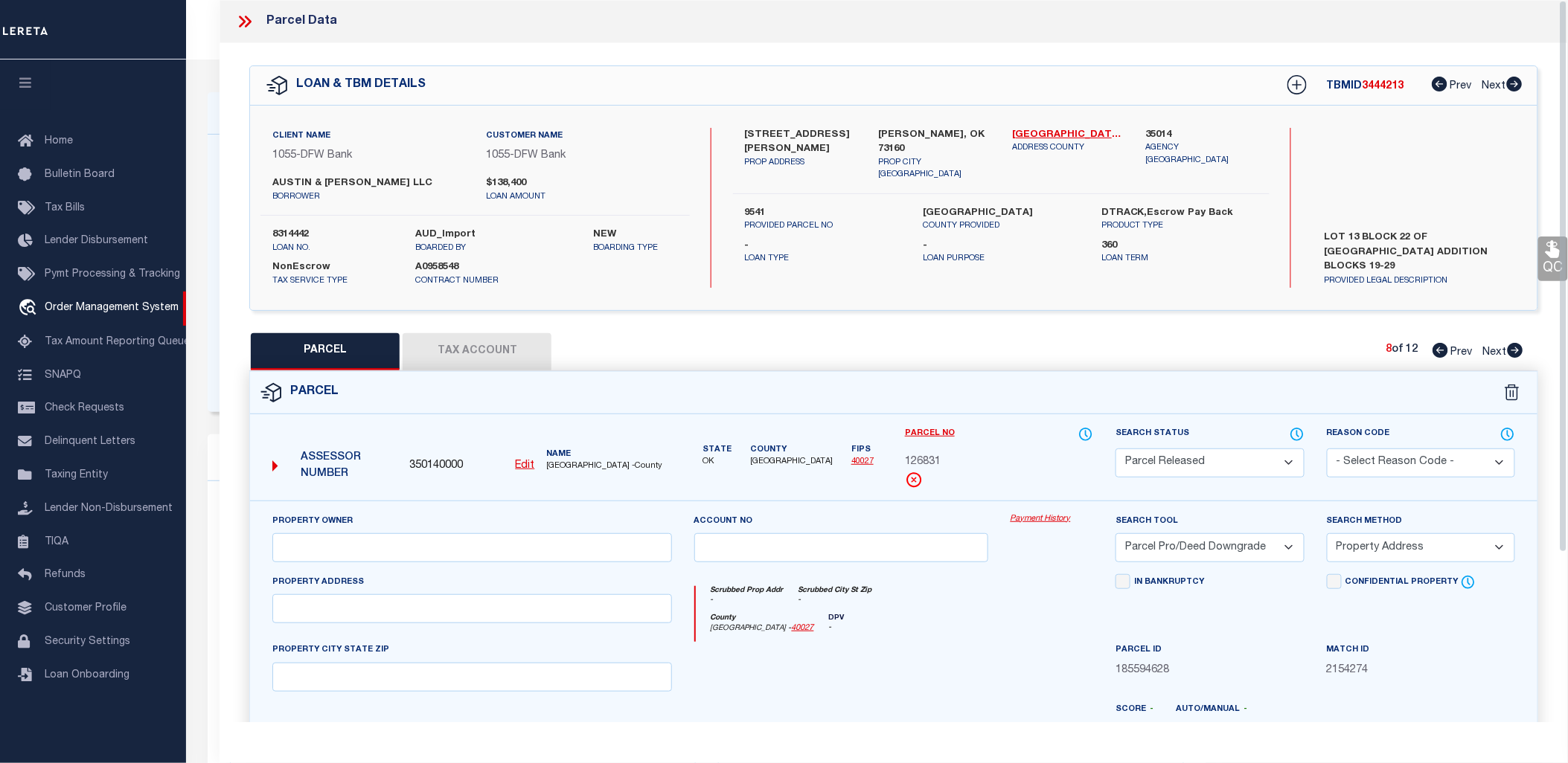
click at [243, 17] on icon at bounding box center [245, 22] width 19 height 19
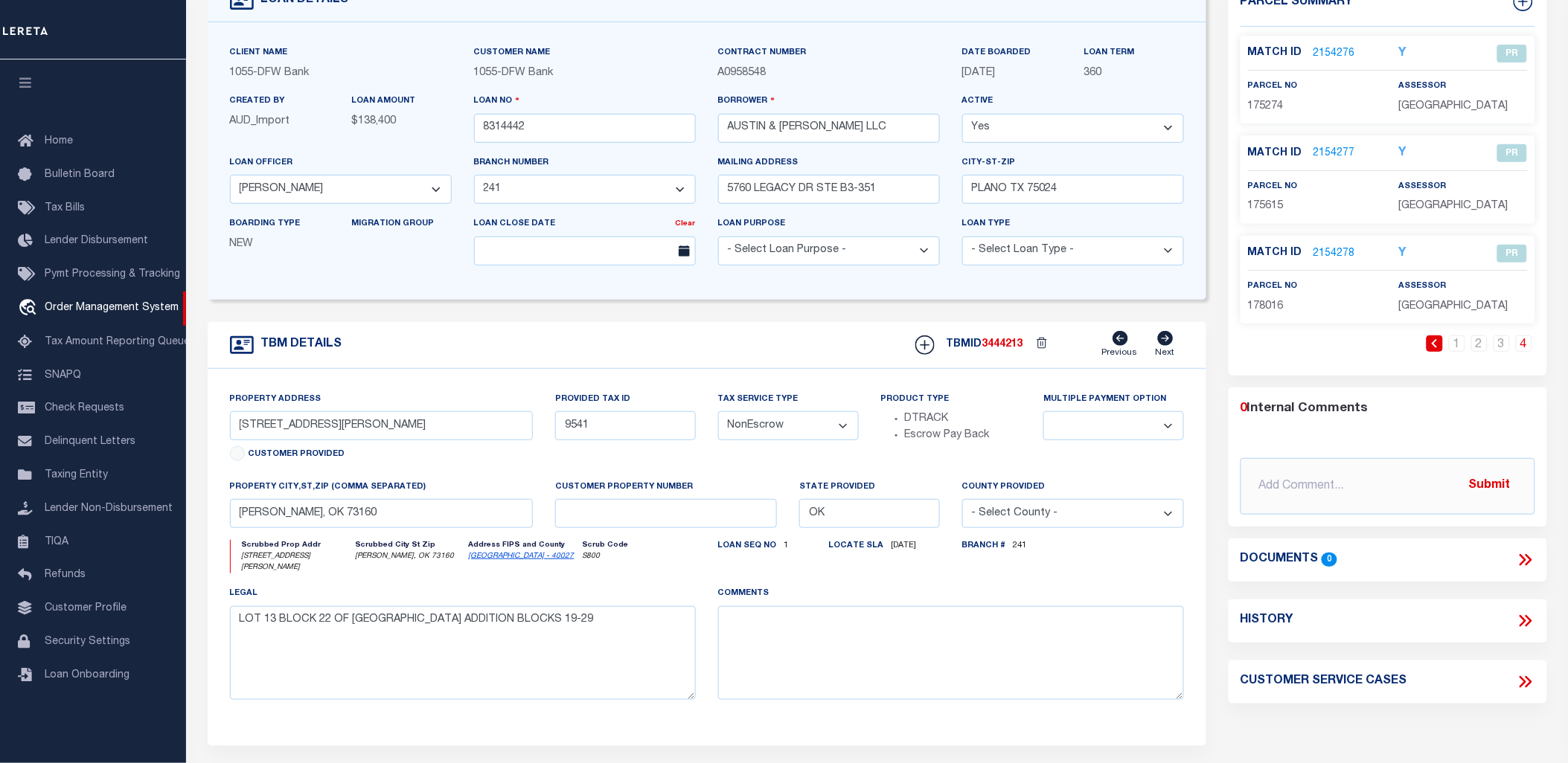
scroll to position [188, 0]
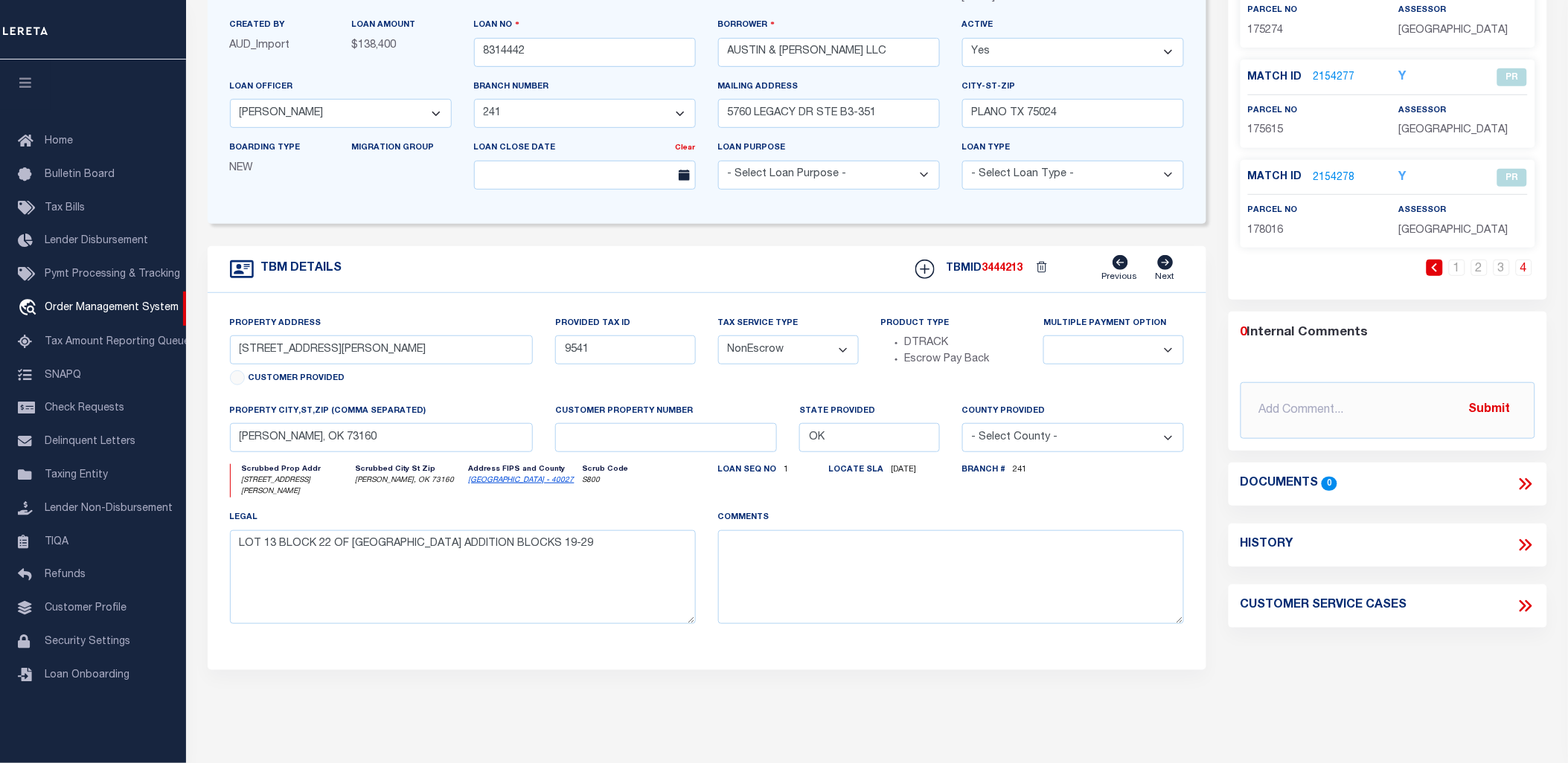
click at [1529, 545] on icon at bounding box center [1525, 545] width 19 height 19
select select "100"
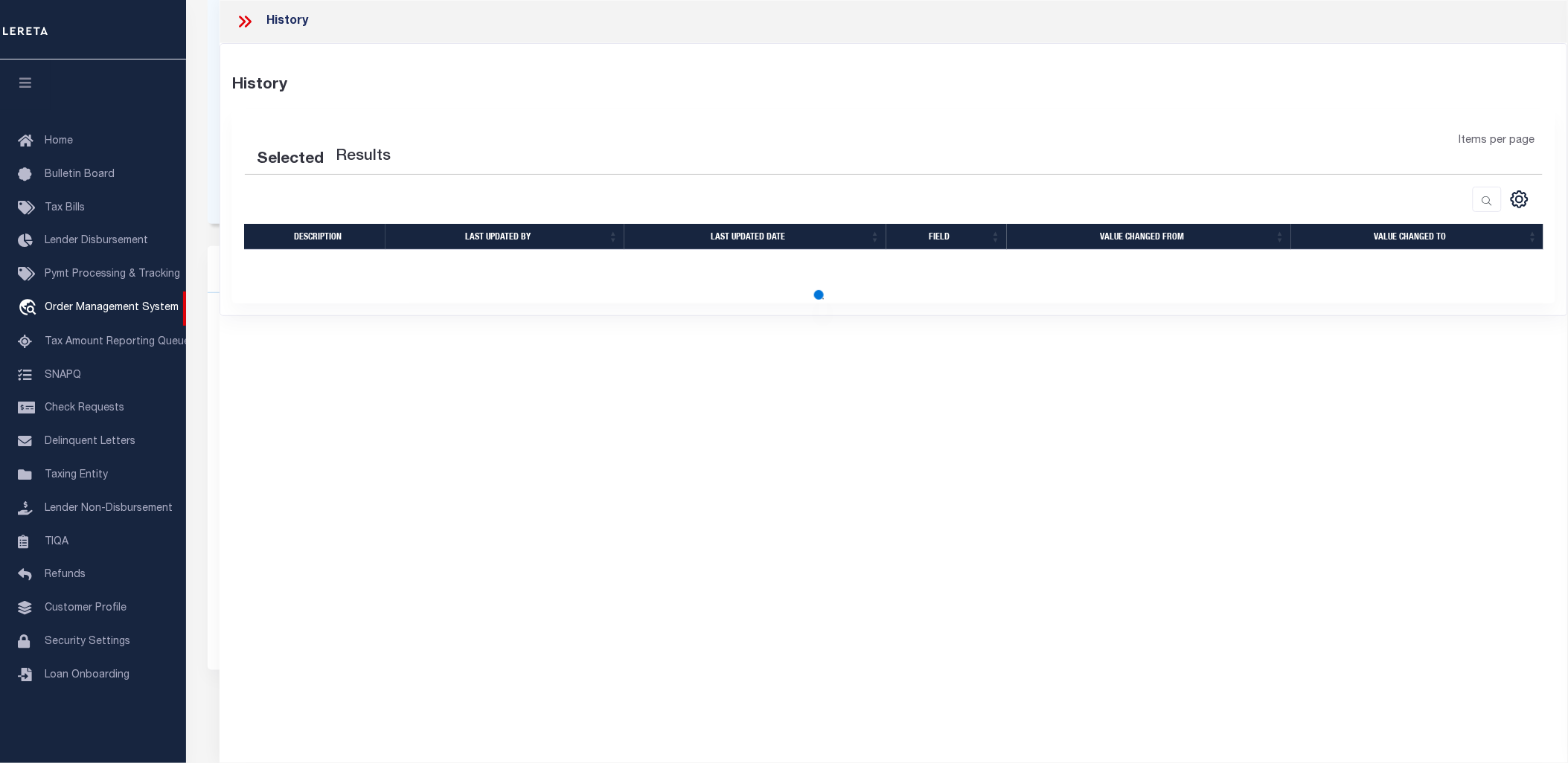
select select "100"
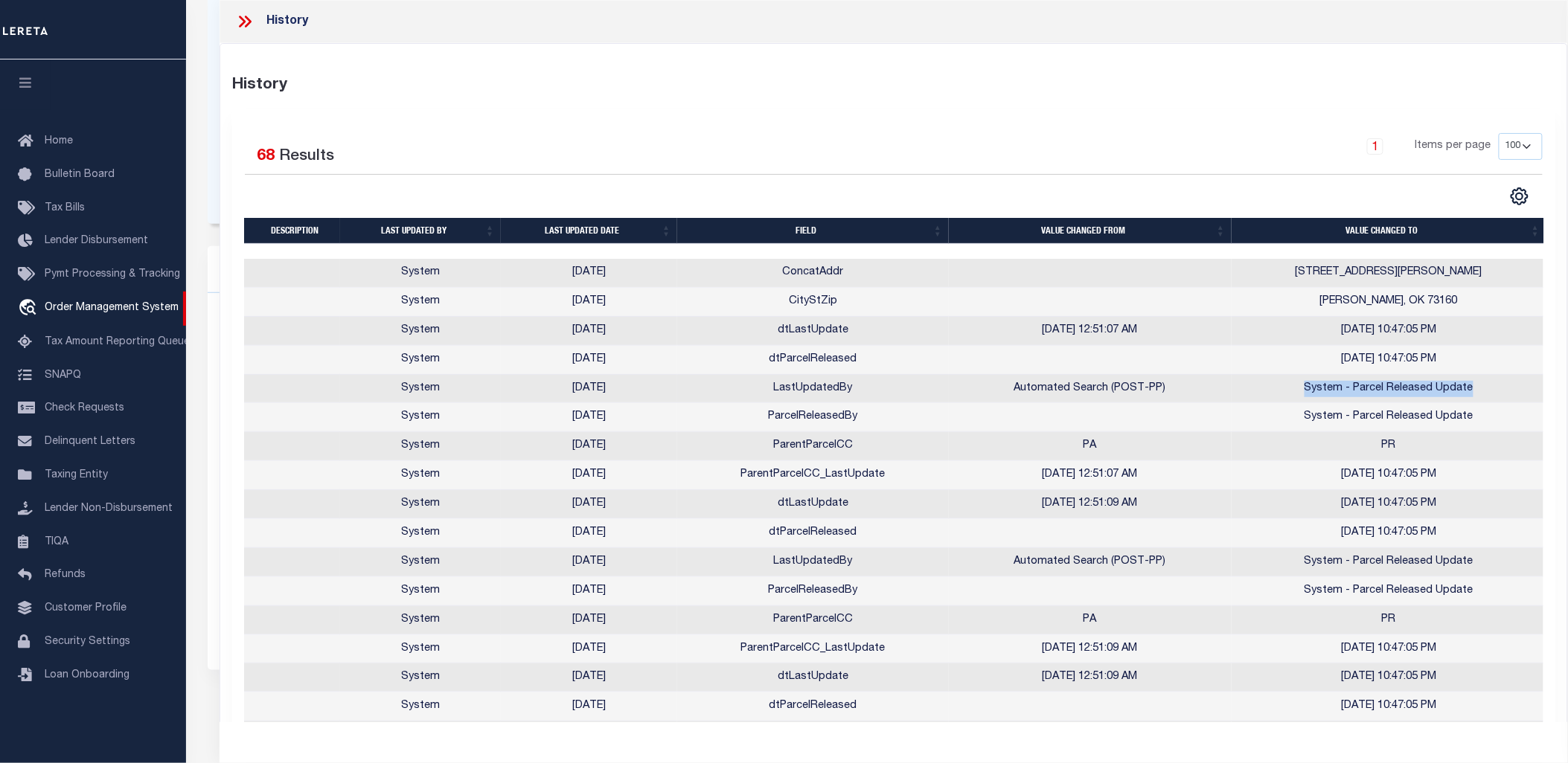
drag, startPoint x: 1476, startPoint y: 389, endPoint x: 1273, endPoint y: 394, distance: 203.1
click at [1273, 394] on td "System - Parcel Released Update" at bounding box center [1389, 389] width 315 height 29
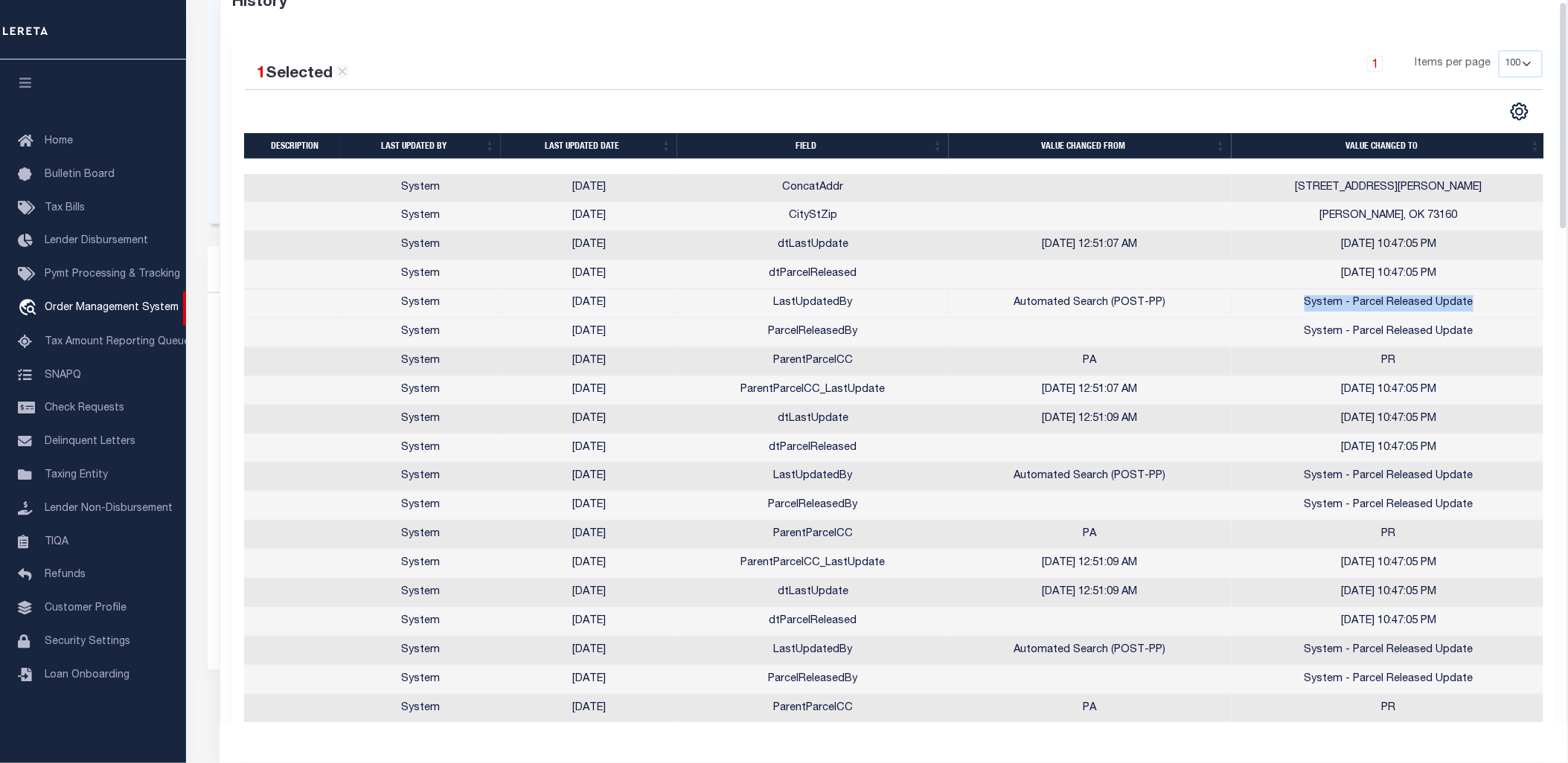
scroll to position [0, 0]
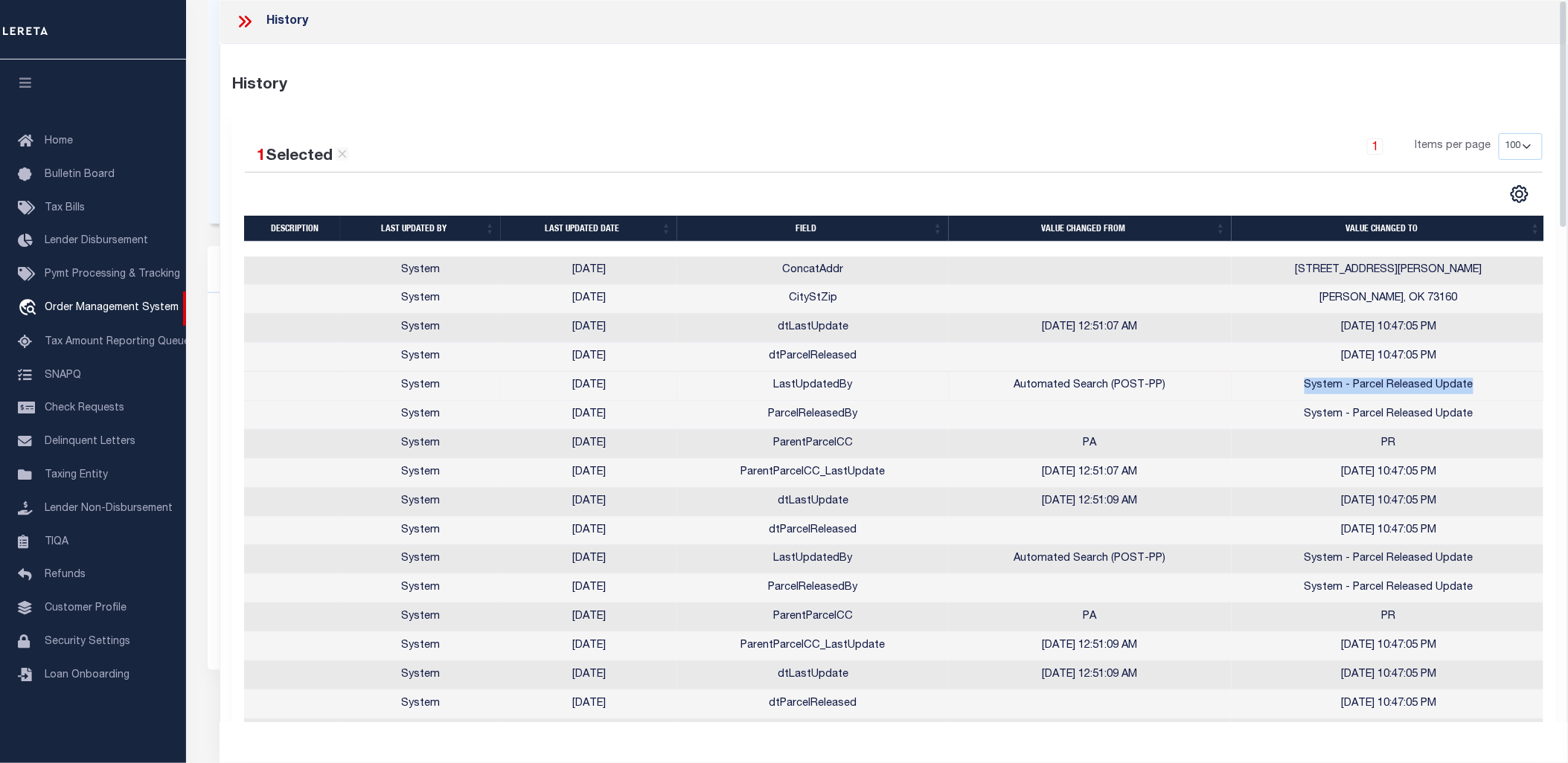
click at [250, 19] on icon at bounding box center [245, 22] width 19 height 19
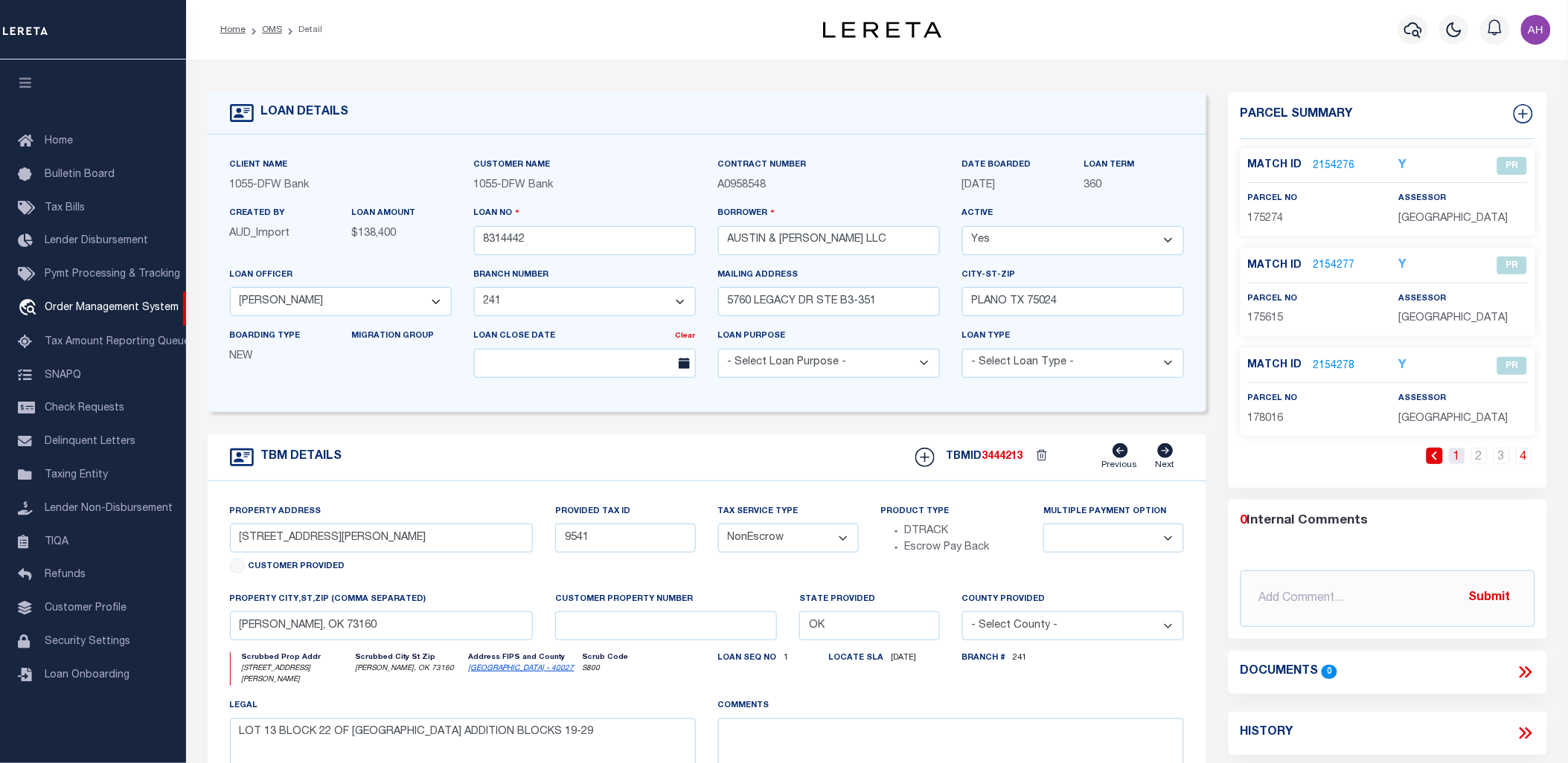
click at [1454, 458] on link "1" at bounding box center [1456, 456] width 17 height 17
click at [1320, 152] on div "Match ID 2153979 Y CP parcel no 009541" at bounding box center [1387, 192] width 294 height 88
click at [1322, 159] on link "2153979" at bounding box center [1334, 167] width 41 height 16
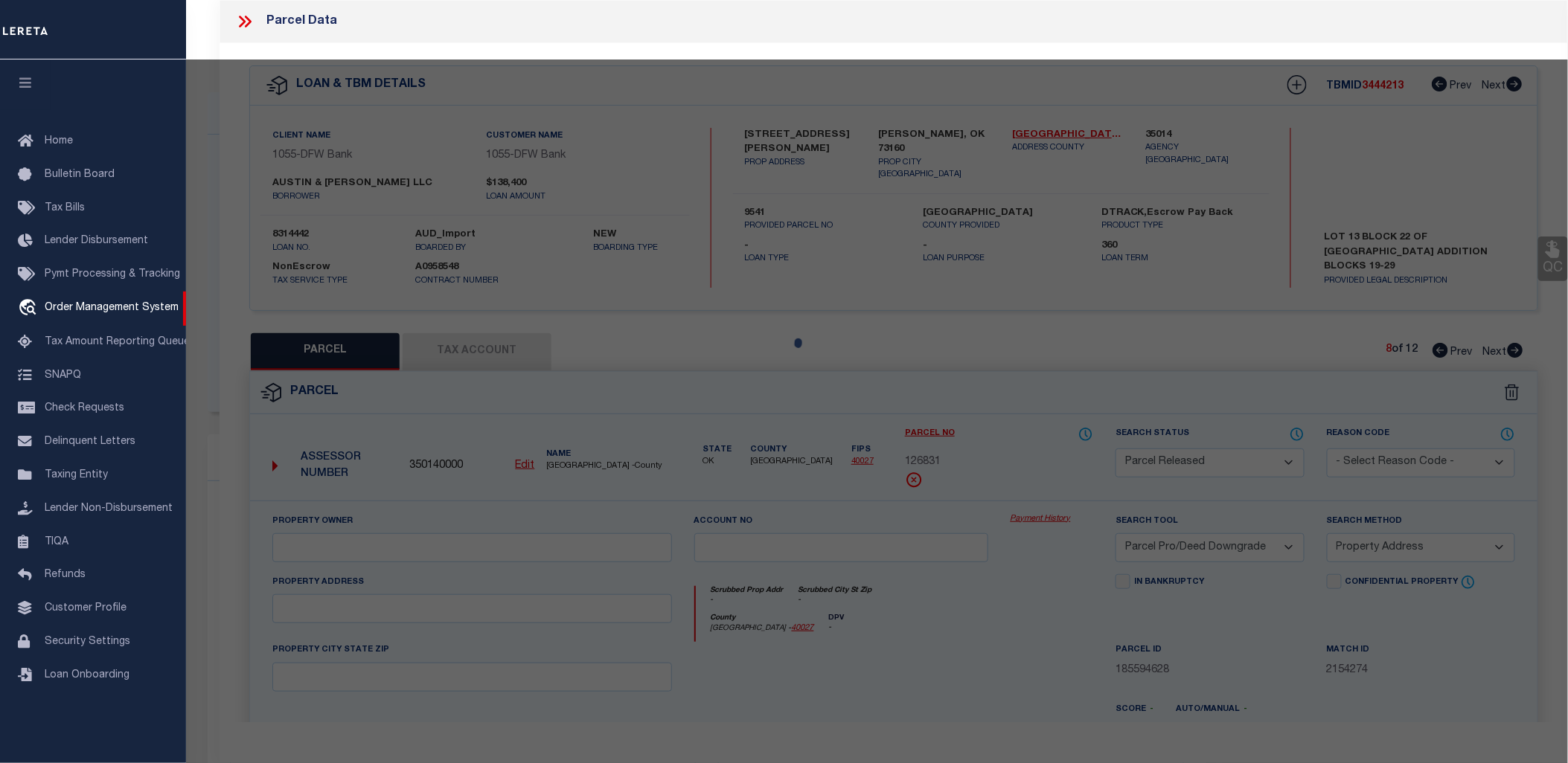
select select "AS"
select select
checkbox input "false"
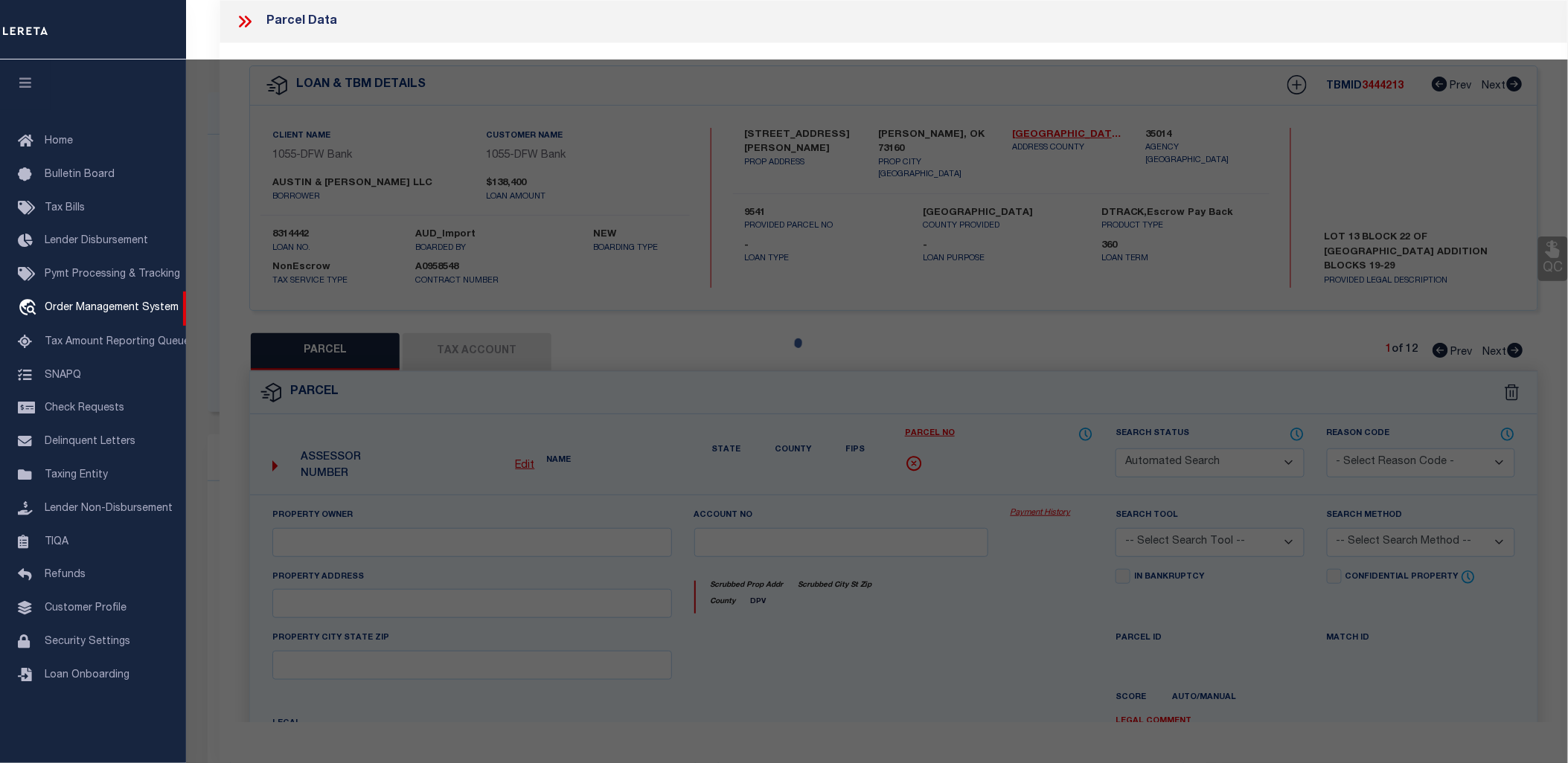
select select "CP"
type input "AUSTIN & [PERSON_NAME], LLC"
select select "AGW"
select select "LEG"
type input "[STREET_ADDRESS][PERSON_NAME]"
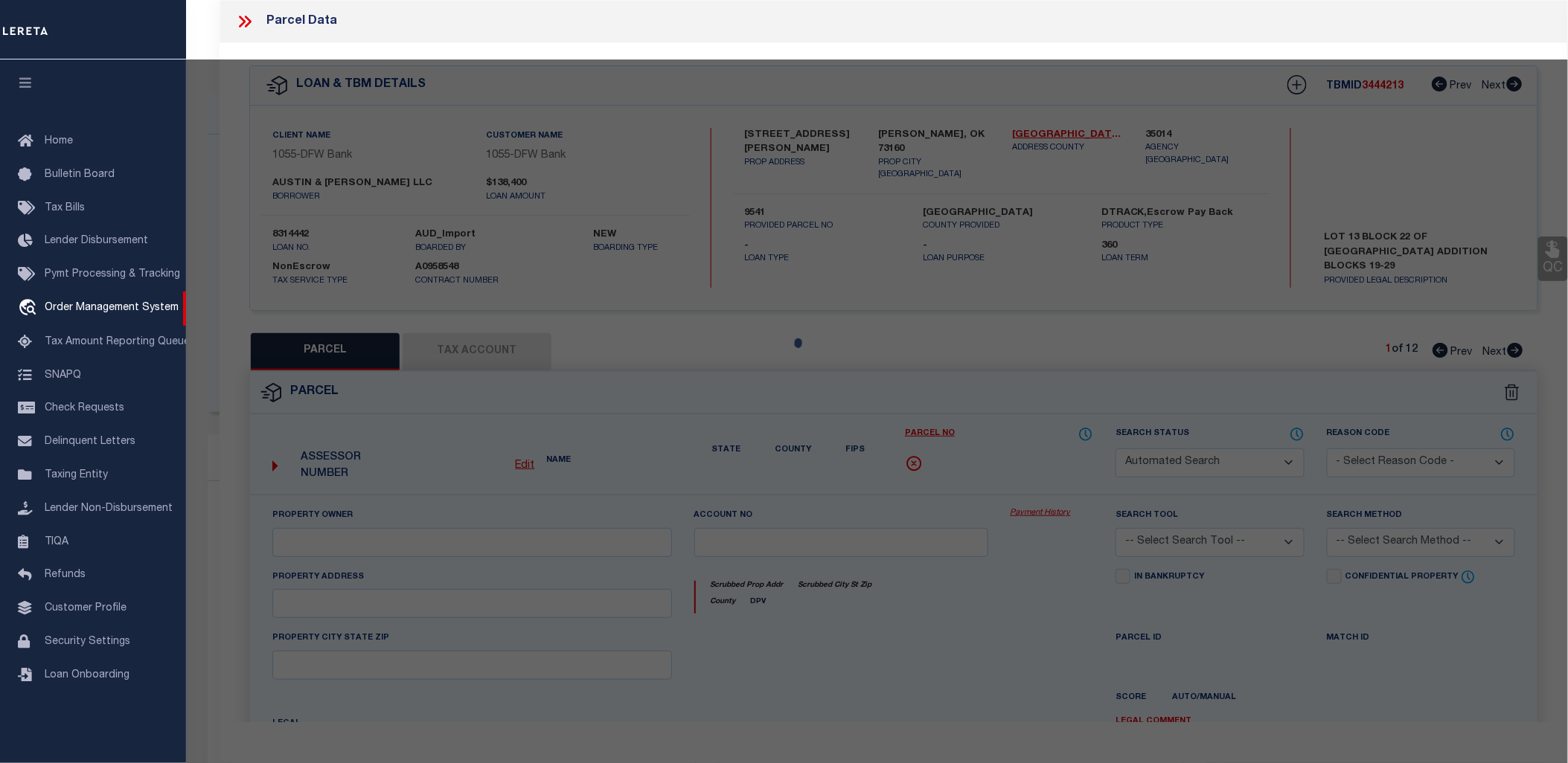
type input "[PERSON_NAME], OK 73160"
type textarea "EASTMOOR ADD LOT 13 BLK 22"
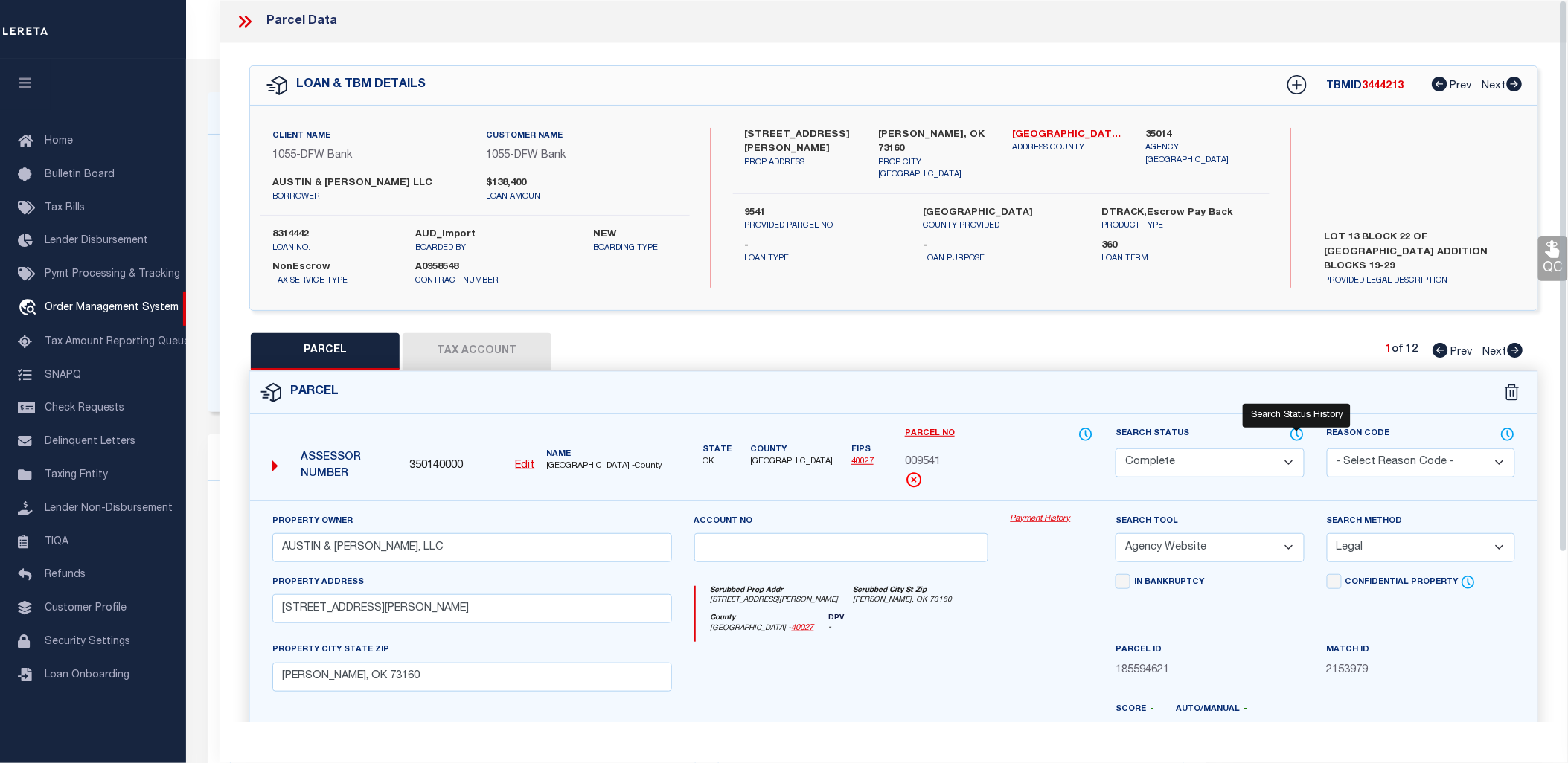
click at [1294, 427] on icon at bounding box center [1297, 435] width 15 height 17
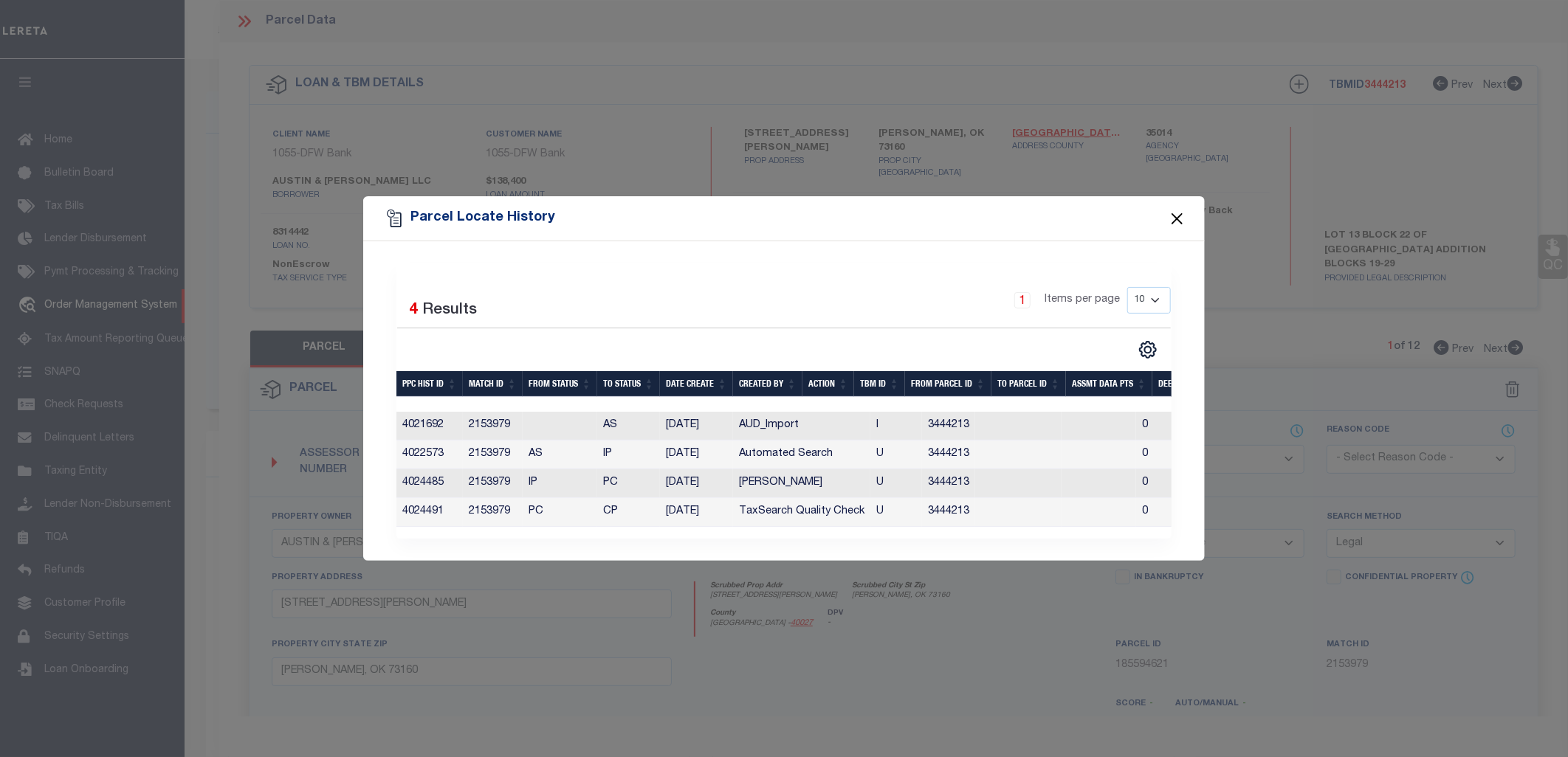
click at [1171, 214] on button "Close" at bounding box center [1178, 218] width 19 height 19
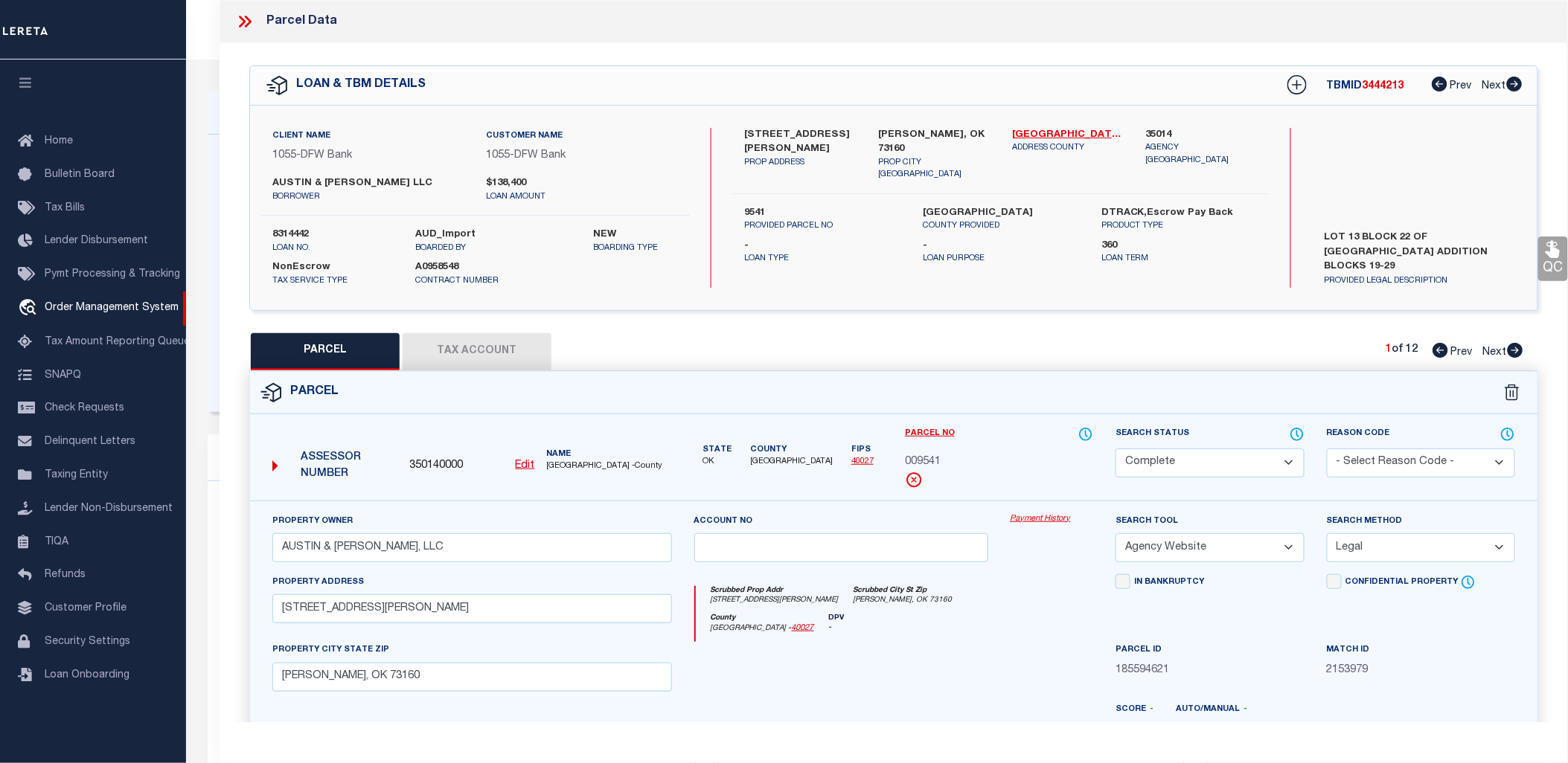
click at [246, 23] on icon at bounding box center [245, 22] width 19 height 19
